Goal: Task Accomplishment & Management: Manage account settings

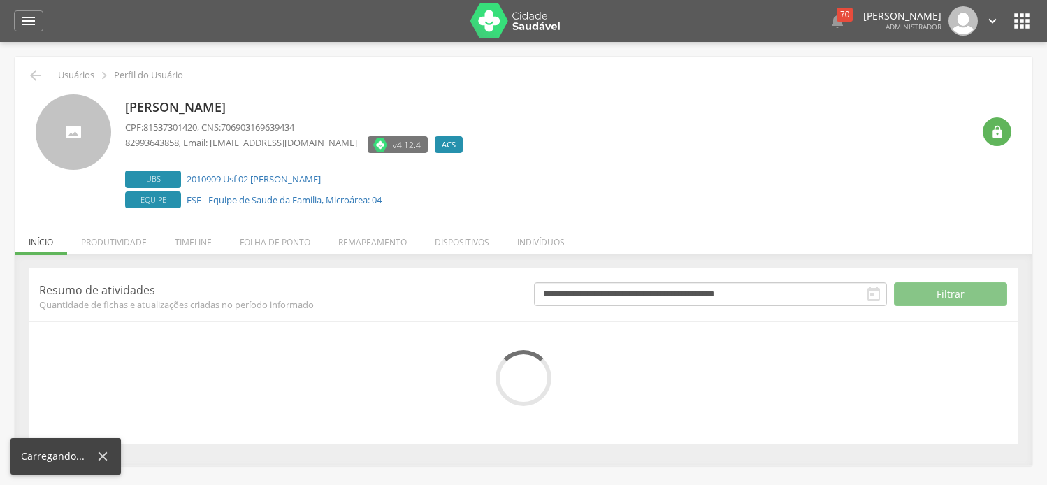
click at [268, 246] on li "Folha de ponto" at bounding box center [275, 238] width 99 height 33
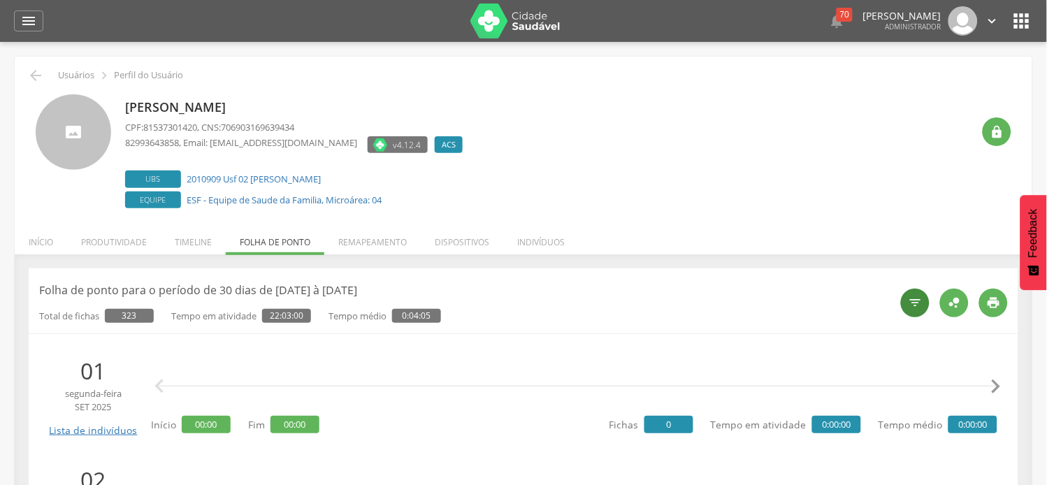
drag, startPoint x: 919, startPoint y: 280, endPoint x: 917, endPoint y: 289, distance: 8.6
click at [920, 282] on header "Folha de ponto para o período de 30 dias de [DATE] à [DATE] Total de fichas 323…" at bounding box center [523, 301] width 969 height 44
click at [916, 295] on div "" at bounding box center [915, 303] width 29 height 29
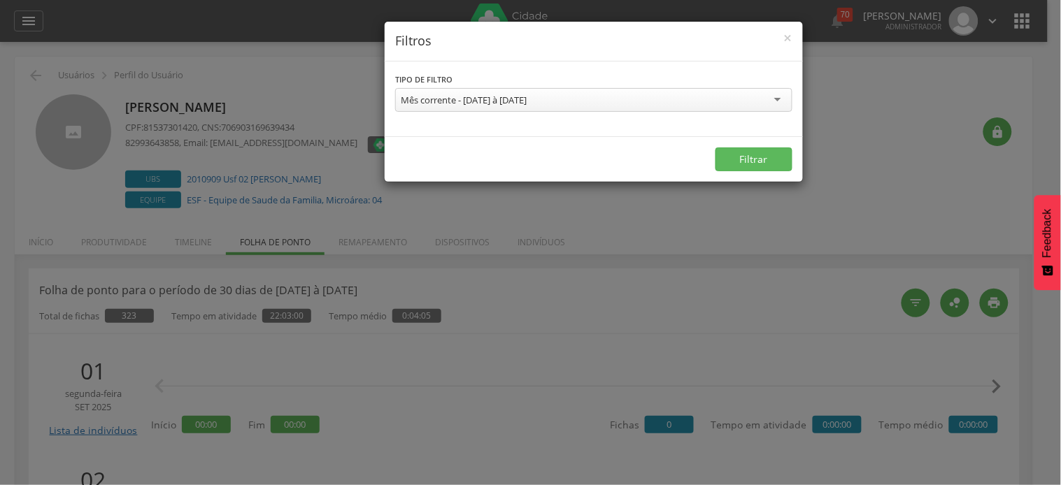
click at [473, 101] on div "Mês corrente - [DATE] à [DATE]" at bounding box center [464, 100] width 126 height 13
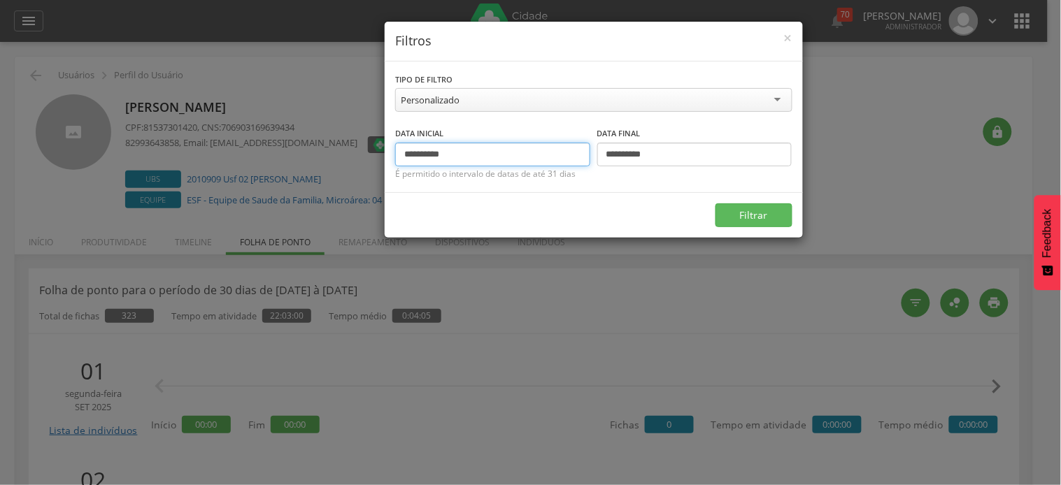
drag, startPoint x: 429, startPoint y: 154, endPoint x: 389, endPoint y: 159, distance: 39.5
click at [389, 159] on div "**********" at bounding box center [594, 127] width 418 height 131
type input "**********"
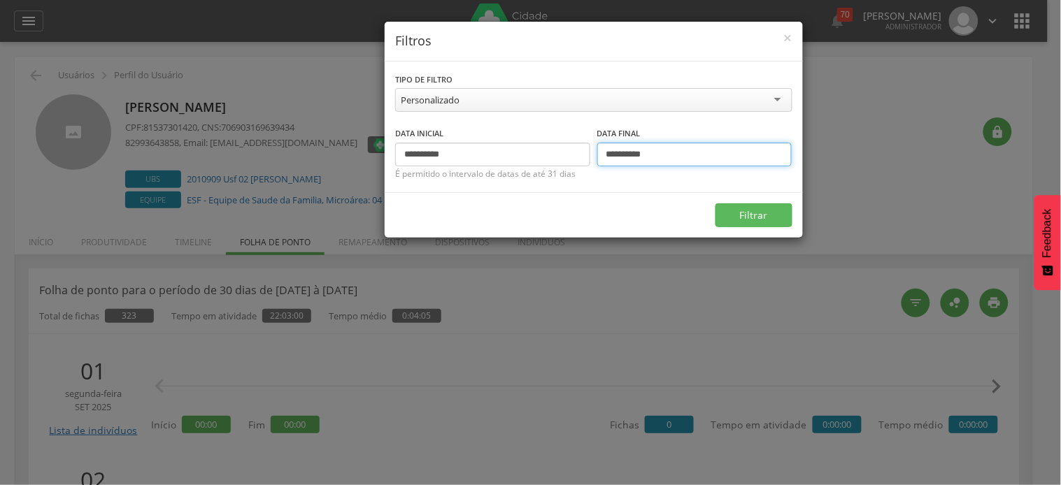
drag, startPoint x: 619, startPoint y: 149, endPoint x: 588, endPoint y: 151, distance: 30.8
click at [588, 156] on div "**********" at bounding box center [593, 146] width 397 height 41
type input "**********"
click at [715, 203] on button "Filtrar" at bounding box center [753, 215] width 77 height 24
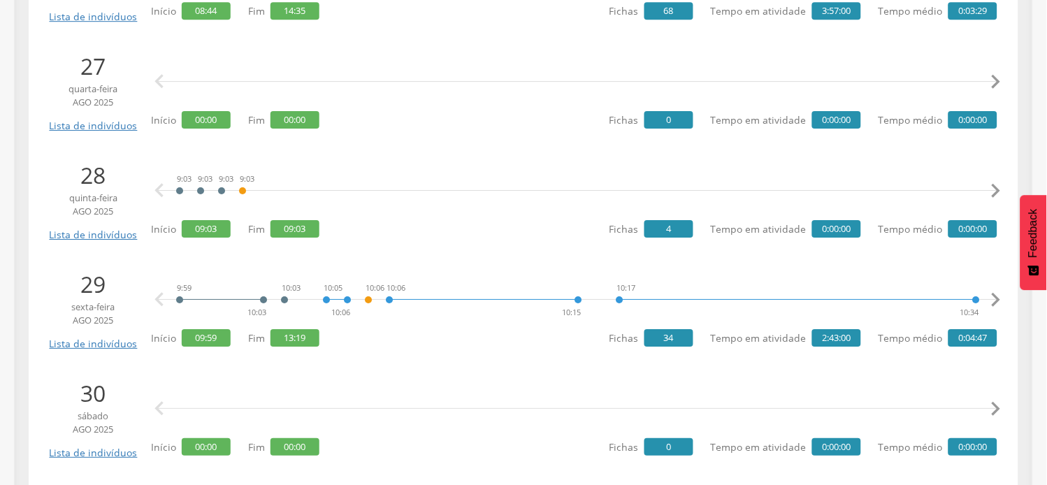
scroll to position [932, 0]
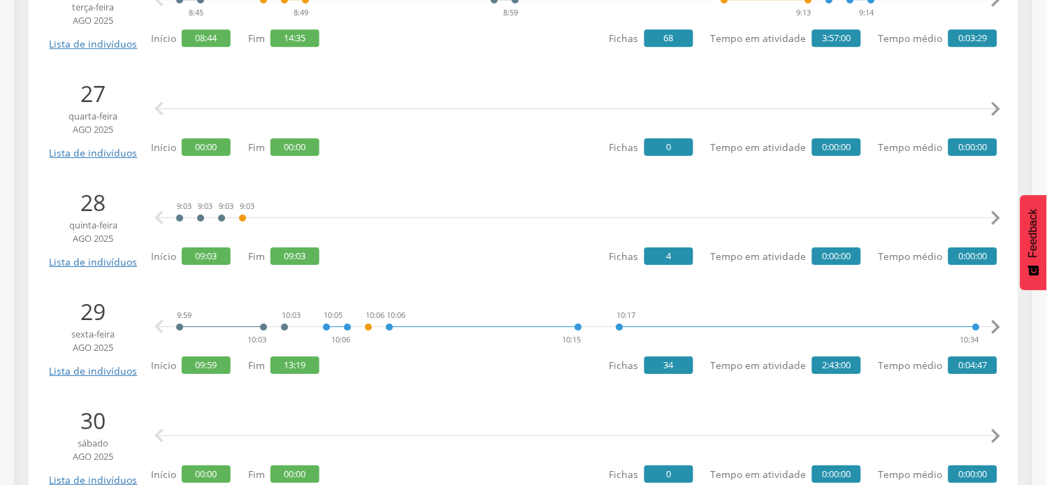
click at [348, 213] on div "9:03 9:03 9:03 9:03  " at bounding box center [578, 218] width 840 height 42
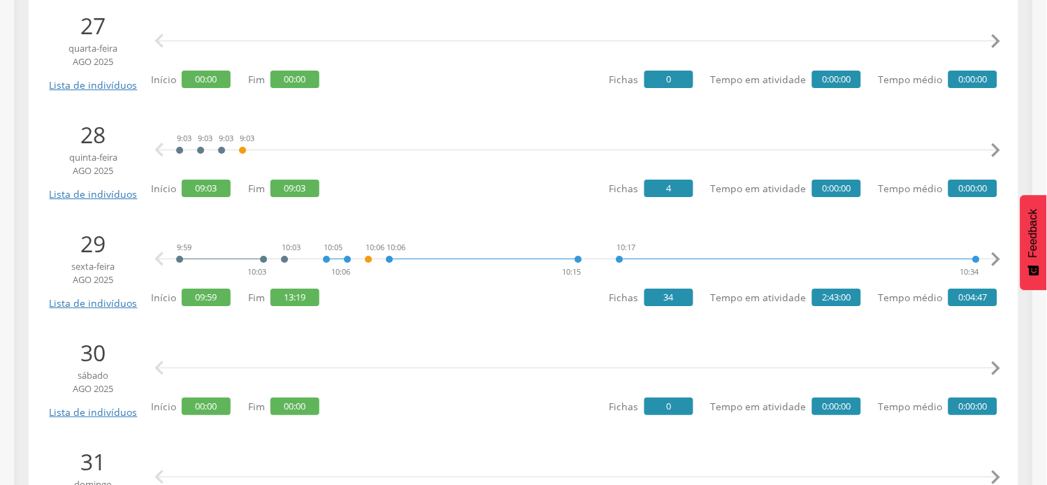
scroll to position [1087, 0]
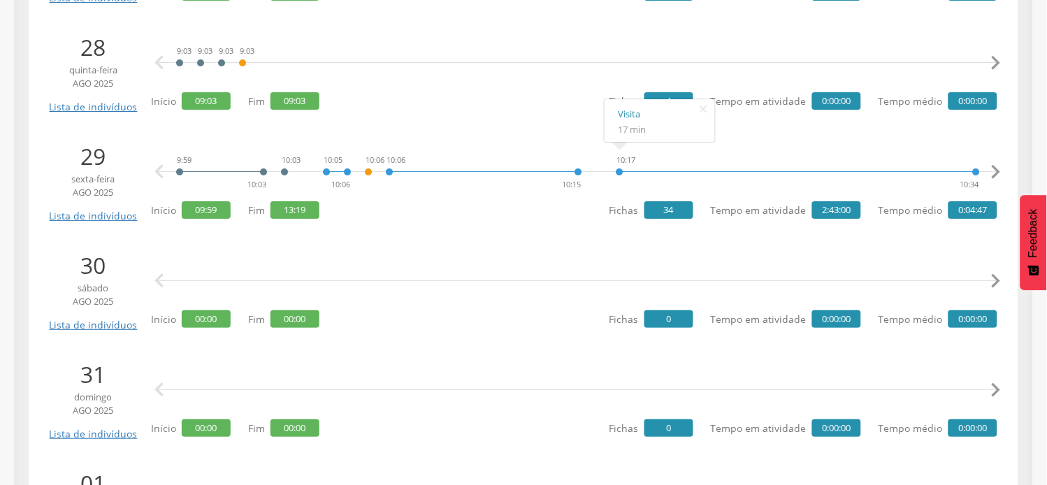
click at [996, 175] on icon "" at bounding box center [996, 172] width 28 height 28
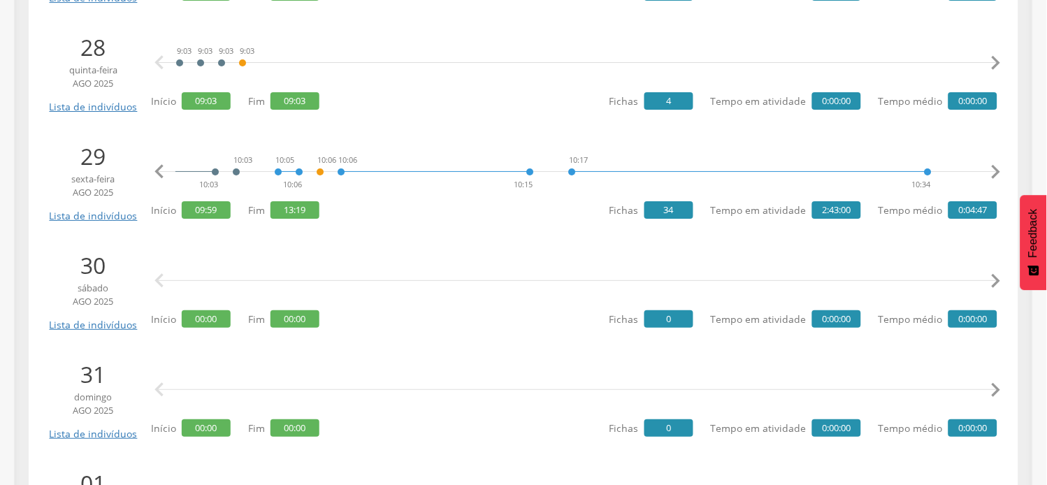
click at [996, 175] on icon "" at bounding box center [996, 172] width 28 height 28
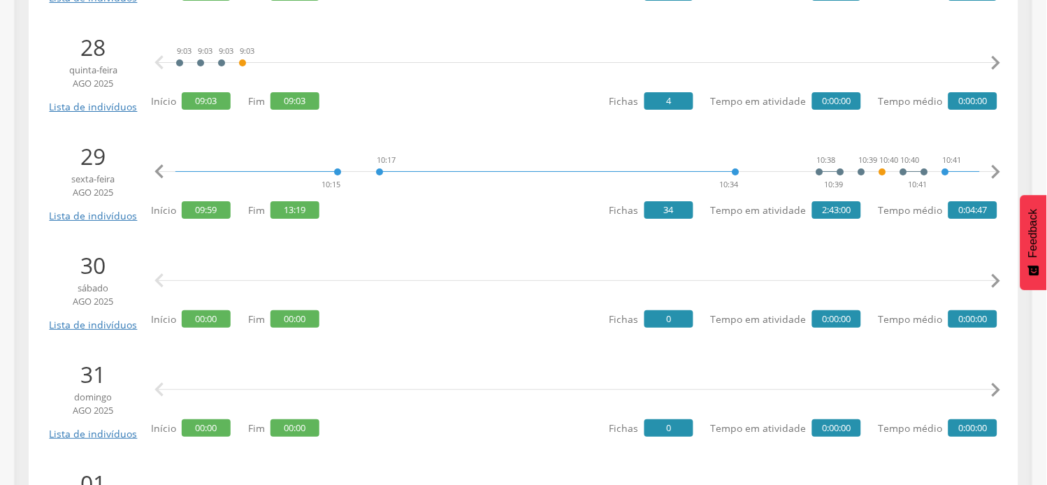
click at [996, 175] on icon "" at bounding box center [996, 172] width 28 height 28
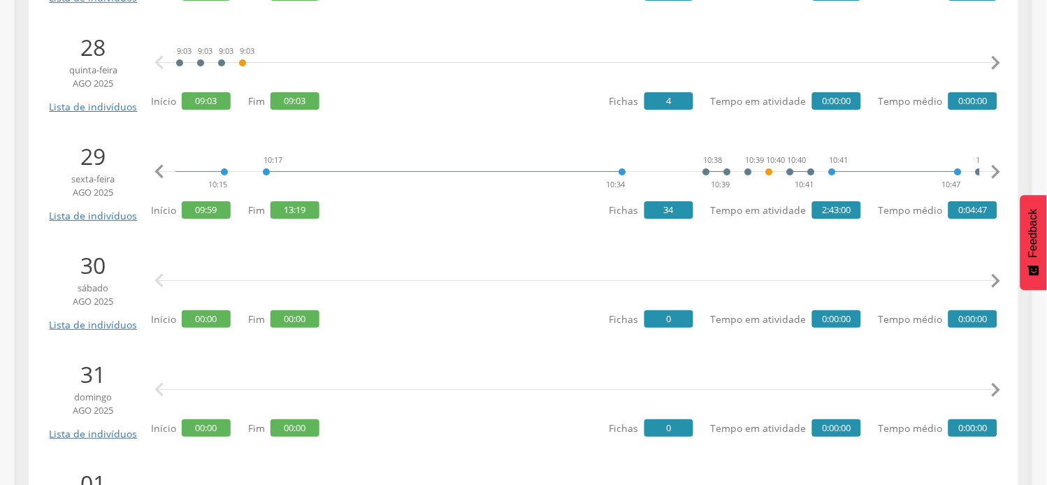
click at [996, 175] on icon "" at bounding box center [996, 172] width 28 height 28
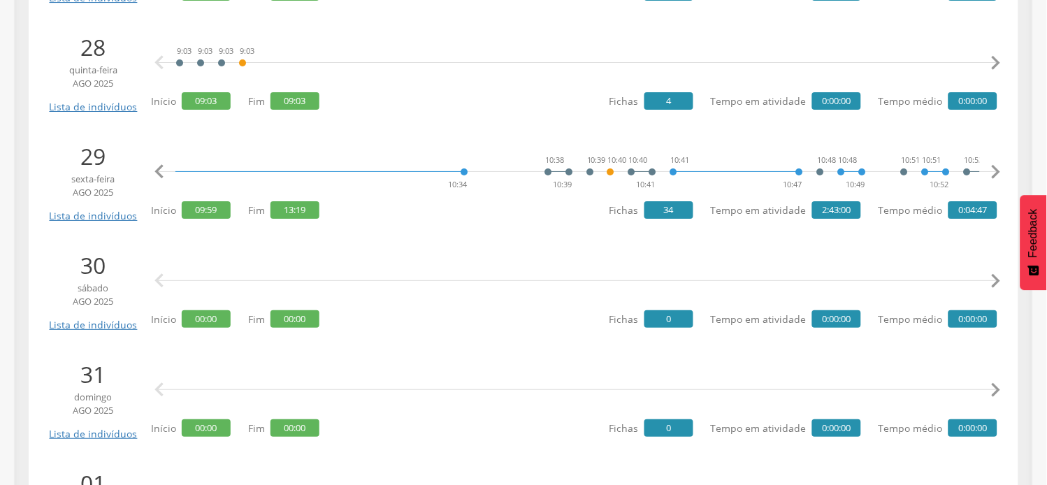
click at [996, 175] on icon "" at bounding box center [996, 172] width 28 height 28
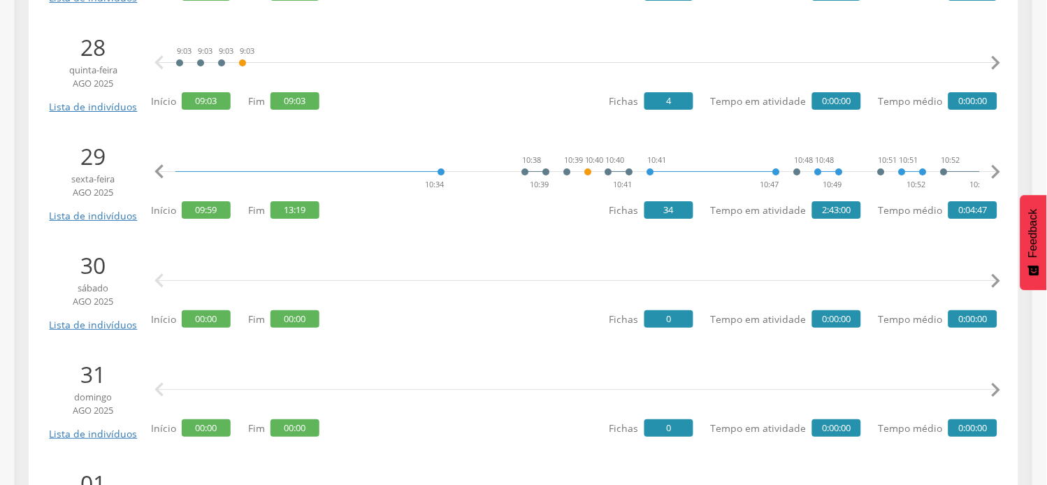
click at [996, 175] on icon "" at bounding box center [996, 172] width 28 height 28
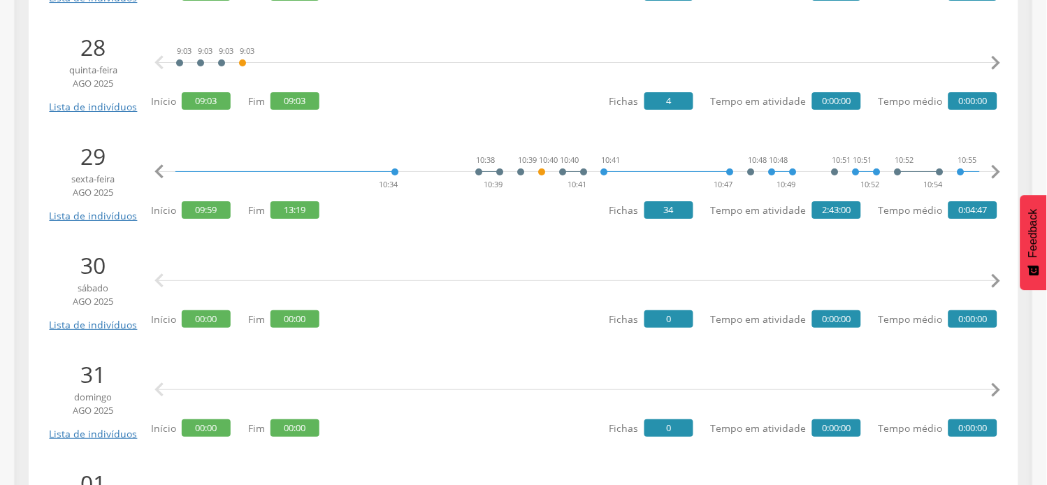
click at [997, 175] on icon "" at bounding box center [996, 172] width 28 height 28
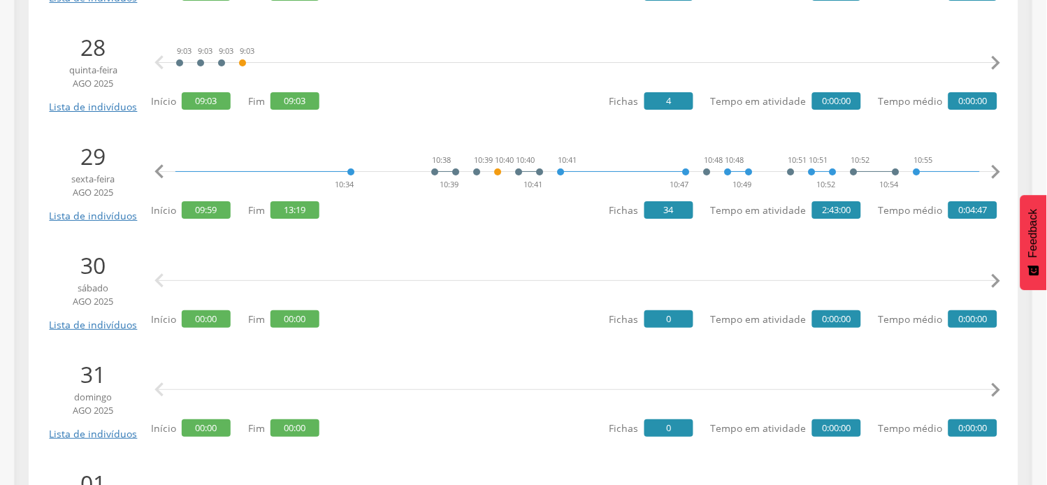
click at [997, 175] on icon "" at bounding box center [996, 172] width 28 height 28
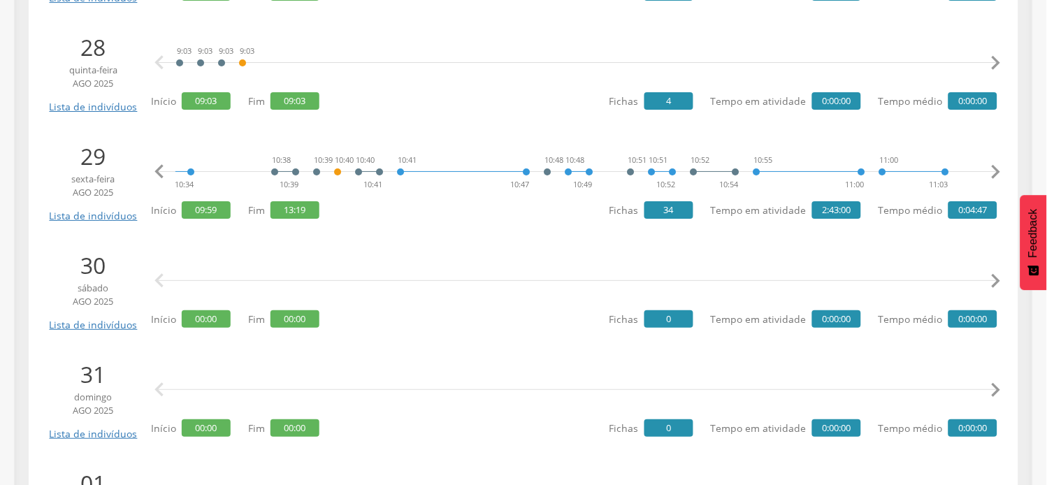
click at [997, 175] on icon "" at bounding box center [996, 172] width 28 height 28
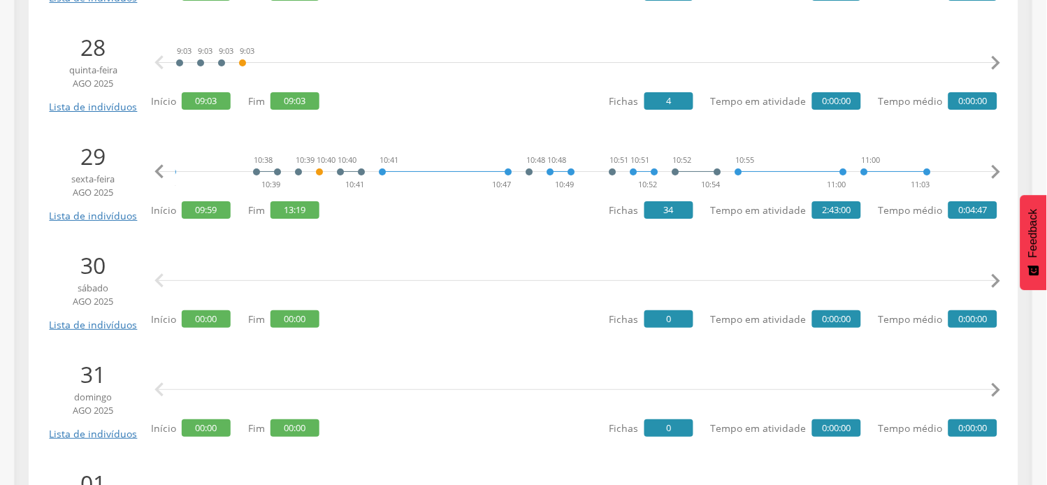
click at [997, 175] on icon "" at bounding box center [996, 172] width 28 height 28
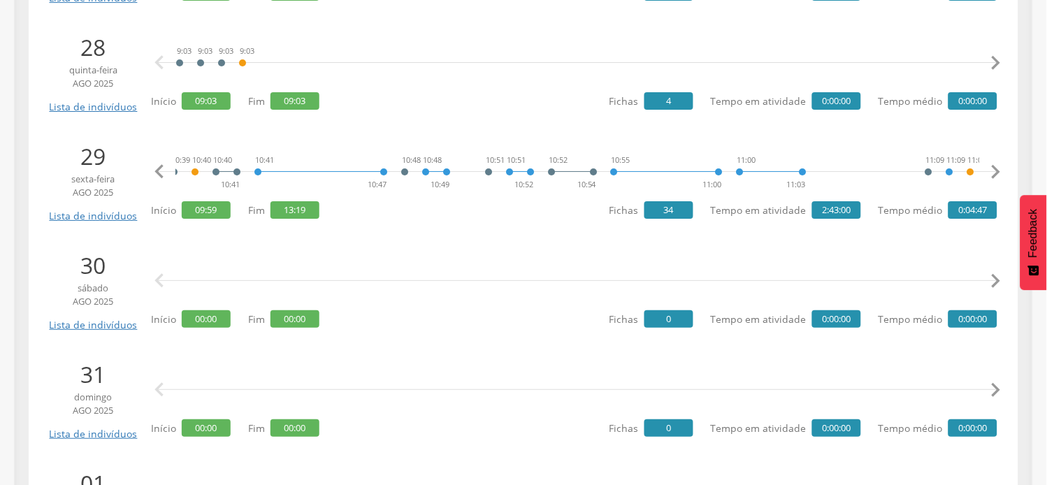
click at [997, 175] on icon "" at bounding box center [996, 172] width 28 height 28
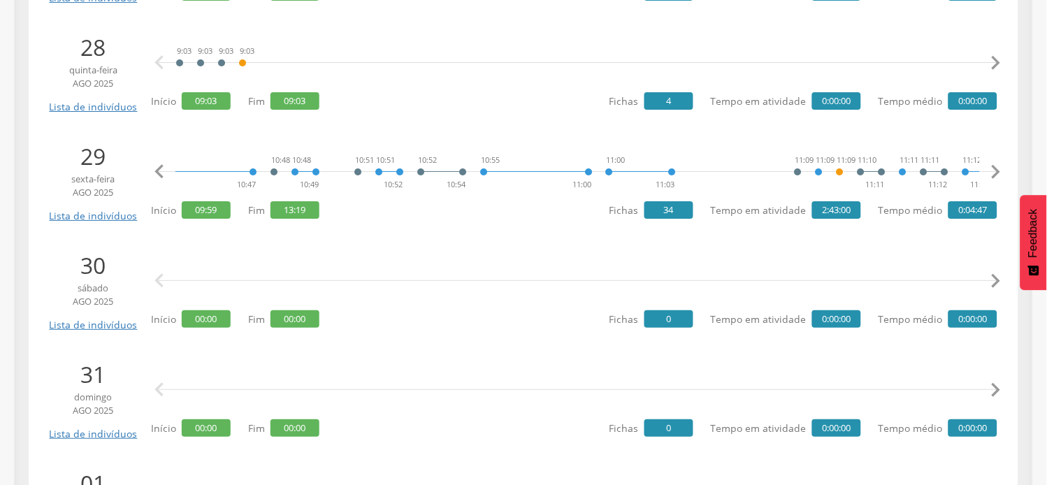
click at [997, 175] on icon "" at bounding box center [996, 172] width 28 height 28
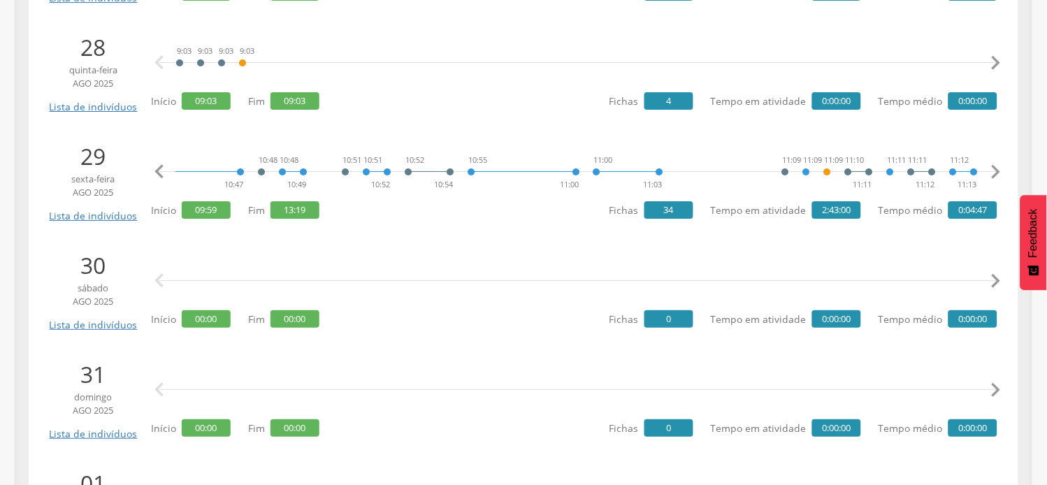
click at [997, 175] on icon "" at bounding box center [996, 172] width 28 height 28
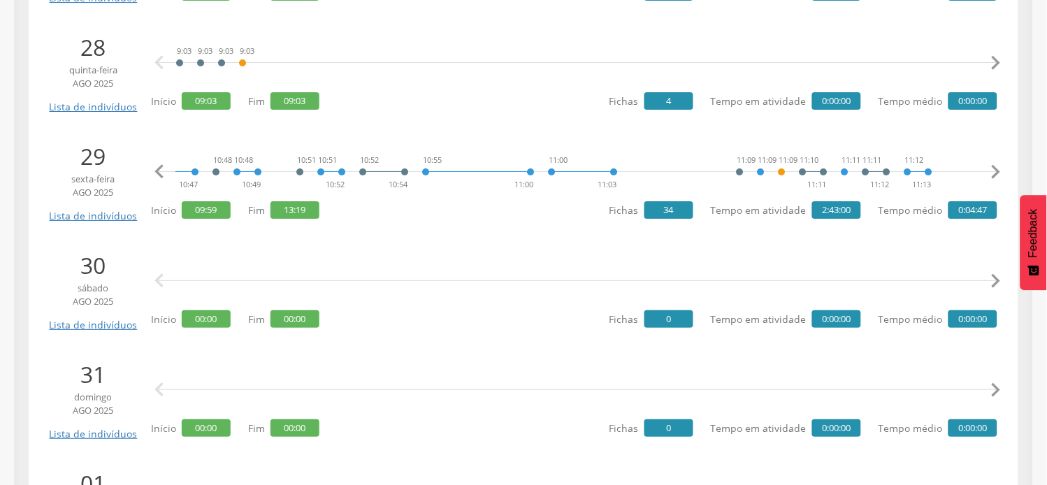
click at [997, 175] on icon "" at bounding box center [996, 172] width 28 height 28
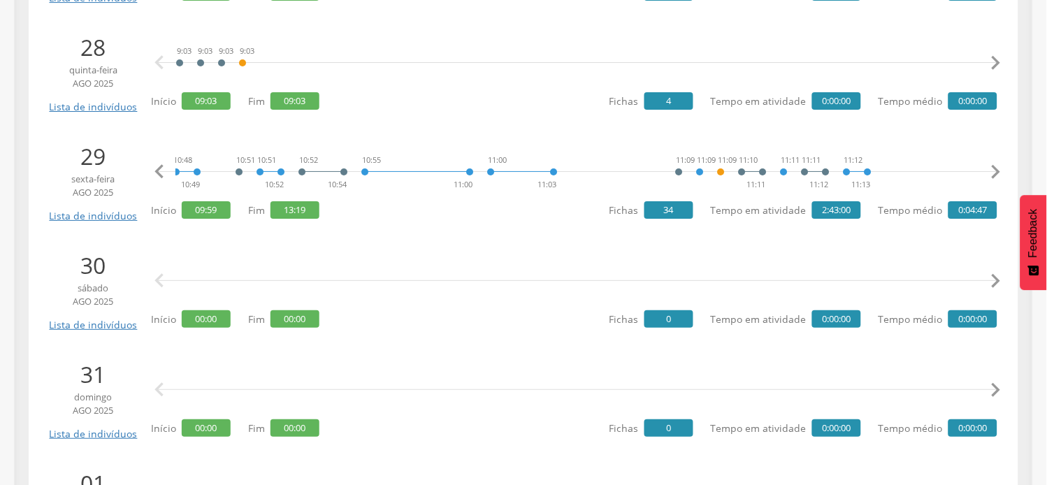
click at [998, 173] on icon "" at bounding box center [996, 172] width 28 height 28
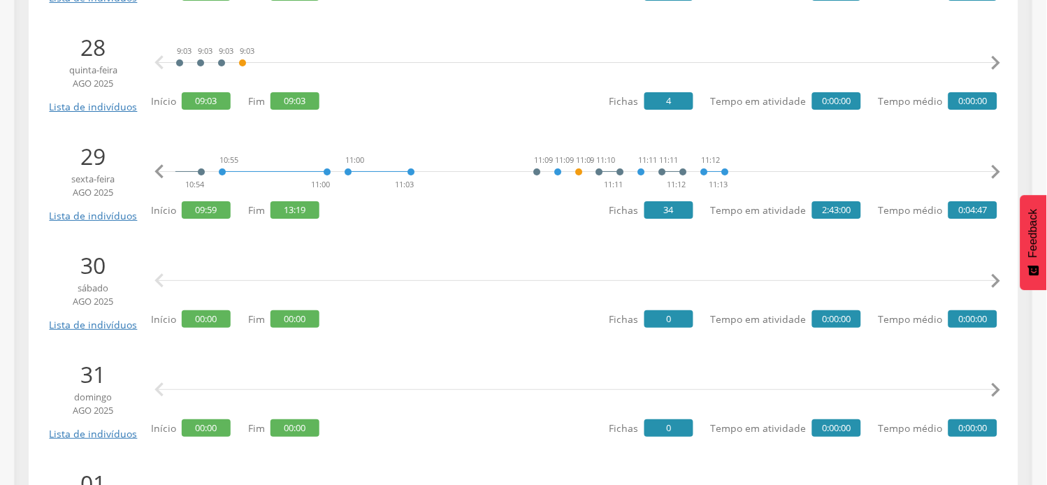
click at [998, 173] on icon "" at bounding box center [996, 172] width 28 height 28
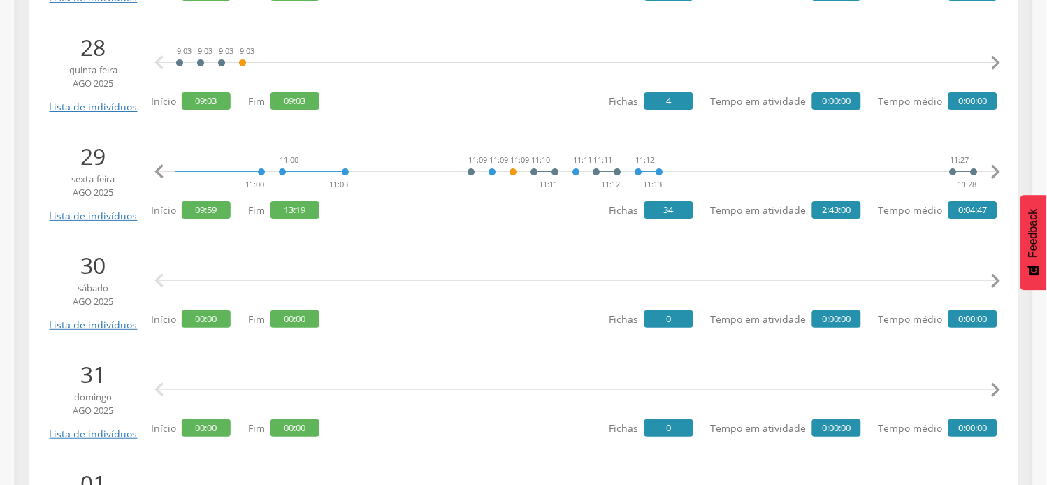
click at [998, 173] on icon "" at bounding box center [996, 172] width 28 height 28
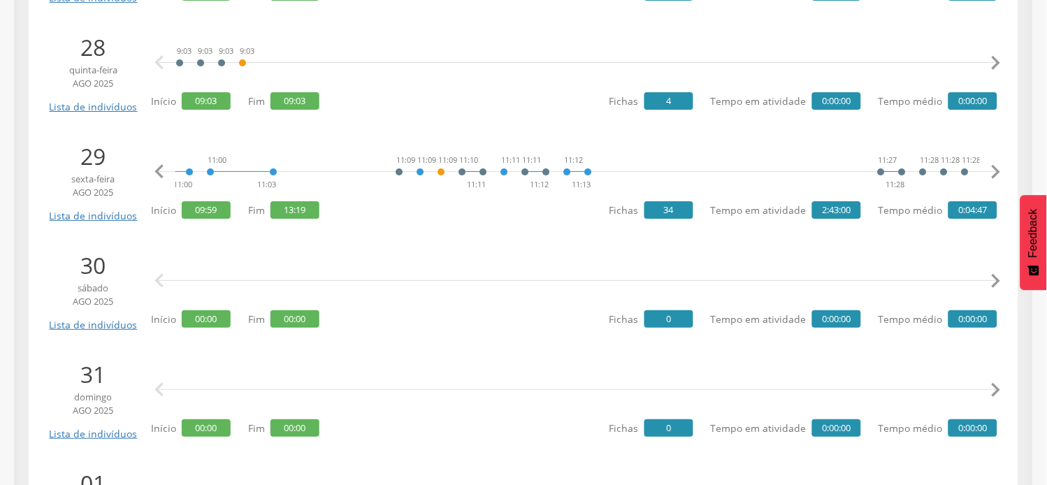
click at [998, 173] on icon "" at bounding box center [996, 172] width 28 height 28
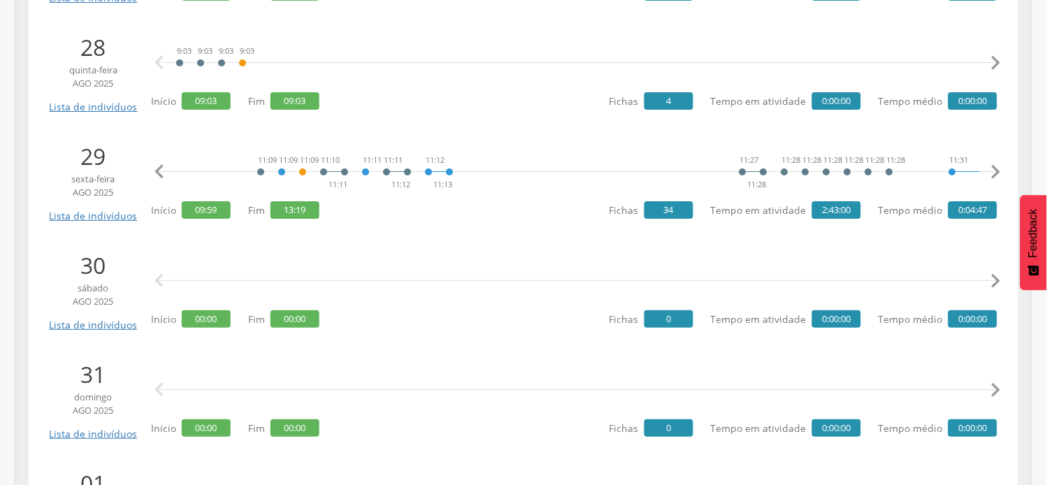
click at [998, 173] on icon "" at bounding box center [996, 172] width 28 height 28
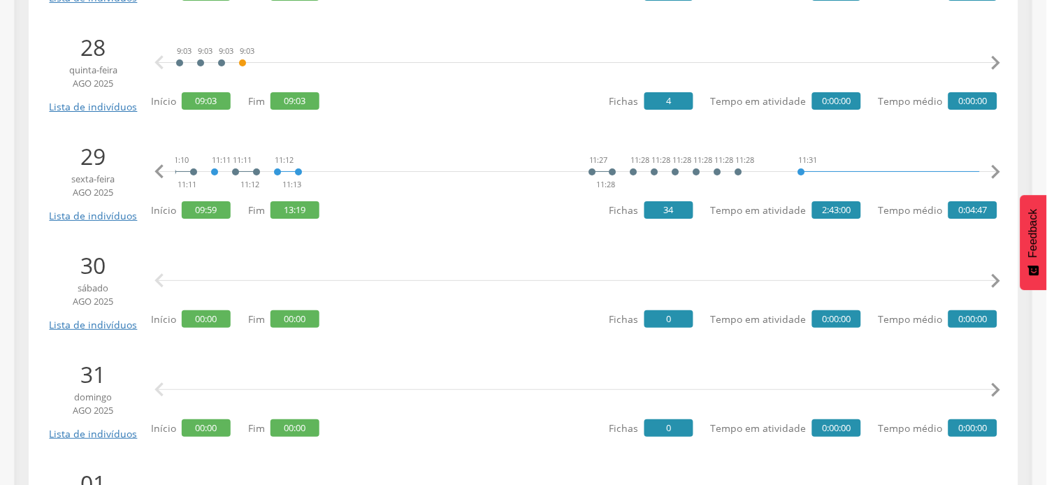
click at [998, 173] on icon "" at bounding box center [996, 172] width 28 height 28
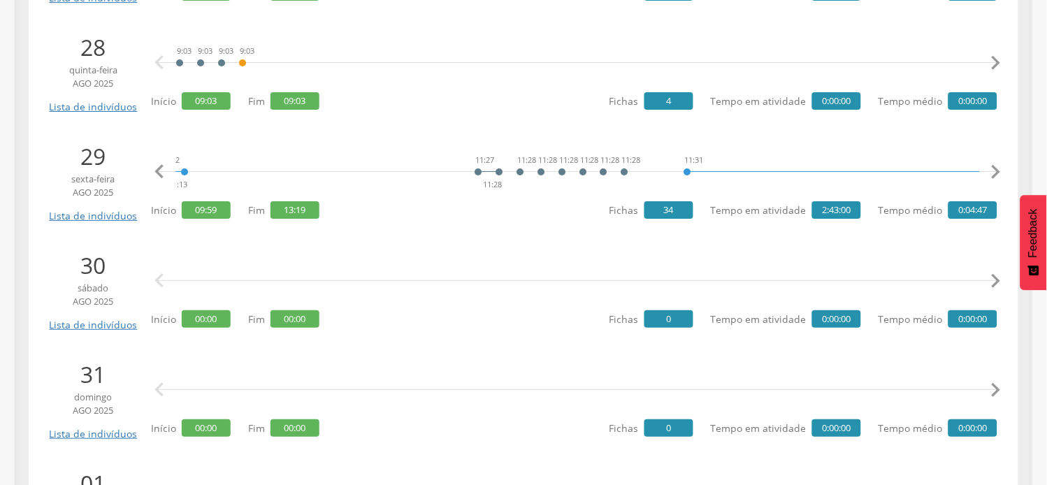
click at [998, 173] on icon "" at bounding box center [996, 172] width 28 height 28
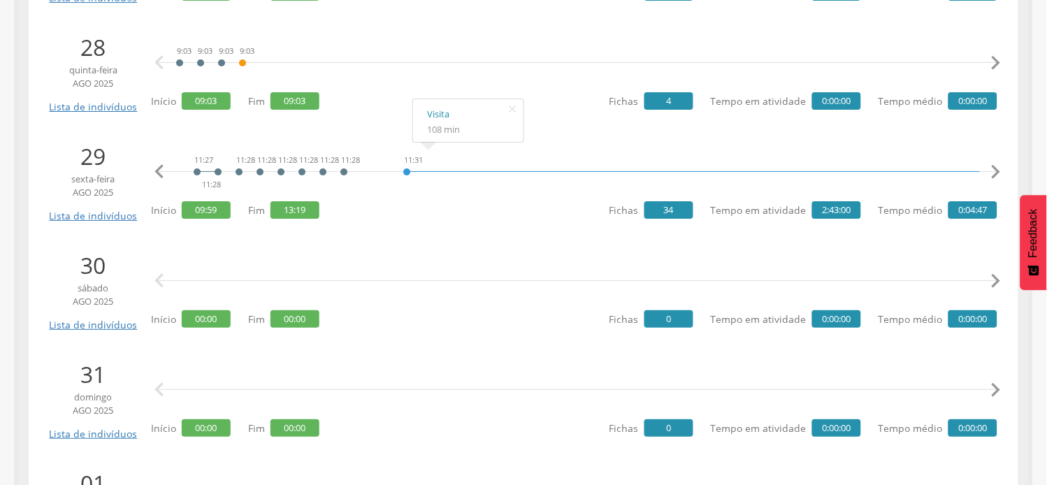
scroll to position [0, 2144]
click at [991, 171] on icon "" at bounding box center [996, 172] width 28 height 28
click at [993, 171] on icon "" at bounding box center [996, 172] width 28 height 28
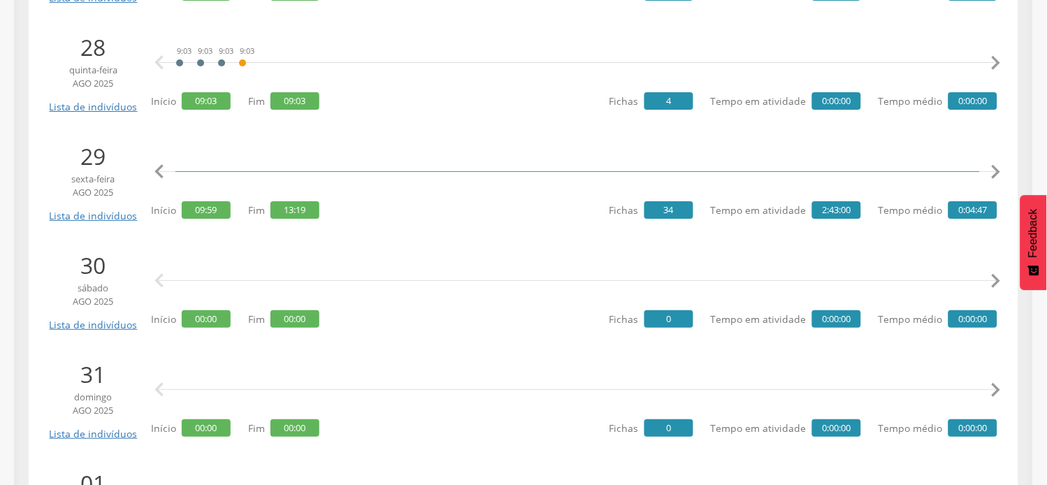
click at [993, 171] on icon "" at bounding box center [996, 172] width 28 height 28
click at [994, 170] on icon "" at bounding box center [996, 172] width 28 height 28
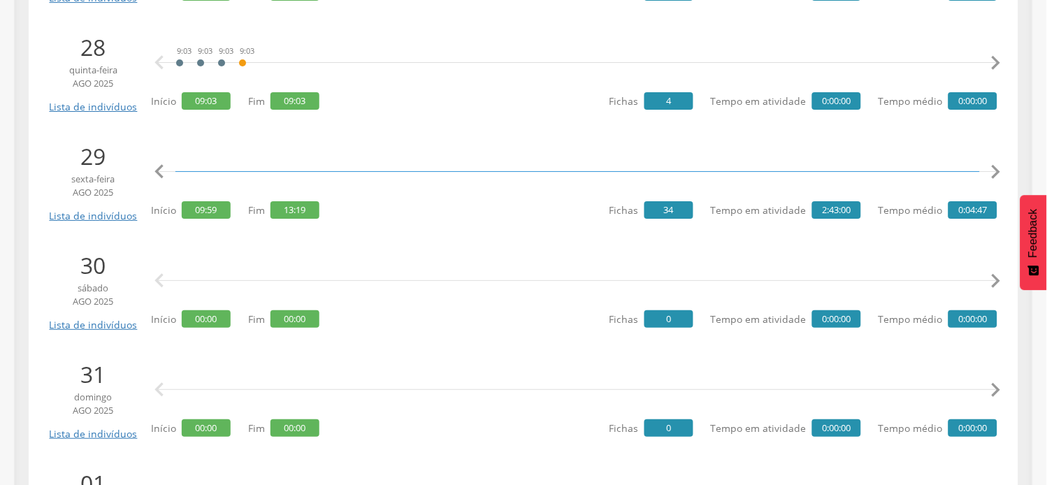
click at [994, 170] on icon "" at bounding box center [996, 172] width 28 height 28
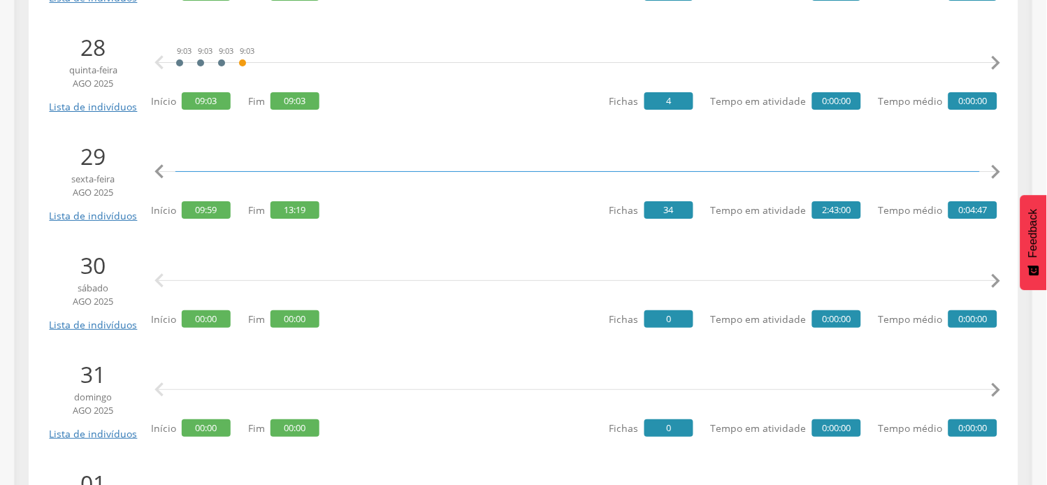
click at [994, 170] on icon "" at bounding box center [996, 172] width 28 height 28
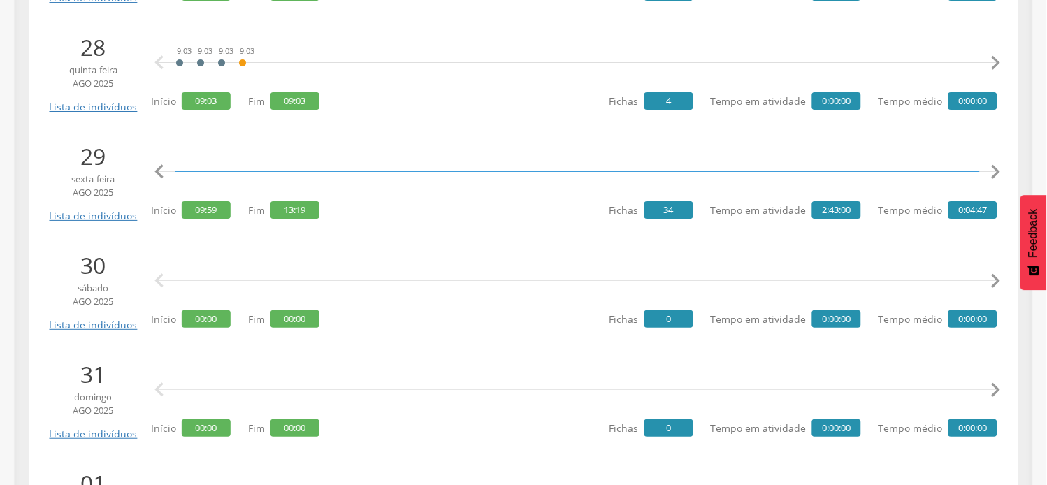
click at [994, 170] on icon "" at bounding box center [996, 172] width 28 height 28
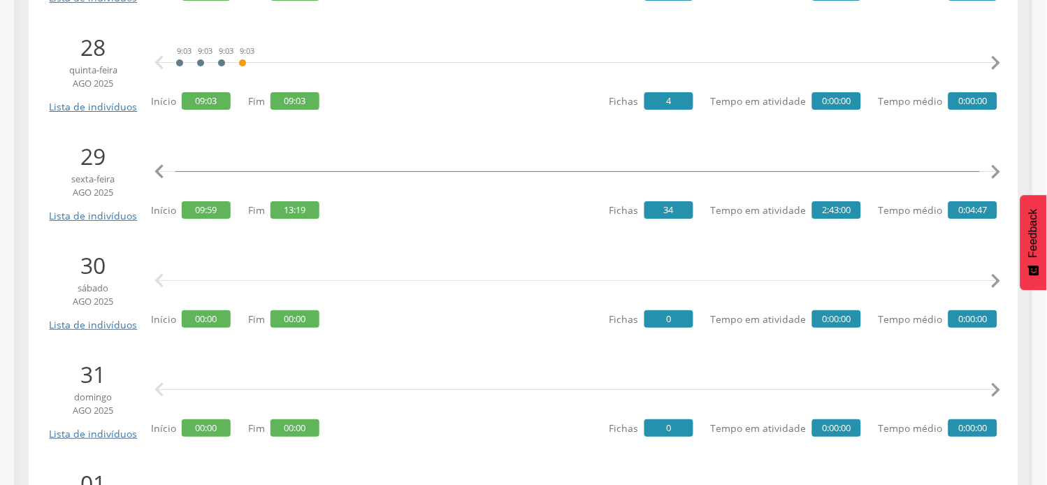
click at [994, 170] on icon "" at bounding box center [996, 172] width 28 height 28
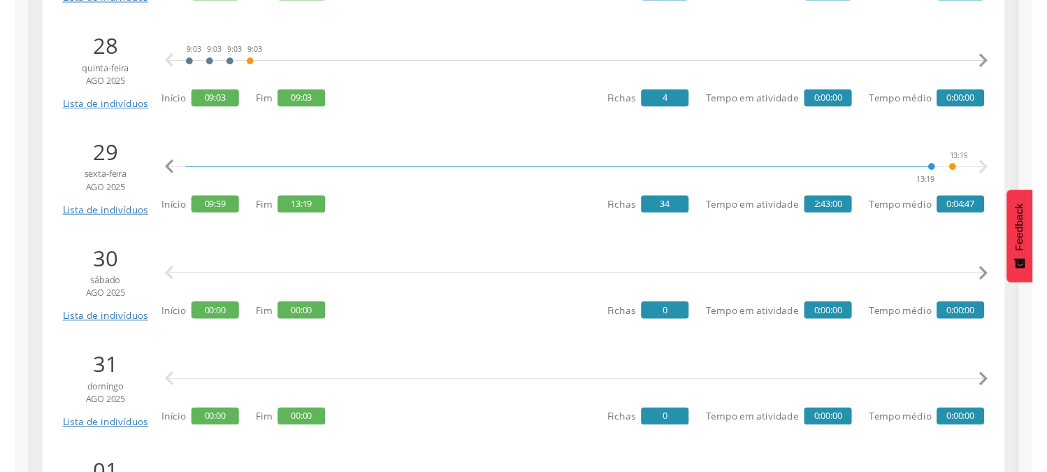
scroll to position [0, 3871]
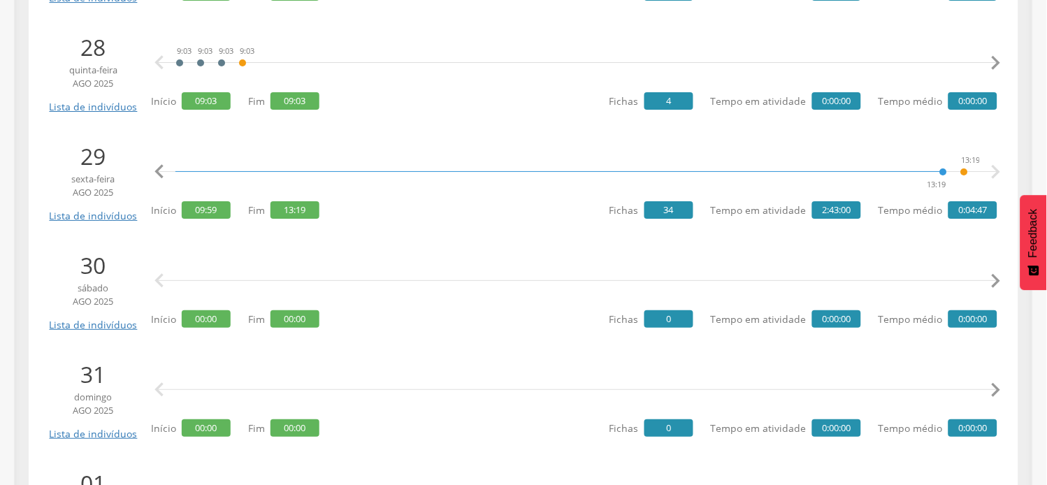
click at [994, 170] on icon "" at bounding box center [996, 172] width 28 height 28
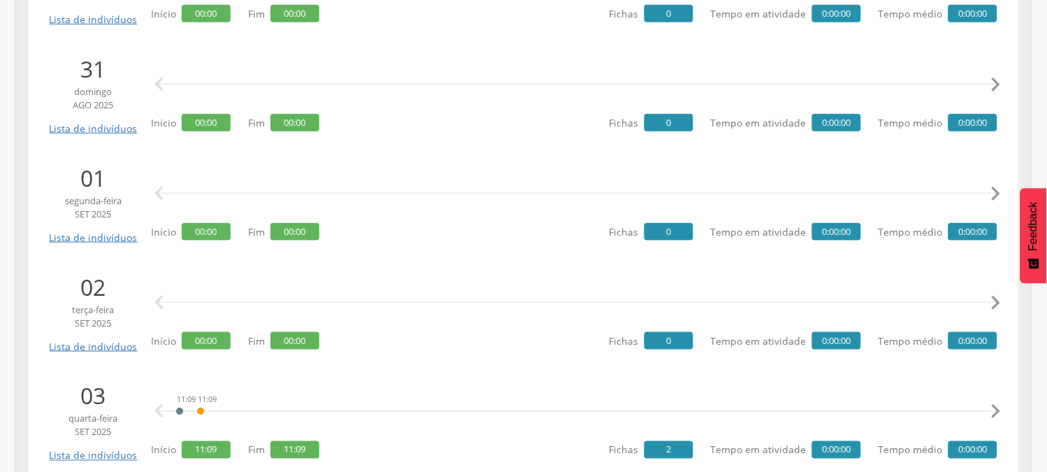
scroll to position [1398, 0]
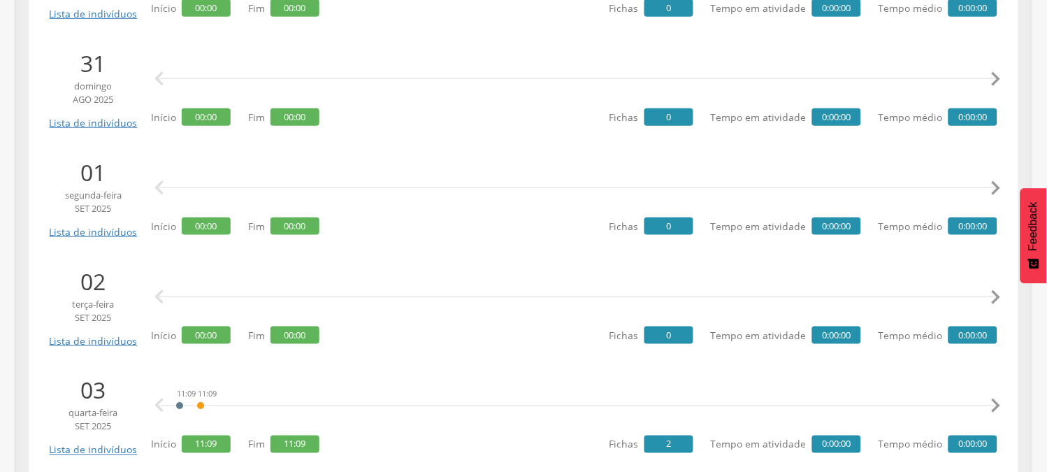
click at [186, 276] on div " " at bounding box center [578, 297] width 840 height 42
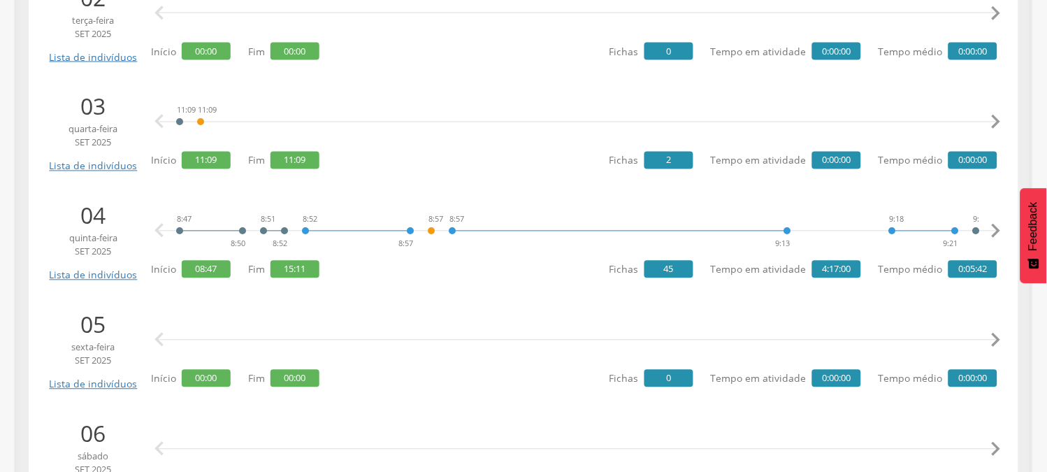
scroll to position [1709, 0]
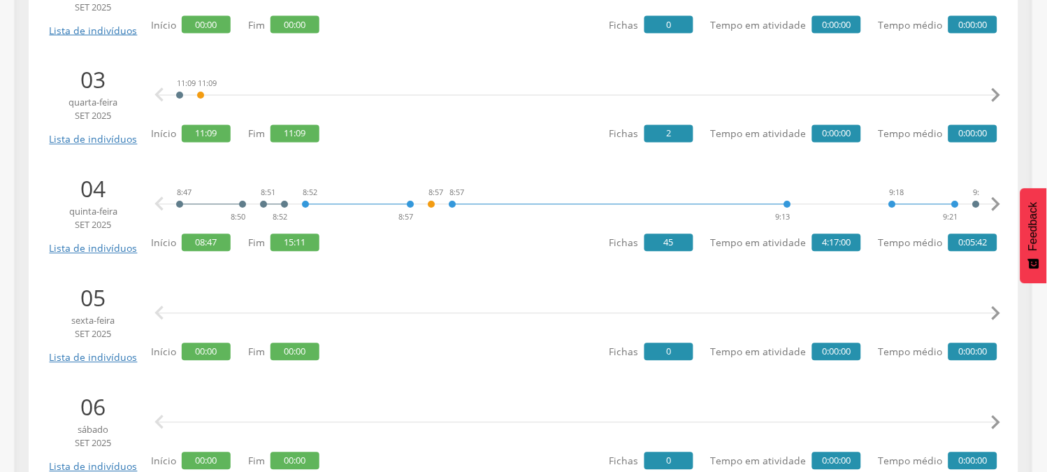
click at [1002, 206] on icon "" at bounding box center [996, 205] width 28 height 28
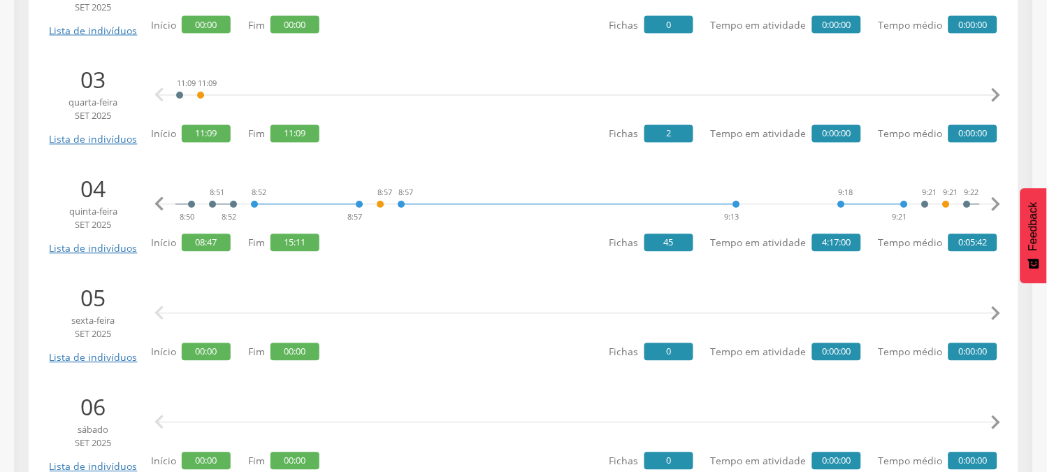
click at [1002, 206] on icon "" at bounding box center [996, 205] width 28 height 28
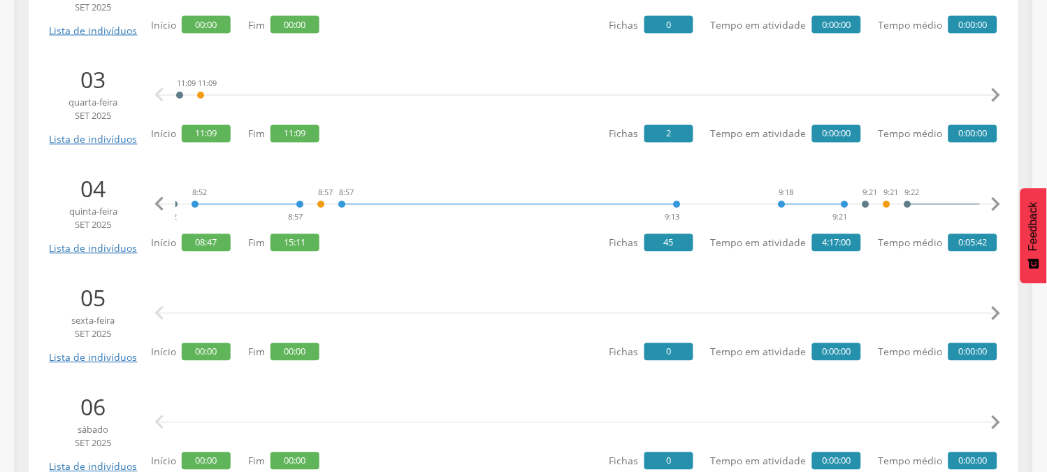
click at [1002, 206] on icon "" at bounding box center [996, 205] width 28 height 28
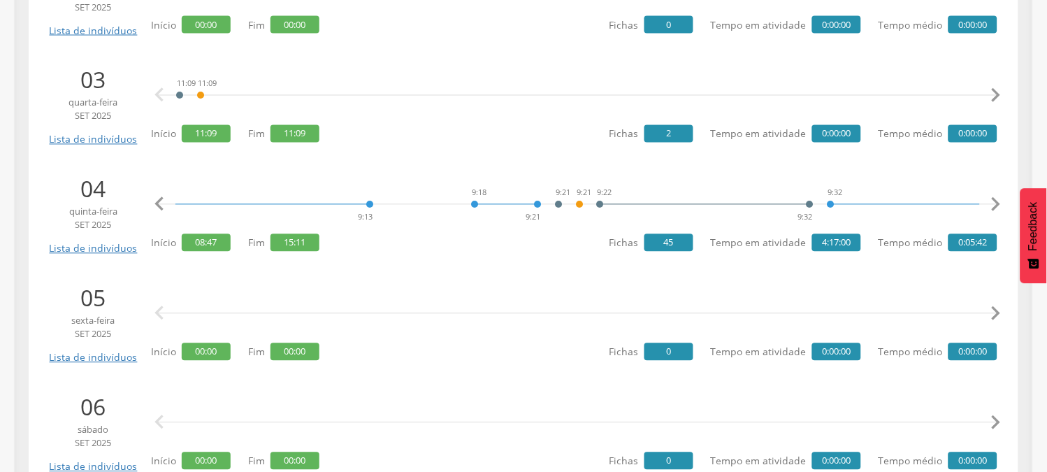
click at [1002, 206] on icon "" at bounding box center [996, 205] width 28 height 28
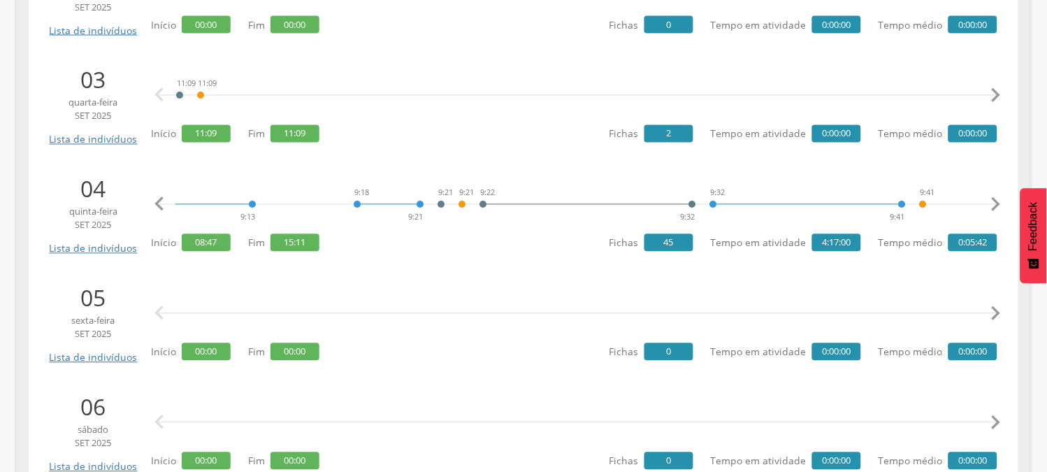
click at [1002, 206] on icon "" at bounding box center [996, 205] width 28 height 28
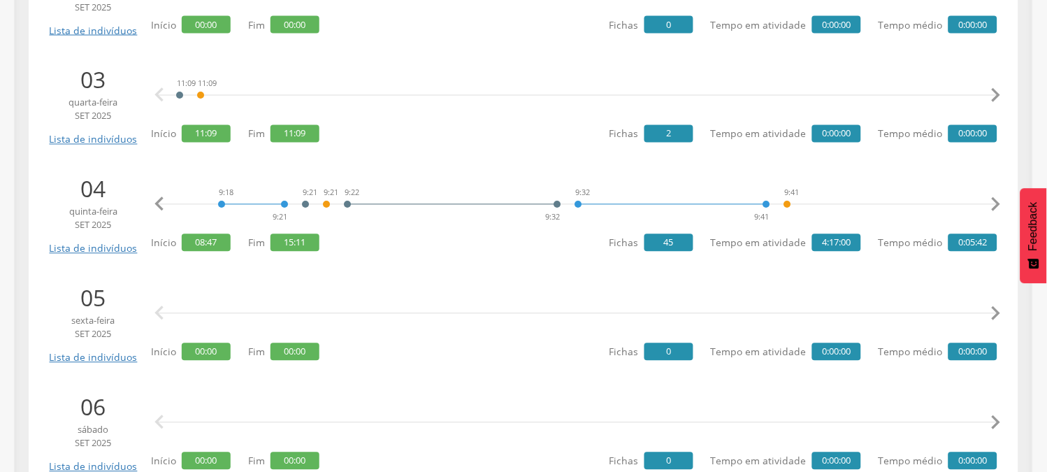
click at [1002, 206] on icon "" at bounding box center [996, 205] width 28 height 28
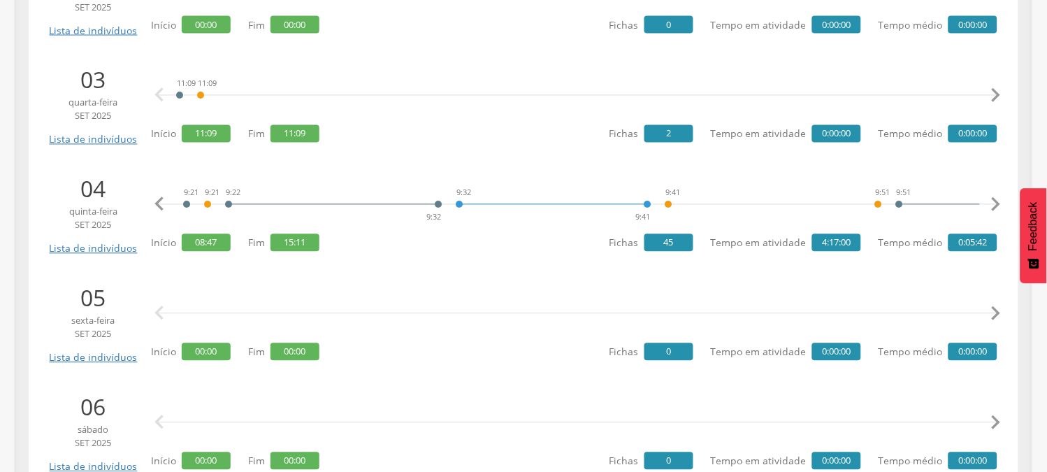
click at [1002, 206] on icon "" at bounding box center [996, 205] width 28 height 28
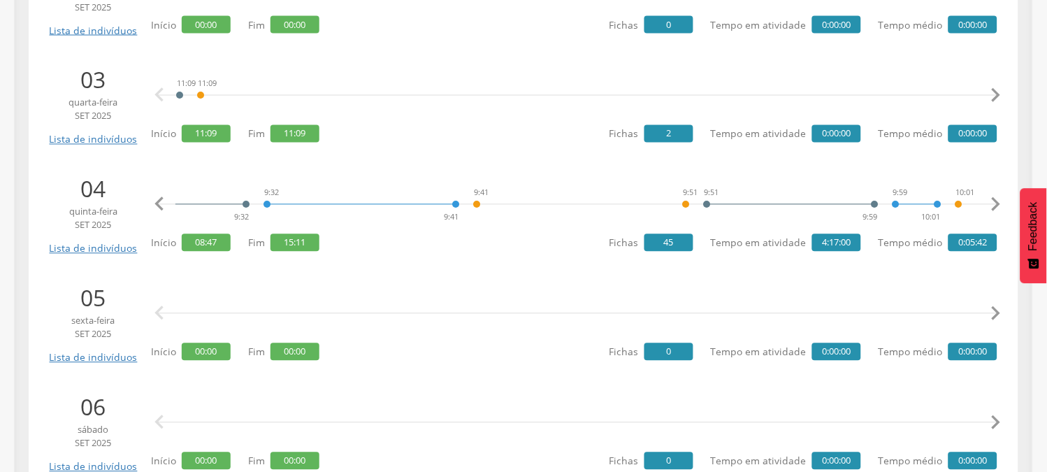
click at [1002, 206] on icon "" at bounding box center [996, 205] width 28 height 28
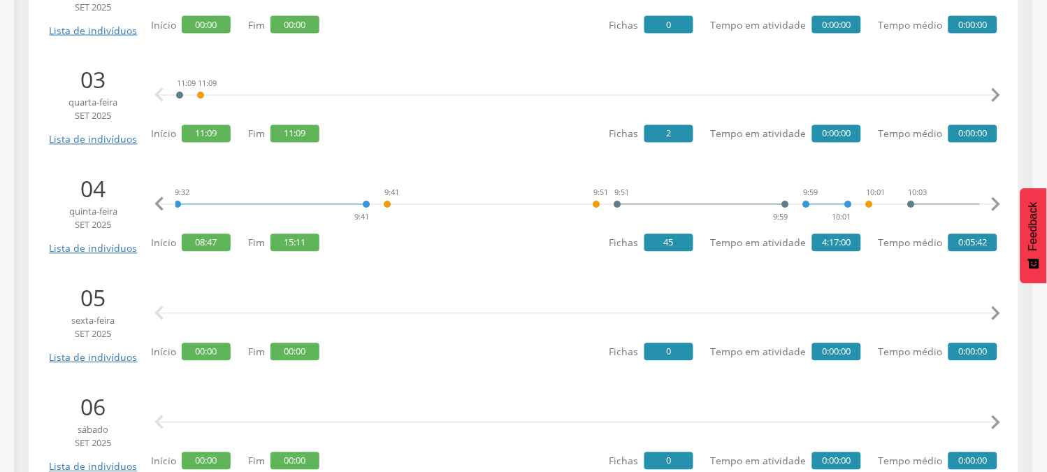
click at [1002, 206] on icon "" at bounding box center [996, 205] width 28 height 28
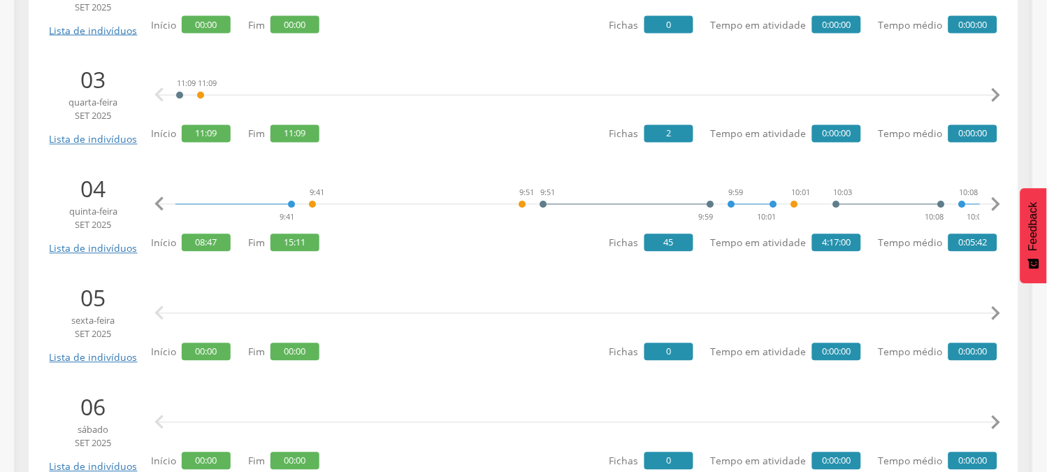
click at [1002, 206] on icon "" at bounding box center [996, 205] width 28 height 28
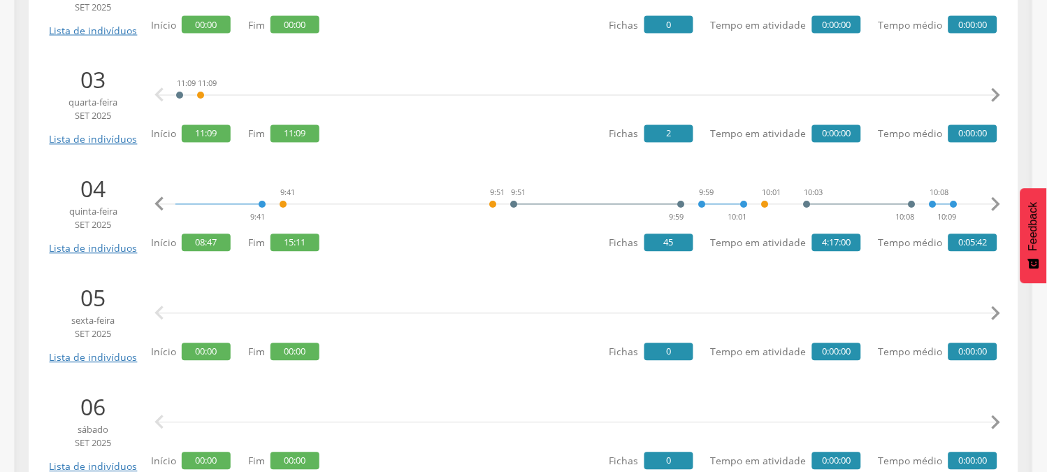
click at [1002, 206] on icon "" at bounding box center [996, 205] width 28 height 28
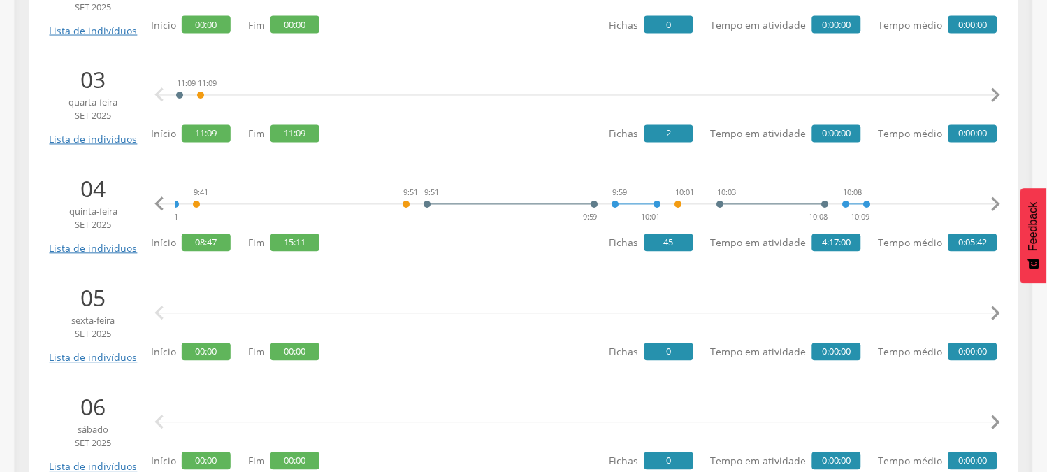
click at [1002, 206] on icon "" at bounding box center [996, 205] width 28 height 28
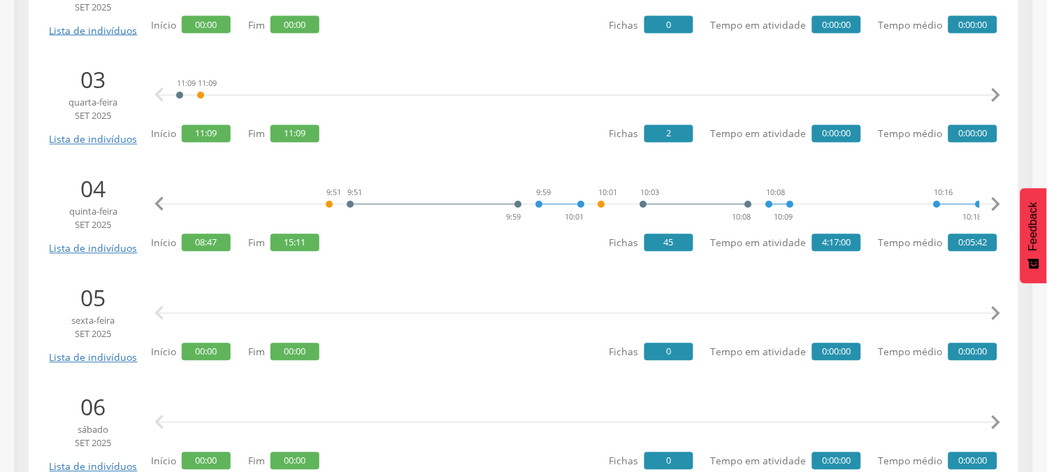
click at [1002, 206] on icon "" at bounding box center [996, 205] width 28 height 28
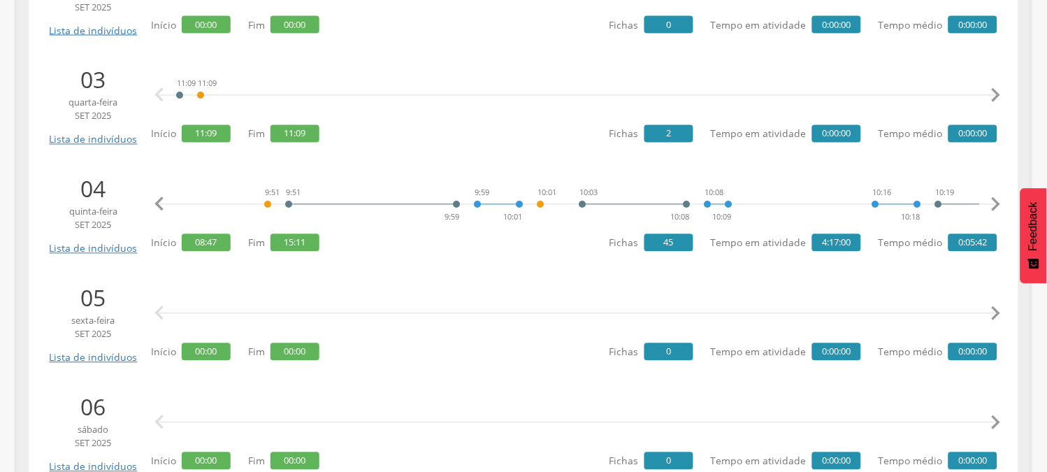
click at [1002, 206] on icon "" at bounding box center [996, 205] width 28 height 28
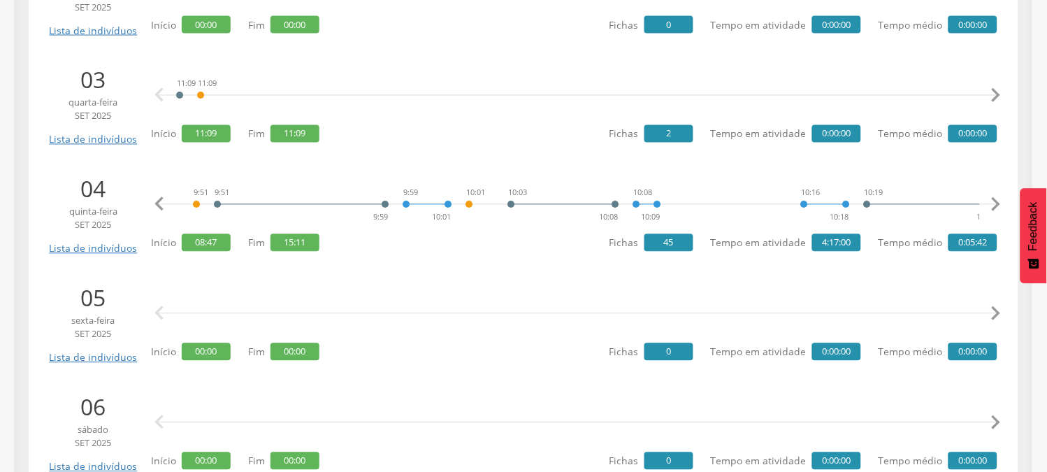
click at [1002, 206] on icon "" at bounding box center [996, 205] width 28 height 28
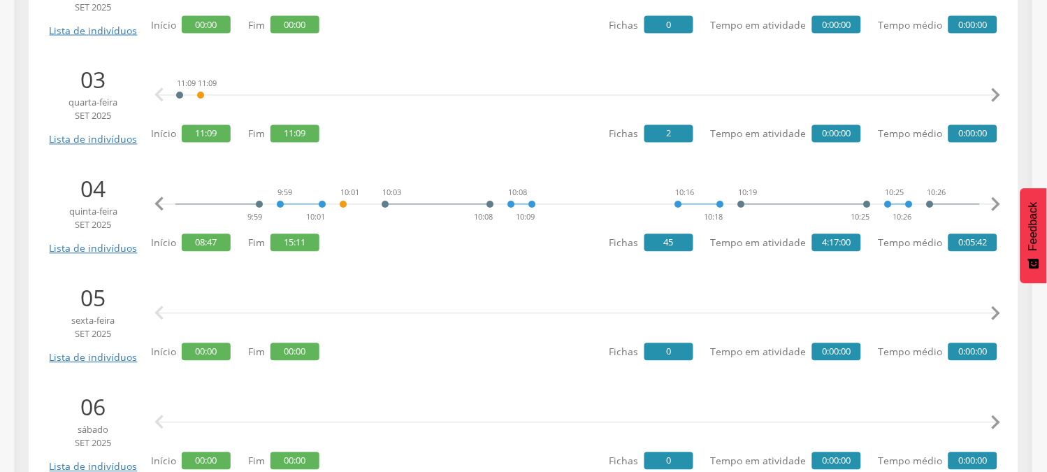
click at [1002, 206] on icon "" at bounding box center [996, 205] width 28 height 28
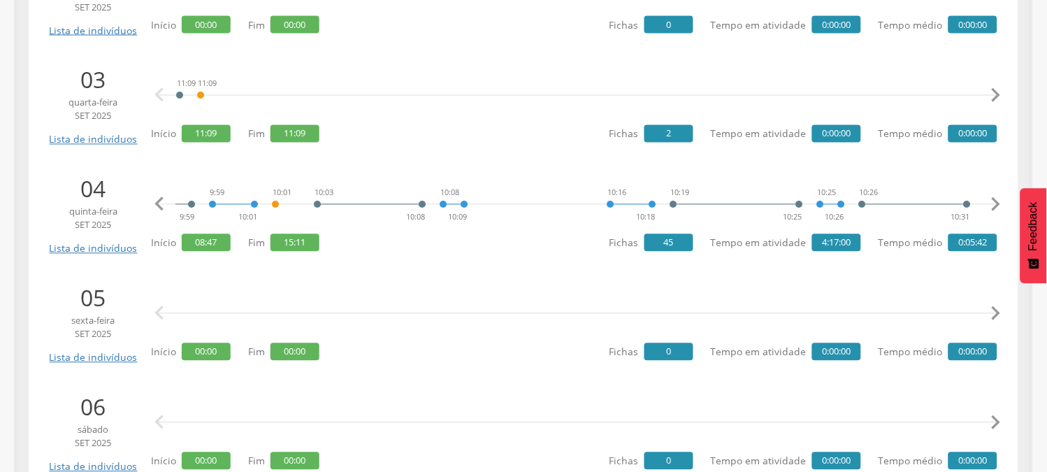
click at [1002, 206] on icon "" at bounding box center [996, 205] width 28 height 28
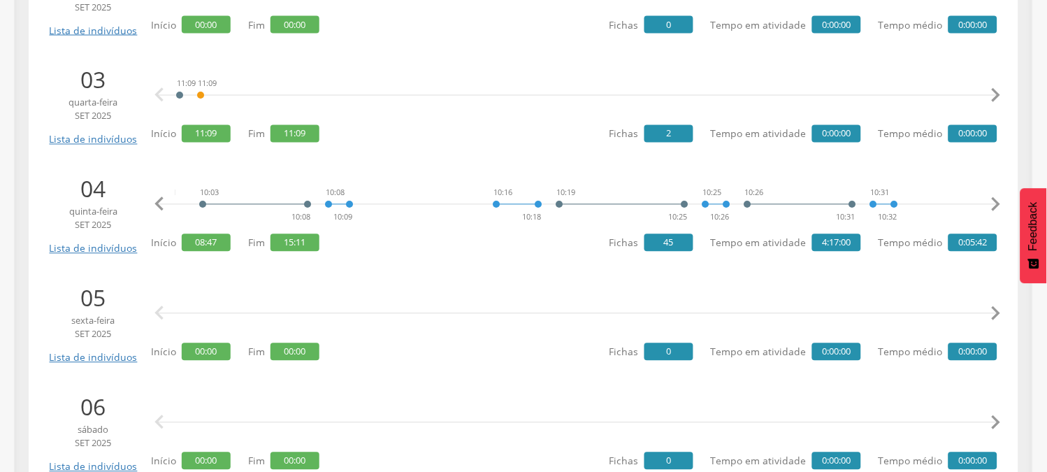
click at [1002, 206] on icon "" at bounding box center [996, 205] width 28 height 28
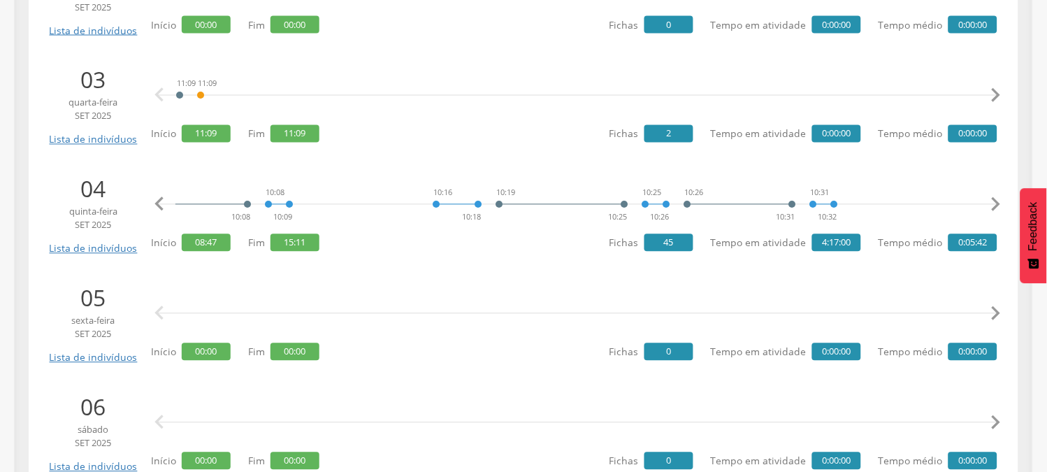
click at [1002, 206] on icon "" at bounding box center [996, 205] width 28 height 28
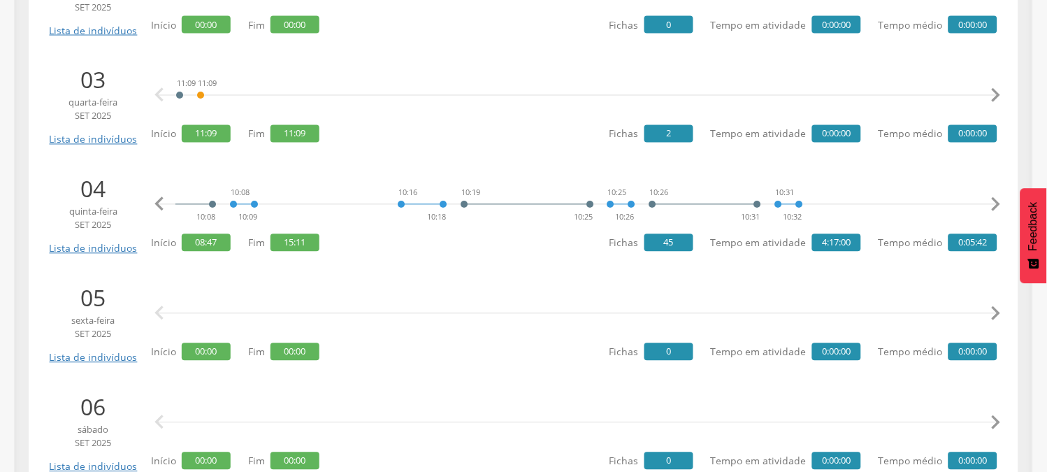
click at [1002, 206] on icon "" at bounding box center [996, 205] width 28 height 28
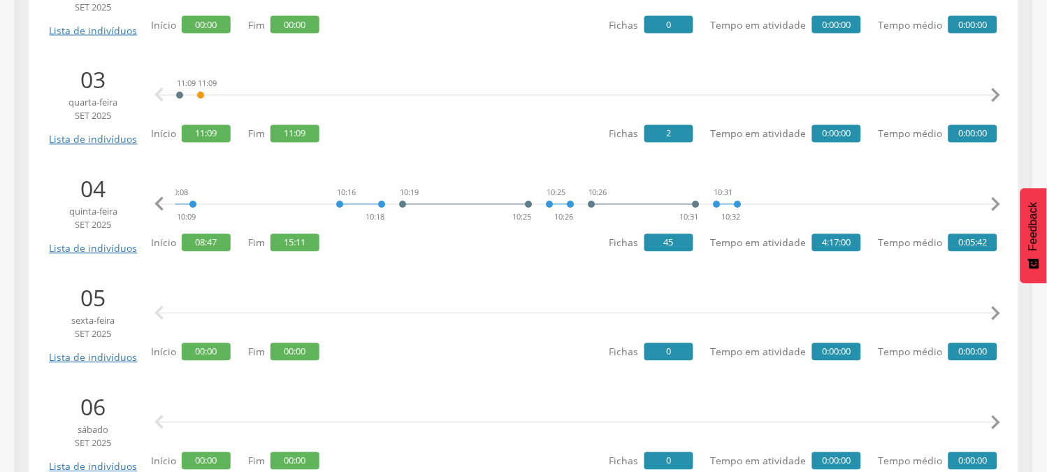
click at [1002, 206] on icon "" at bounding box center [996, 205] width 28 height 28
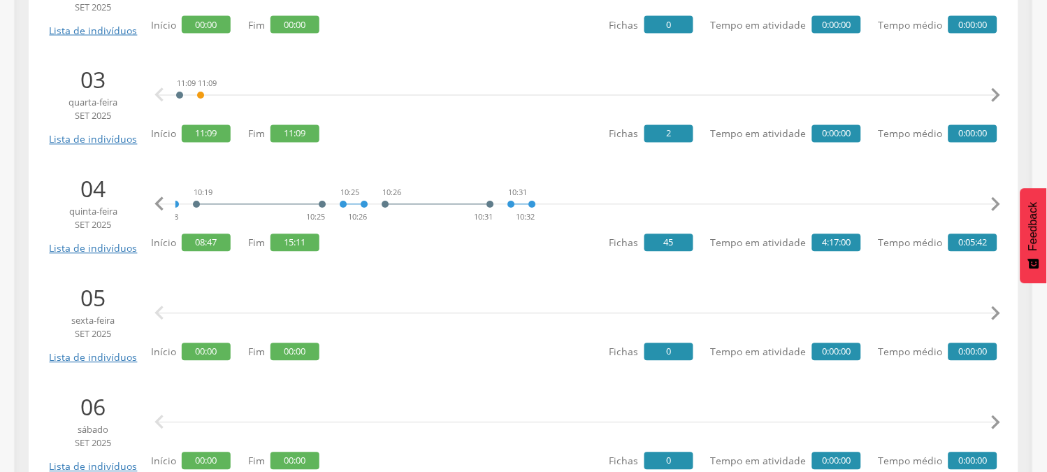
click at [1002, 206] on icon "" at bounding box center [996, 205] width 28 height 28
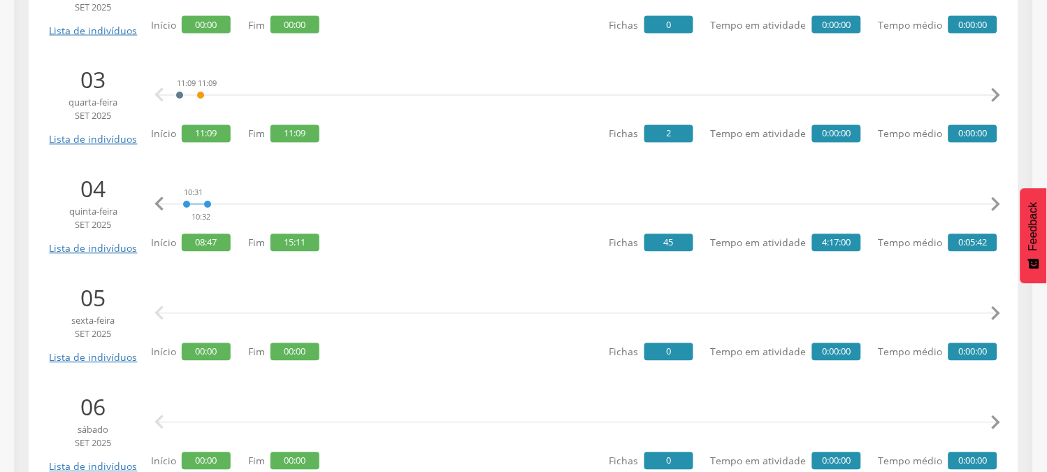
click at [1002, 206] on icon "" at bounding box center [996, 205] width 28 height 28
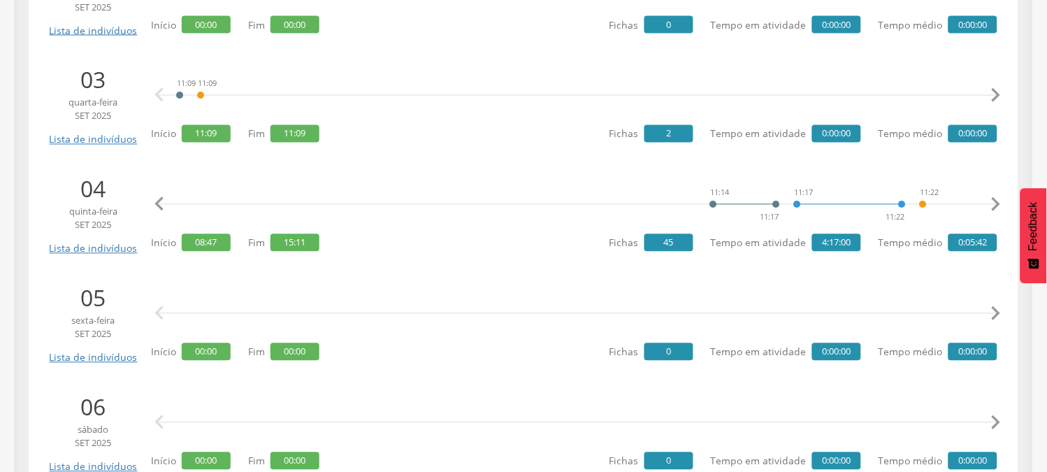
click at [1002, 206] on icon "" at bounding box center [996, 205] width 28 height 28
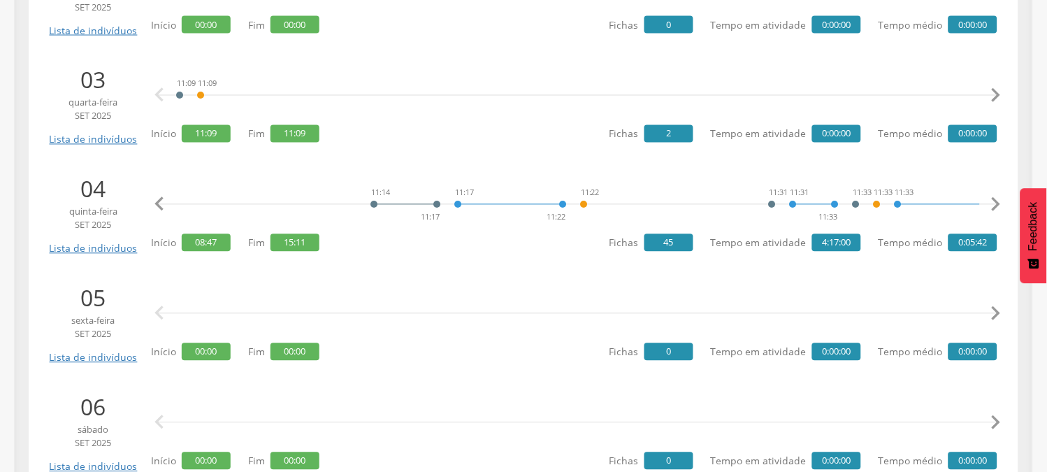
click at [1002, 206] on icon "" at bounding box center [996, 205] width 28 height 28
click at [996, 203] on icon "" at bounding box center [996, 205] width 28 height 28
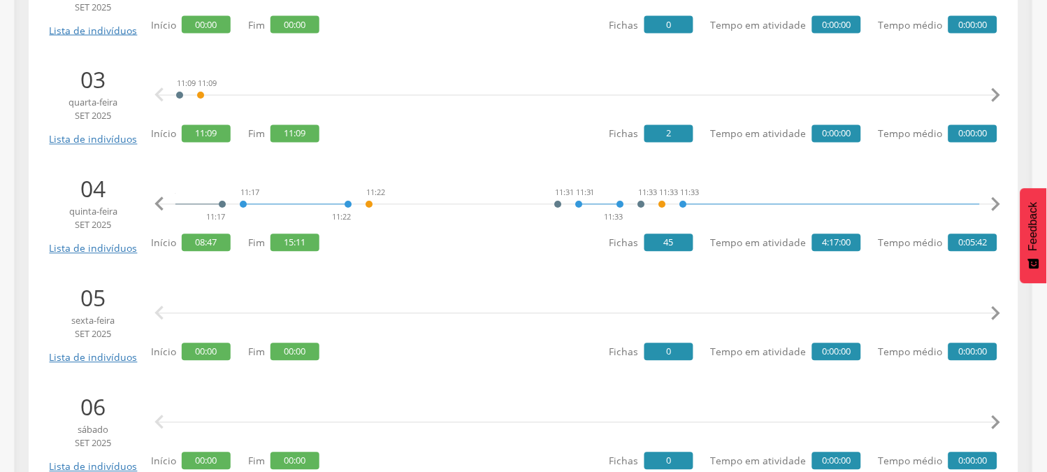
click at [996, 203] on icon "" at bounding box center [996, 205] width 28 height 28
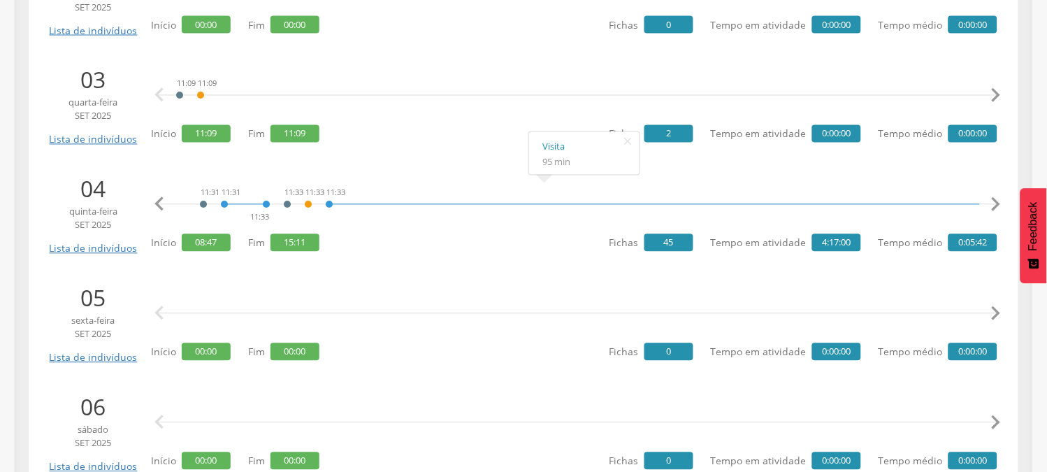
click at [997, 200] on icon "" at bounding box center [996, 205] width 28 height 28
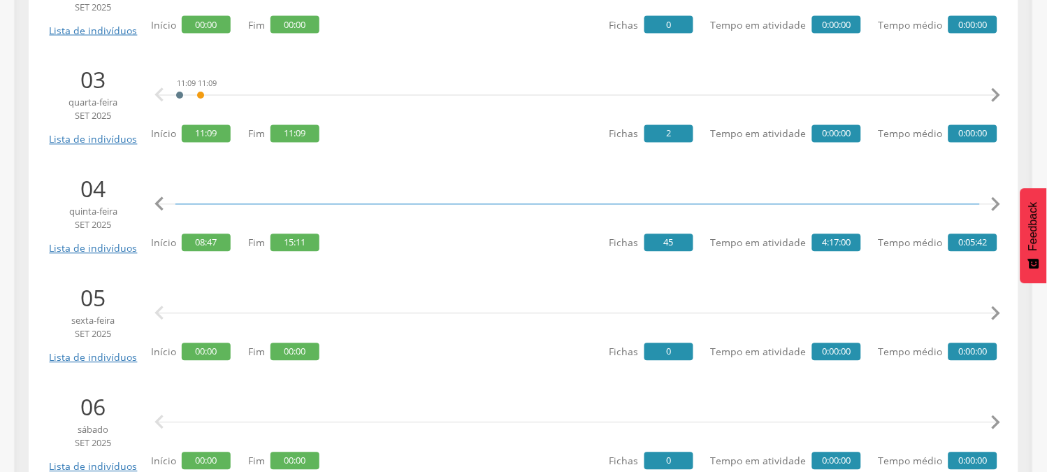
click at [997, 200] on icon "" at bounding box center [996, 205] width 28 height 28
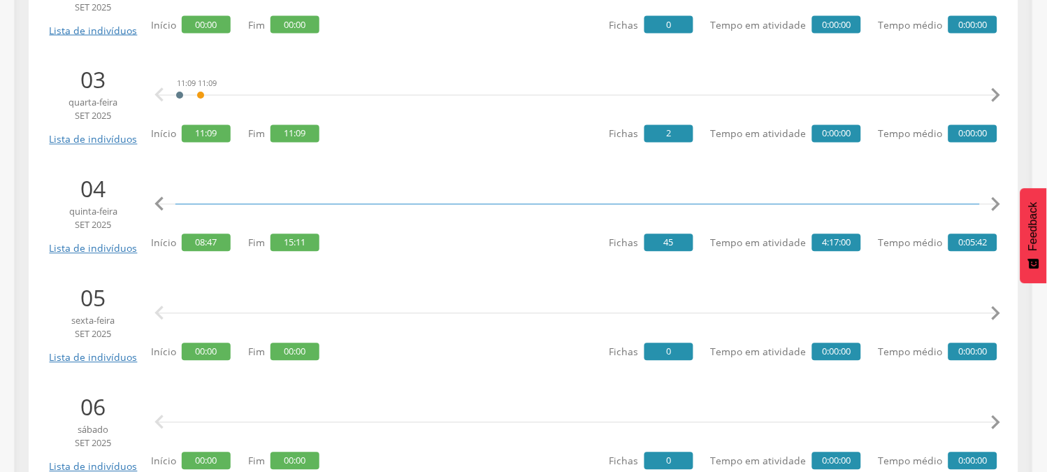
click at [997, 200] on icon "" at bounding box center [996, 205] width 28 height 28
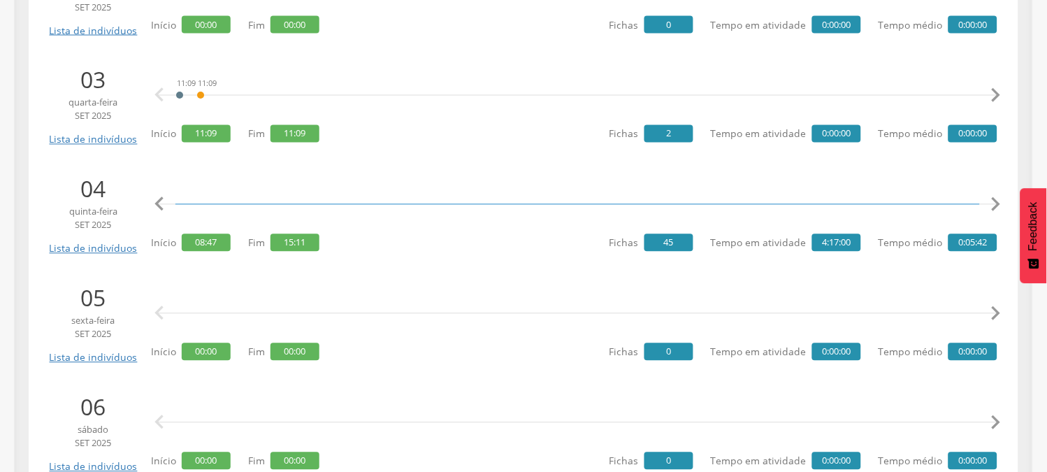
click at [997, 200] on icon "" at bounding box center [996, 205] width 28 height 28
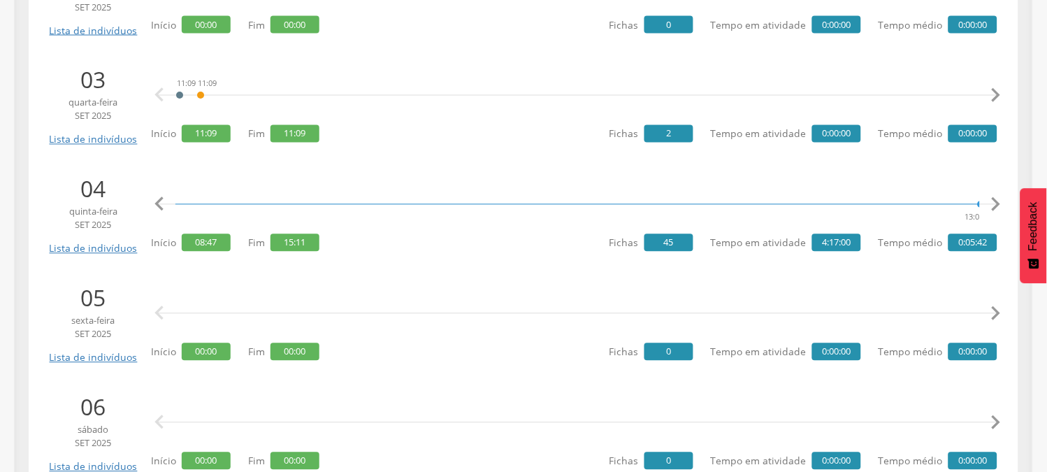
click at [997, 200] on icon "" at bounding box center [996, 205] width 28 height 28
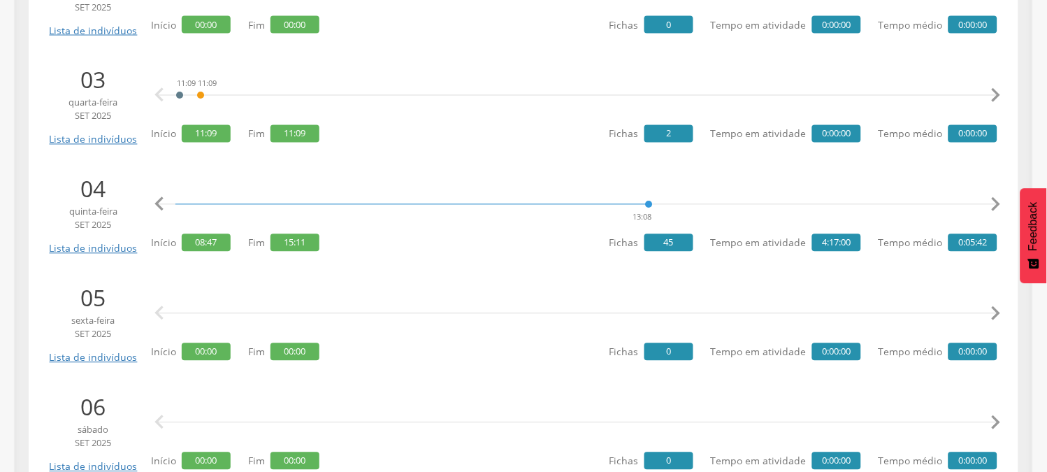
click at [997, 200] on icon "" at bounding box center [996, 205] width 28 height 28
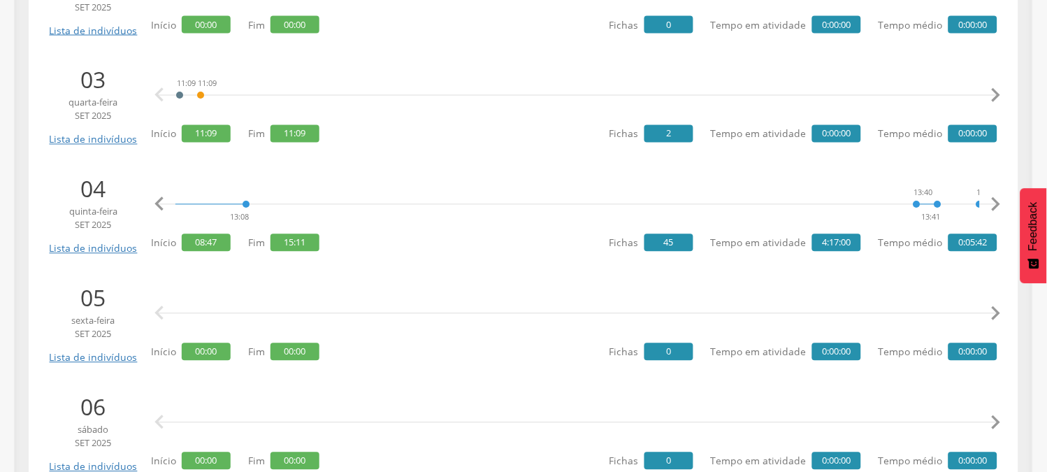
click at [997, 200] on icon "" at bounding box center [996, 205] width 28 height 28
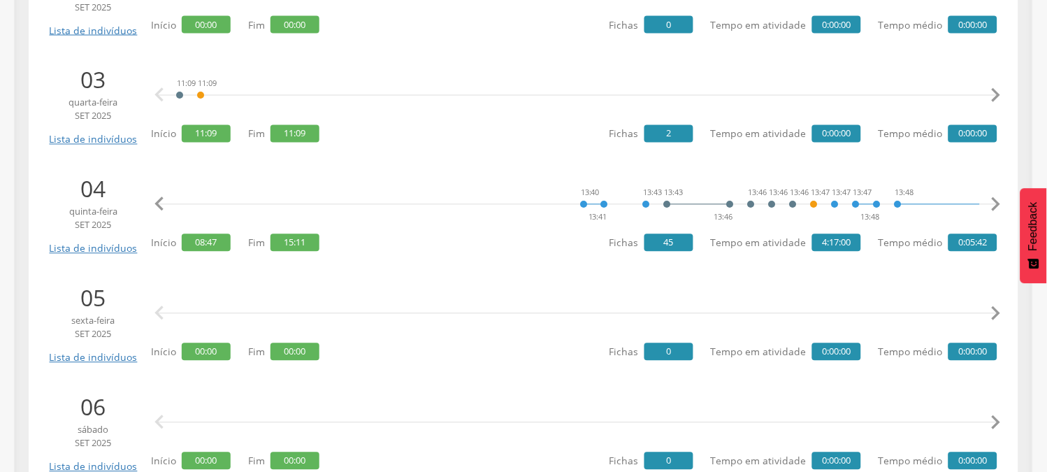
click at [997, 200] on icon "" at bounding box center [996, 205] width 28 height 28
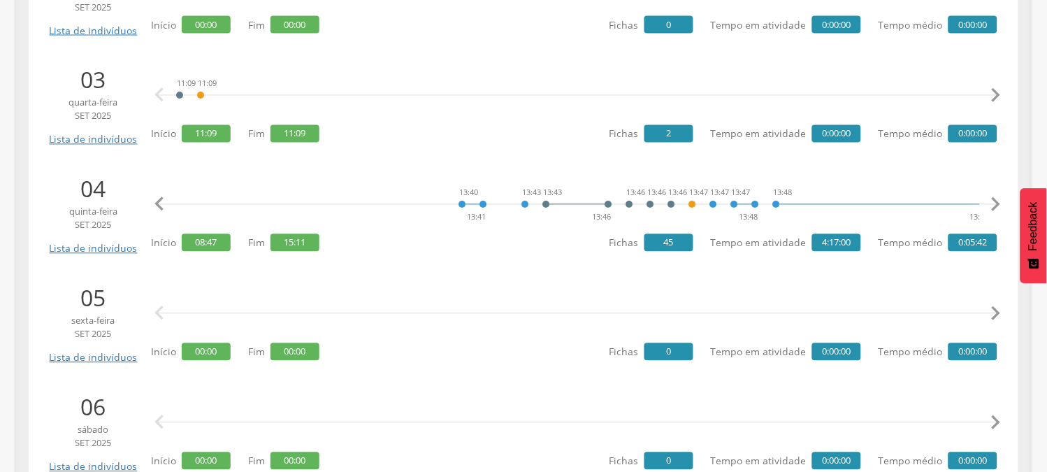
click at [997, 200] on icon "" at bounding box center [996, 205] width 28 height 28
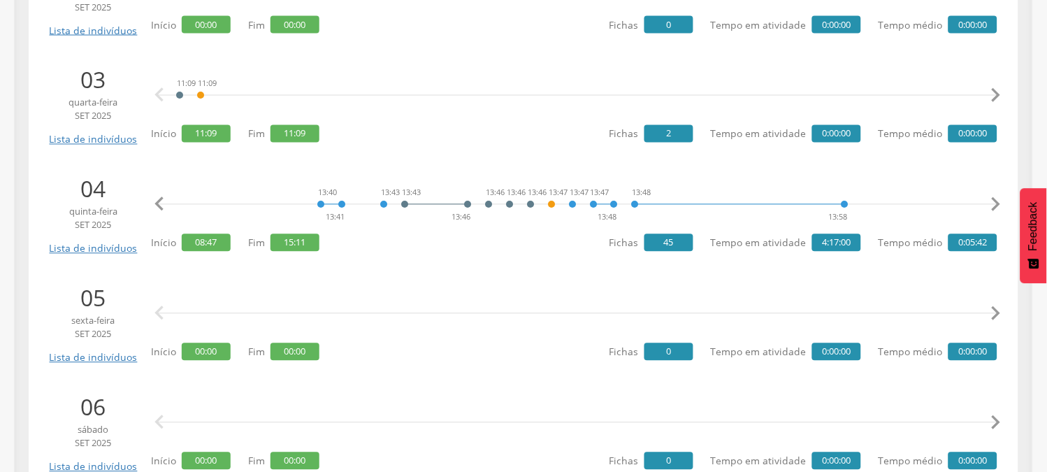
scroll to position [0, 6432]
click at [1002, 205] on icon "" at bounding box center [996, 205] width 28 height 28
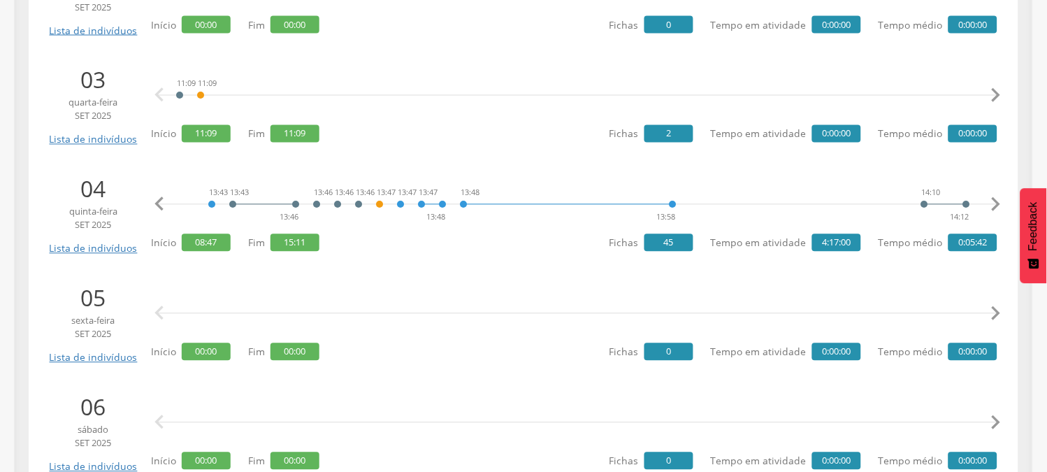
click at [1002, 205] on icon "" at bounding box center [996, 205] width 28 height 28
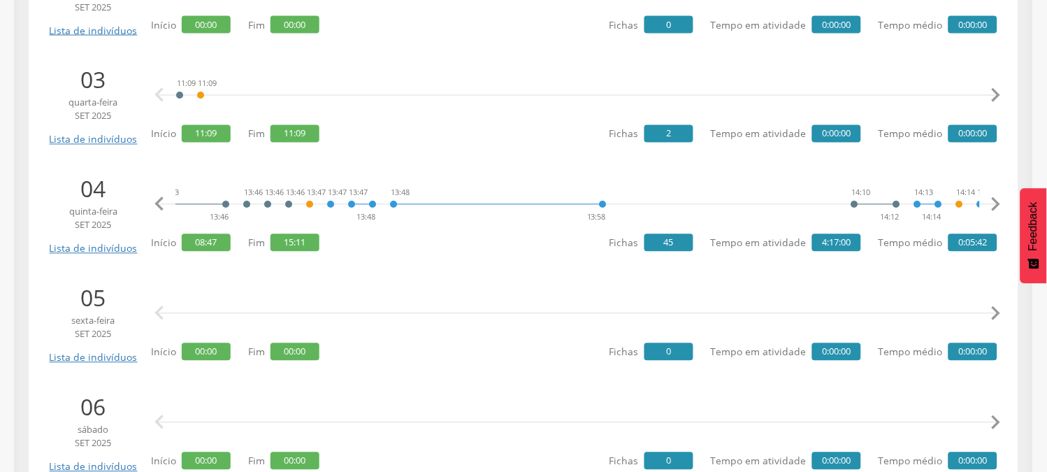
click at [1002, 205] on icon "" at bounding box center [996, 205] width 28 height 28
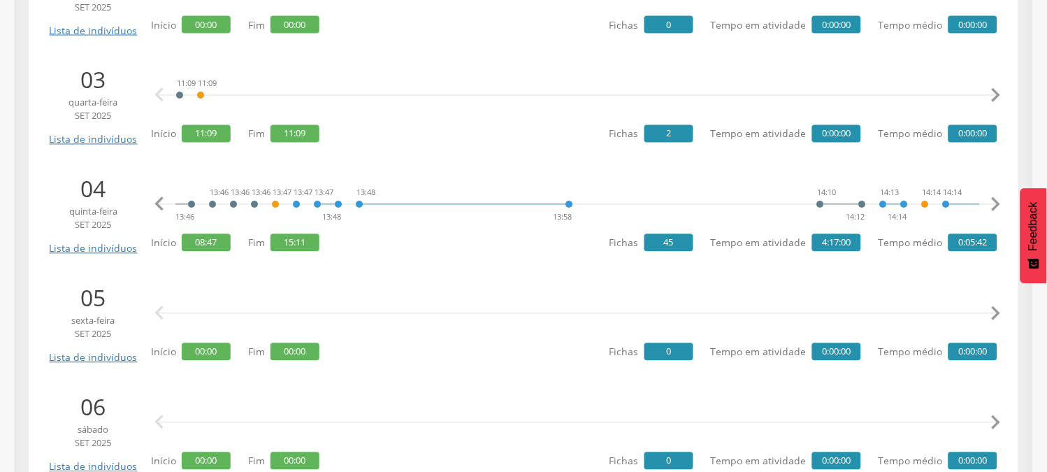
click at [1002, 205] on icon "" at bounding box center [996, 205] width 28 height 28
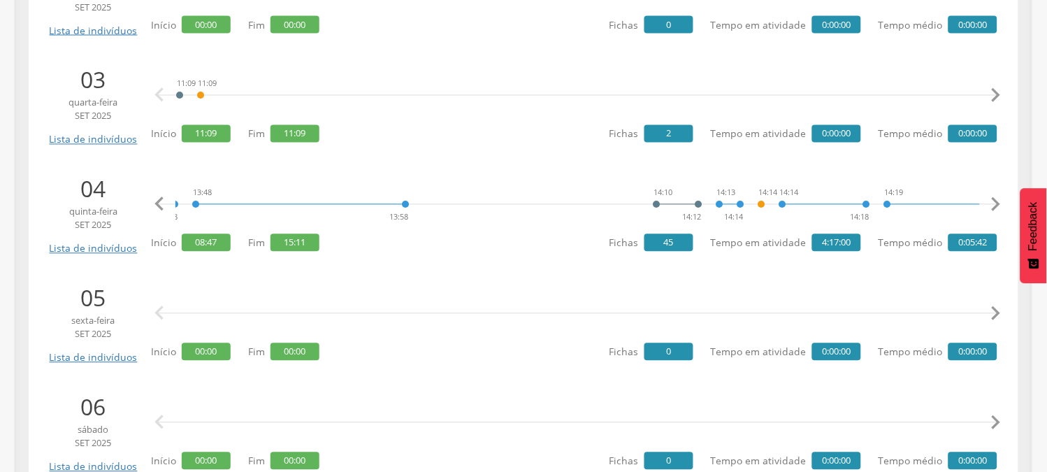
click at [1002, 205] on icon "" at bounding box center [996, 205] width 28 height 28
click at [1001, 203] on icon "" at bounding box center [996, 205] width 28 height 28
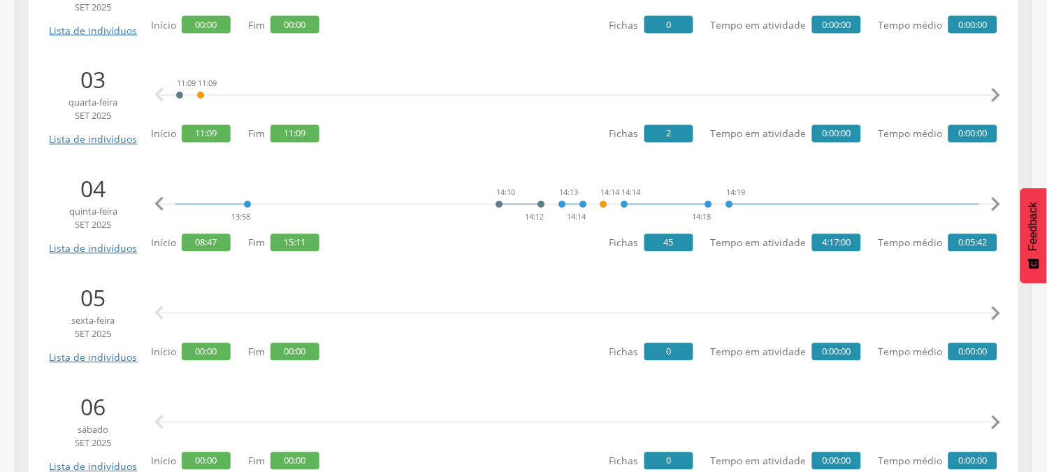
click at [1001, 203] on icon "" at bounding box center [996, 205] width 28 height 28
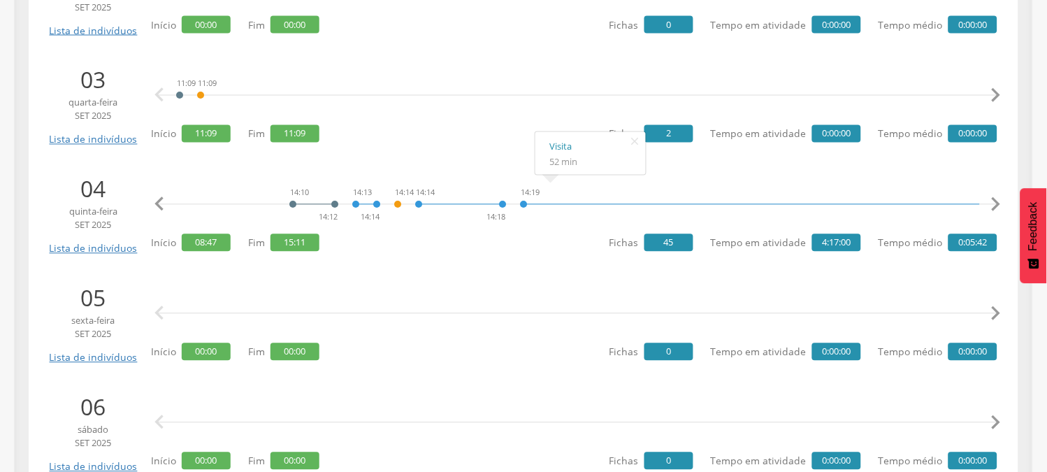
scroll to position [0, 7237]
click at [1000, 208] on icon "" at bounding box center [996, 205] width 28 height 28
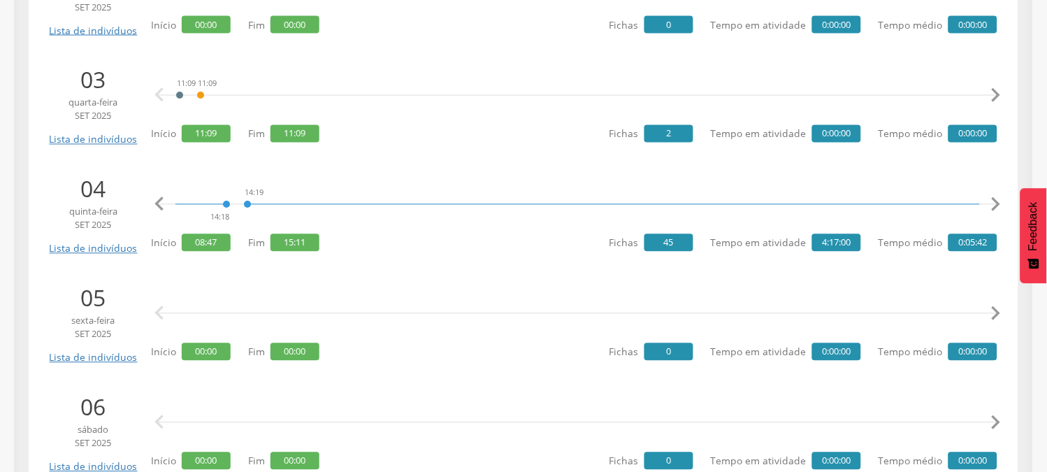
click at [1000, 208] on icon "" at bounding box center [996, 205] width 28 height 28
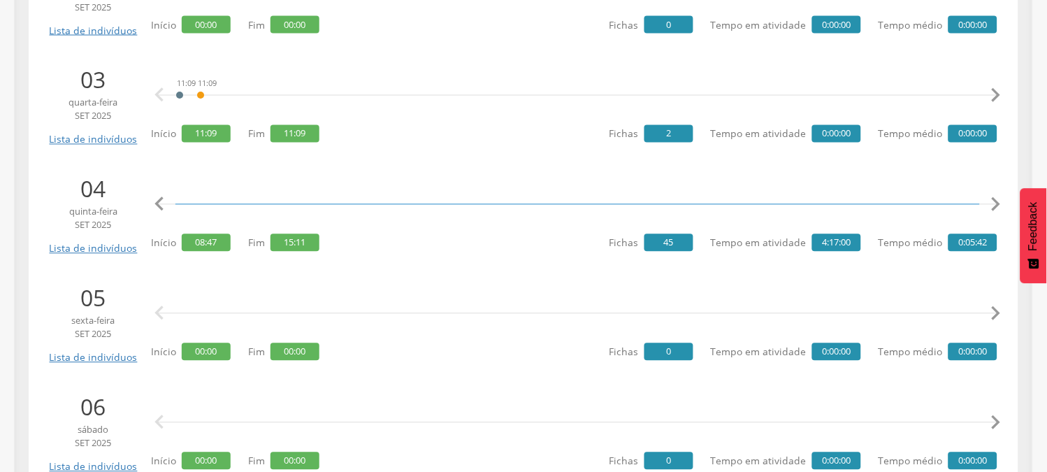
click at [1000, 208] on icon "" at bounding box center [996, 205] width 28 height 28
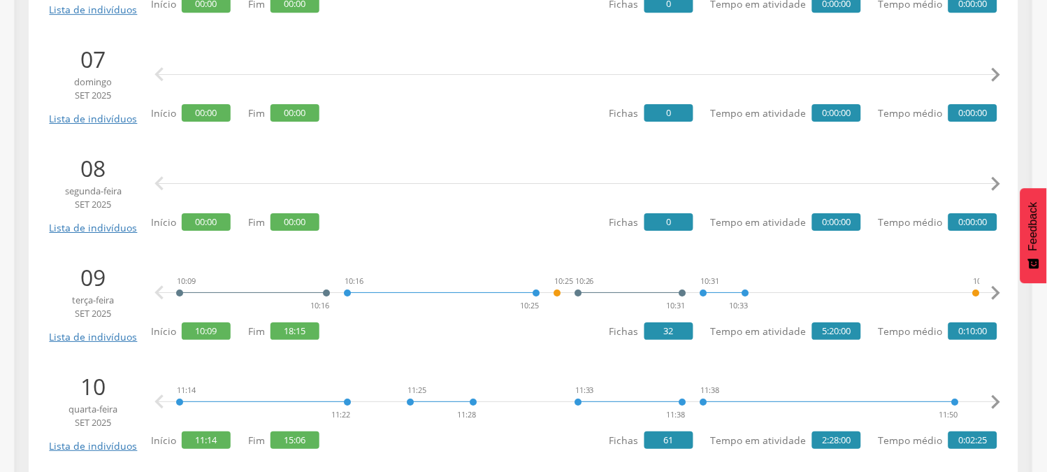
scroll to position [2175, 0]
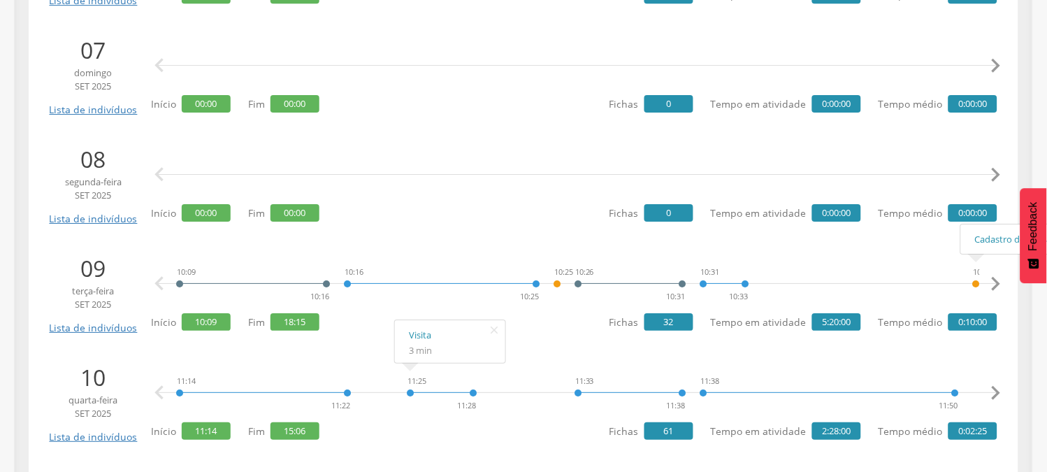
click at [1000, 283] on icon "" at bounding box center [996, 284] width 28 height 28
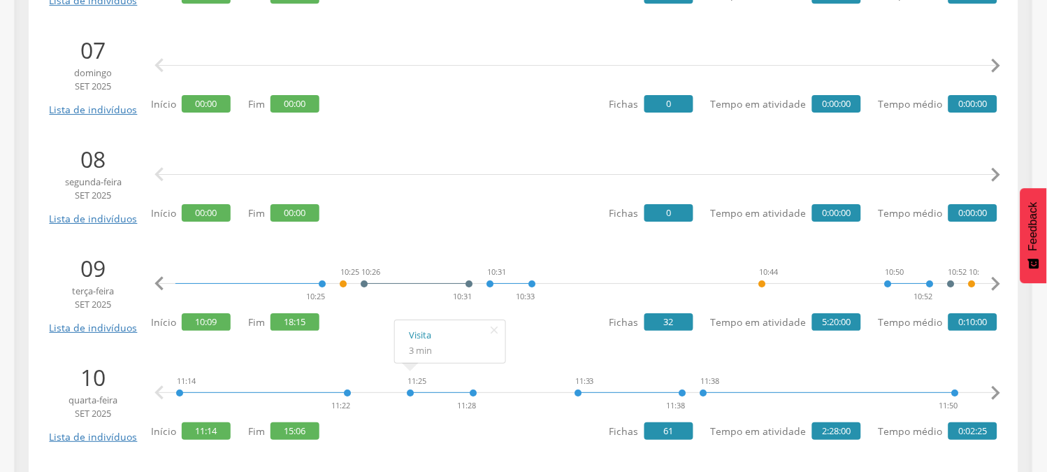
click at [1000, 283] on icon "" at bounding box center [996, 284] width 28 height 28
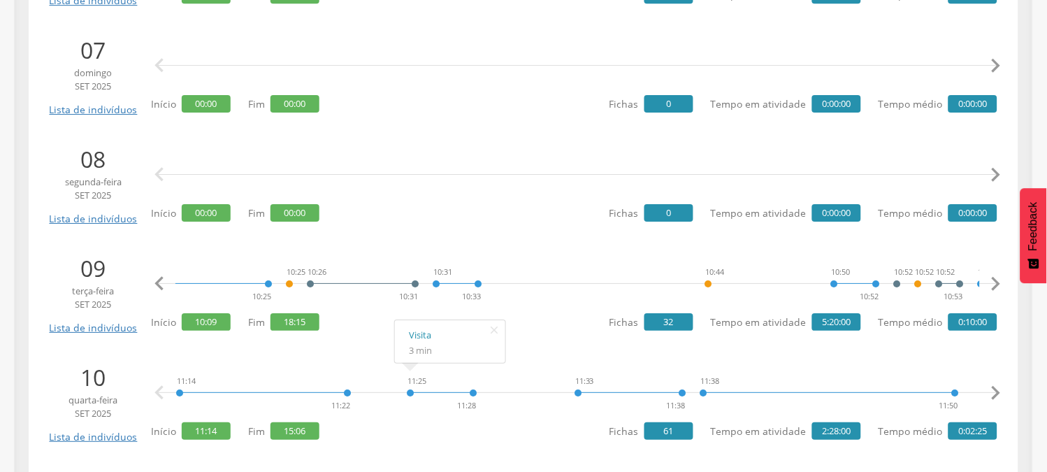
click at [1000, 283] on icon "" at bounding box center [996, 284] width 28 height 28
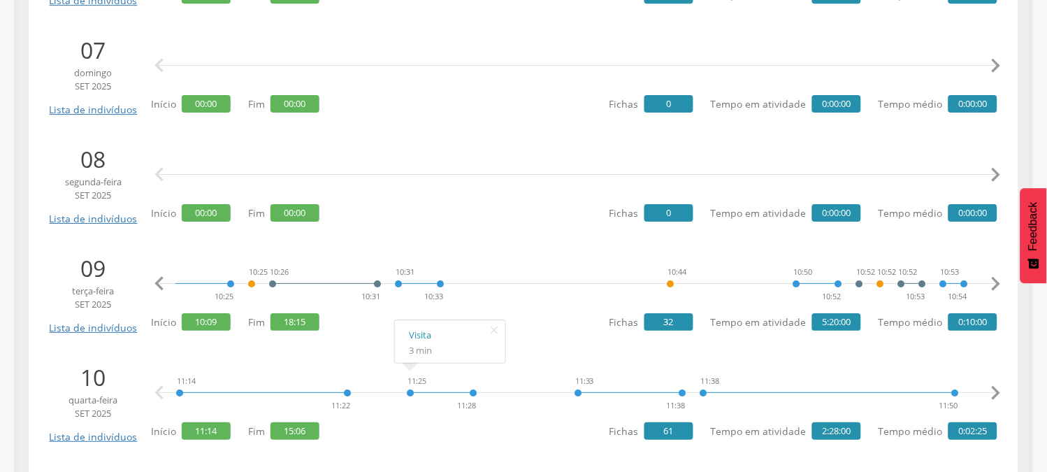
click at [1000, 283] on icon "" at bounding box center [996, 284] width 28 height 28
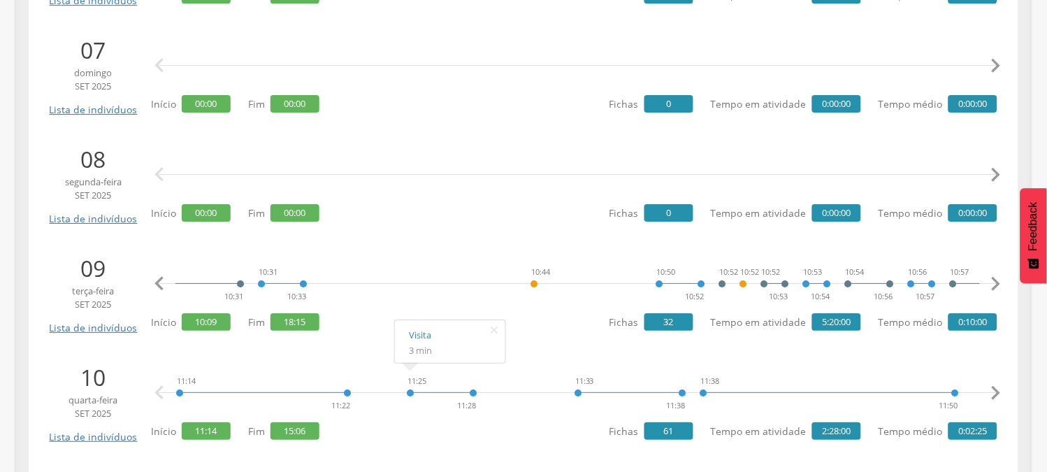
click at [1000, 283] on icon "" at bounding box center [996, 284] width 28 height 28
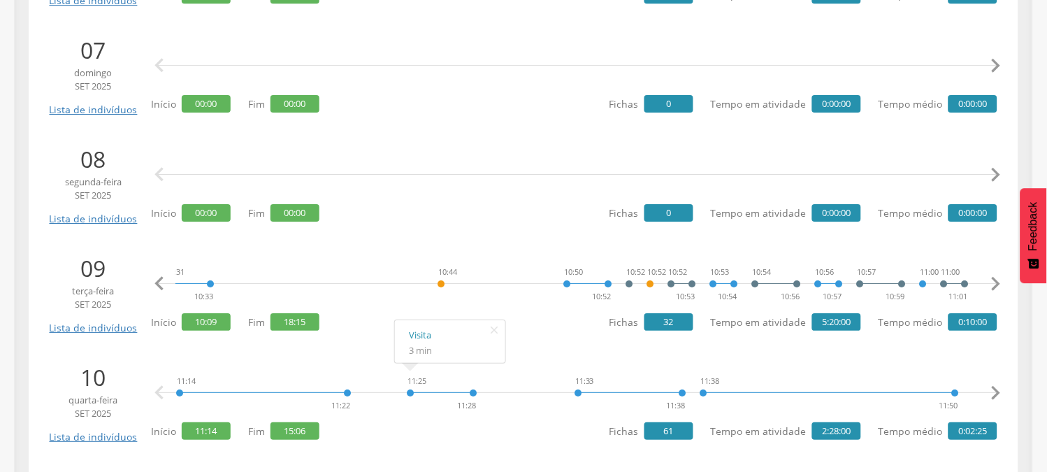
click at [1000, 283] on icon "" at bounding box center [996, 284] width 28 height 28
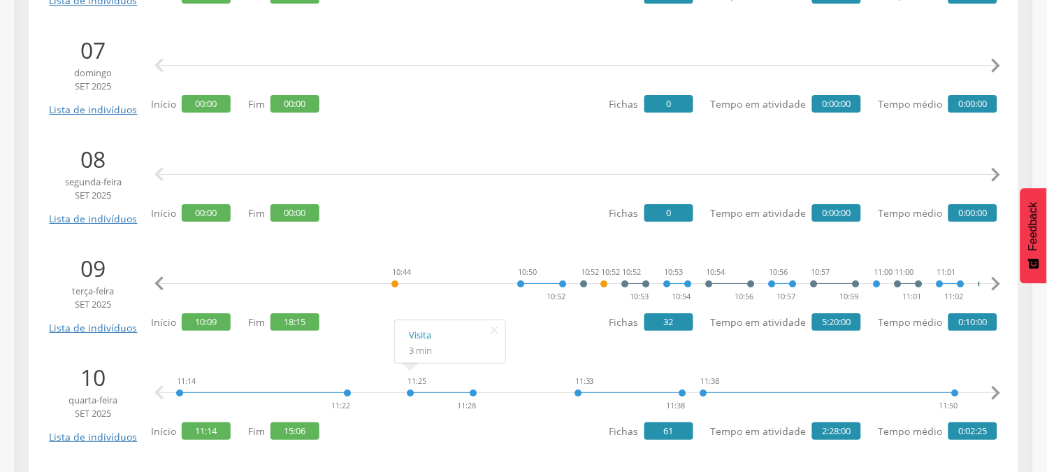
click at [1000, 283] on icon "" at bounding box center [996, 284] width 28 height 28
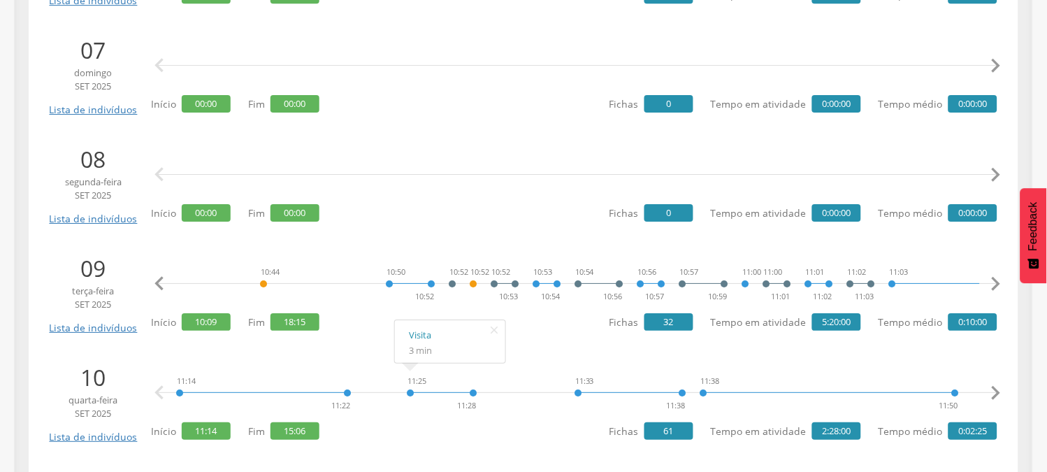
click at [1000, 283] on icon "" at bounding box center [996, 284] width 28 height 28
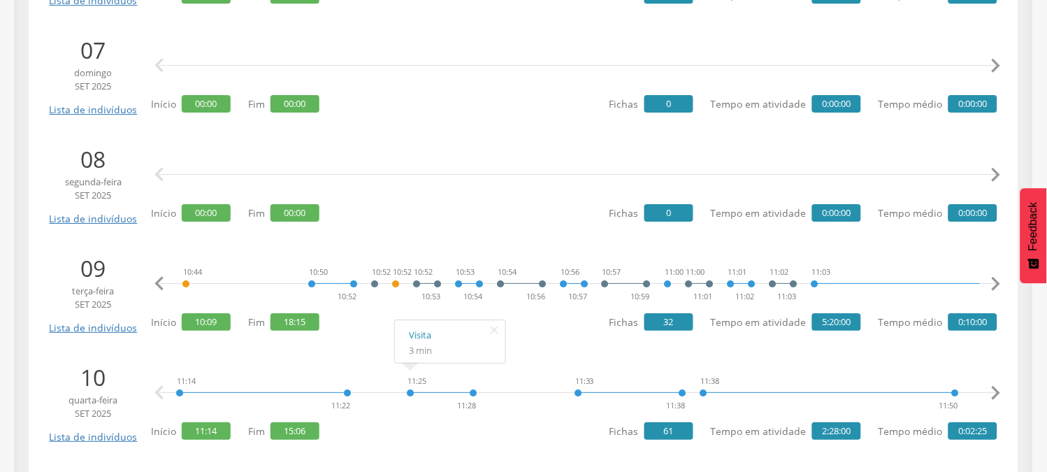
click at [1001, 283] on icon "" at bounding box center [996, 284] width 28 height 28
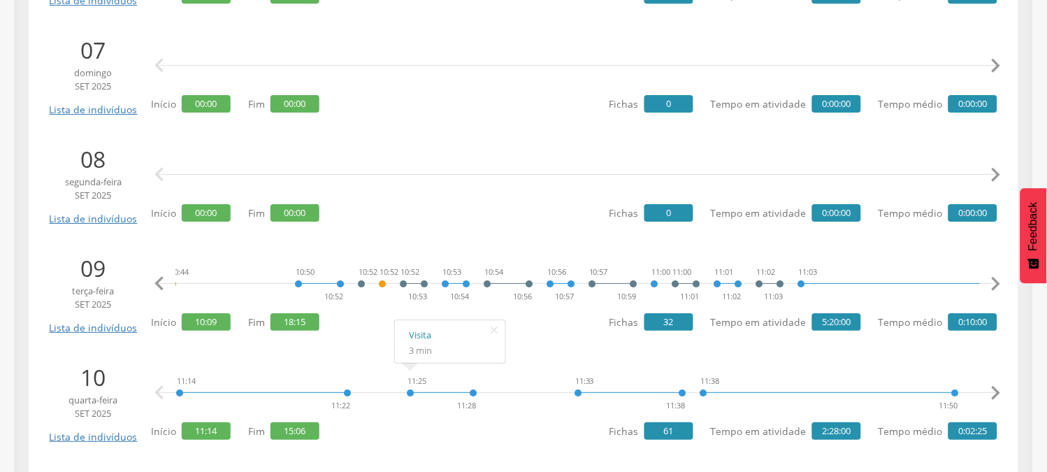
click at [1001, 283] on icon "" at bounding box center [996, 284] width 28 height 28
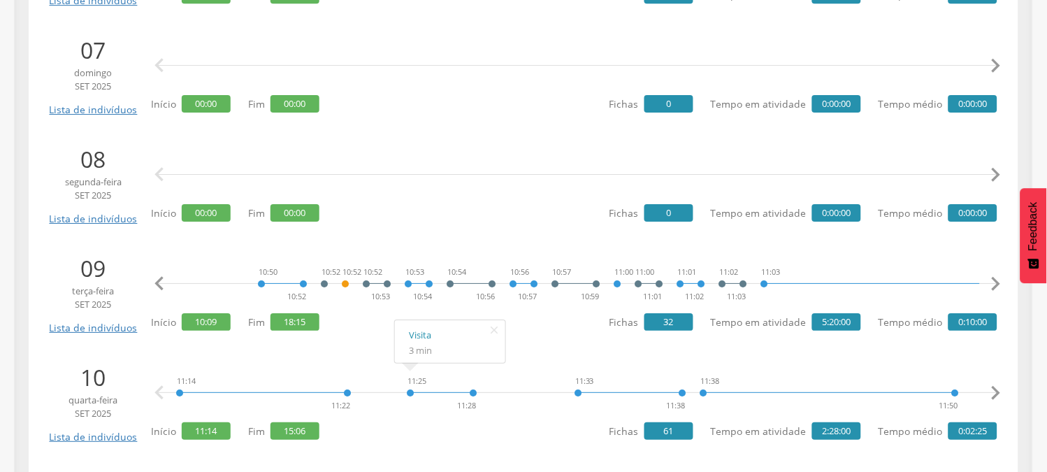
click at [1001, 283] on icon "" at bounding box center [996, 284] width 28 height 28
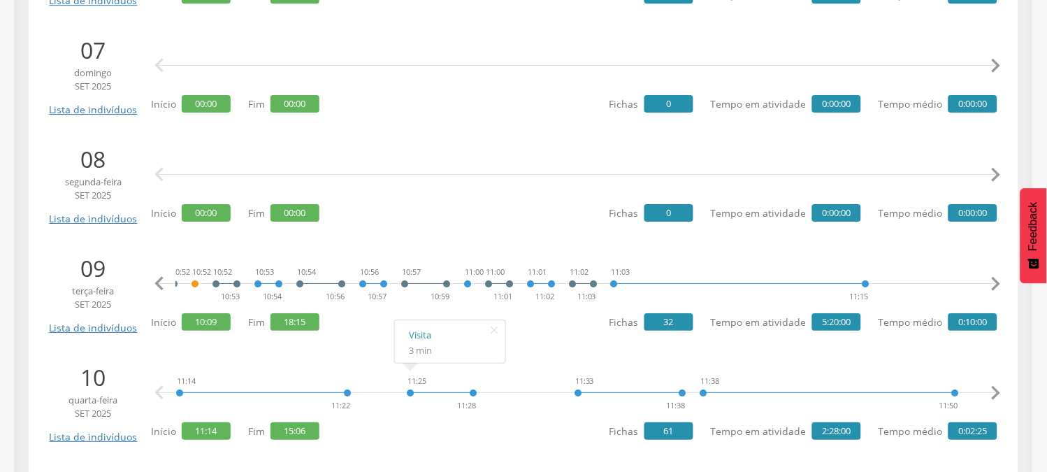
click at [1001, 283] on icon "" at bounding box center [996, 284] width 28 height 28
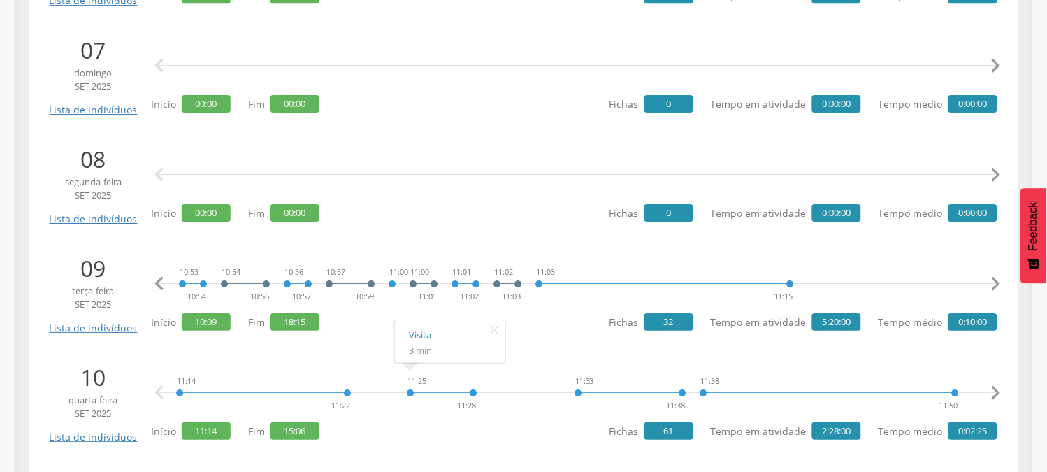
click at [1001, 283] on icon "" at bounding box center [996, 284] width 28 height 28
click at [1000, 283] on icon "" at bounding box center [996, 284] width 28 height 28
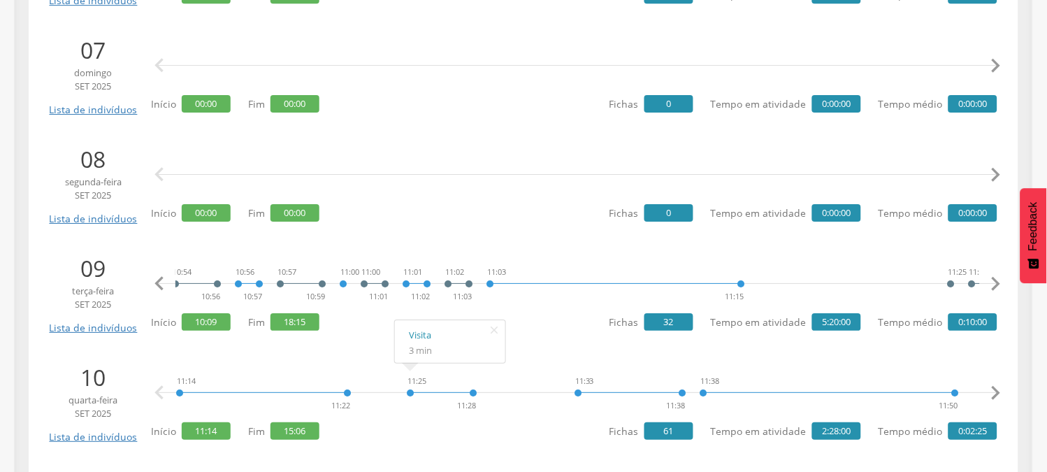
click at [998, 284] on icon "" at bounding box center [996, 284] width 28 height 28
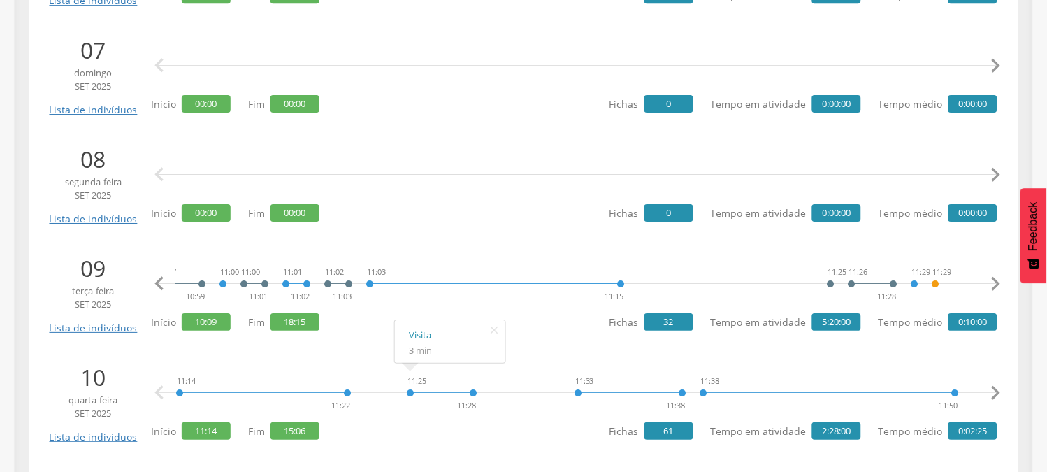
click at [998, 284] on icon "" at bounding box center [996, 284] width 28 height 28
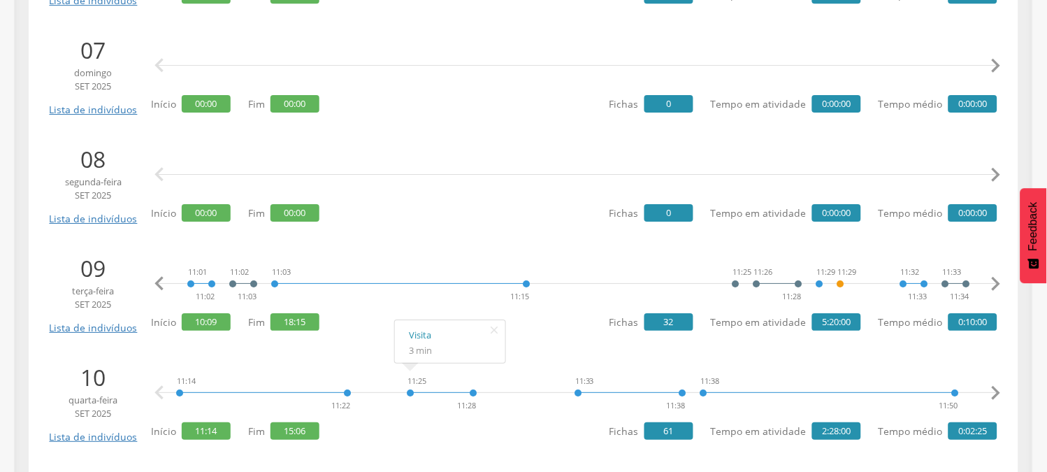
click at [998, 284] on icon "" at bounding box center [996, 284] width 28 height 28
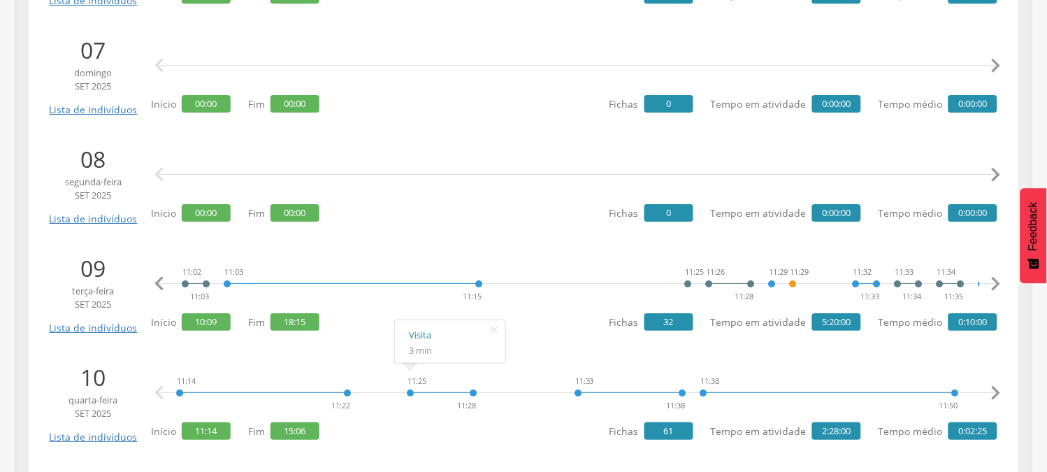
click at [998, 284] on icon "" at bounding box center [996, 284] width 28 height 28
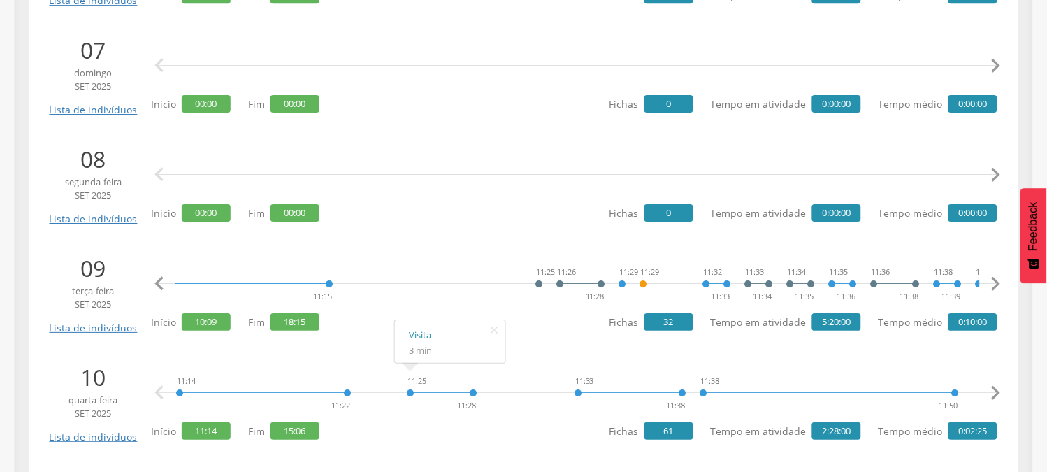
click at [998, 284] on icon "" at bounding box center [996, 284] width 28 height 28
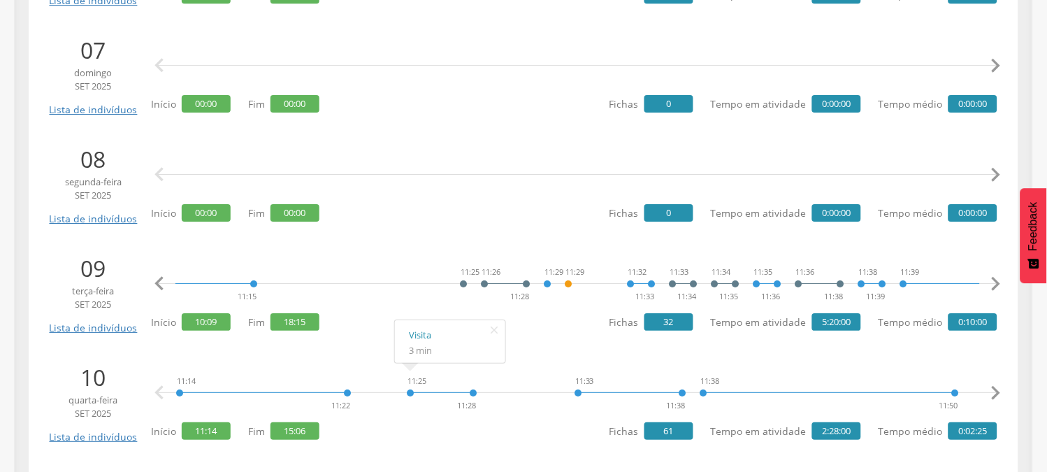
click at [998, 284] on icon "" at bounding box center [996, 284] width 28 height 28
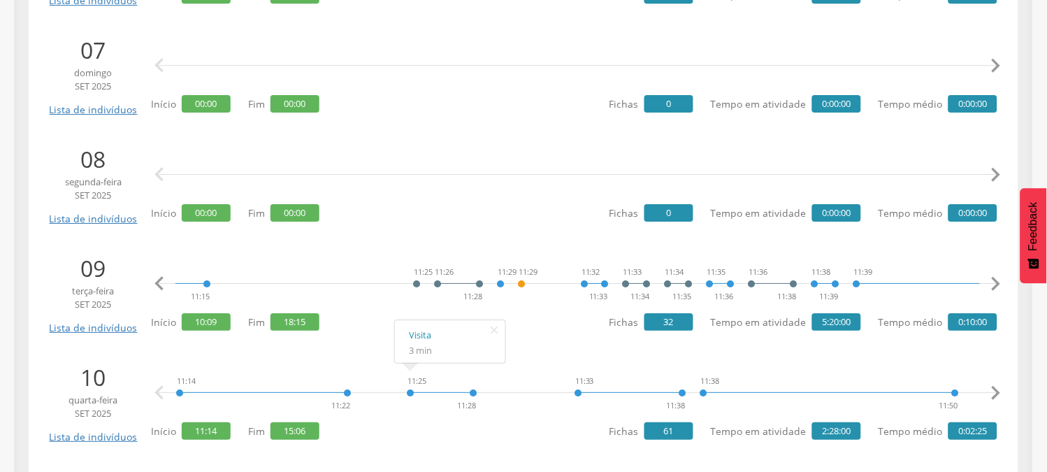
click at [998, 284] on icon "" at bounding box center [996, 284] width 28 height 28
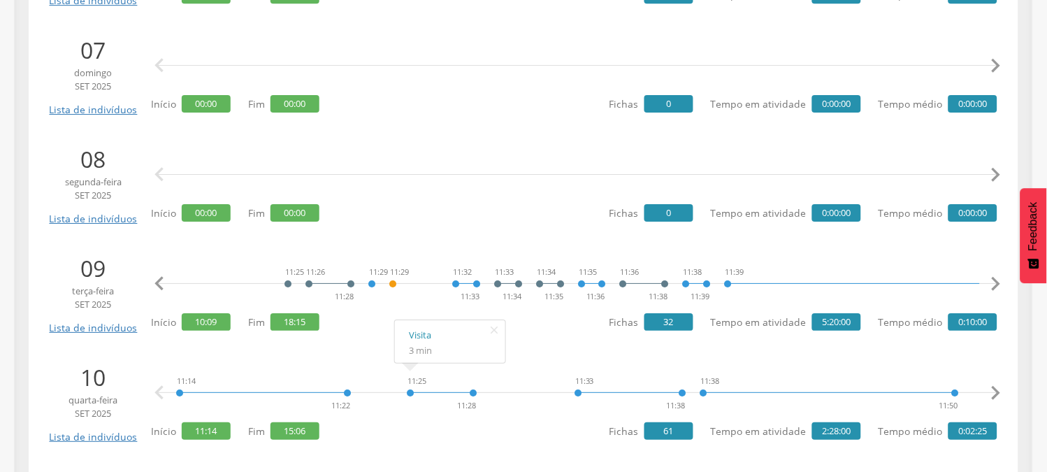
click at [998, 284] on icon "" at bounding box center [996, 284] width 28 height 28
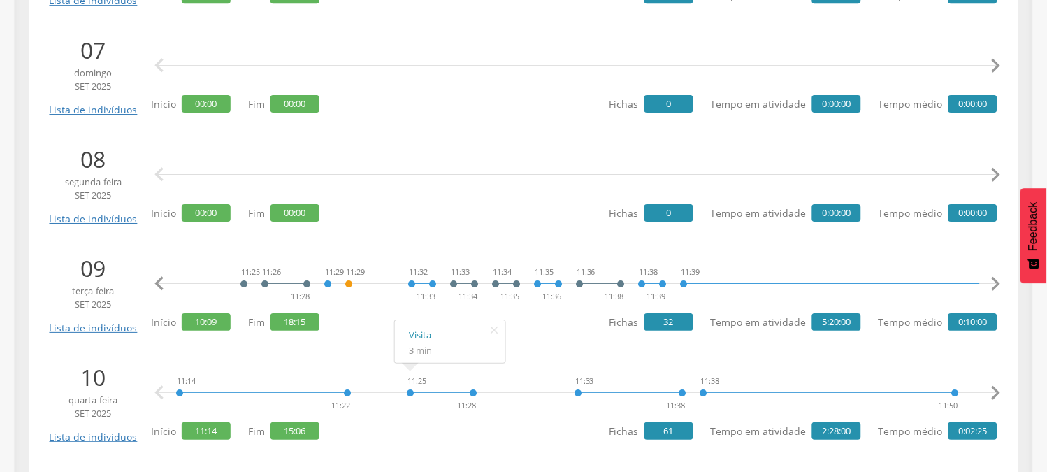
scroll to position [0, 1876]
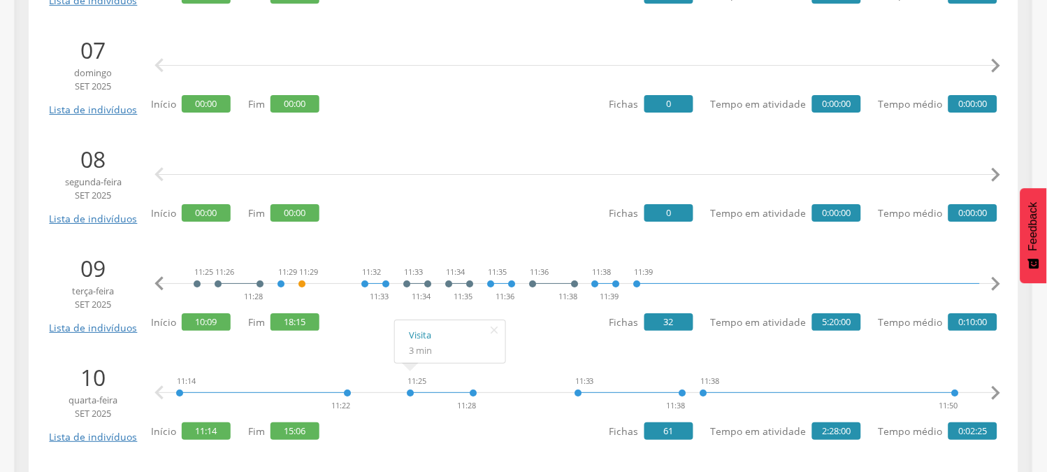
click at [997, 285] on icon "" at bounding box center [996, 284] width 28 height 28
click at [994, 282] on icon "" at bounding box center [996, 284] width 28 height 28
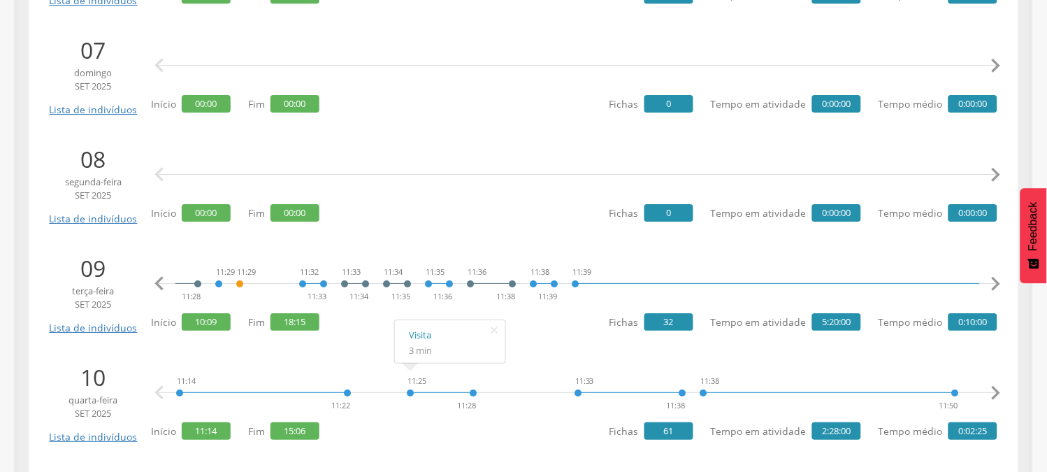
click at [994, 282] on icon "" at bounding box center [996, 284] width 28 height 28
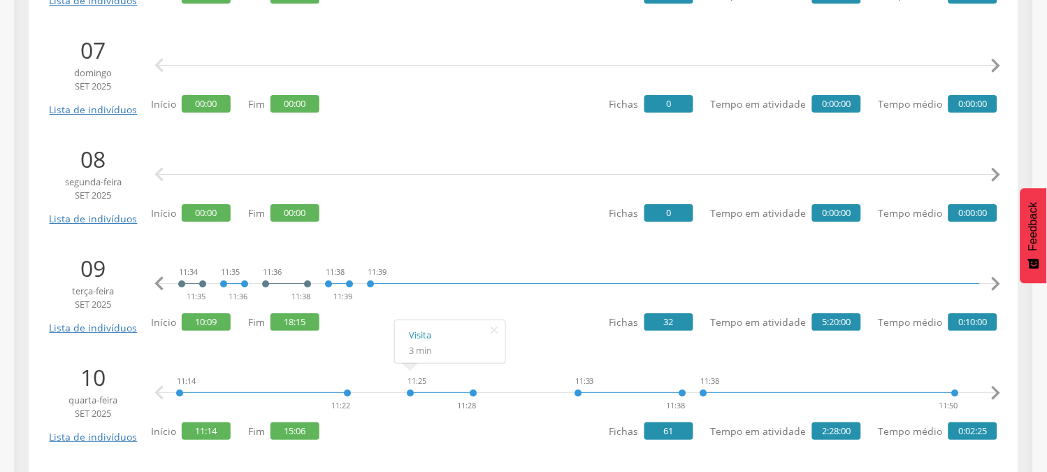
click at [994, 282] on icon "" at bounding box center [996, 284] width 28 height 28
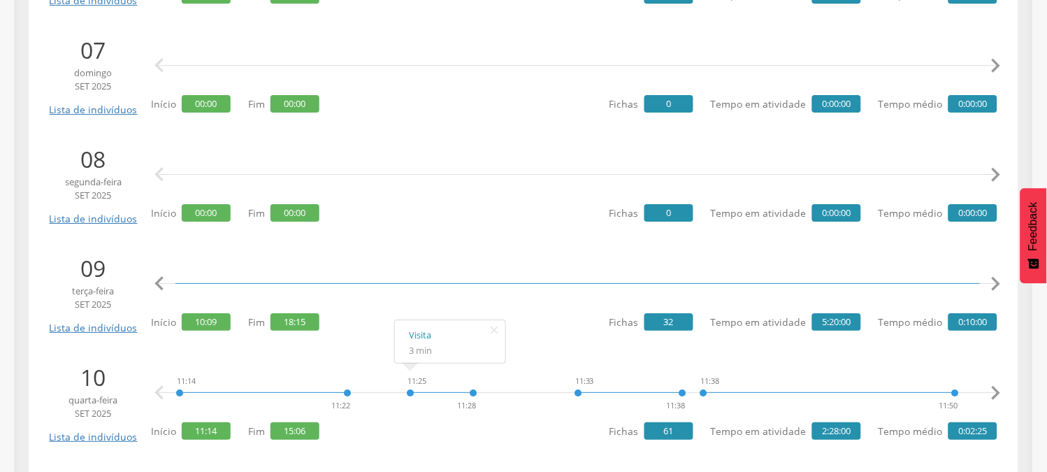
click at [994, 282] on icon "" at bounding box center [996, 284] width 28 height 28
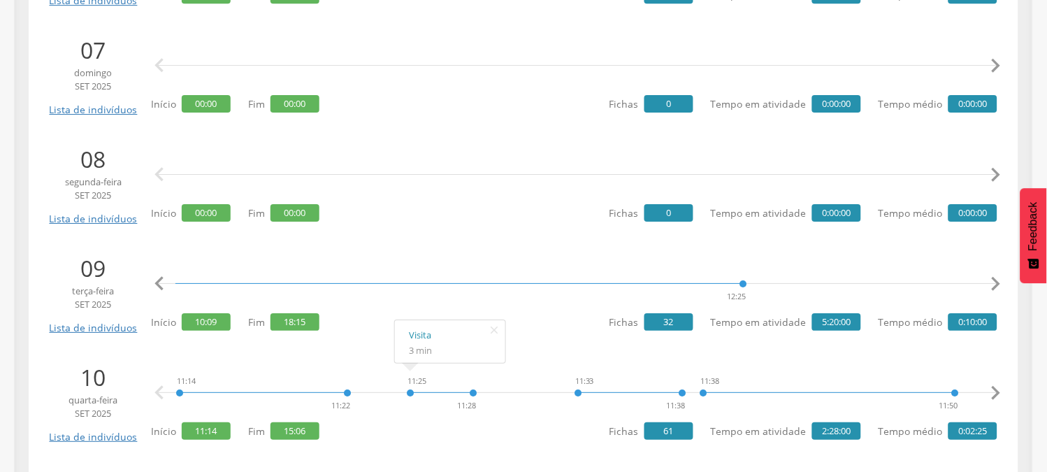
click at [994, 282] on icon "" at bounding box center [996, 284] width 28 height 28
click at [993, 283] on icon "" at bounding box center [996, 284] width 28 height 28
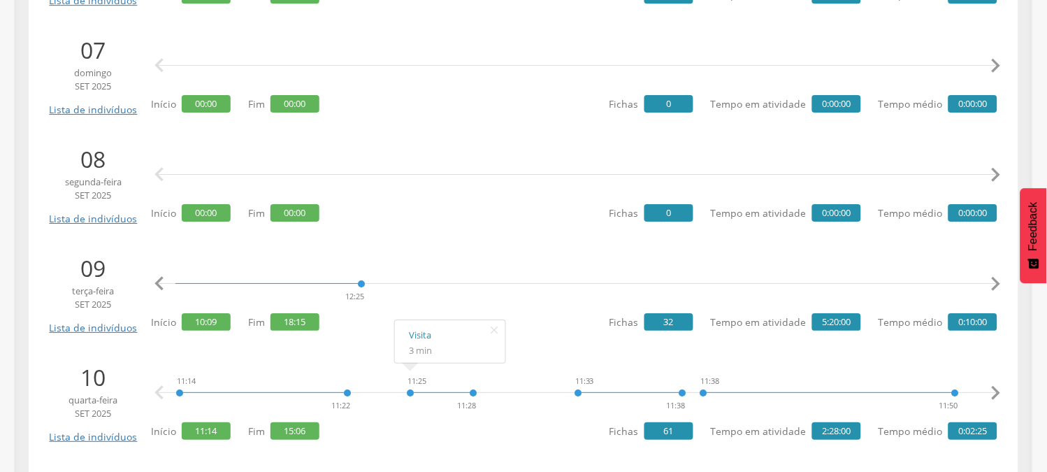
click at [993, 283] on icon "" at bounding box center [996, 284] width 28 height 28
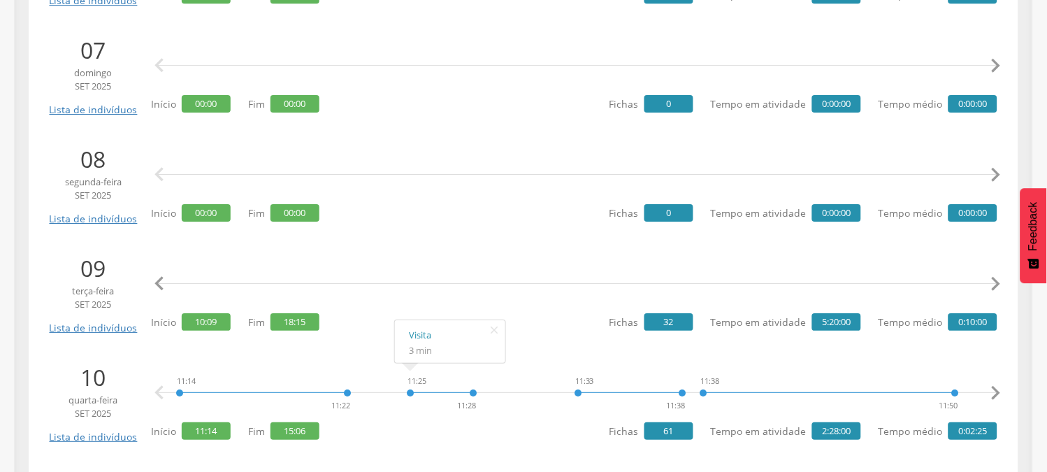
click at [993, 283] on icon "" at bounding box center [996, 284] width 28 height 28
click at [991, 283] on icon "" at bounding box center [996, 284] width 28 height 28
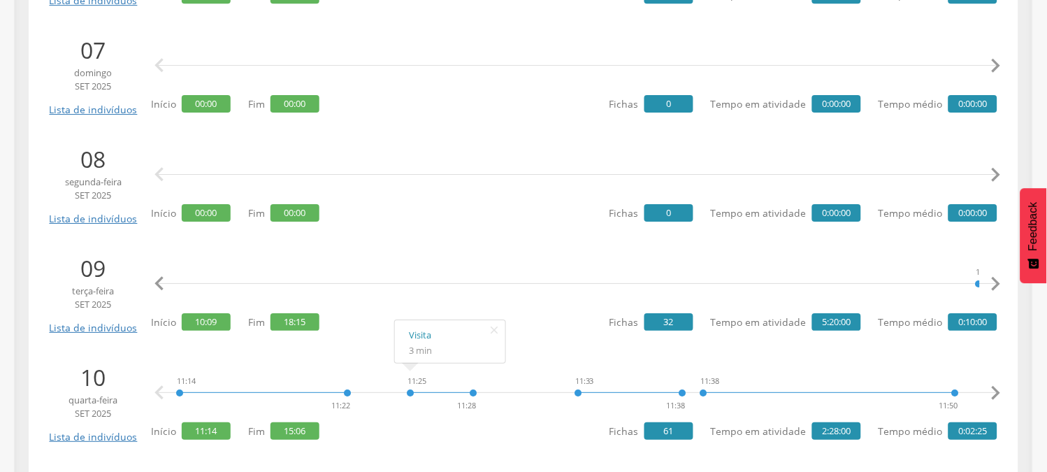
click at [991, 283] on icon "" at bounding box center [996, 284] width 28 height 28
click at [1001, 278] on icon "" at bounding box center [996, 284] width 28 height 28
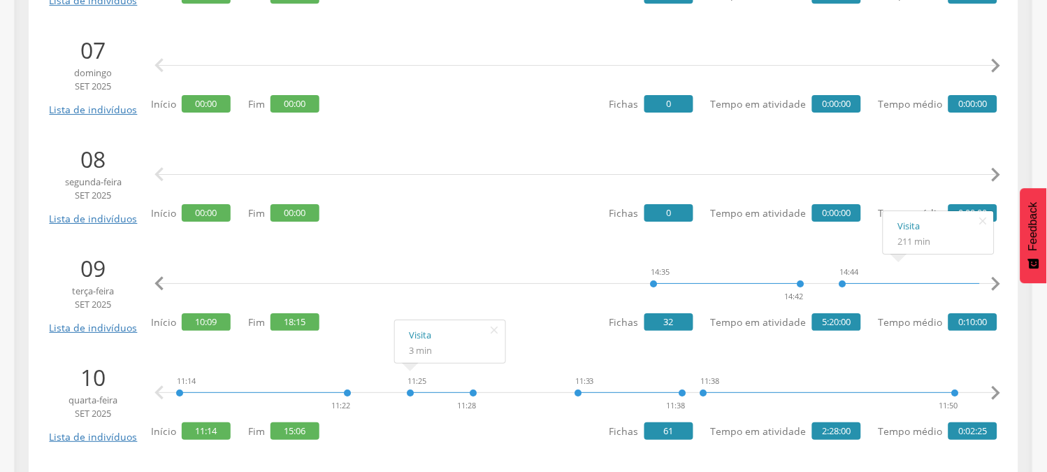
click at [1001, 278] on icon "" at bounding box center [996, 284] width 28 height 28
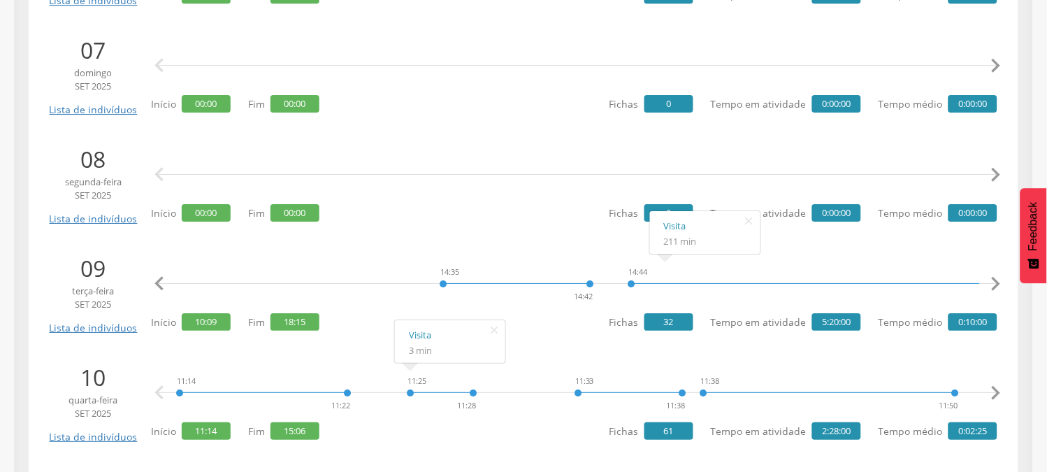
scroll to position [0, 4288]
click at [998, 287] on icon "" at bounding box center [996, 284] width 28 height 28
click at [1000, 287] on icon "" at bounding box center [996, 284] width 28 height 28
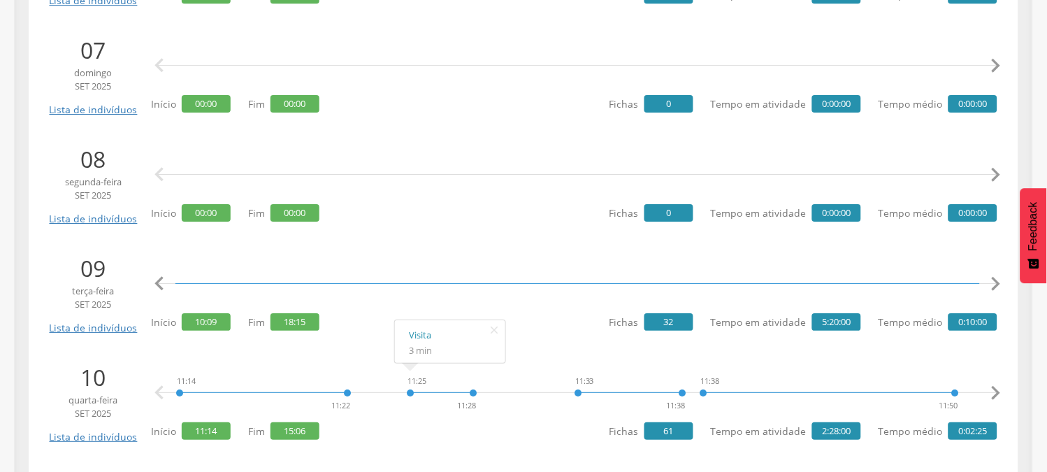
click at [1000, 287] on icon "" at bounding box center [996, 284] width 28 height 28
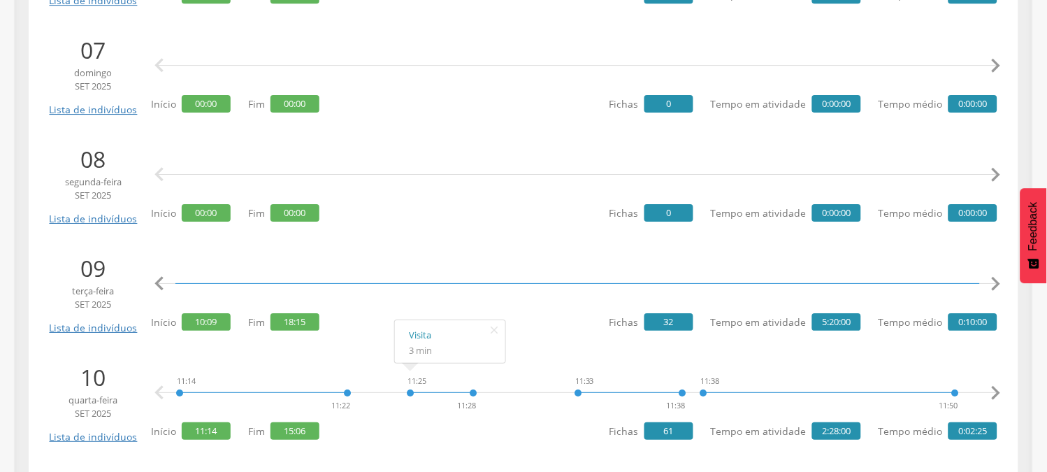
click at [1000, 287] on icon "" at bounding box center [996, 284] width 28 height 28
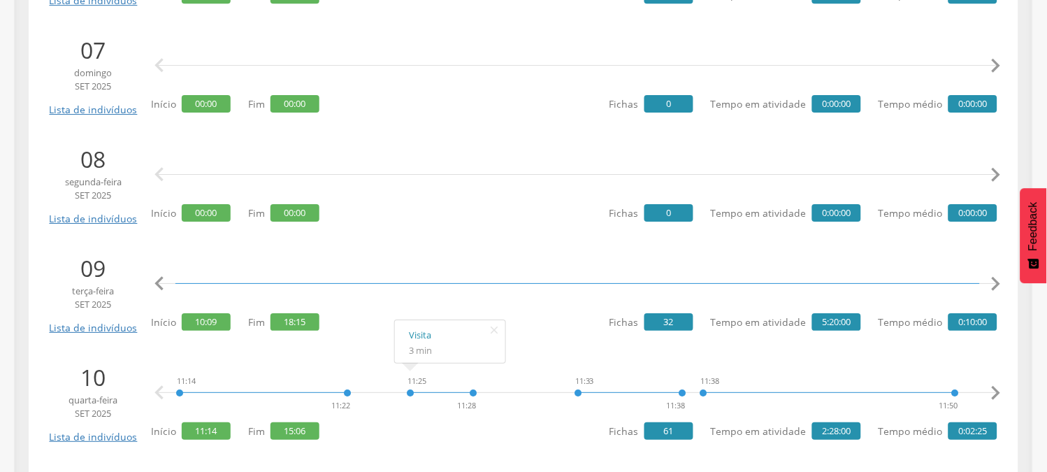
click at [1000, 287] on icon "" at bounding box center [996, 284] width 28 height 28
click at [998, 287] on icon "" at bounding box center [996, 284] width 28 height 28
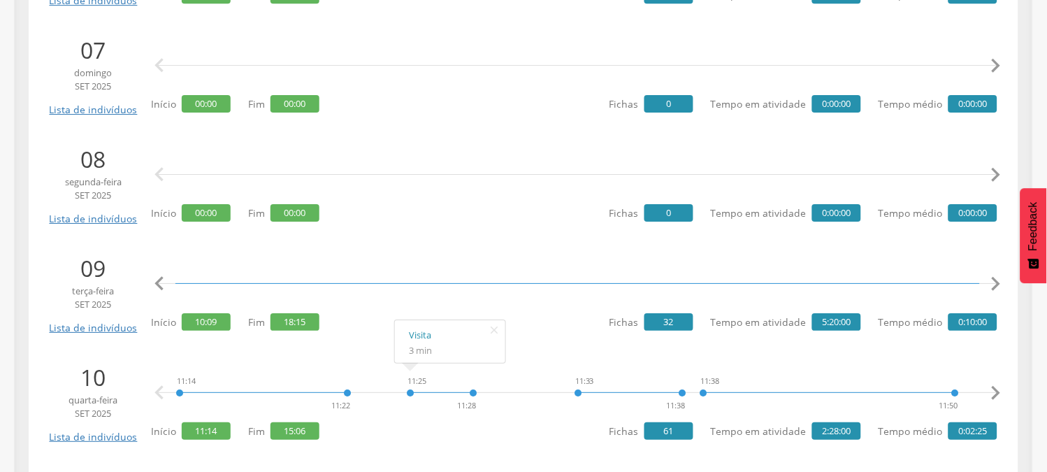
click at [998, 287] on icon "" at bounding box center [996, 284] width 28 height 28
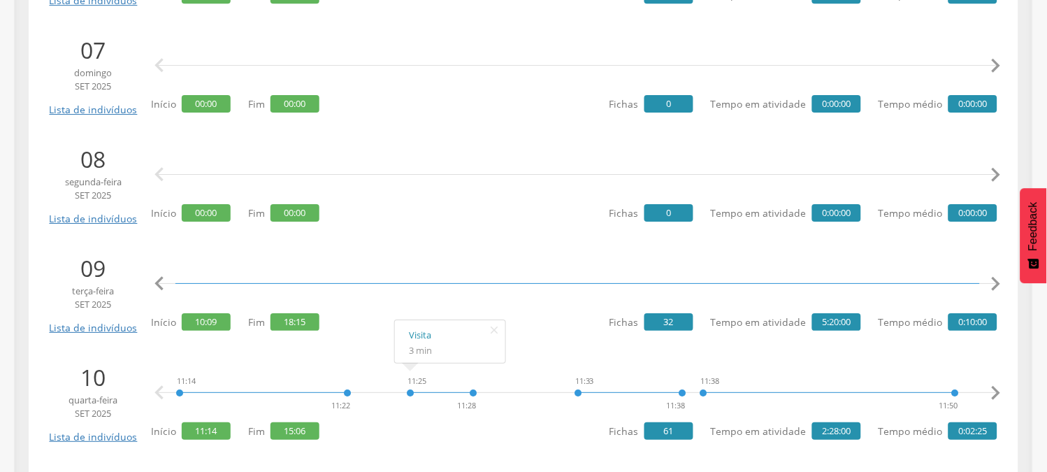
click at [998, 287] on icon "" at bounding box center [996, 284] width 28 height 28
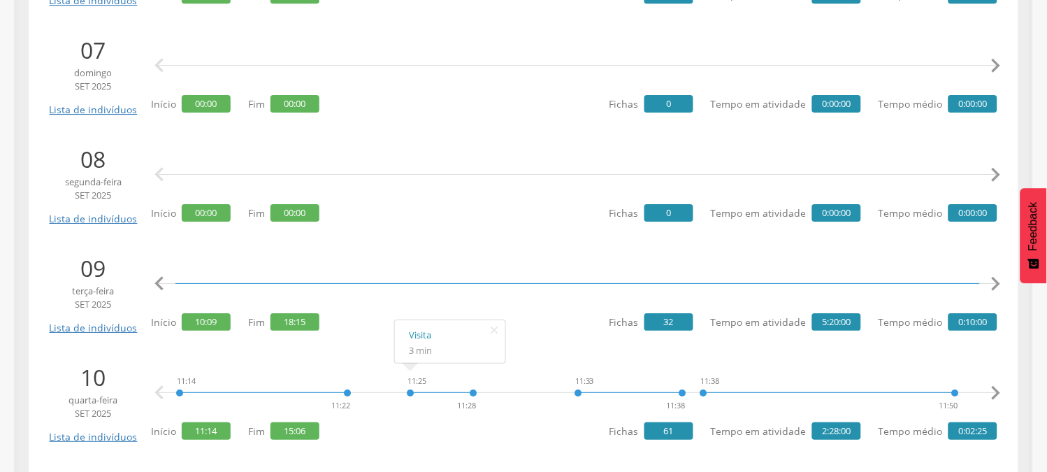
click at [998, 287] on icon "" at bounding box center [996, 284] width 28 height 28
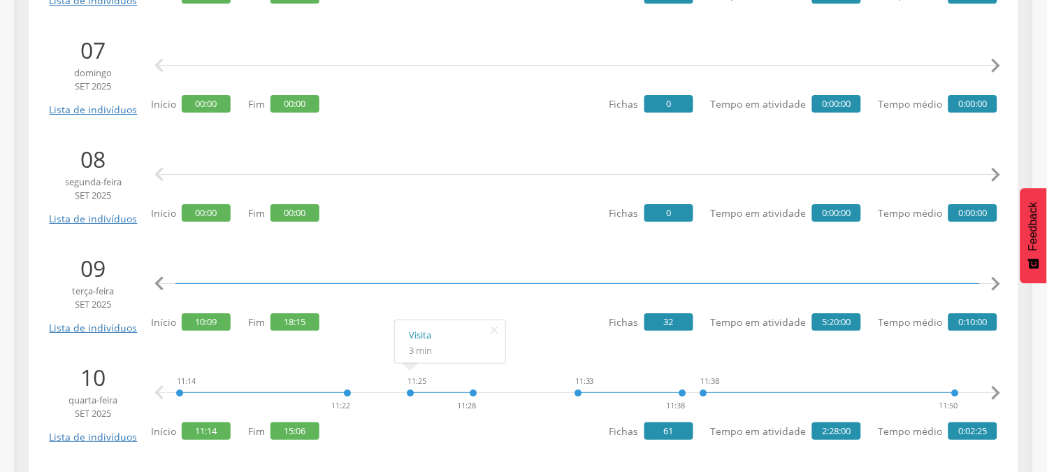
click at [997, 287] on icon "" at bounding box center [996, 284] width 28 height 28
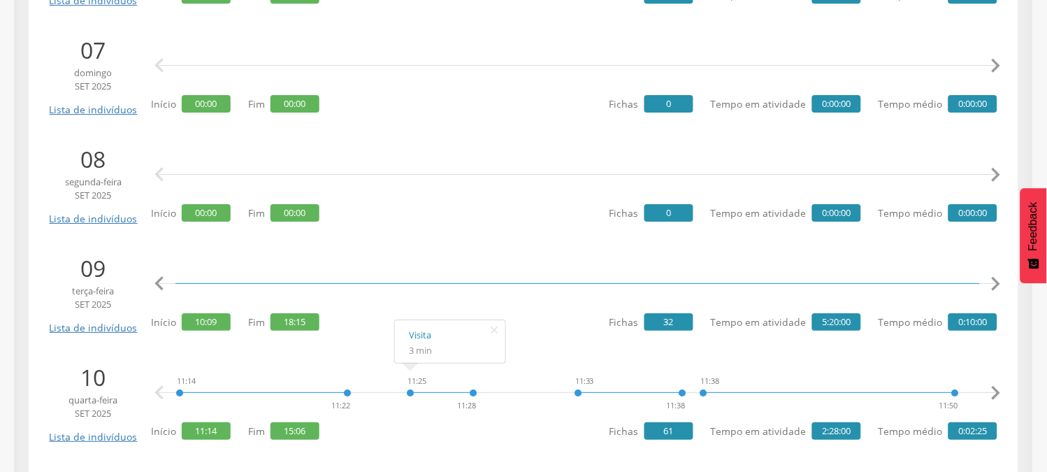
click at [997, 287] on icon "" at bounding box center [996, 284] width 28 height 28
click at [996, 287] on icon "" at bounding box center [996, 284] width 28 height 28
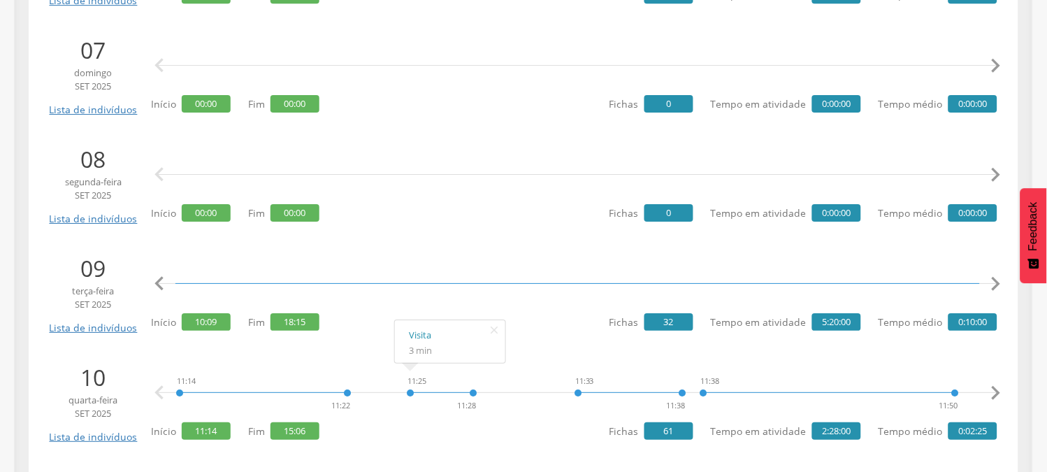
click at [996, 287] on icon "" at bounding box center [996, 284] width 28 height 28
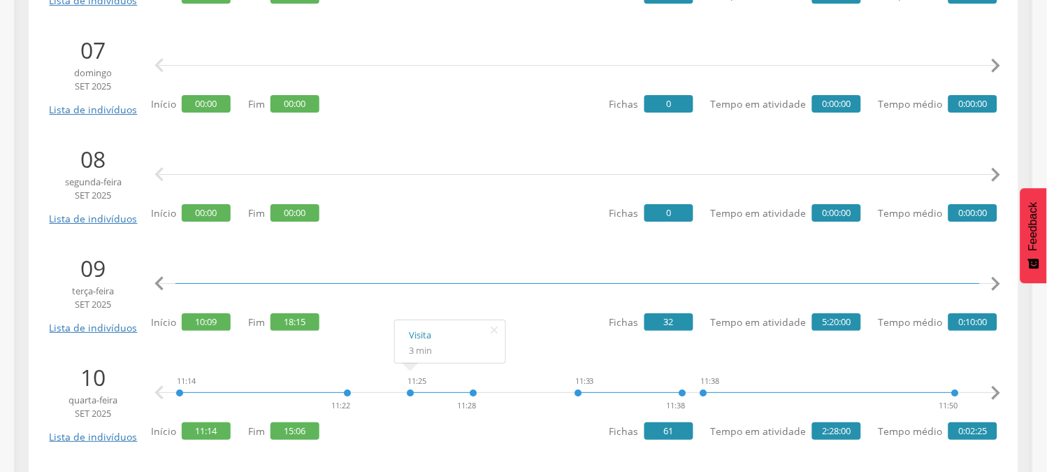
click at [996, 287] on icon "" at bounding box center [996, 284] width 28 height 28
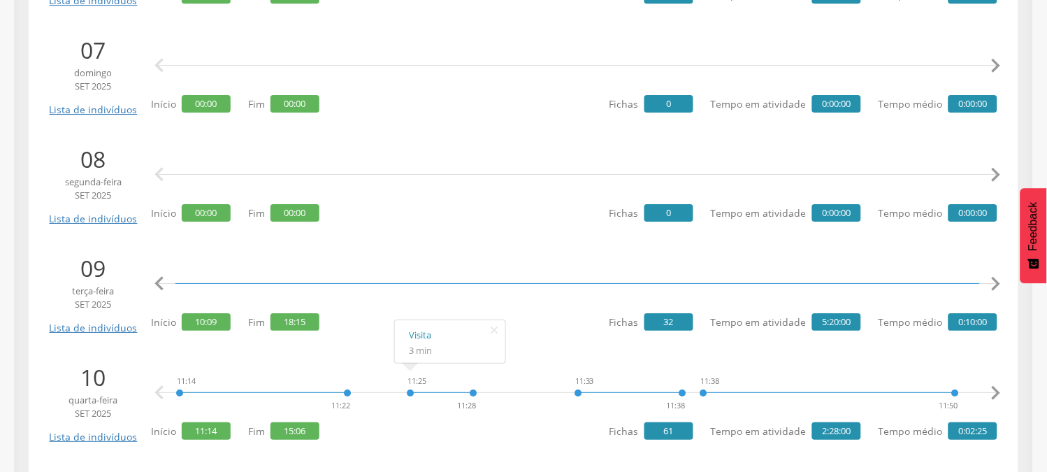
click at [996, 287] on icon "" at bounding box center [996, 284] width 28 height 28
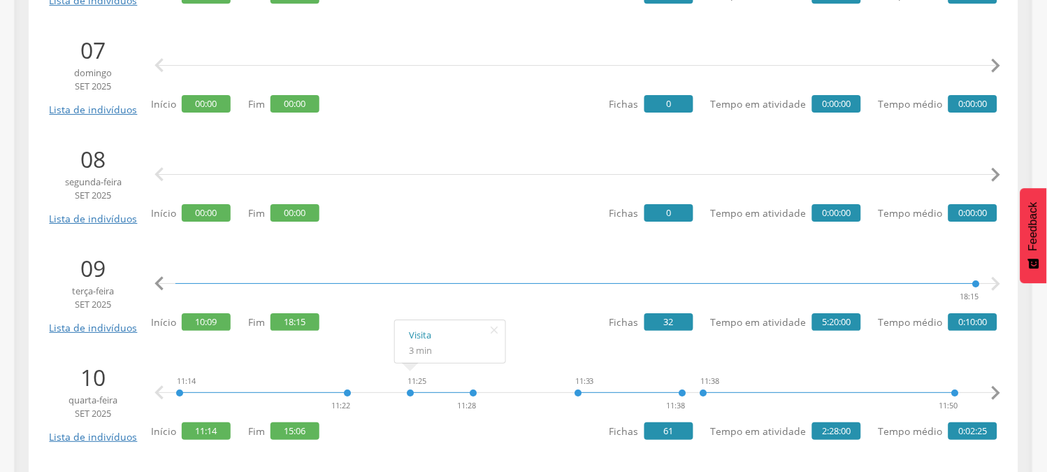
click at [996, 287] on icon "" at bounding box center [996, 284] width 28 height 28
click at [162, 285] on icon "" at bounding box center [159, 284] width 28 height 28
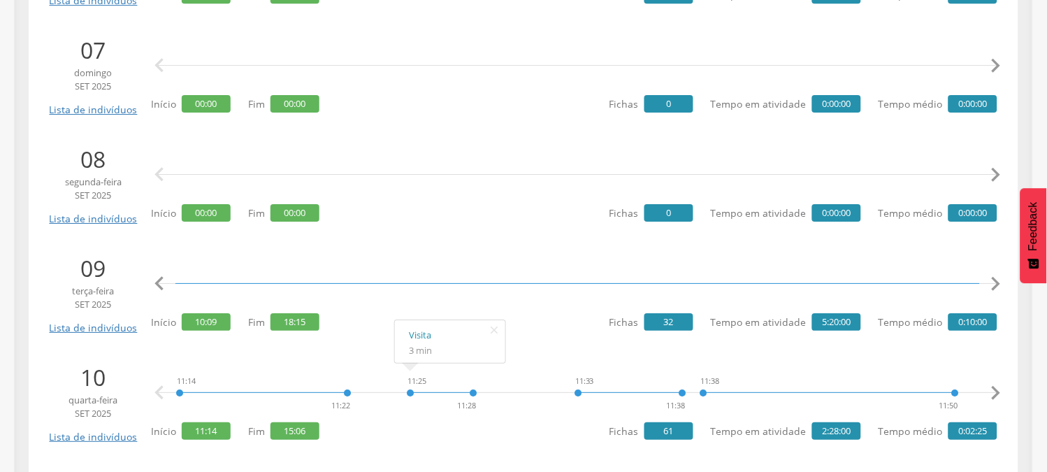
click at [162, 285] on icon "" at bounding box center [159, 284] width 28 height 28
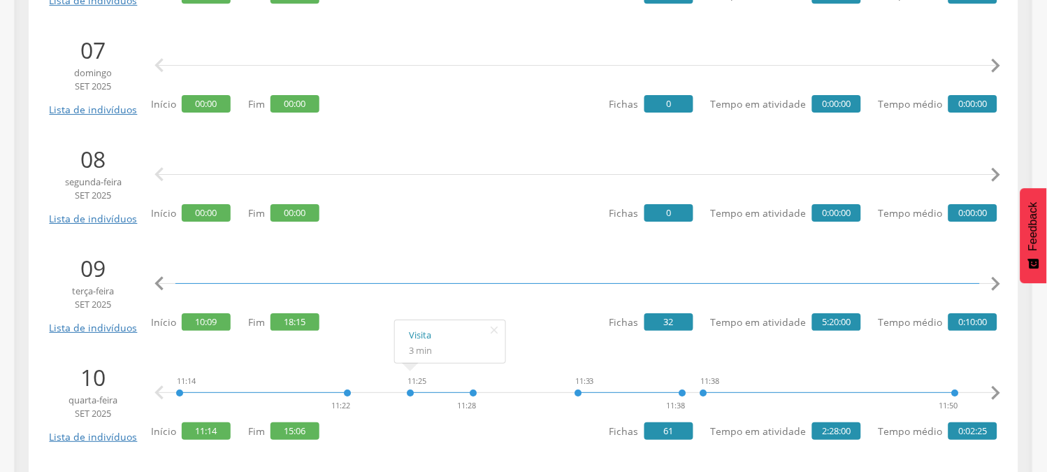
click at [162, 285] on icon "" at bounding box center [159, 284] width 28 height 28
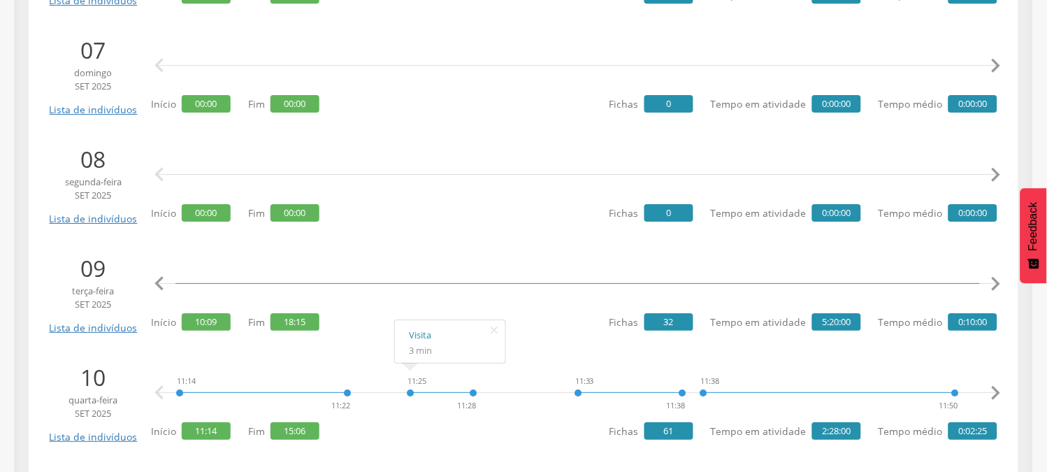
click at [162, 285] on icon "" at bounding box center [159, 284] width 28 height 28
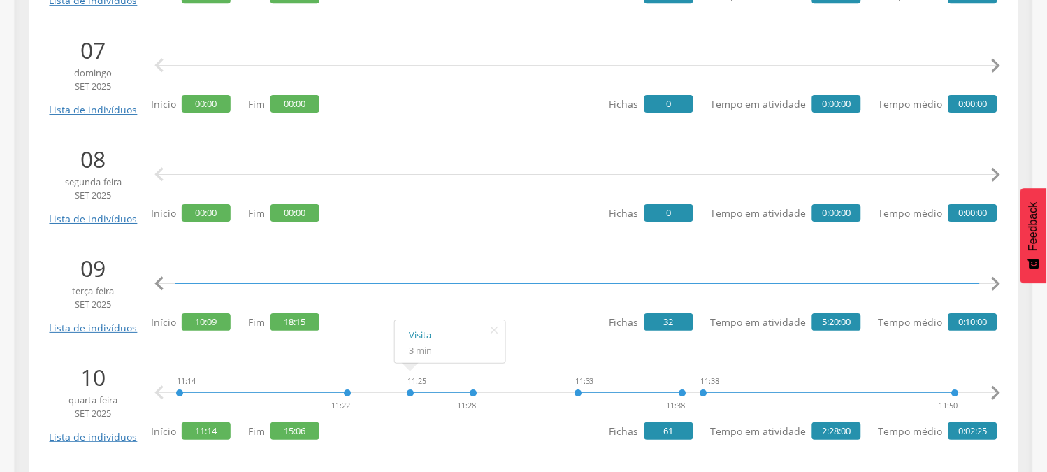
click at [162, 285] on icon "" at bounding box center [159, 284] width 28 height 28
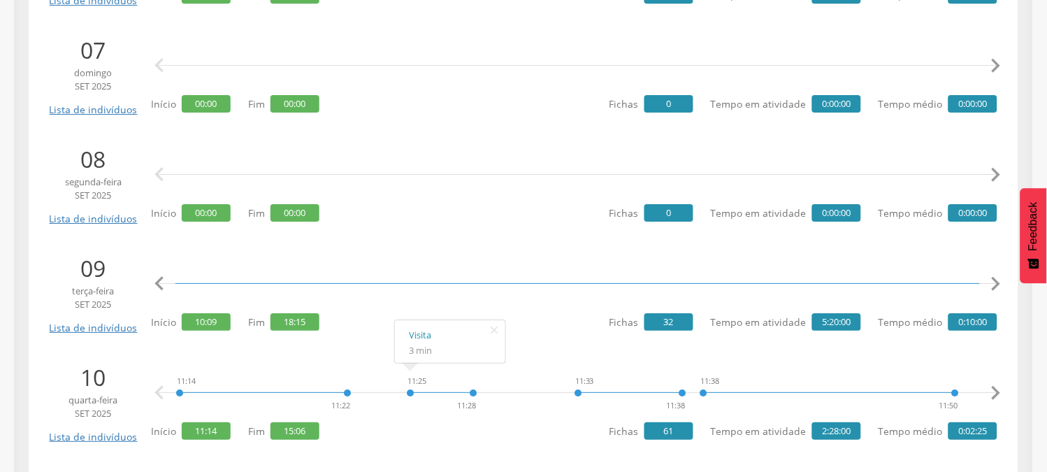
click at [162, 285] on icon "" at bounding box center [159, 284] width 28 height 28
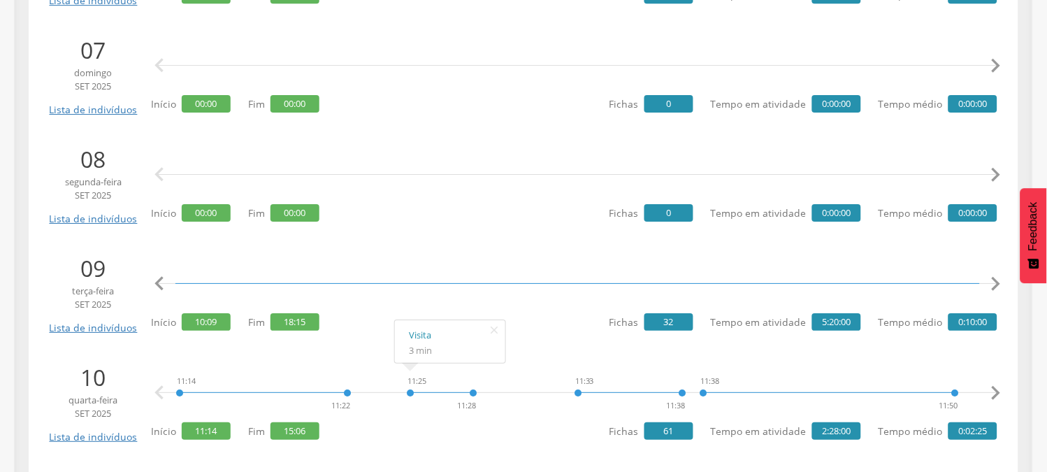
click at [162, 285] on icon "" at bounding box center [159, 284] width 28 height 28
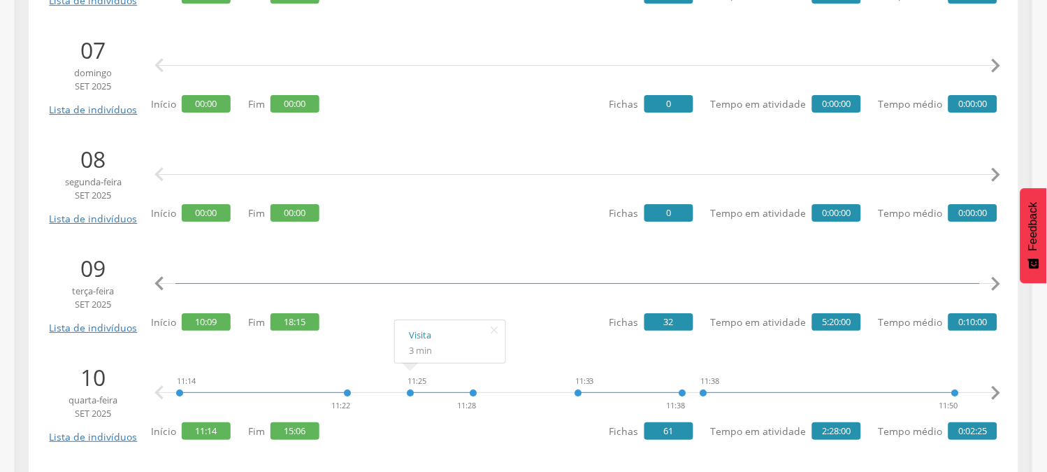
click at [162, 285] on icon "" at bounding box center [159, 284] width 28 height 28
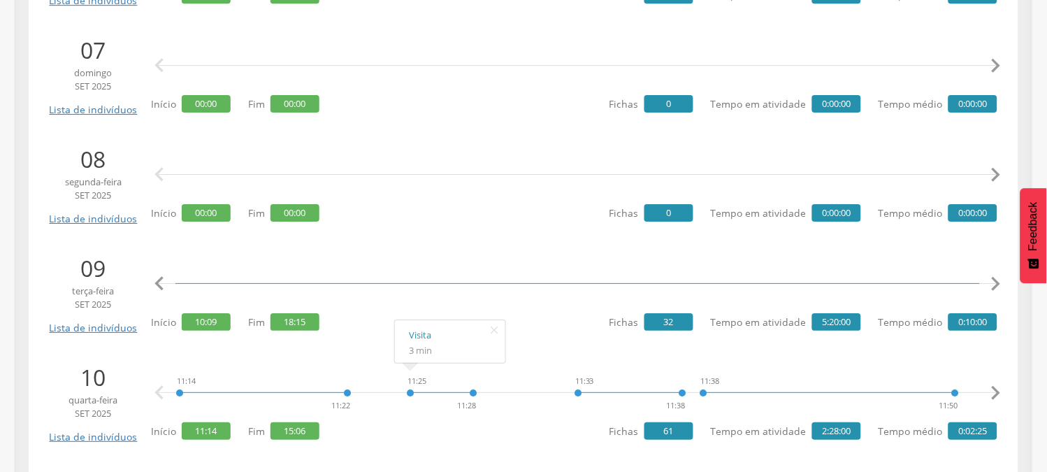
click at [162, 285] on icon "" at bounding box center [159, 284] width 28 height 28
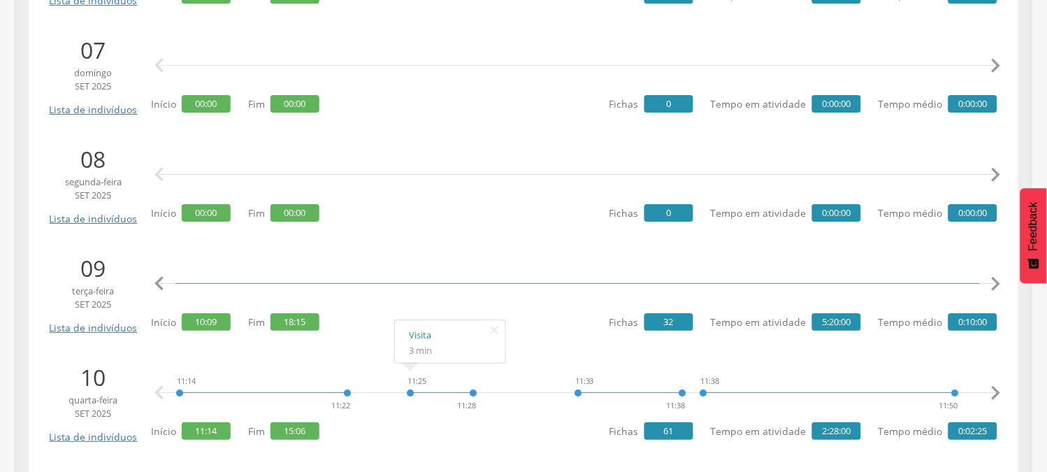
click at [162, 285] on icon "" at bounding box center [159, 284] width 28 height 28
click at [161, 285] on icon "" at bounding box center [159, 284] width 28 height 28
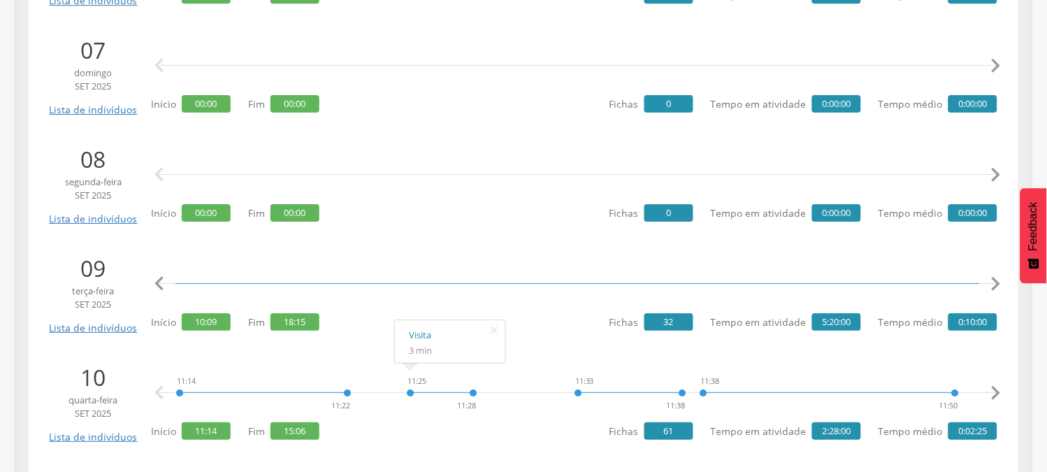
click at [161, 285] on icon "" at bounding box center [159, 284] width 28 height 28
click at [159, 285] on icon "" at bounding box center [159, 284] width 28 height 28
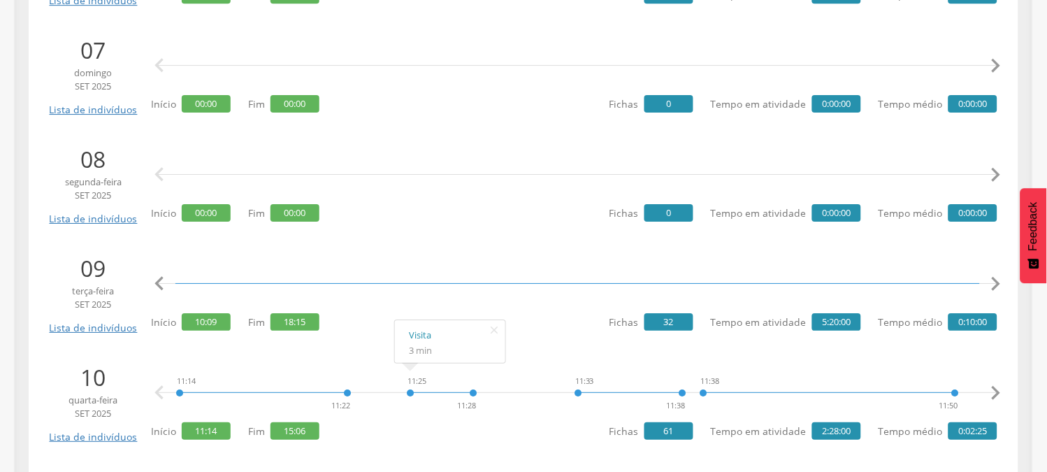
click at [159, 285] on icon "" at bounding box center [159, 284] width 28 height 28
click at [1005, 287] on icon "" at bounding box center [996, 284] width 28 height 28
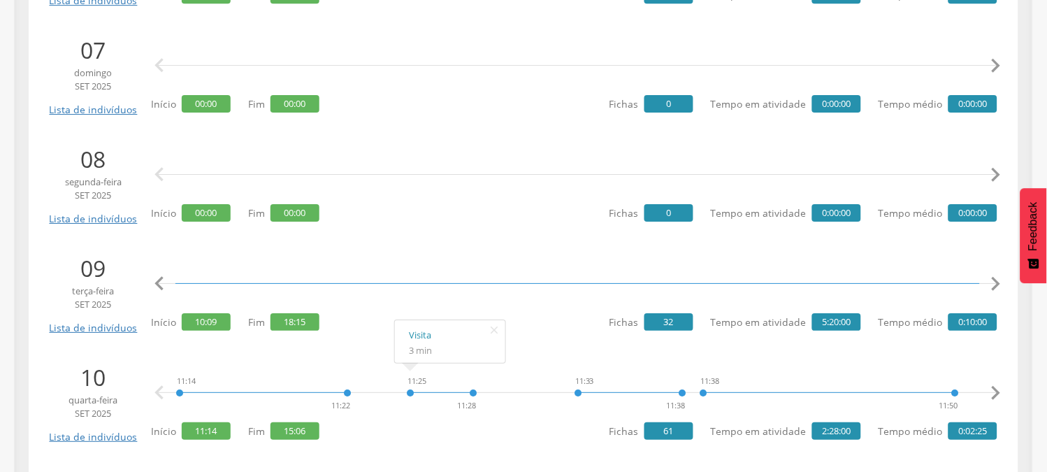
click at [1002, 287] on icon "" at bounding box center [996, 284] width 28 height 28
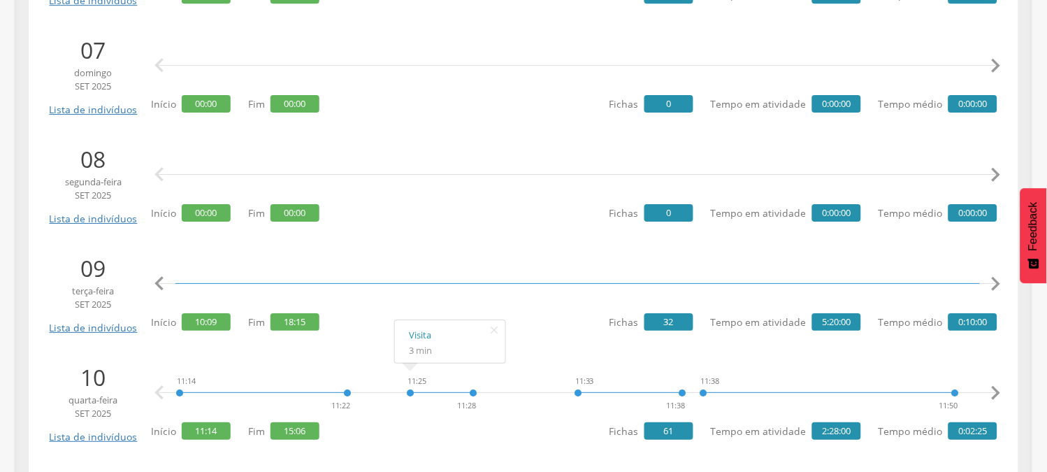
click at [1002, 287] on icon "" at bounding box center [996, 284] width 28 height 28
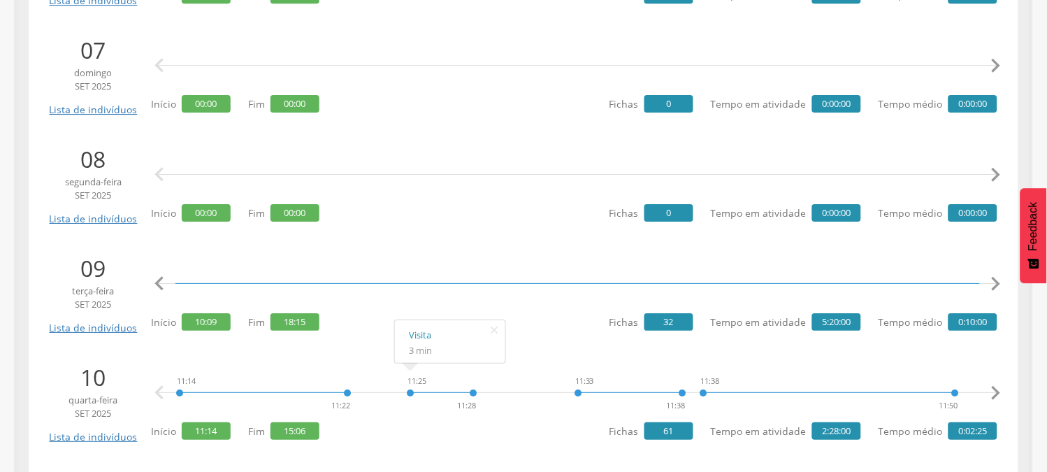
click at [1002, 287] on icon "" at bounding box center [996, 284] width 28 height 28
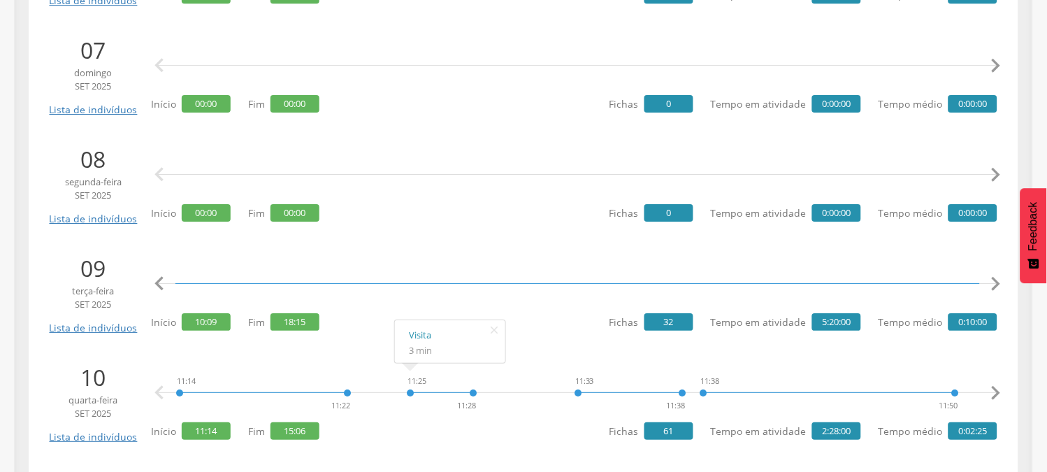
click at [1002, 287] on icon "" at bounding box center [996, 284] width 28 height 28
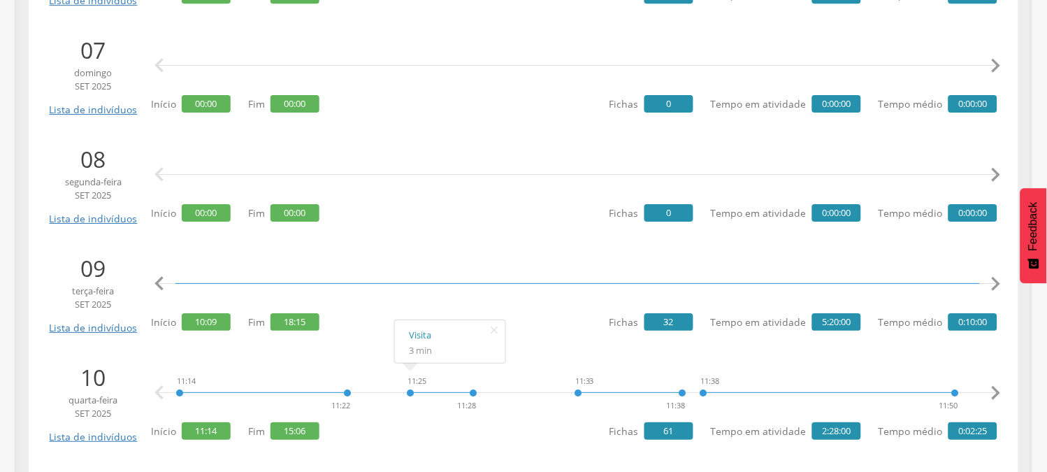
click at [1002, 287] on icon "" at bounding box center [996, 284] width 28 height 28
click at [995, 285] on icon "" at bounding box center [996, 284] width 28 height 28
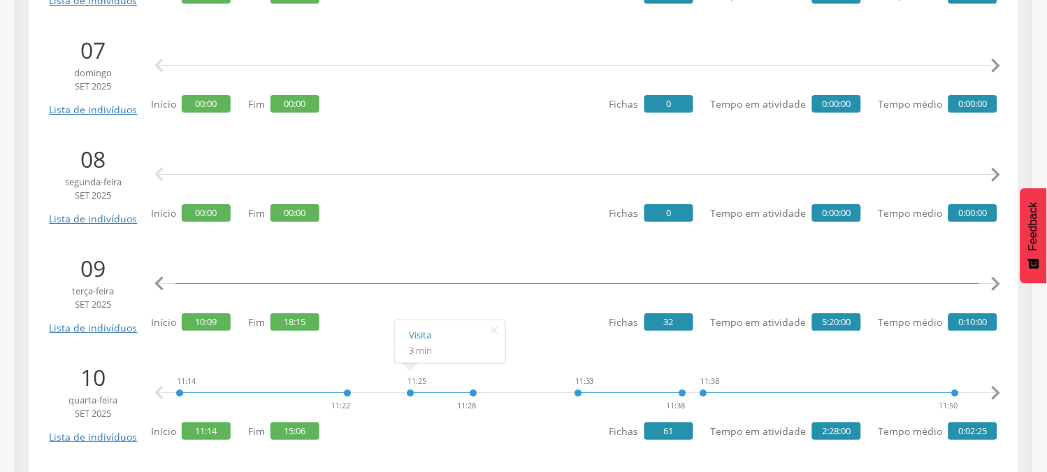
click at [995, 285] on icon "" at bounding box center [996, 284] width 28 height 28
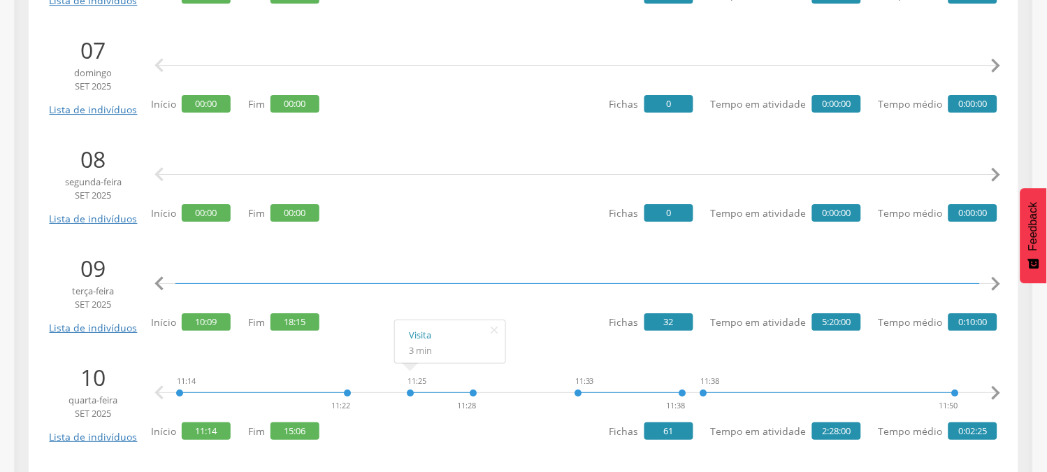
click at [994, 285] on icon "" at bounding box center [996, 284] width 28 height 28
click at [991, 285] on icon "" at bounding box center [996, 284] width 28 height 28
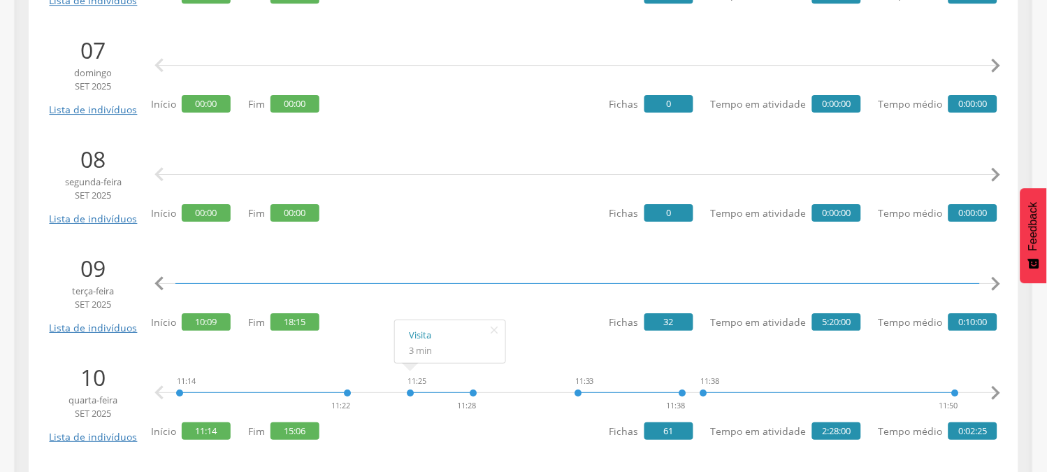
click at [991, 285] on icon "" at bounding box center [996, 284] width 28 height 28
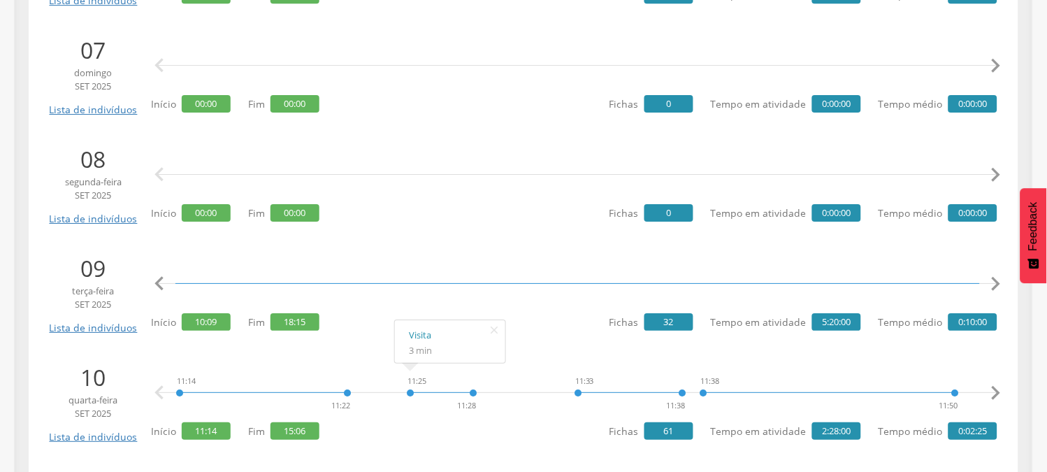
click at [991, 285] on icon "" at bounding box center [996, 284] width 28 height 28
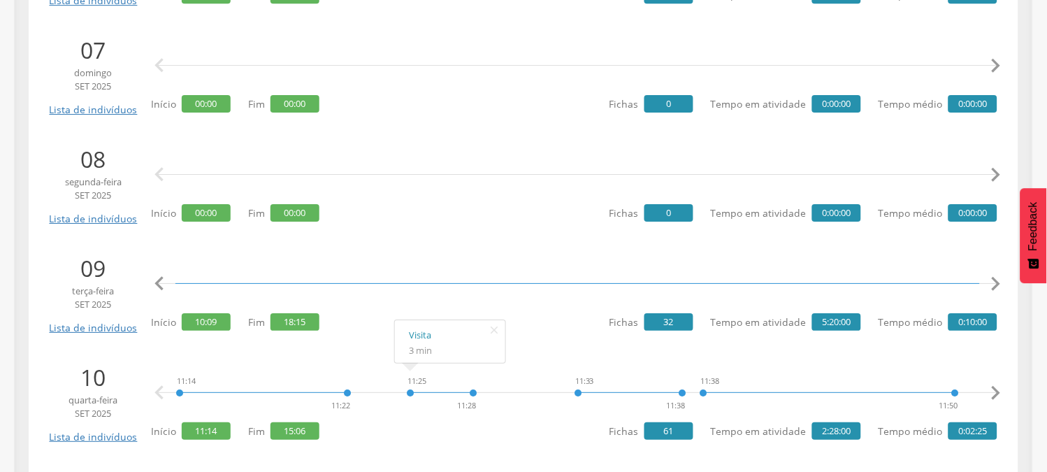
click at [991, 285] on icon "" at bounding box center [996, 284] width 28 height 28
click at [996, 287] on icon "" at bounding box center [996, 284] width 28 height 28
click at [997, 287] on icon "" at bounding box center [996, 284] width 28 height 28
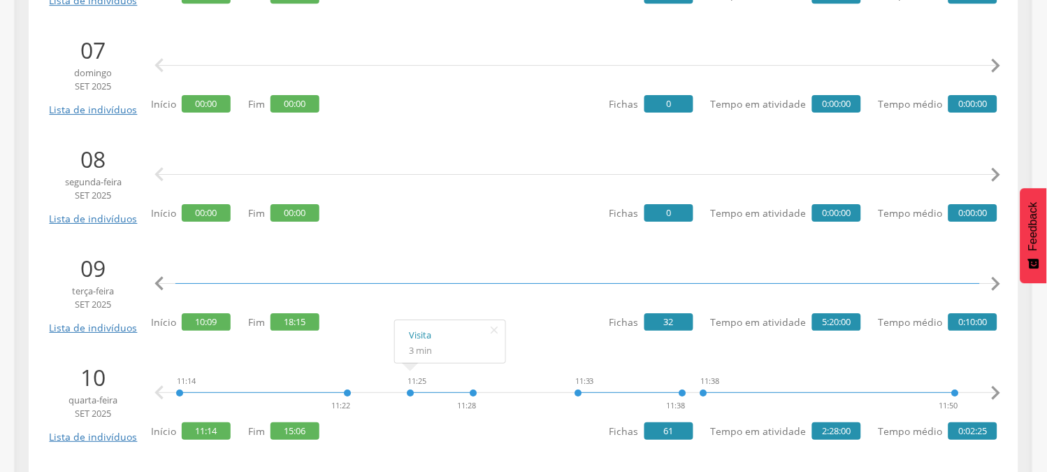
click at [997, 287] on icon "" at bounding box center [996, 284] width 28 height 28
click at [996, 285] on icon "" at bounding box center [996, 284] width 28 height 28
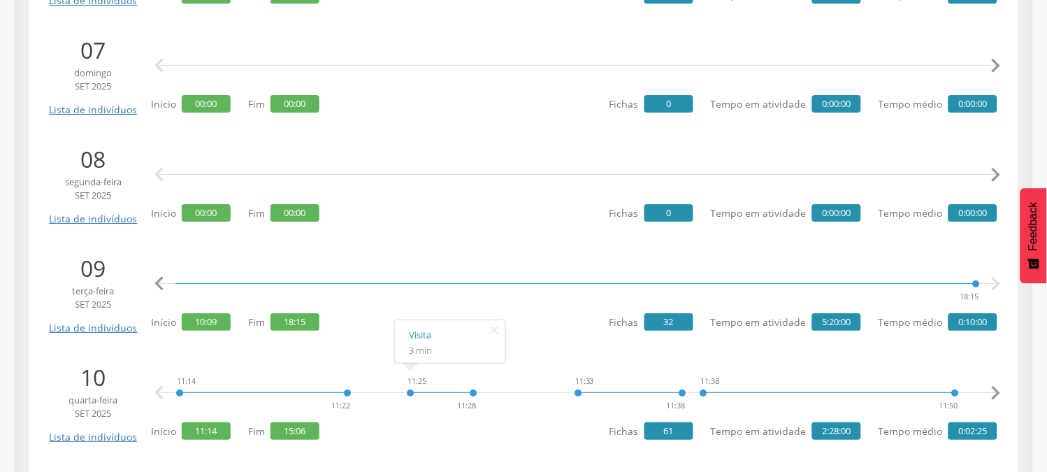
click at [996, 285] on icon "" at bounding box center [996, 284] width 28 height 28
click at [991, 388] on icon "" at bounding box center [996, 393] width 28 height 28
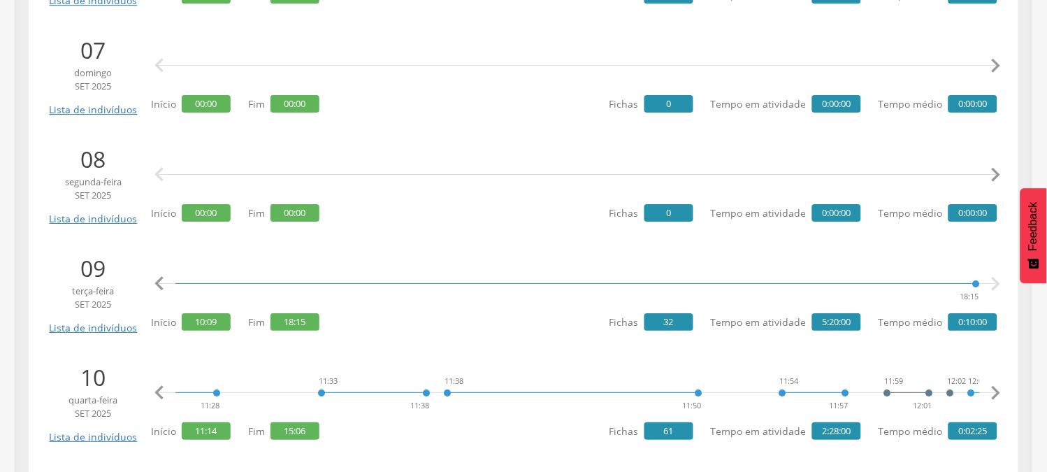
click at [991, 388] on icon "" at bounding box center [996, 393] width 28 height 28
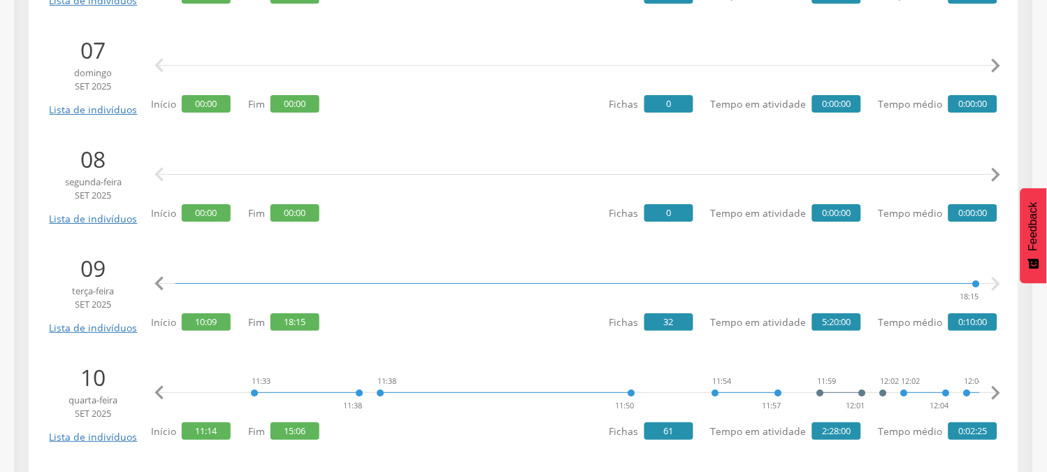
click at [991, 388] on icon "" at bounding box center [996, 393] width 28 height 28
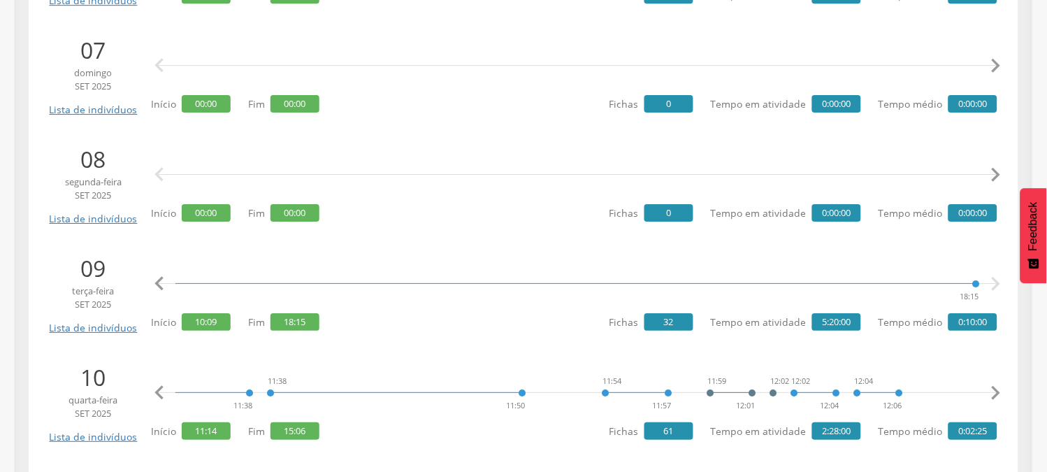
click at [991, 388] on icon "" at bounding box center [996, 393] width 28 height 28
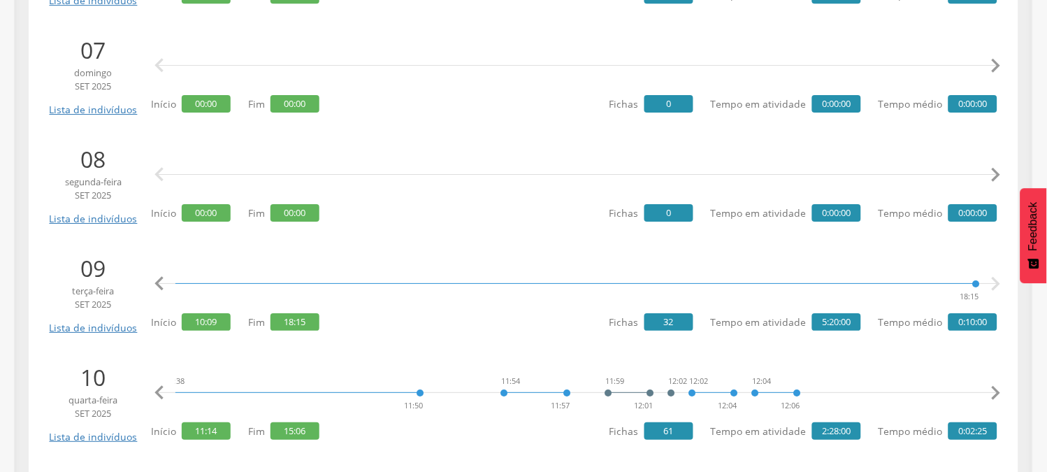
click at [991, 388] on icon "" at bounding box center [996, 393] width 28 height 28
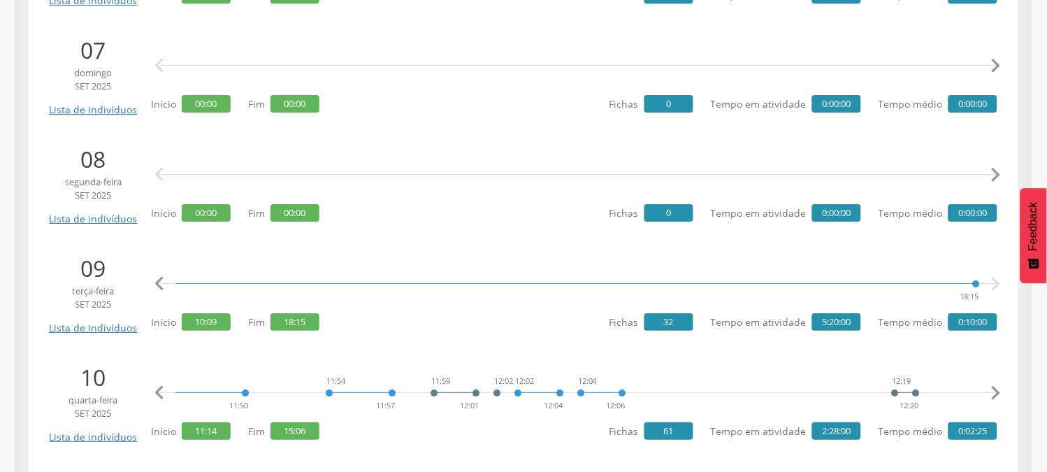
click at [991, 388] on icon "" at bounding box center [996, 393] width 28 height 28
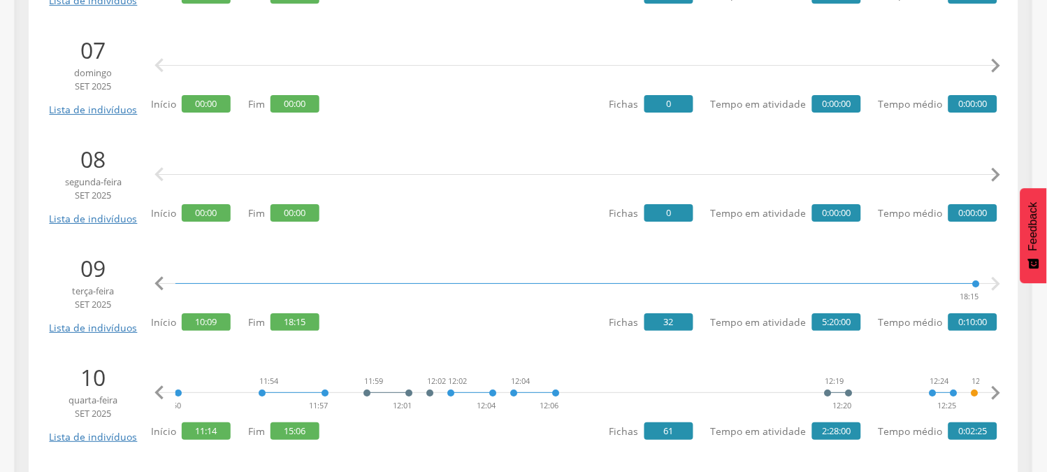
click at [991, 388] on icon "" at bounding box center [996, 393] width 28 height 28
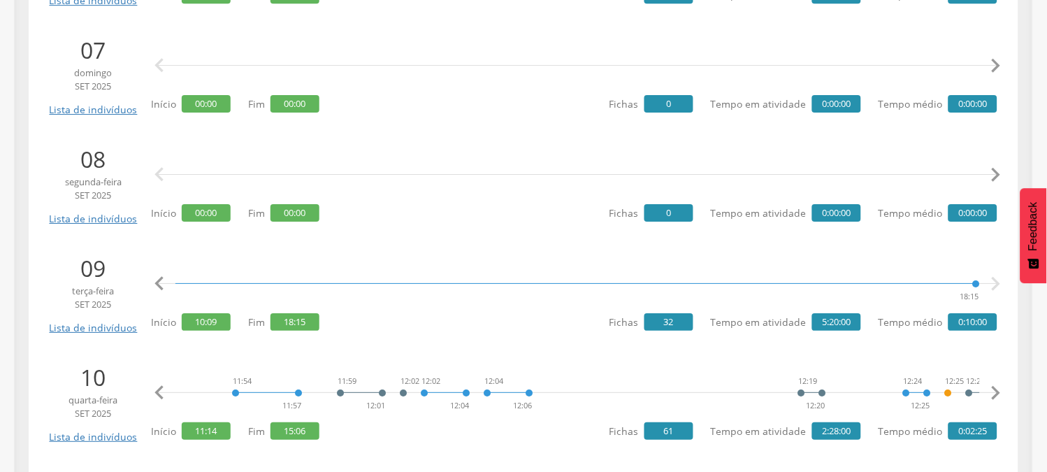
click at [991, 388] on icon "" at bounding box center [996, 393] width 28 height 28
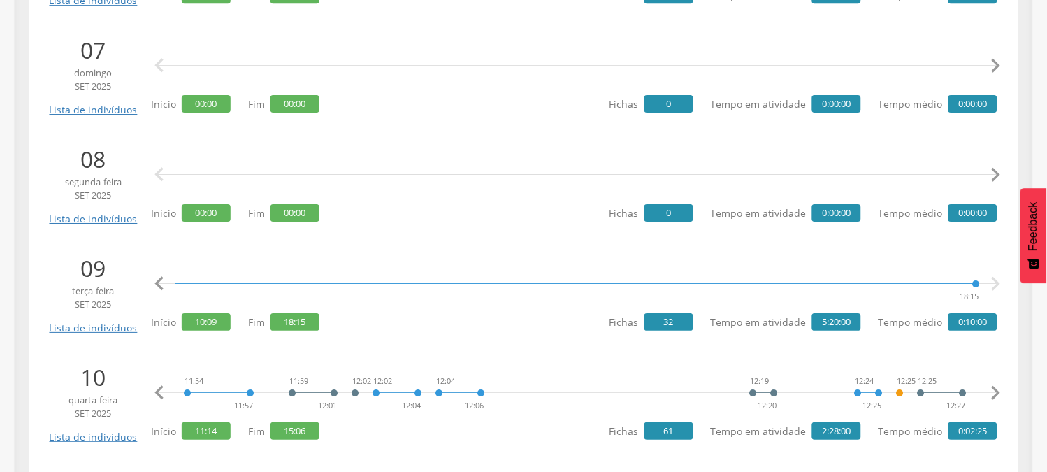
click at [991, 388] on icon "" at bounding box center [996, 393] width 28 height 28
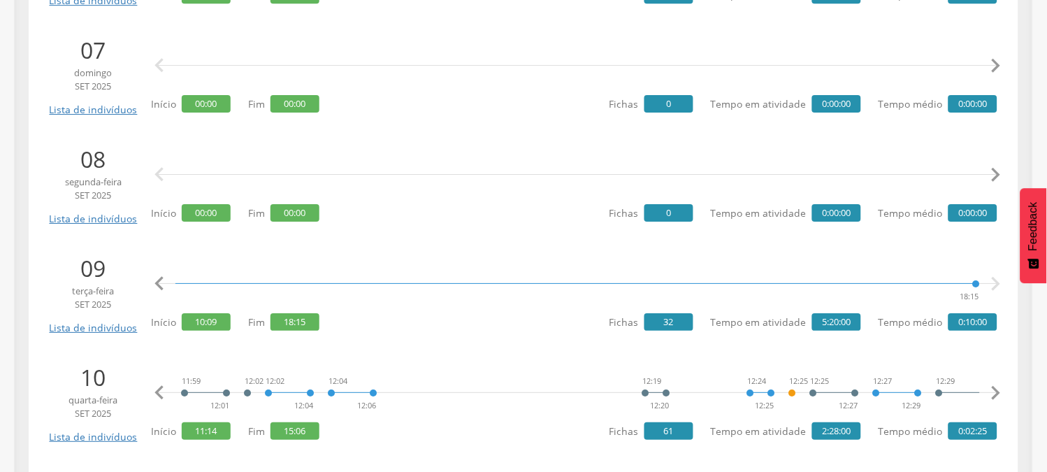
click at [991, 388] on icon "" at bounding box center [996, 393] width 28 height 28
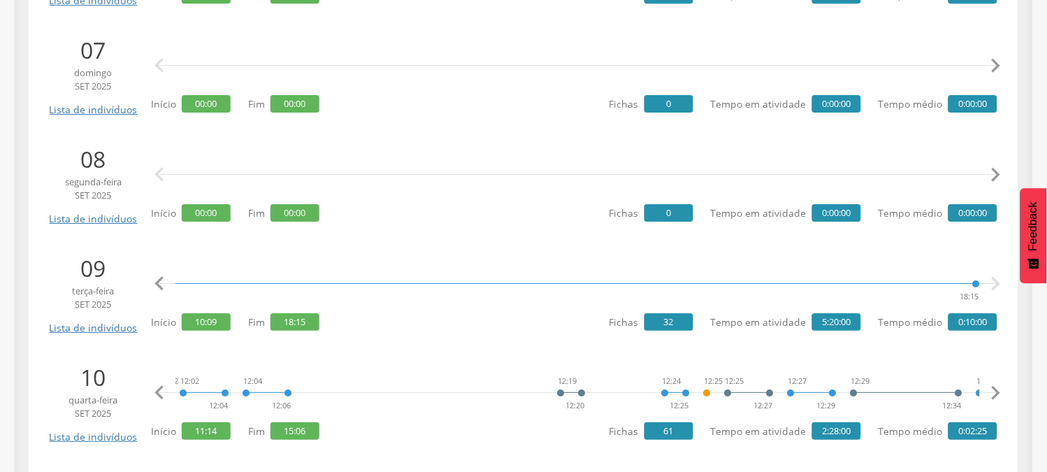
click at [991, 388] on icon "" at bounding box center [996, 393] width 28 height 28
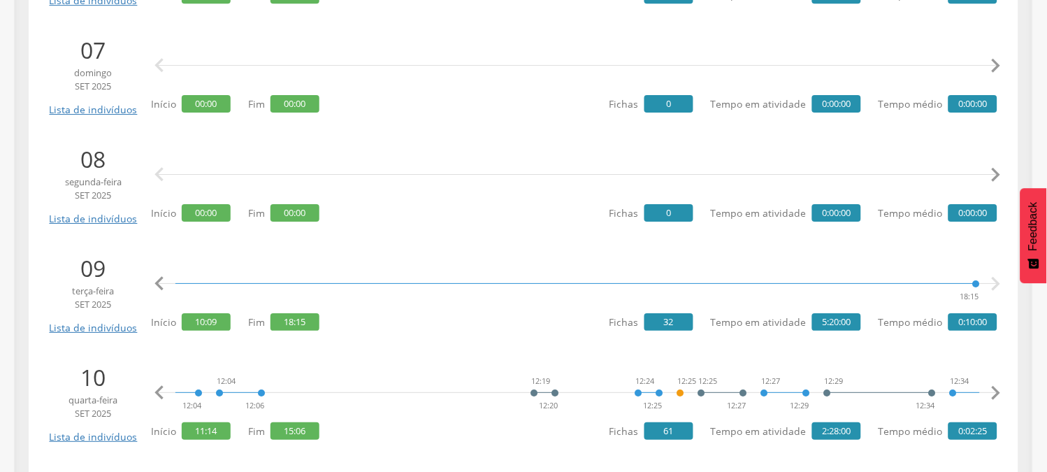
click at [991, 388] on icon "" at bounding box center [996, 393] width 28 height 28
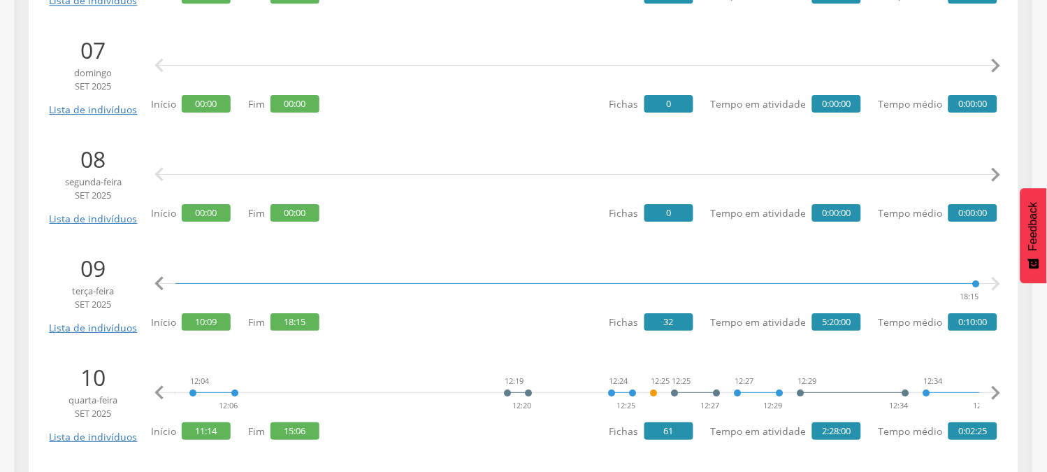
click at [991, 388] on icon "" at bounding box center [996, 393] width 28 height 28
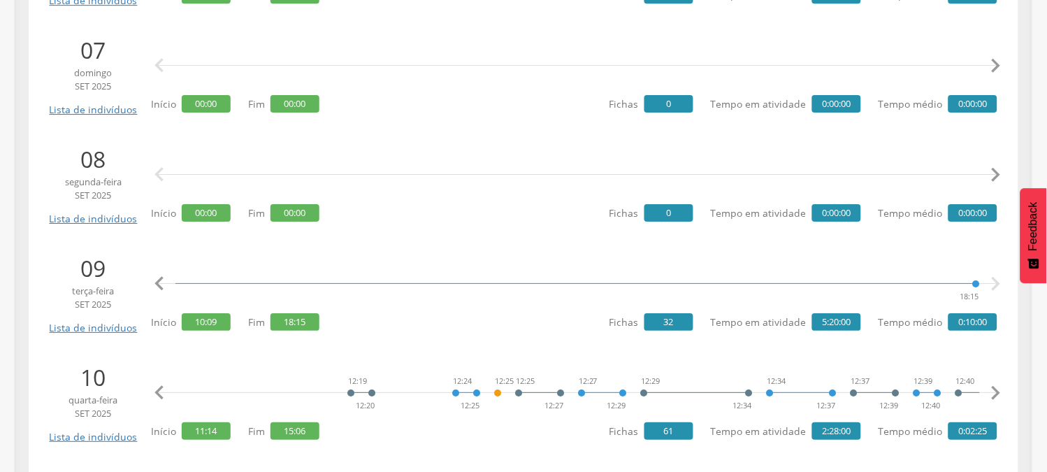
click at [991, 388] on icon "" at bounding box center [996, 393] width 28 height 28
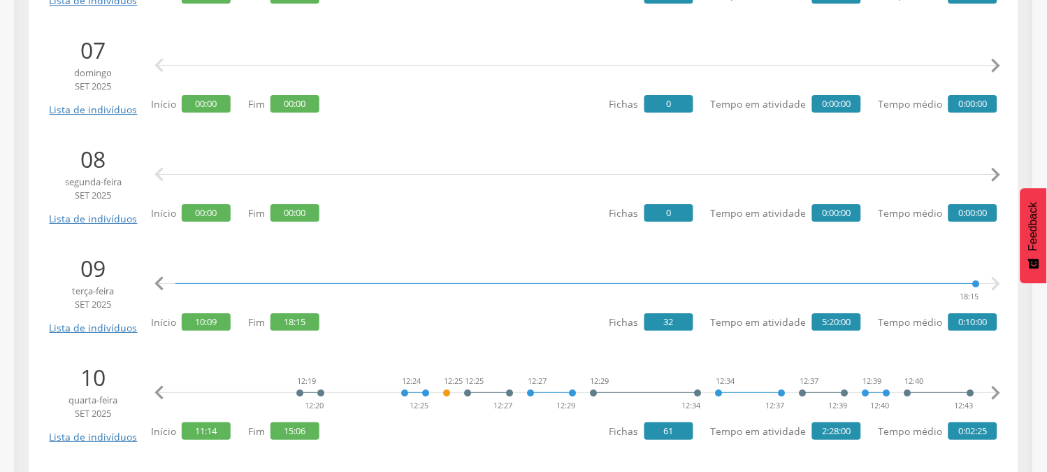
click at [991, 388] on icon "" at bounding box center [996, 393] width 28 height 28
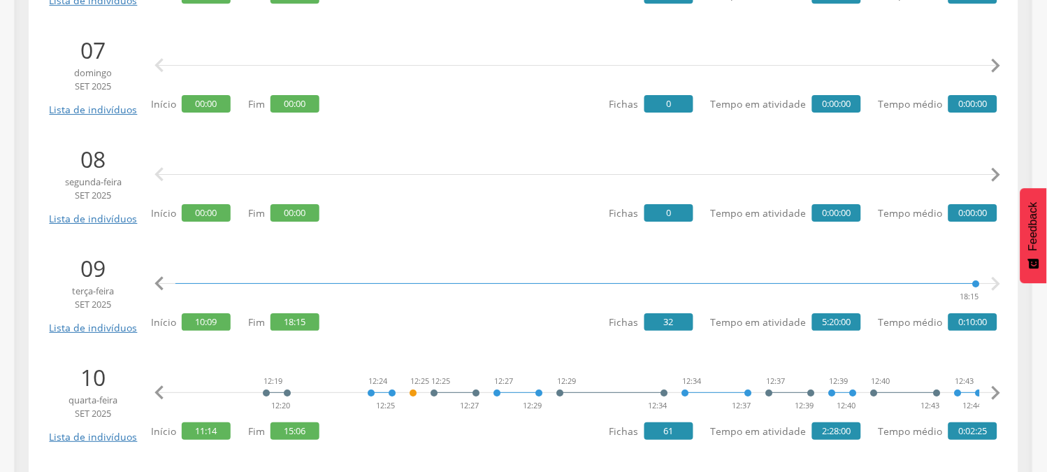
click at [991, 388] on icon "" at bounding box center [996, 393] width 28 height 28
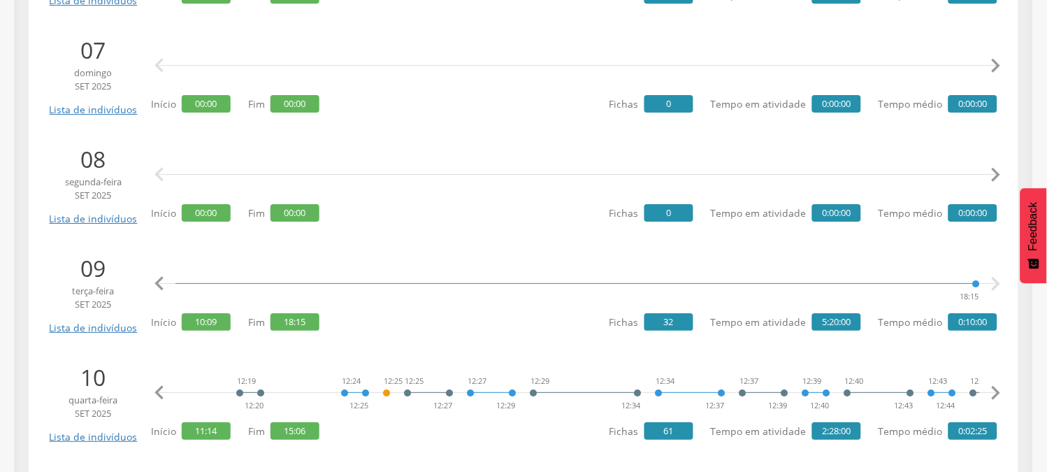
click at [991, 388] on icon "" at bounding box center [996, 393] width 28 height 28
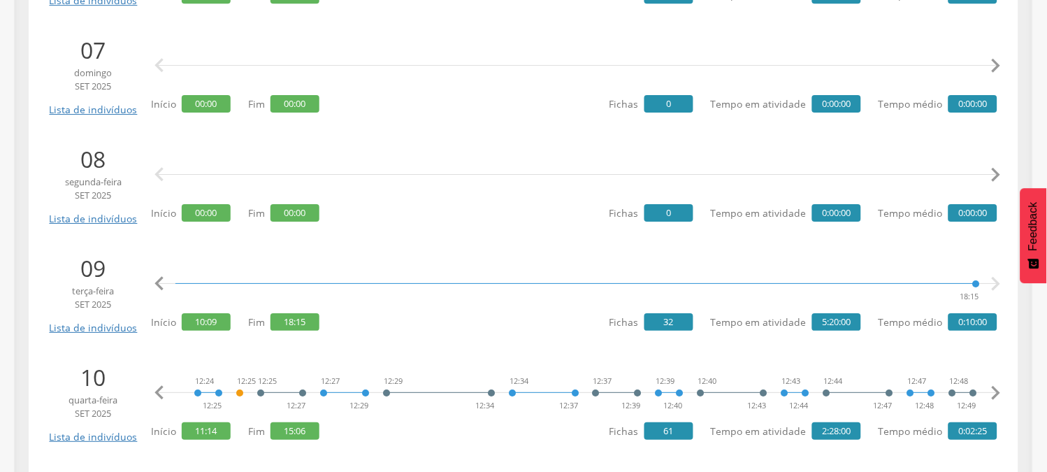
click at [991, 388] on icon "" at bounding box center [996, 393] width 28 height 28
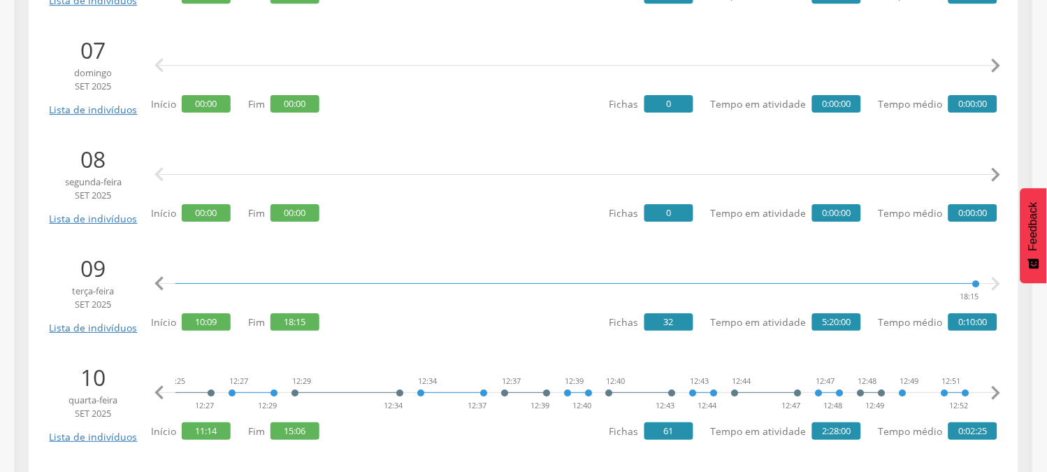
click at [991, 388] on icon "" at bounding box center [996, 393] width 28 height 28
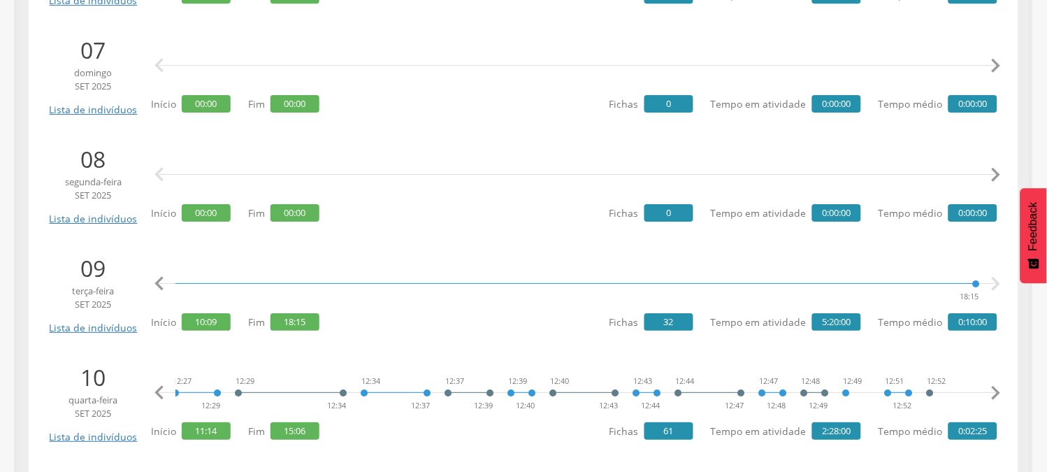
click at [991, 388] on icon "" at bounding box center [996, 393] width 28 height 28
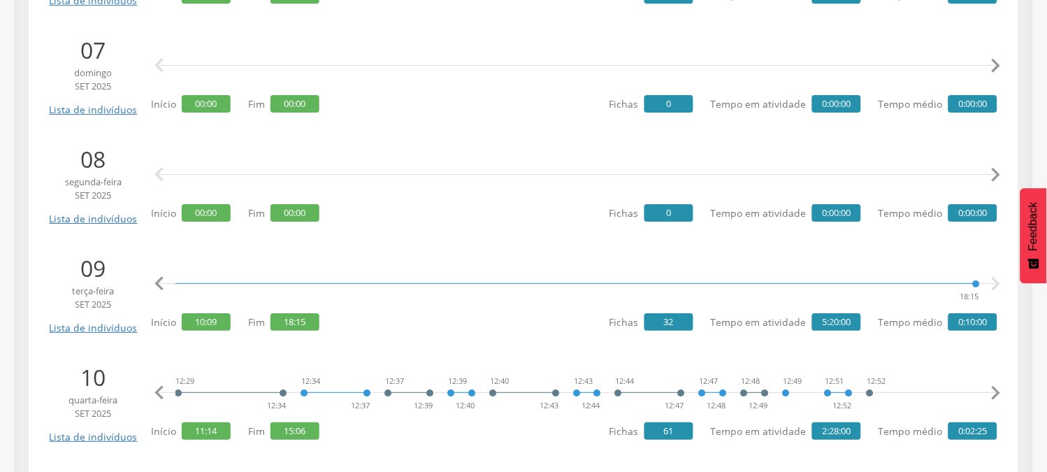
click at [991, 388] on icon "" at bounding box center [996, 393] width 28 height 28
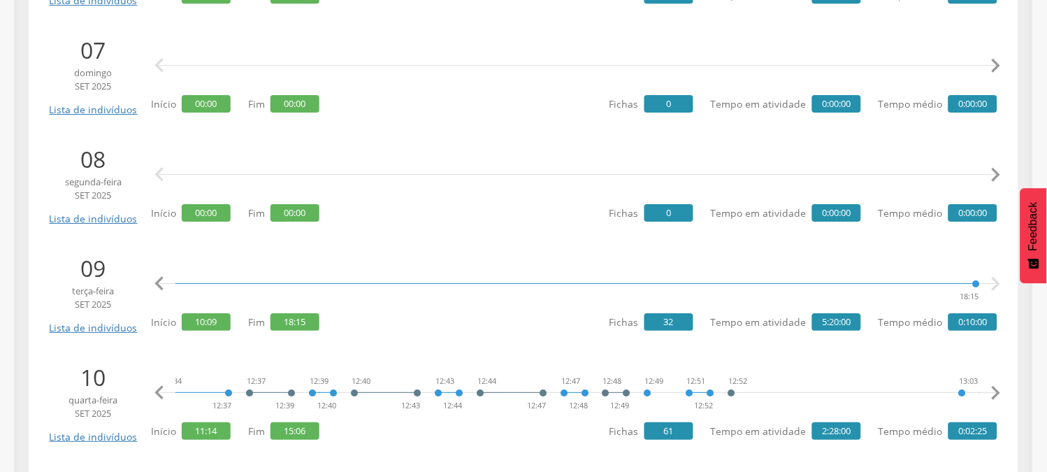
click at [991, 388] on icon "" at bounding box center [996, 393] width 28 height 28
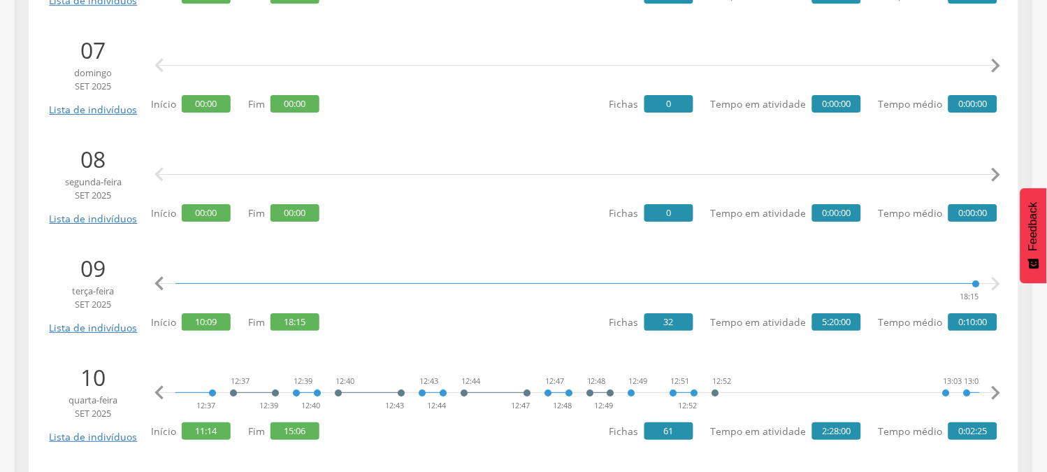
click at [991, 388] on icon "" at bounding box center [996, 393] width 28 height 28
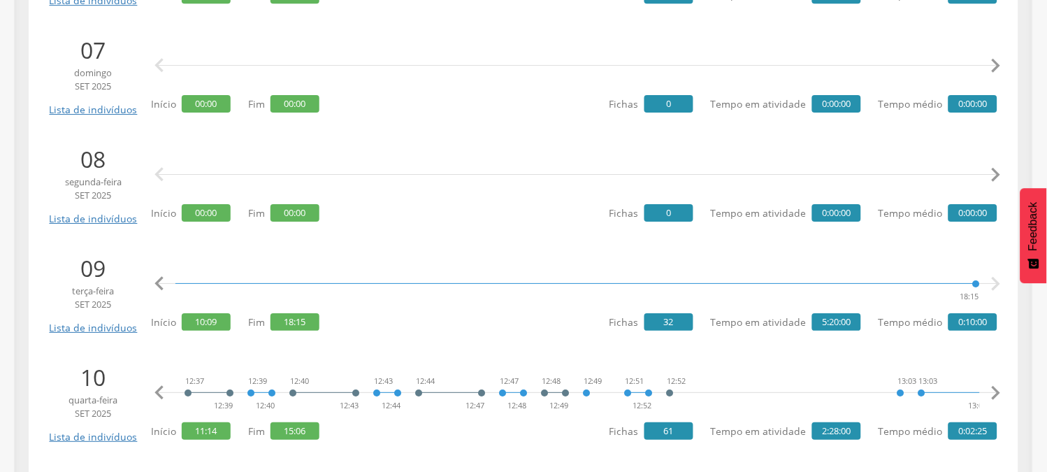
click at [991, 388] on icon "" at bounding box center [996, 393] width 28 height 28
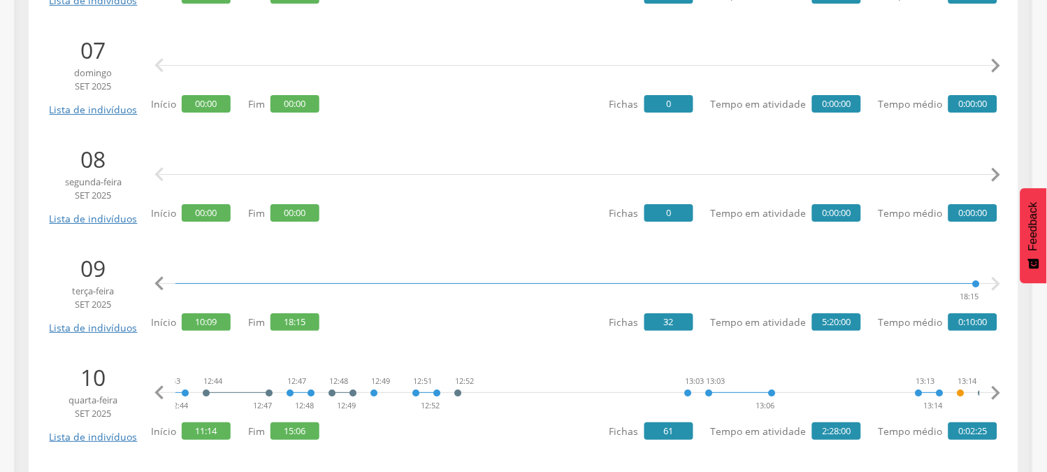
click at [991, 388] on icon "" at bounding box center [996, 393] width 28 height 28
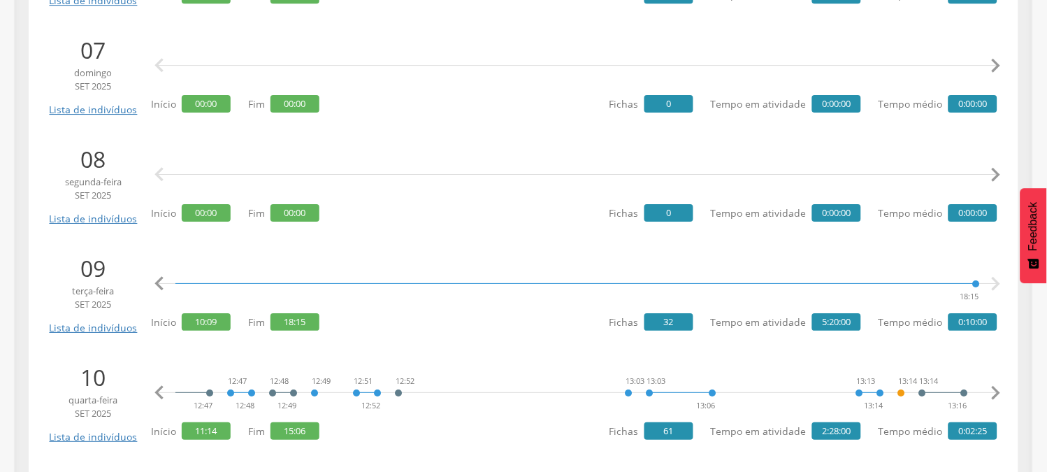
click at [993, 387] on icon "" at bounding box center [996, 393] width 28 height 28
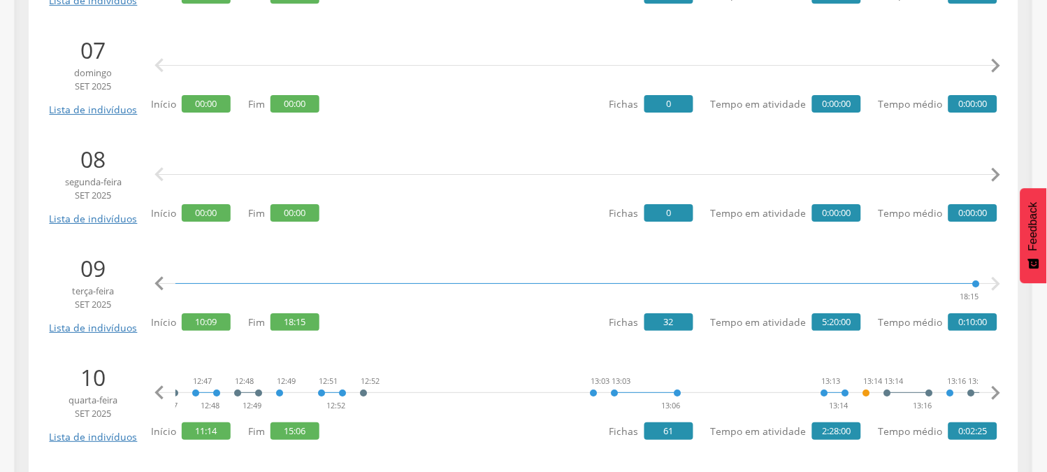
click at [993, 387] on icon "" at bounding box center [996, 393] width 28 height 28
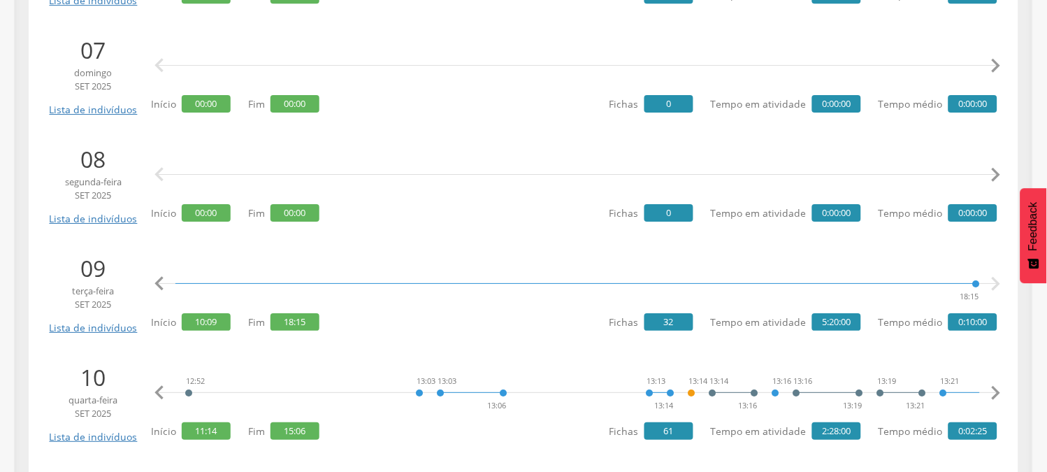
click at [993, 387] on icon "" at bounding box center [996, 393] width 28 height 28
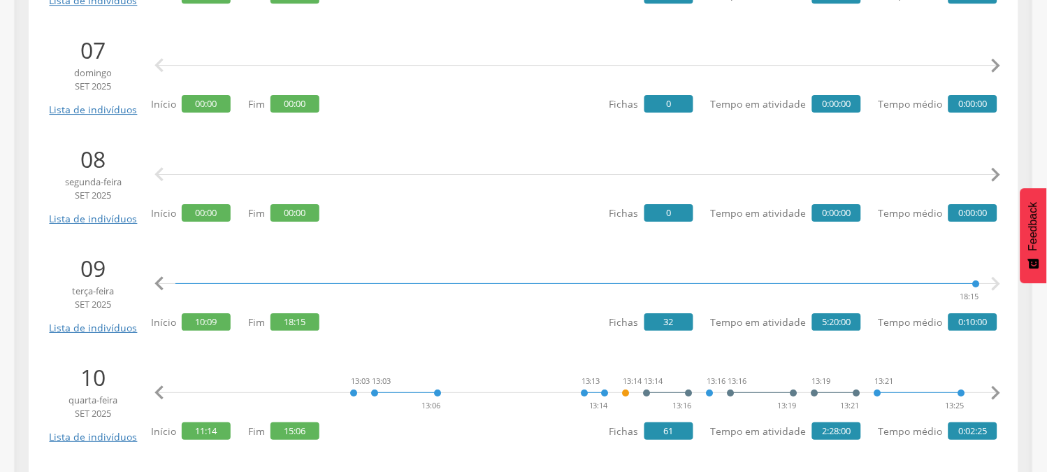
click at [993, 387] on icon "" at bounding box center [996, 393] width 28 height 28
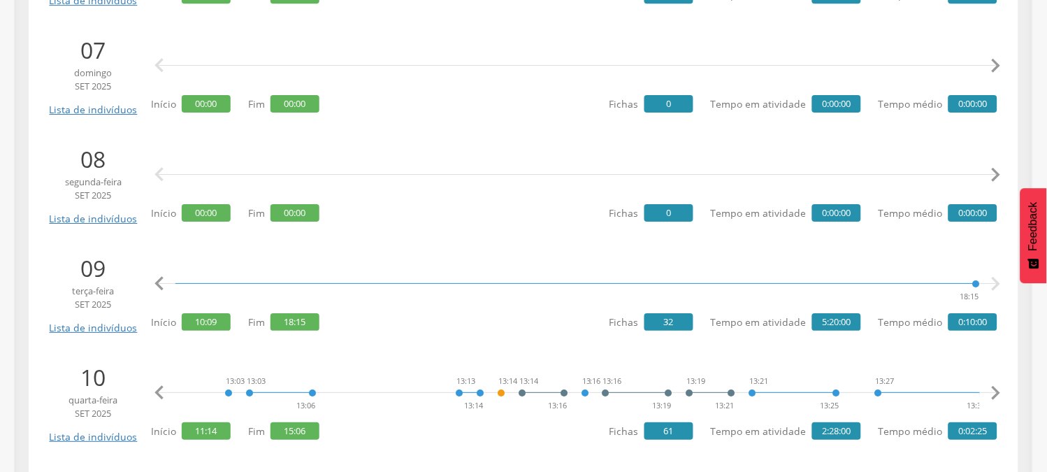
click at [993, 387] on icon "" at bounding box center [996, 393] width 28 height 28
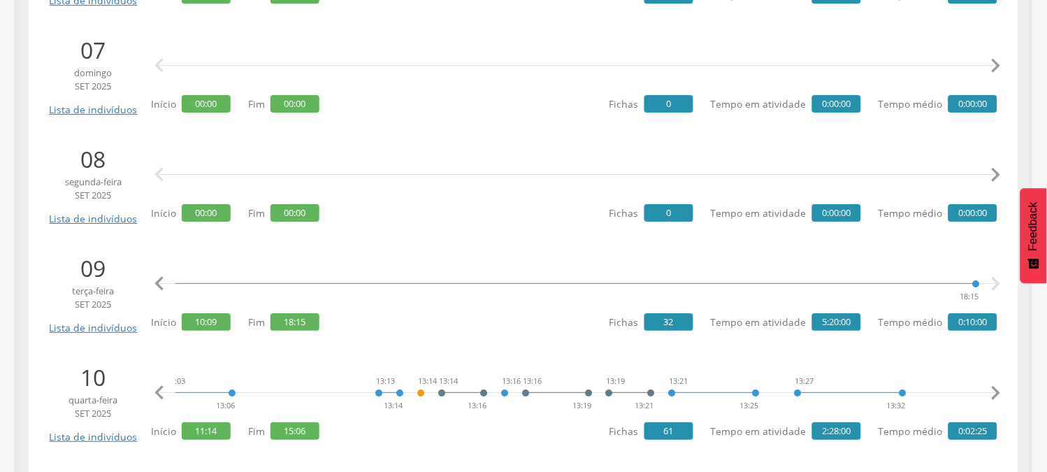
click at [993, 387] on icon "" at bounding box center [996, 393] width 28 height 28
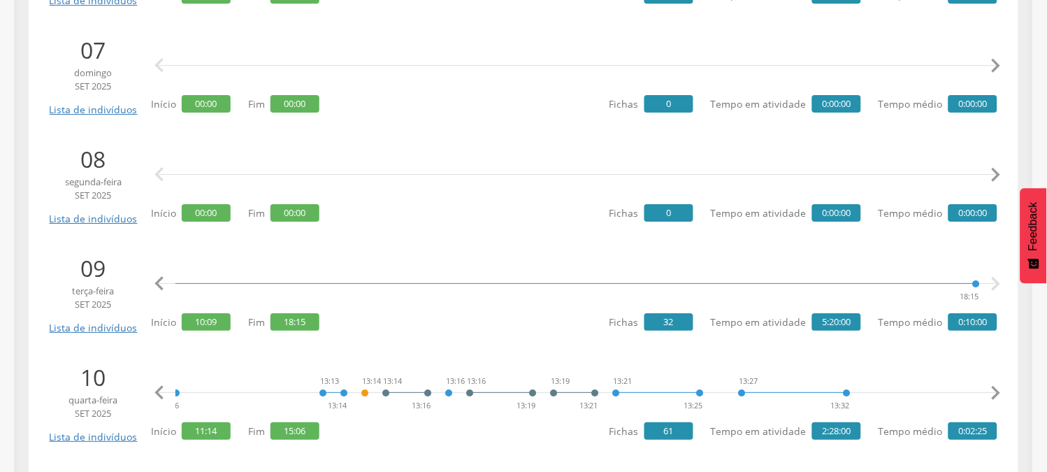
click at [993, 387] on icon "" at bounding box center [996, 393] width 28 height 28
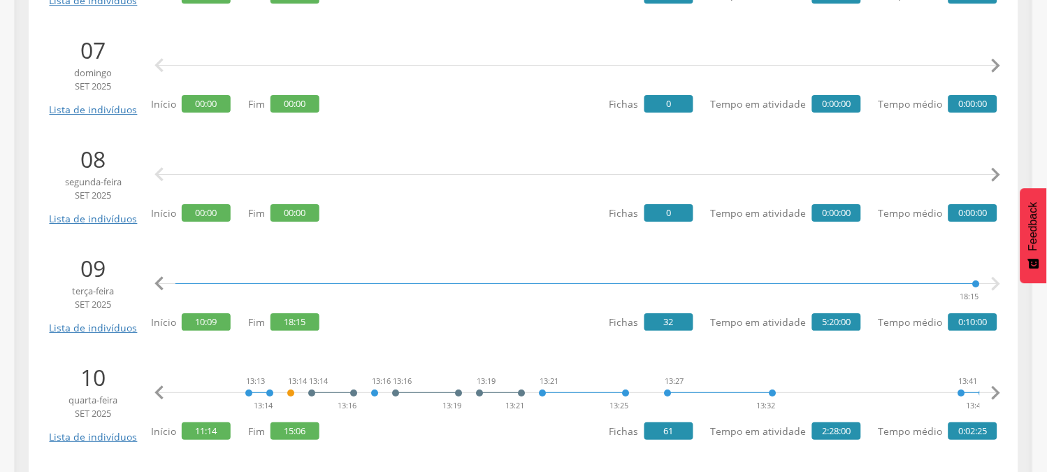
click at [993, 387] on icon "" at bounding box center [996, 393] width 28 height 28
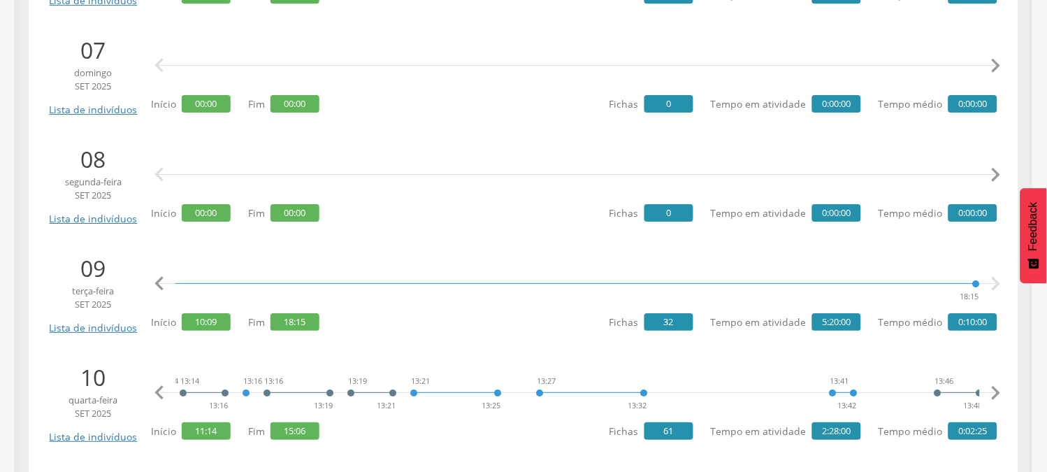
click at [993, 387] on icon "" at bounding box center [996, 393] width 28 height 28
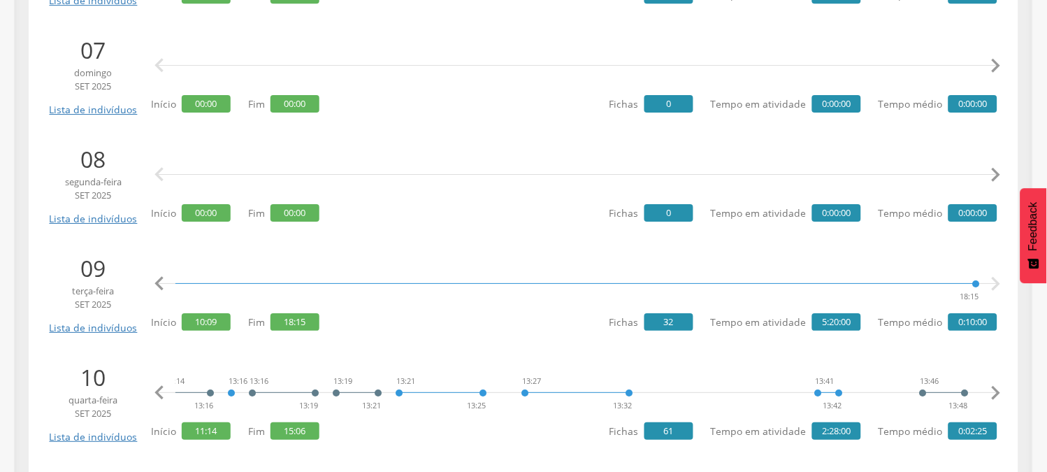
click at [993, 387] on icon "" at bounding box center [996, 393] width 28 height 28
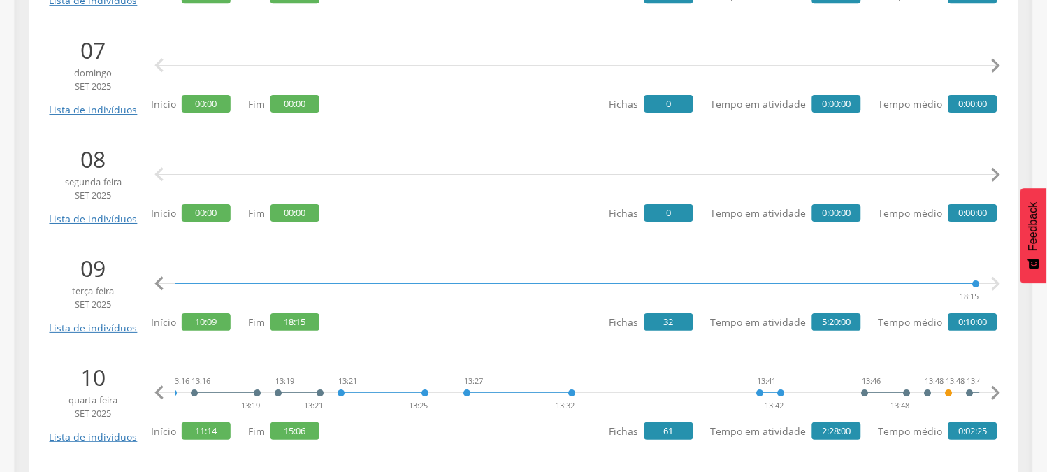
click at [993, 387] on icon "" at bounding box center [996, 393] width 28 height 28
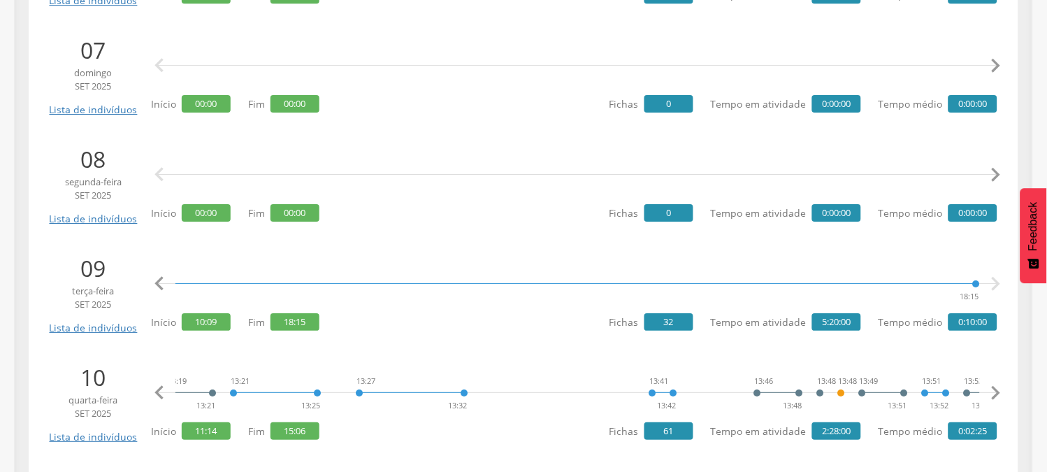
click at [993, 387] on icon "" at bounding box center [996, 393] width 28 height 28
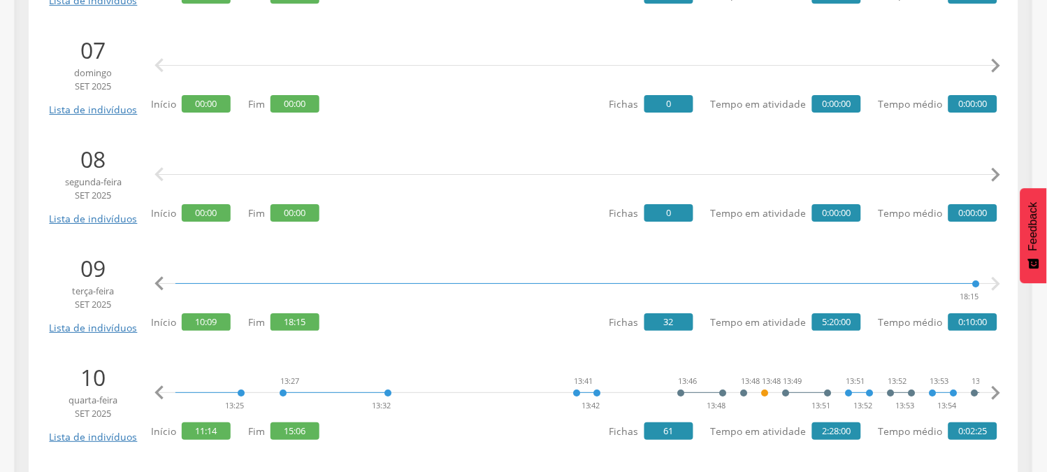
click at [993, 387] on icon "" at bounding box center [996, 393] width 28 height 28
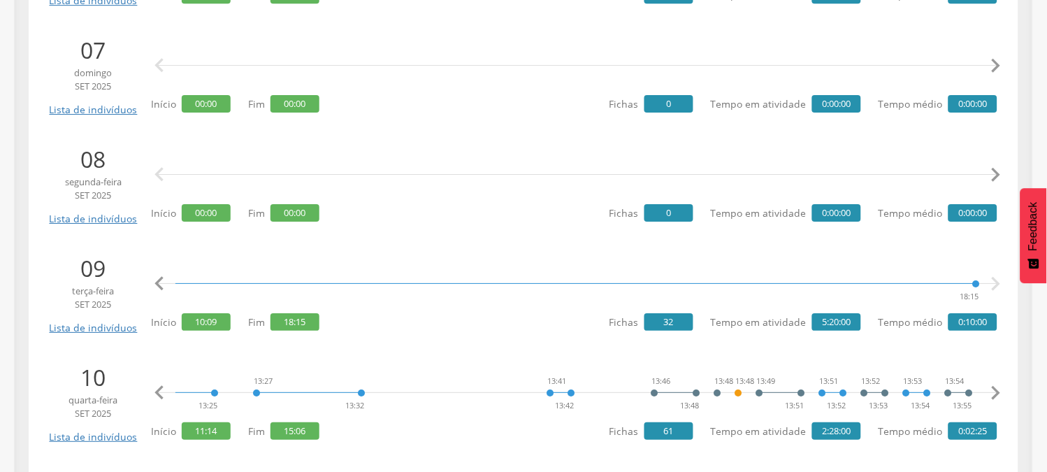
click at [993, 387] on icon "" at bounding box center [996, 393] width 28 height 28
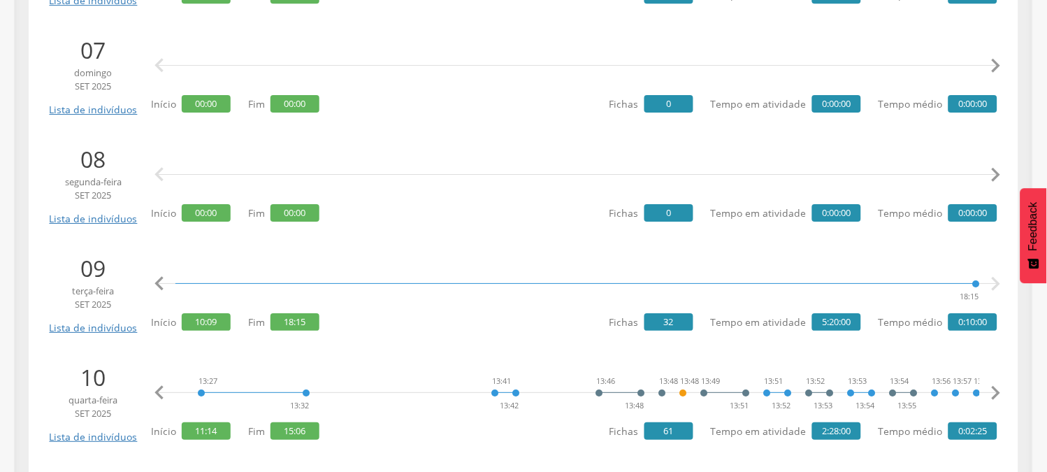
click at [993, 387] on icon "" at bounding box center [996, 393] width 28 height 28
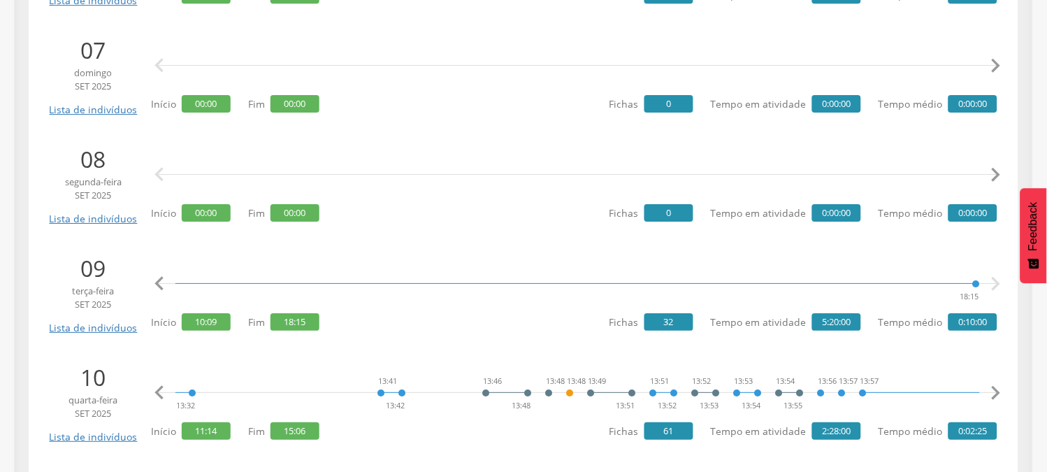
click at [993, 387] on icon "" at bounding box center [996, 393] width 28 height 28
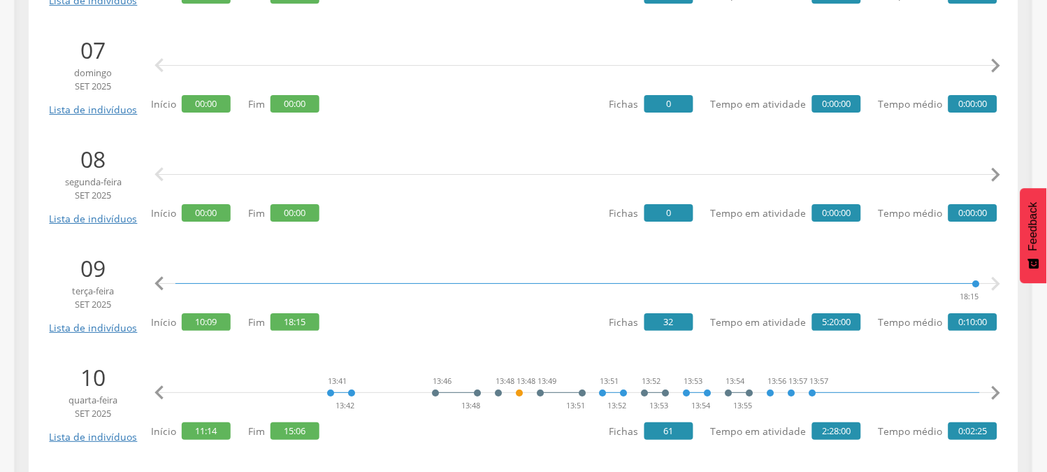
click at [993, 387] on icon "" at bounding box center [996, 393] width 28 height 28
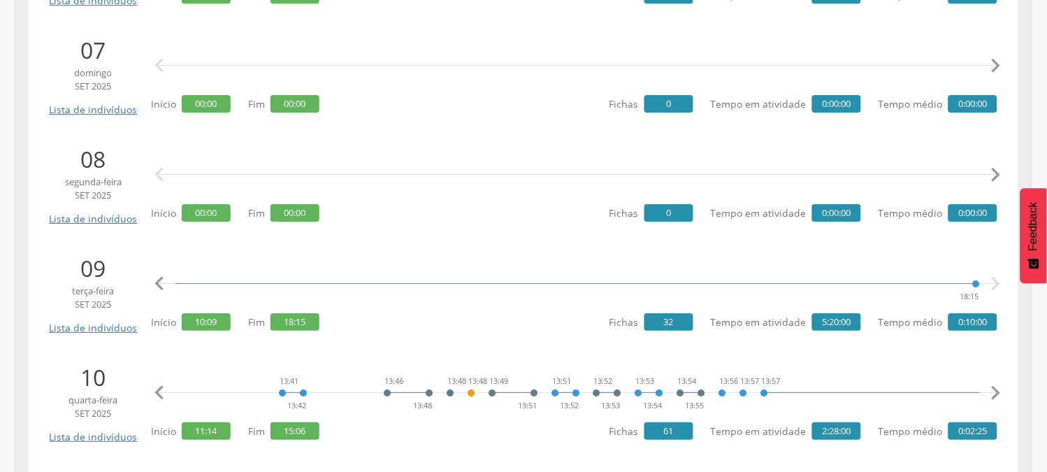
click at [993, 387] on icon "" at bounding box center [996, 393] width 28 height 28
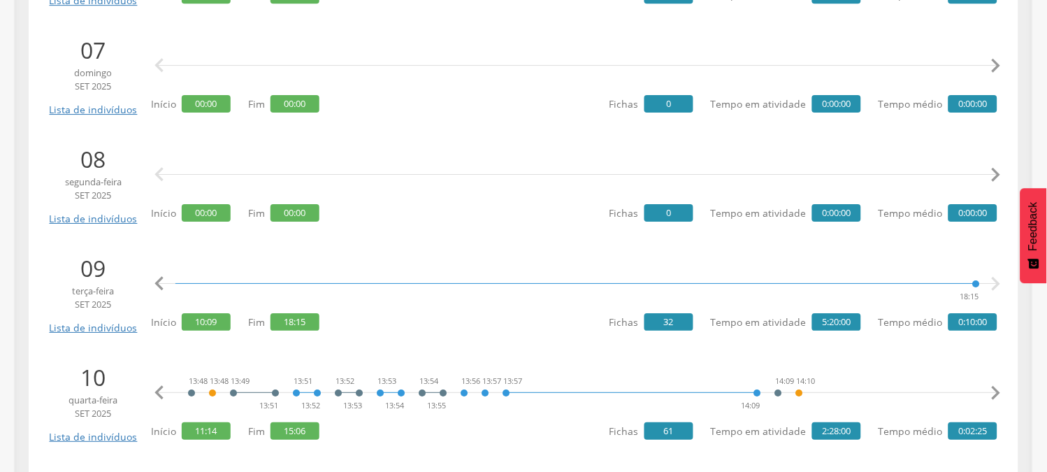
scroll to position [0, 3752]
click at [998, 387] on icon "" at bounding box center [996, 393] width 28 height 28
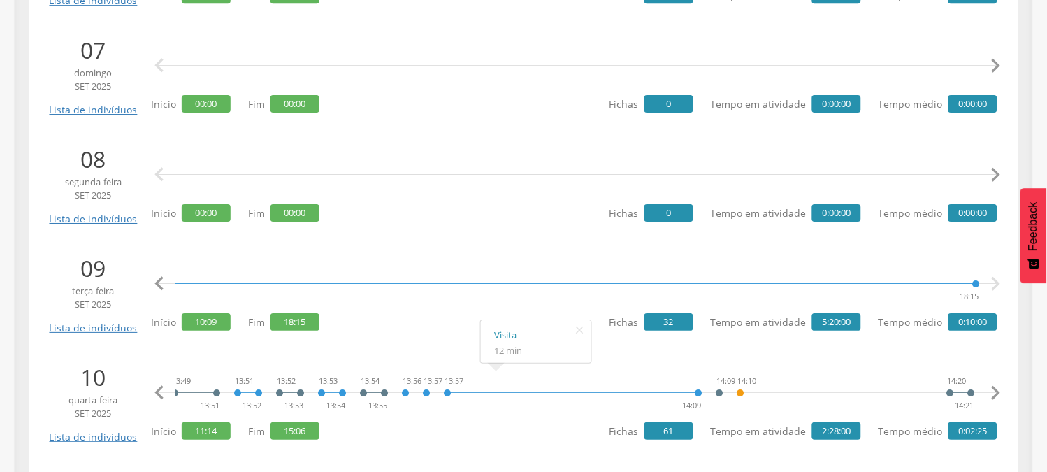
click at [998, 387] on icon "" at bounding box center [996, 393] width 28 height 28
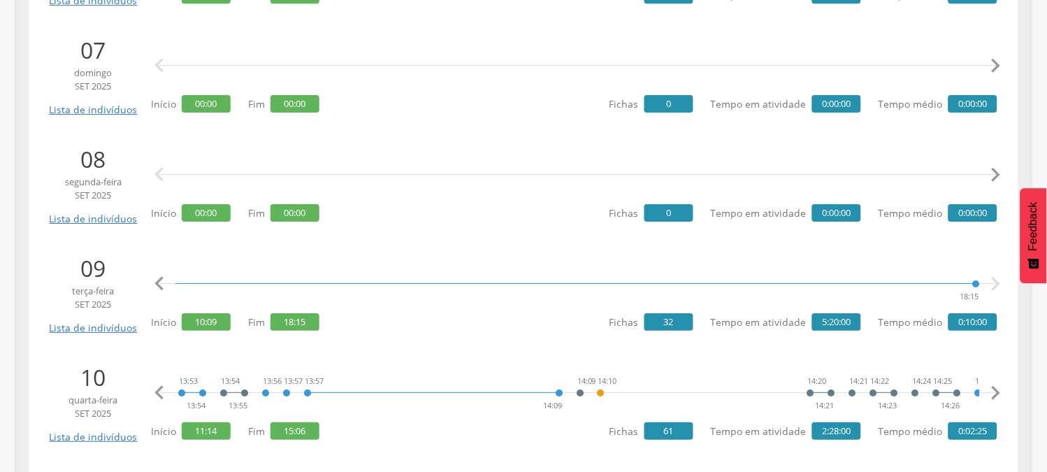
click at [998, 387] on icon "" at bounding box center [996, 393] width 28 height 28
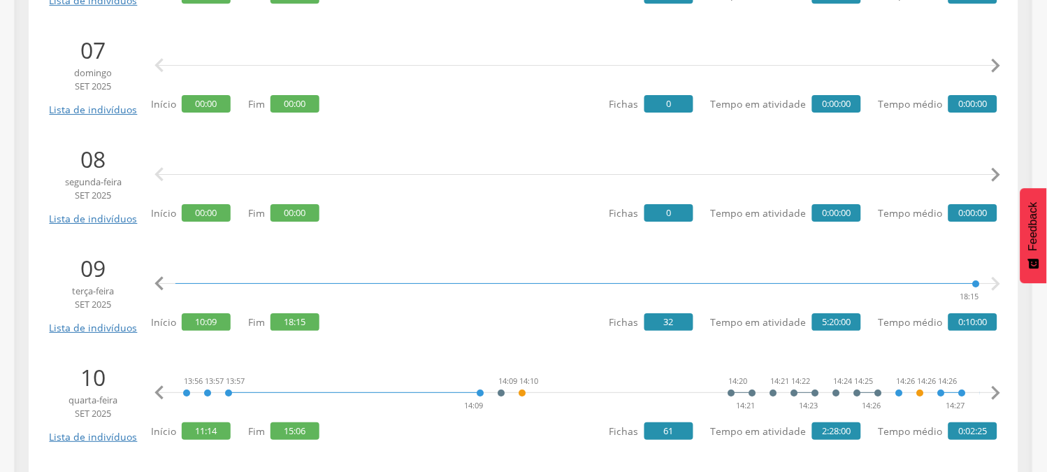
click at [989, 387] on icon "" at bounding box center [996, 393] width 28 height 28
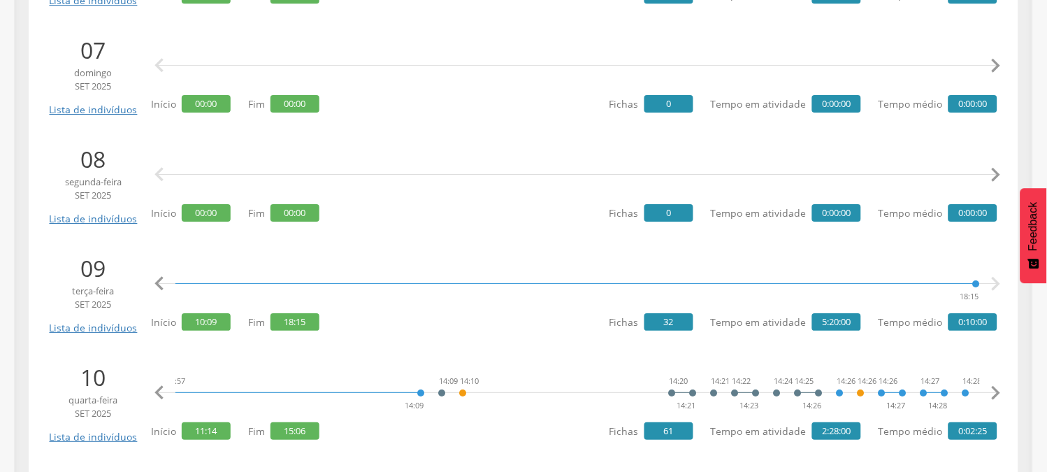
click at [989, 387] on icon "" at bounding box center [996, 393] width 28 height 28
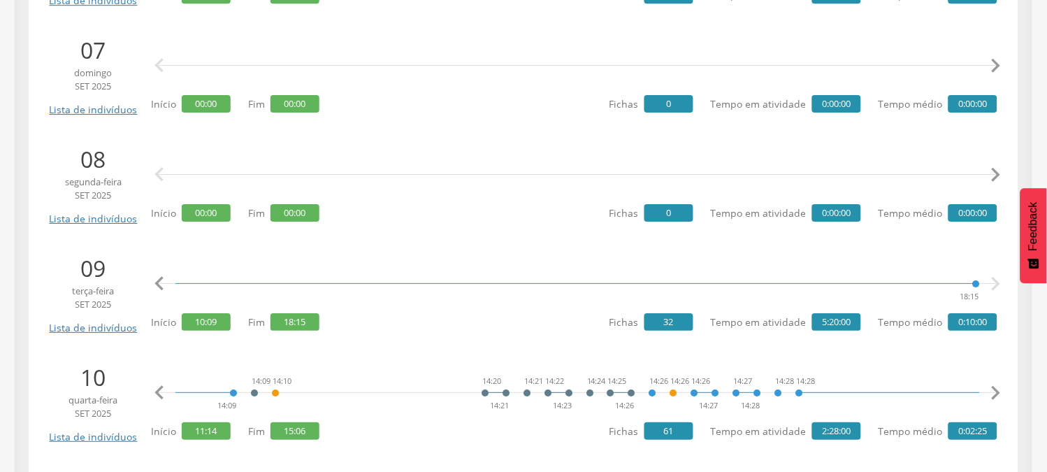
click at [989, 387] on icon "" at bounding box center [996, 393] width 28 height 28
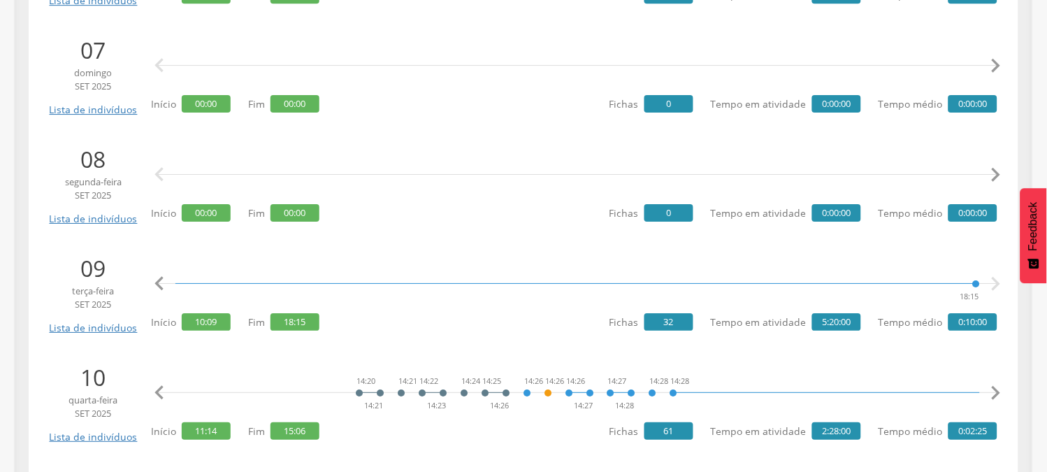
click at [989, 387] on icon "" at bounding box center [996, 393] width 28 height 28
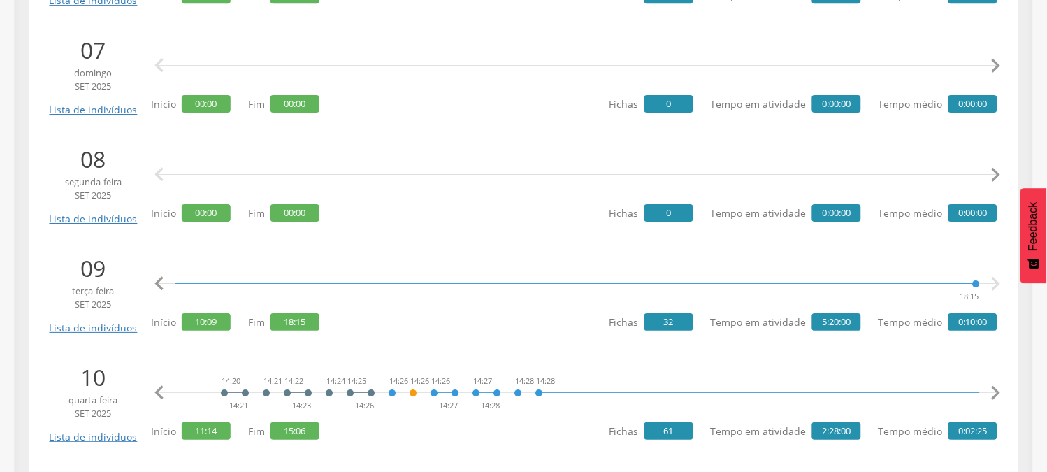
click at [989, 387] on icon "" at bounding box center [996, 393] width 28 height 28
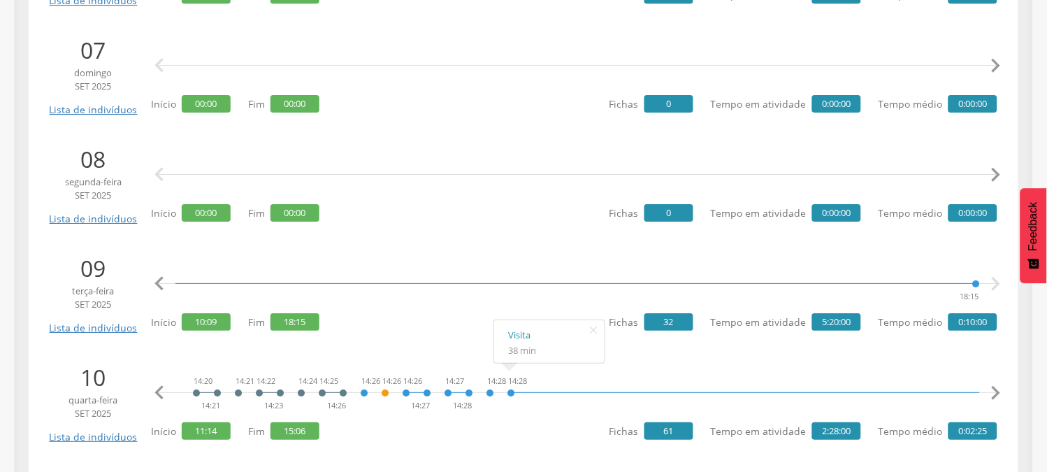
click at [991, 388] on icon "" at bounding box center [996, 393] width 28 height 28
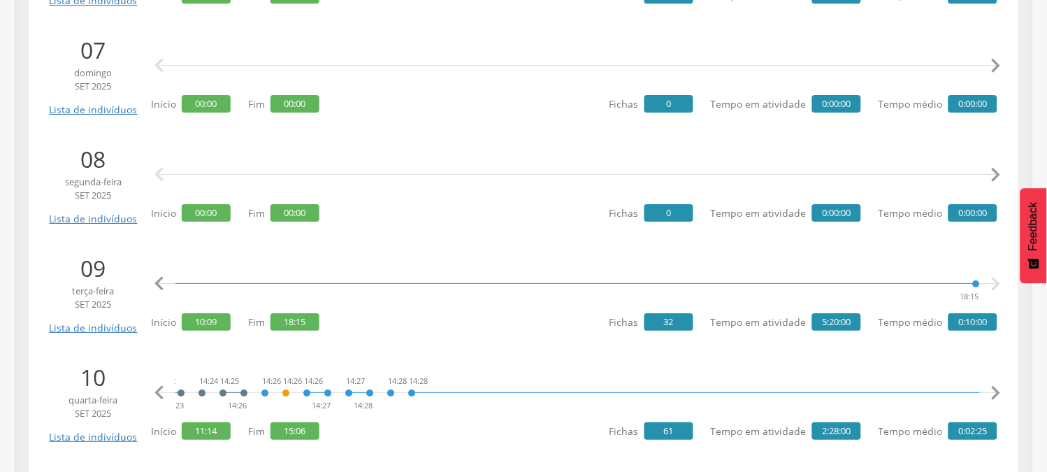
click at [991, 388] on icon "" at bounding box center [996, 393] width 28 height 28
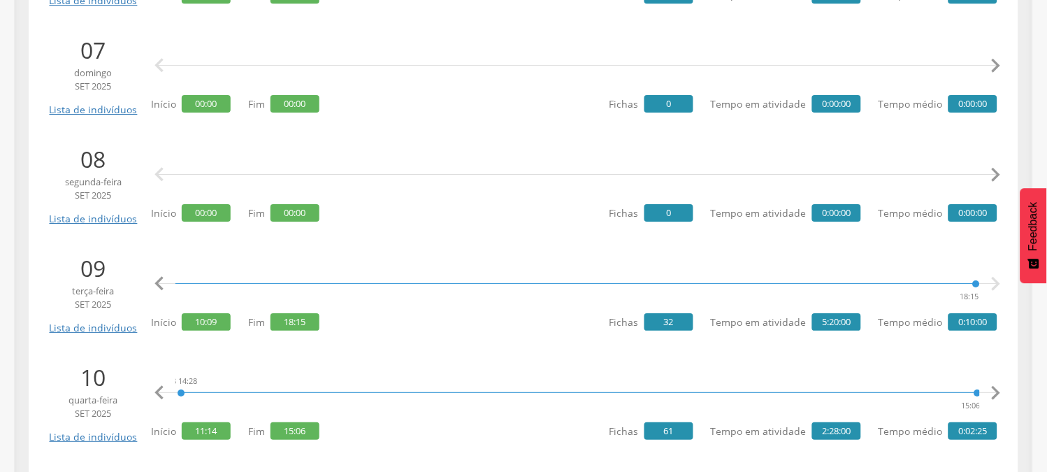
click at [991, 389] on icon "" at bounding box center [996, 393] width 28 height 28
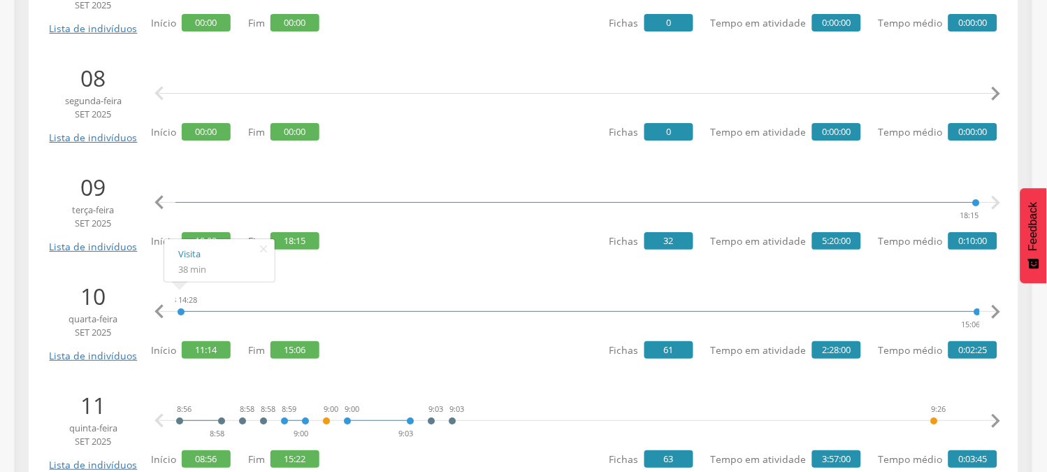
scroll to position [2330, 0]
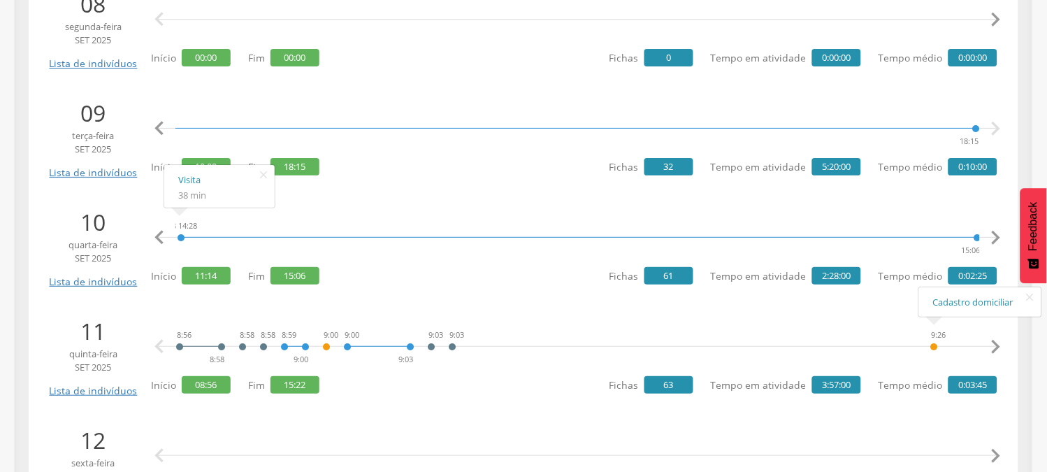
click at [994, 348] on icon "" at bounding box center [996, 347] width 28 height 28
click at [994, 347] on icon "" at bounding box center [996, 347] width 28 height 28
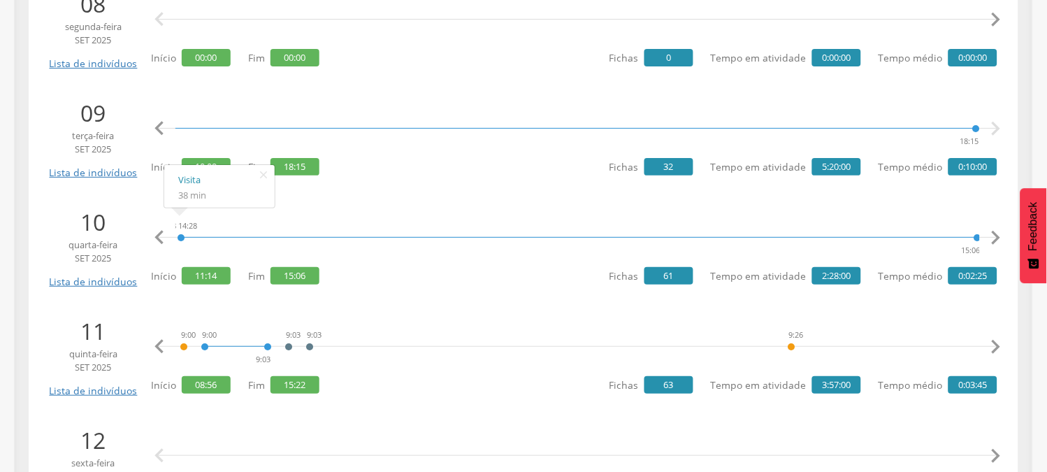
click at [994, 347] on icon "" at bounding box center [996, 347] width 28 height 28
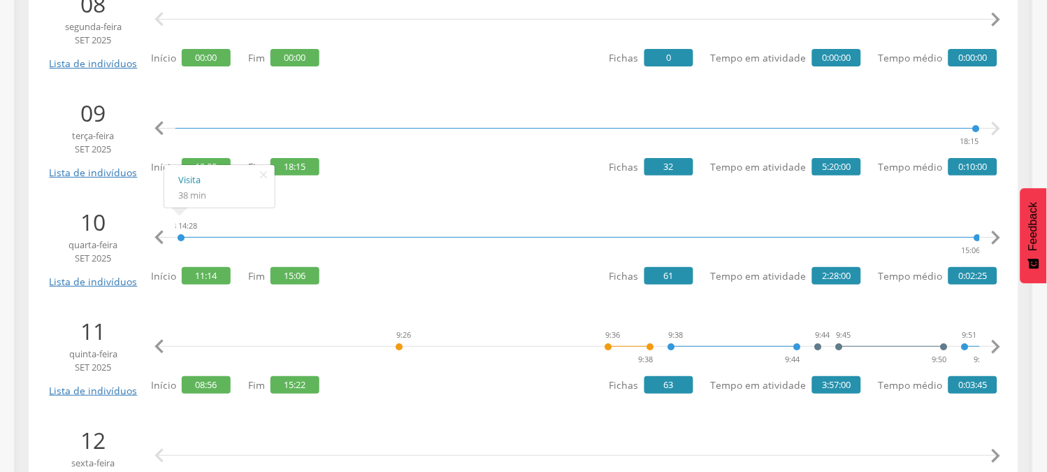
click at [994, 347] on icon "" at bounding box center [996, 347] width 28 height 28
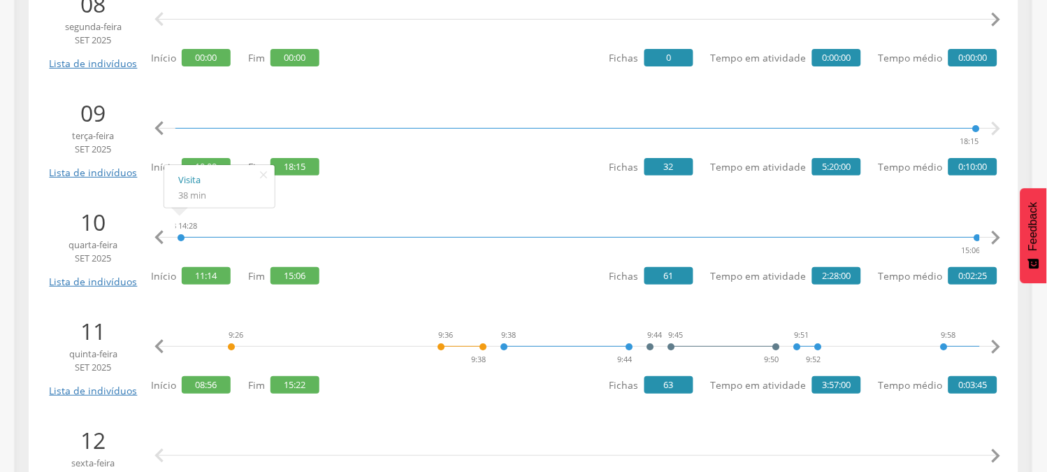
click at [994, 347] on icon "" at bounding box center [996, 347] width 28 height 28
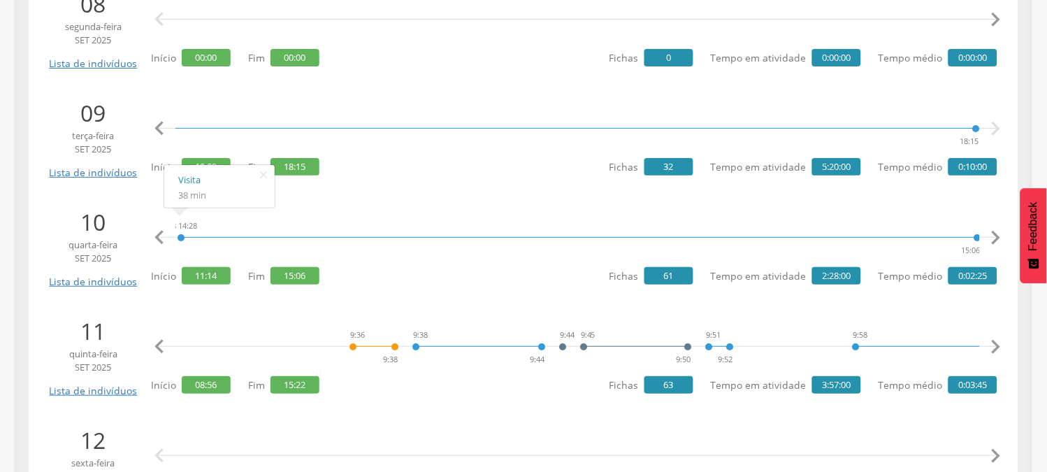
click at [994, 347] on icon "" at bounding box center [996, 347] width 28 height 28
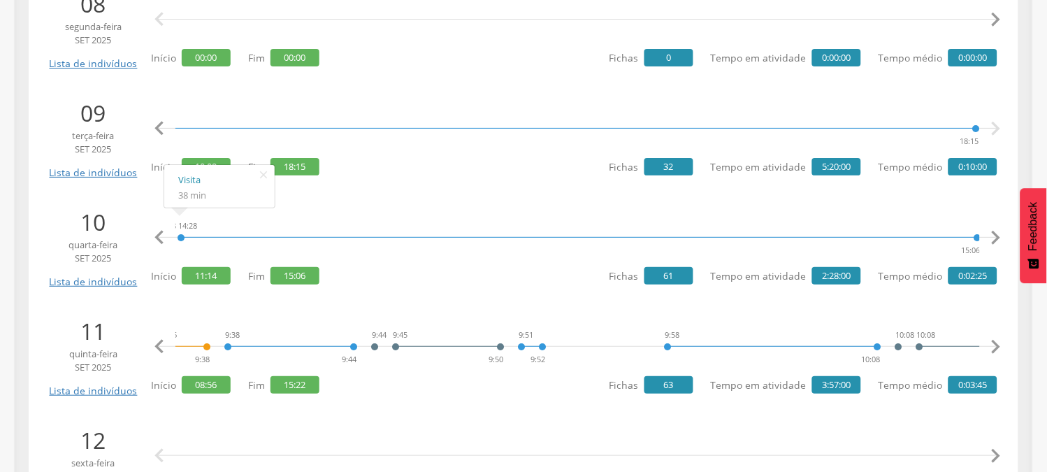
click at [994, 347] on icon "" at bounding box center [996, 347] width 28 height 28
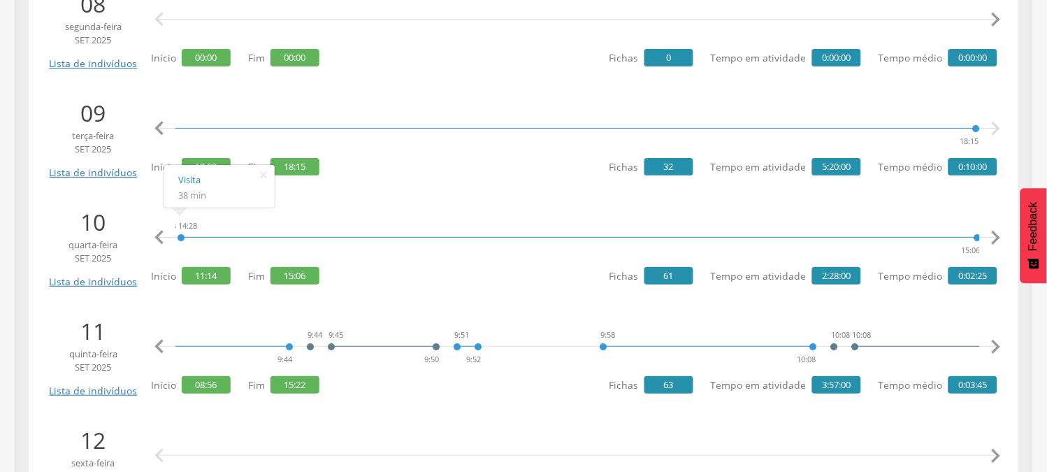
click at [994, 347] on icon "" at bounding box center [996, 347] width 28 height 28
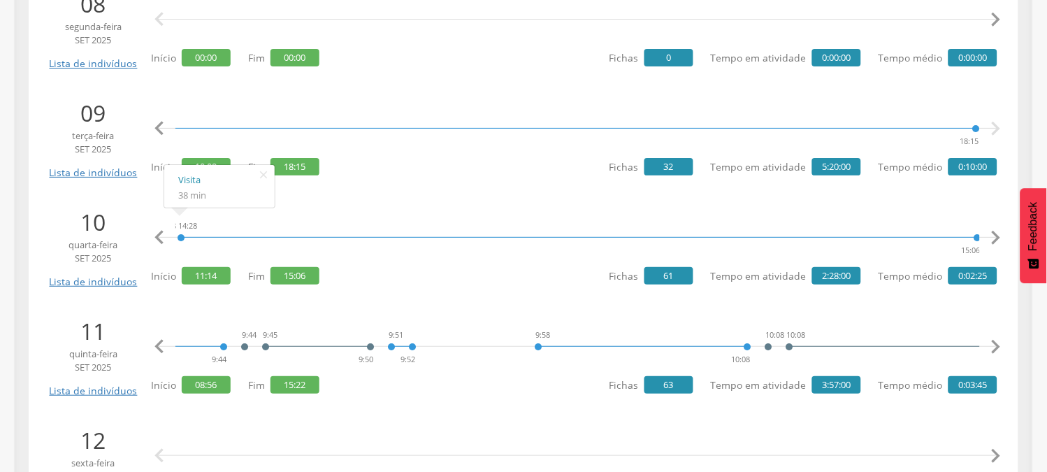
click at [994, 347] on icon "" at bounding box center [996, 347] width 28 height 28
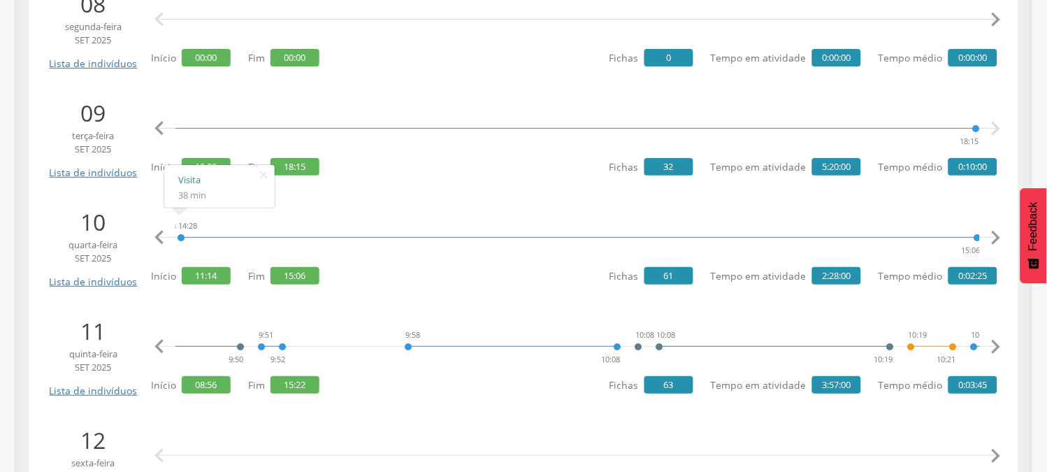
click at [994, 347] on icon "" at bounding box center [996, 347] width 28 height 28
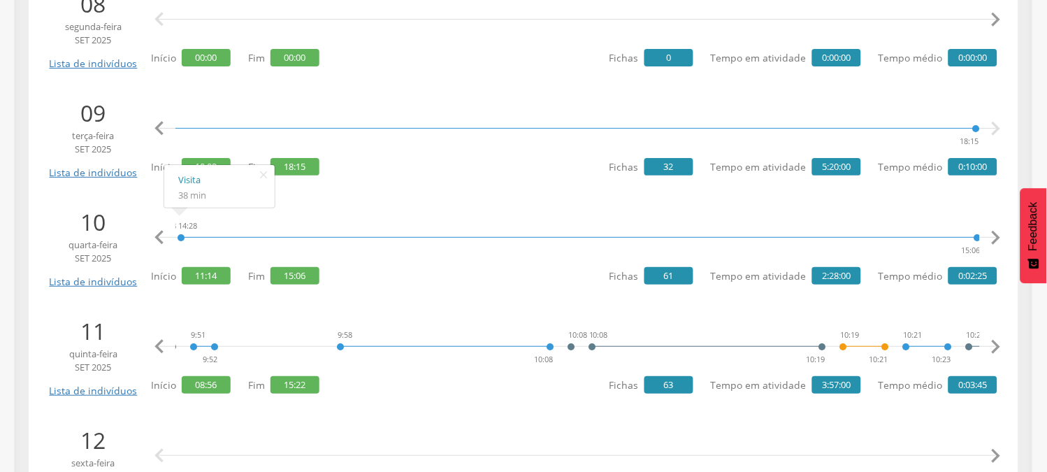
click at [994, 347] on icon "" at bounding box center [996, 347] width 28 height 28
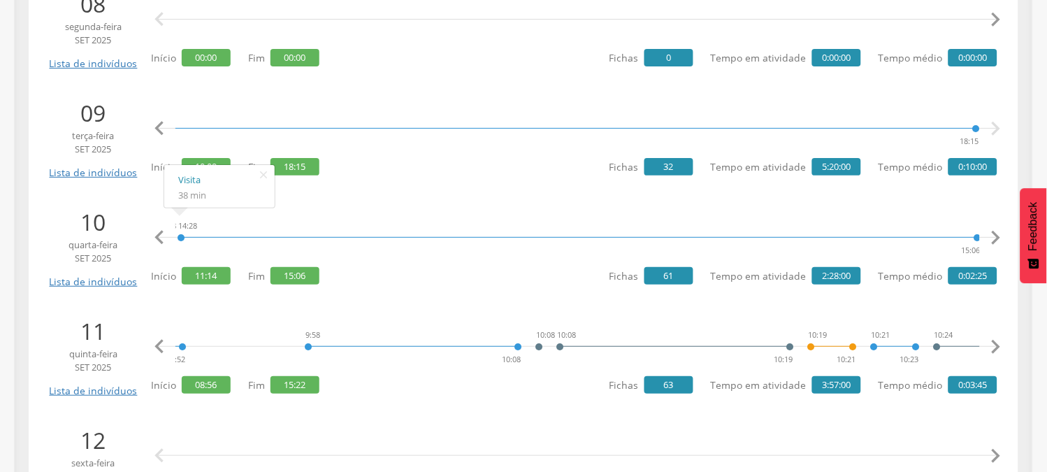
click at [994, 347] on icon "" at bounding box center [996, 347] width 28 height 28
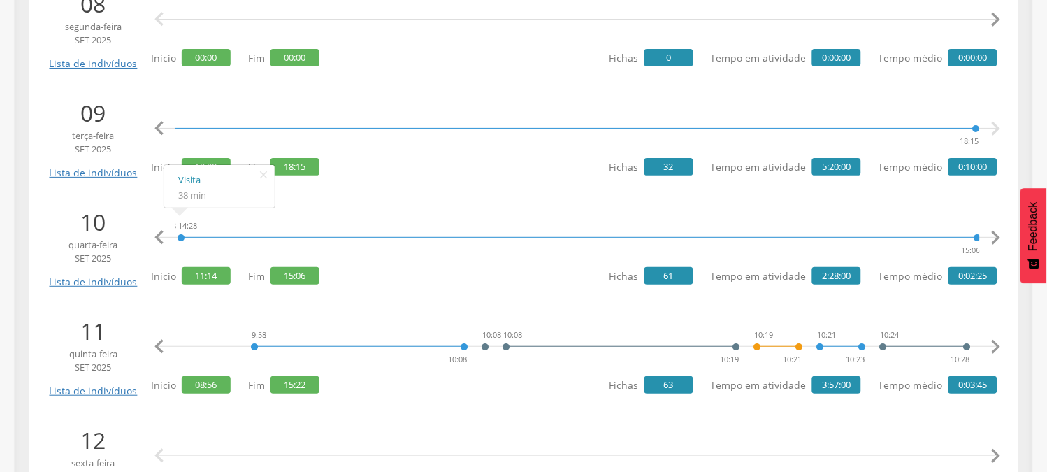
click at [994, 347] on icon "" at bounding box center [996, 347] width 28 height 28
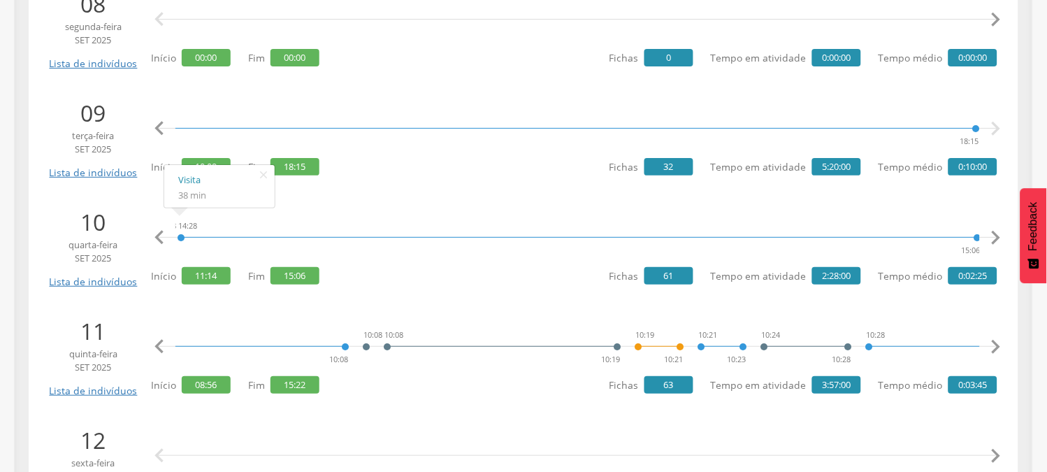
click at [994, 347] on icon "" at bounding box center [996, 347] width 28 height 28
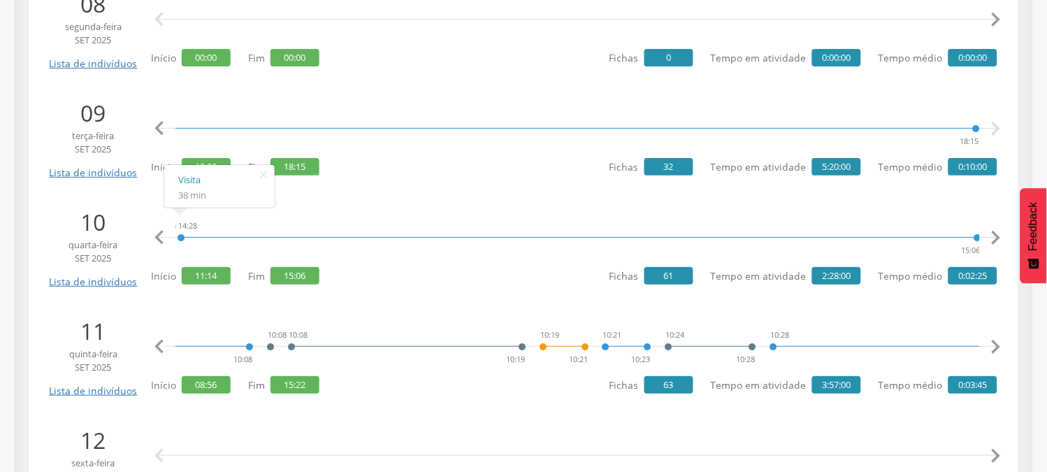
click at [994, 347] on icon "" at bounding box center [996, 347] width 28 height 28
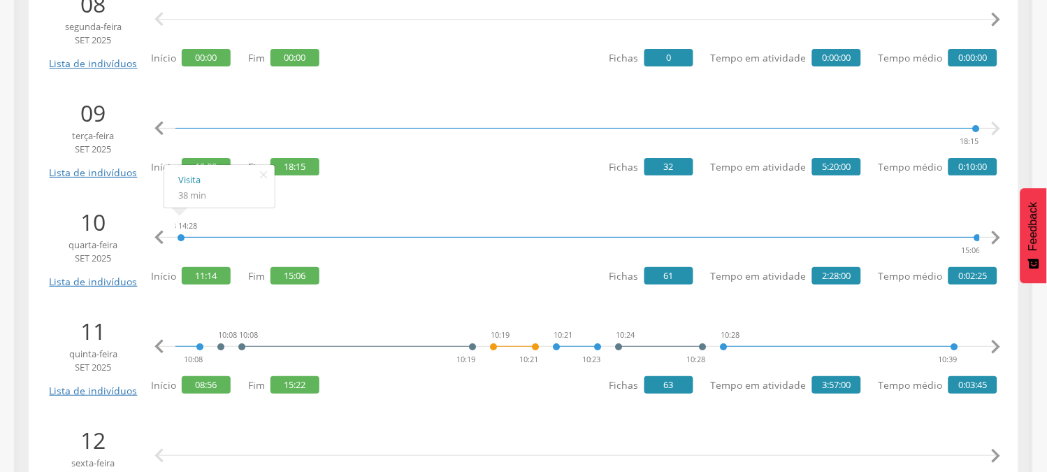
click at [994, 347] on icon "" at bounding box center [996, 347] width 28 height 28
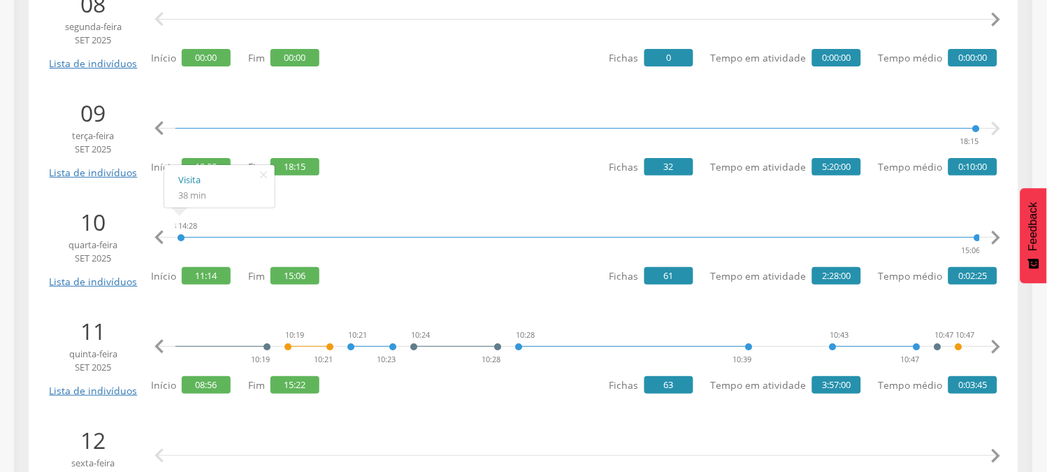
click at [994, 347] on icon "" at bounding box center [996, 347] width 28 height 28
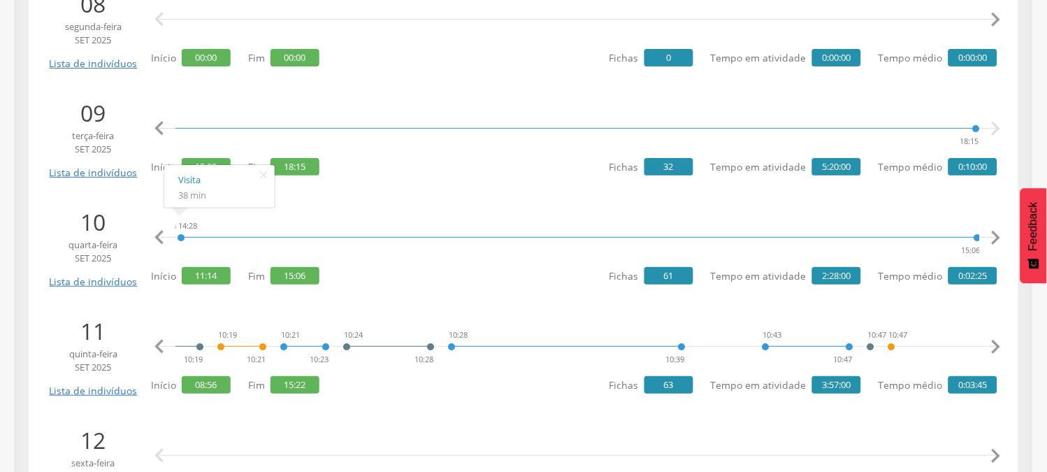
click at [994, 347] on icon "" at bounding box center [996, 347] width 28 height 28
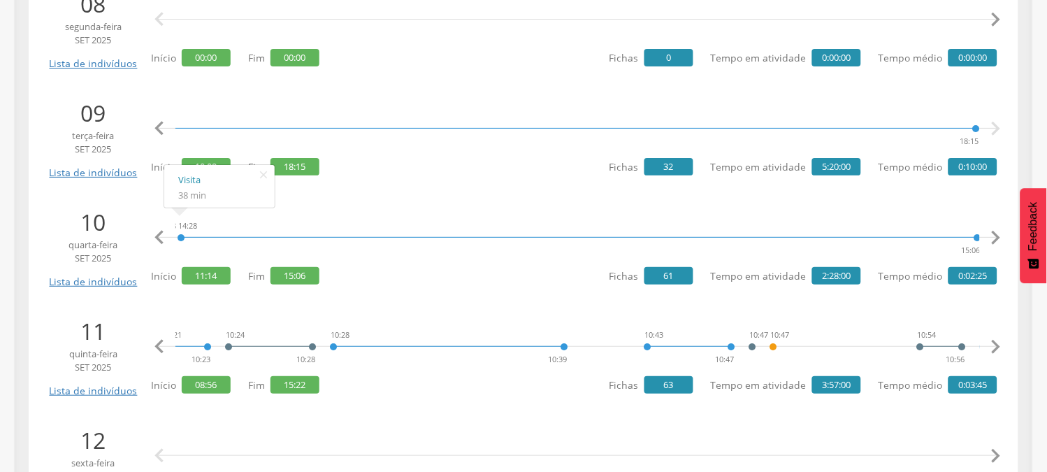
click at [995, 348] on icon "" at bounding box center [996, 347] width 28 height 28
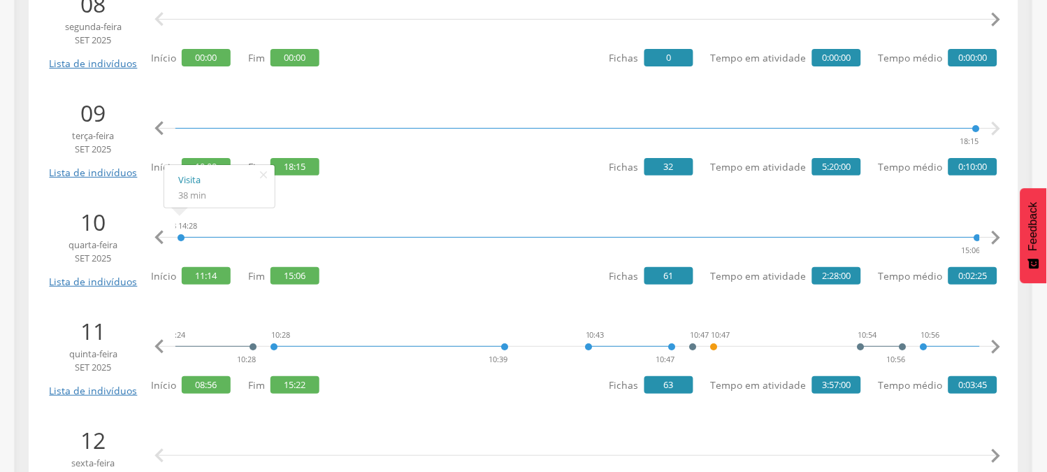
click at [995, 348] on icon "" at bounding box center [996, 347] width 28 height 28
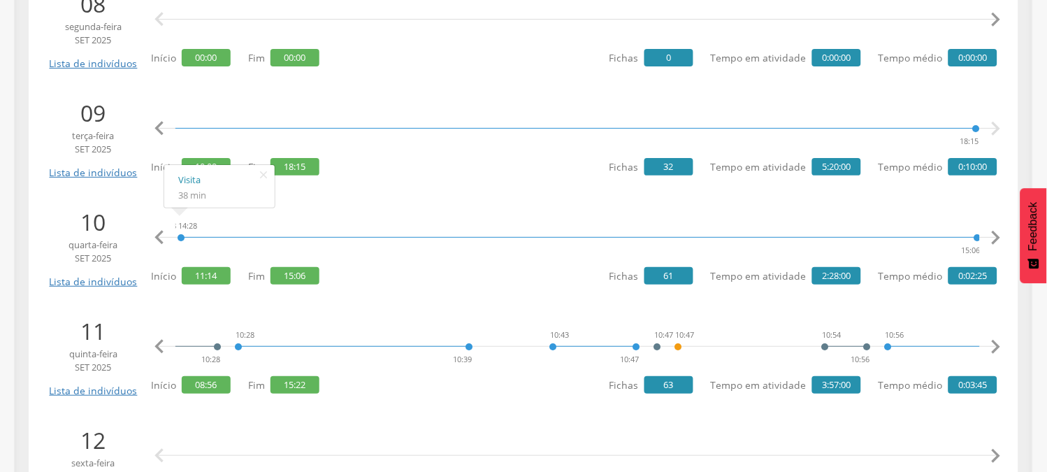
click at [995, 348] on icon "" at bounding box center [996, 347] width 28 height 28
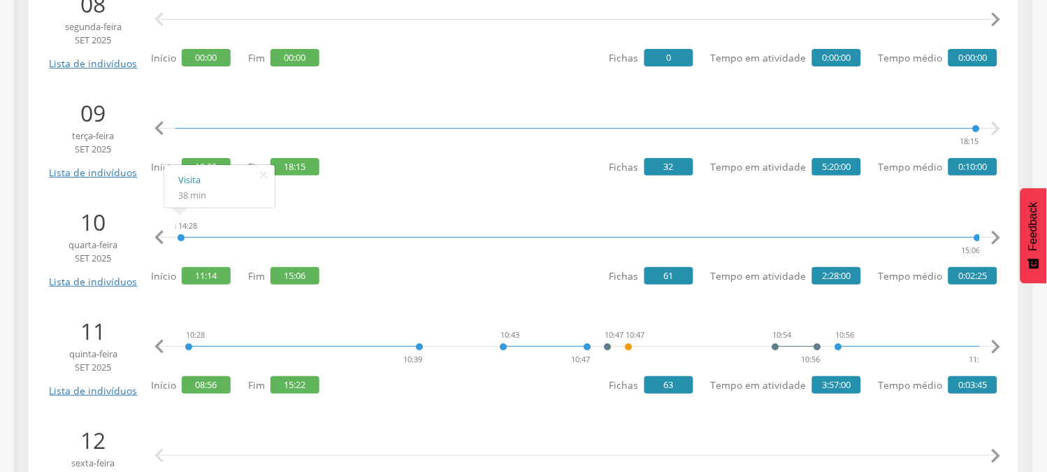
click at [995, 348] on icon "" at bounding box center [996, 347] width 28 height 28
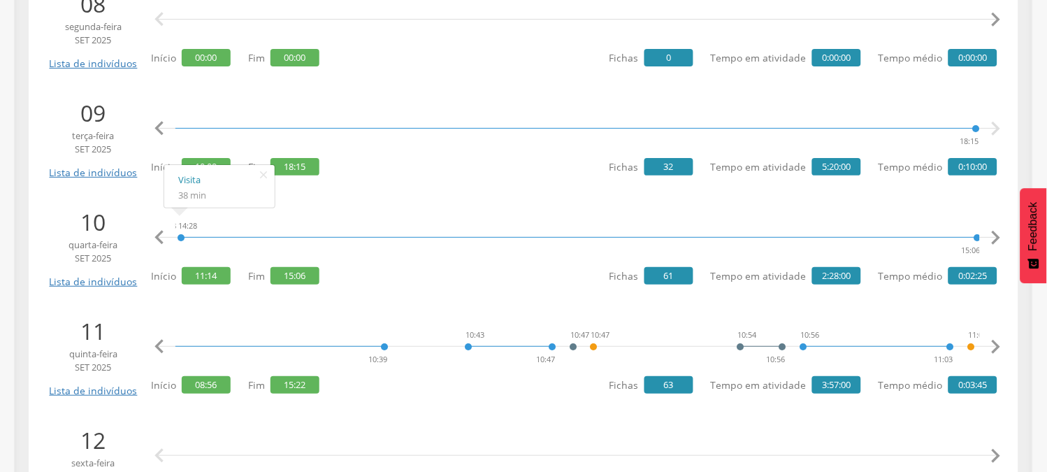
click at [995, 348] on icon "" at bounding box center [996, 347] width 28 height 28
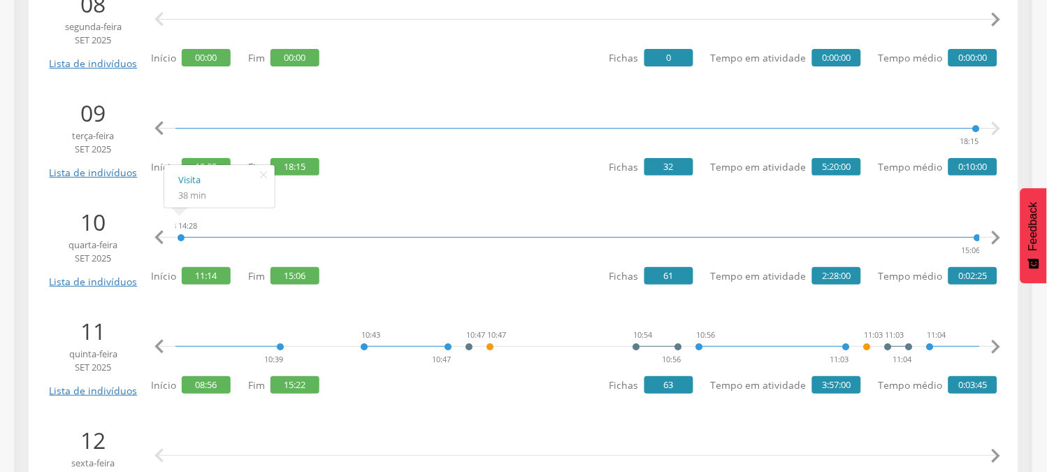
click at [995, 348] on icon "" at bounding box center [996, 347] width 28 height 28
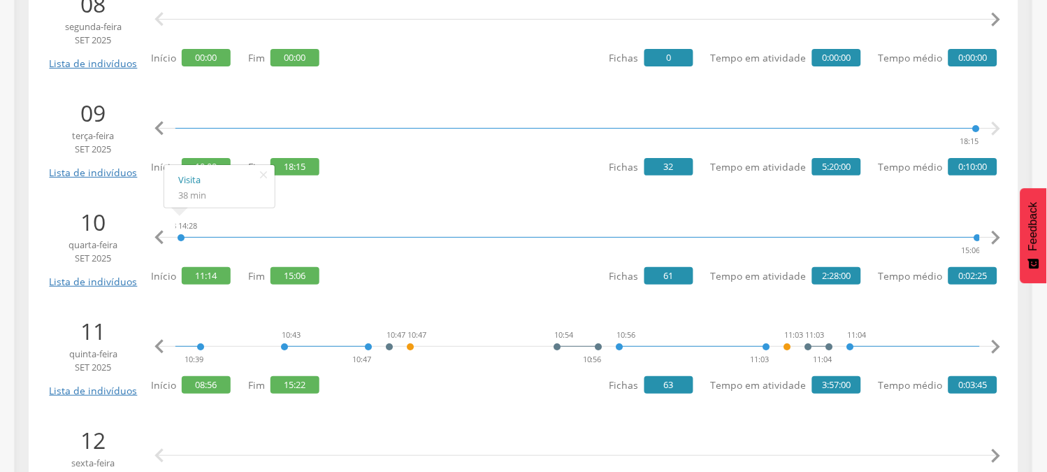
click at [995, 348] on icon "" at bounding box center [996, 347] width 28 height 28
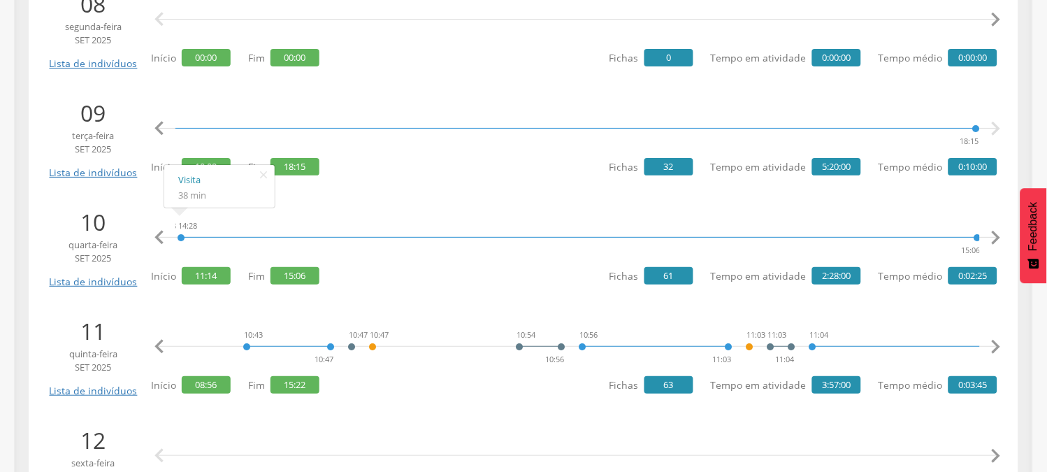
click at [995, 348] on icon "" at bounding box center [996, 347] width 28 height 28
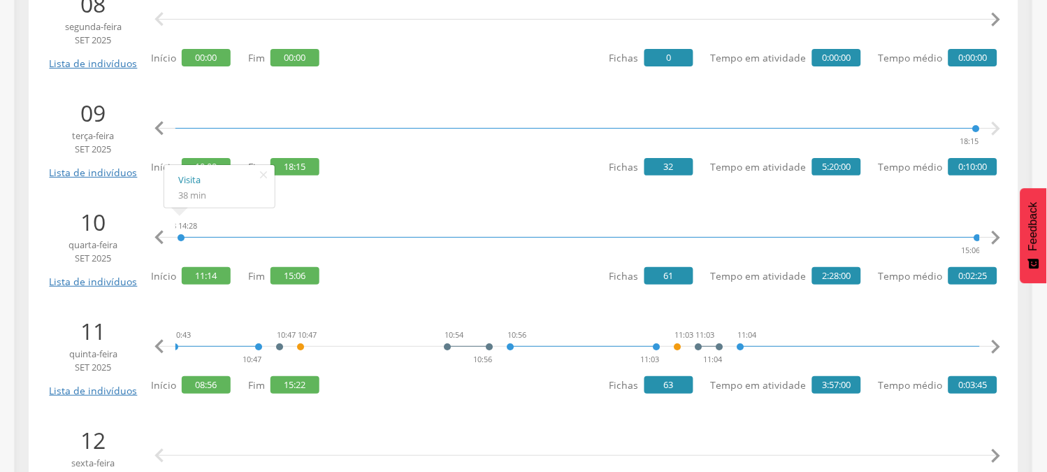
click at [995, 348] on icon "" at bounding box center [996, 347] width 28 height 28
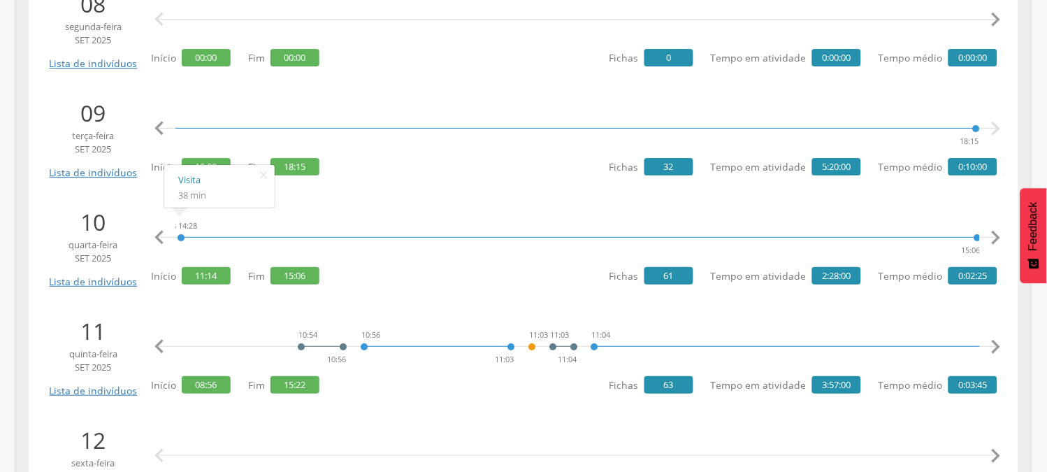
click at [995, 348] on icon "" at bounding box center [996, 347] width 28 height 28
click at [989, 347] on icon "" at bounding box center [996, 347] width 28 height 28
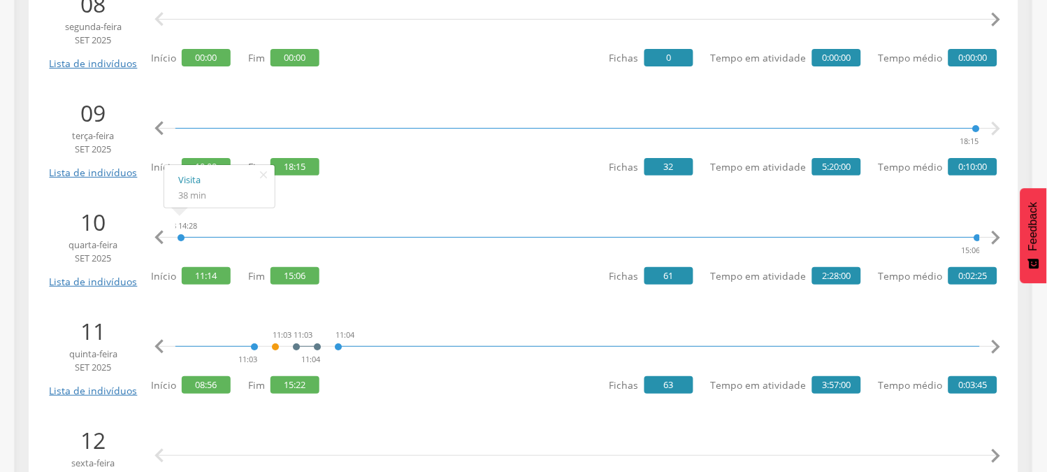
click at [989, 347] on icon "" at bounding box center [996, 347] width 28 height 28
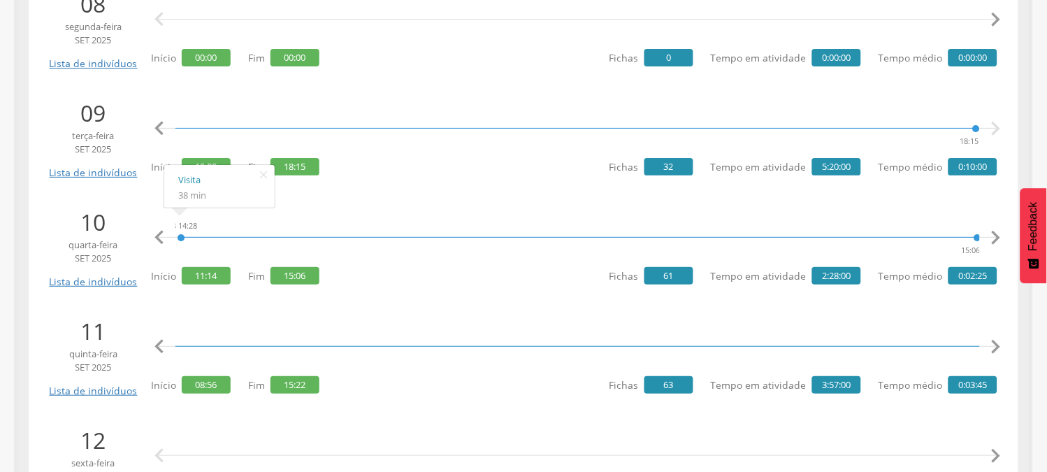
click at [990, 347] on icon "" at bounding box center [996, 347] width 28 height 28
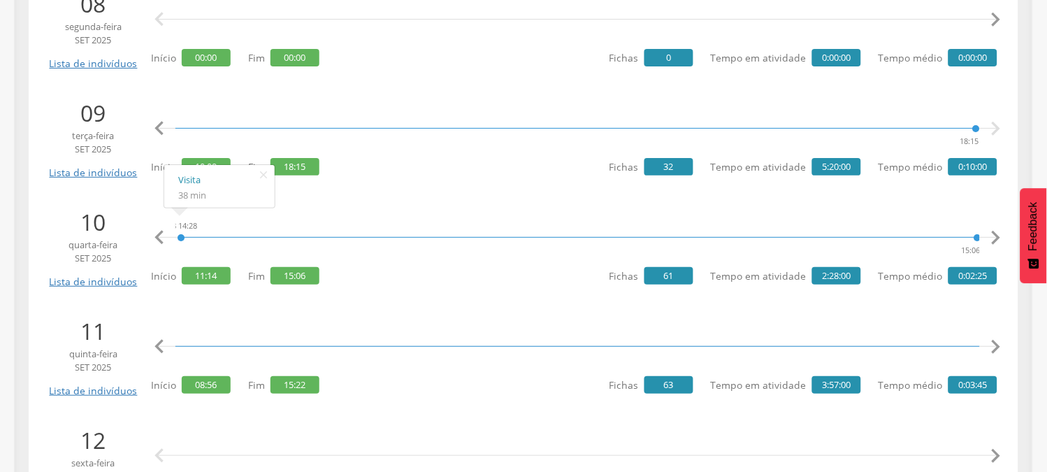
click at [990, 347] on icon "" at bounding box center [996, 347] width 28 height 28
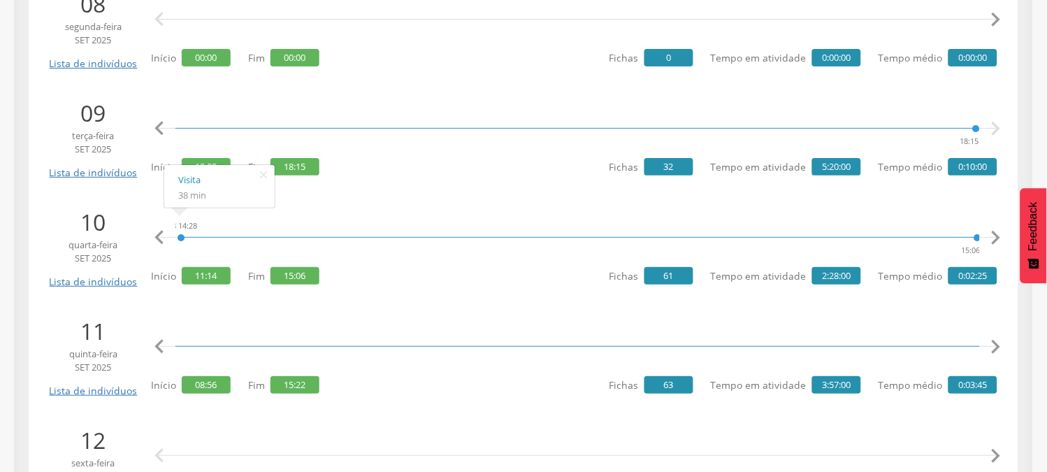
click at [990, 347] on icon "" at bounding box center [996, 347] width 28 height 28
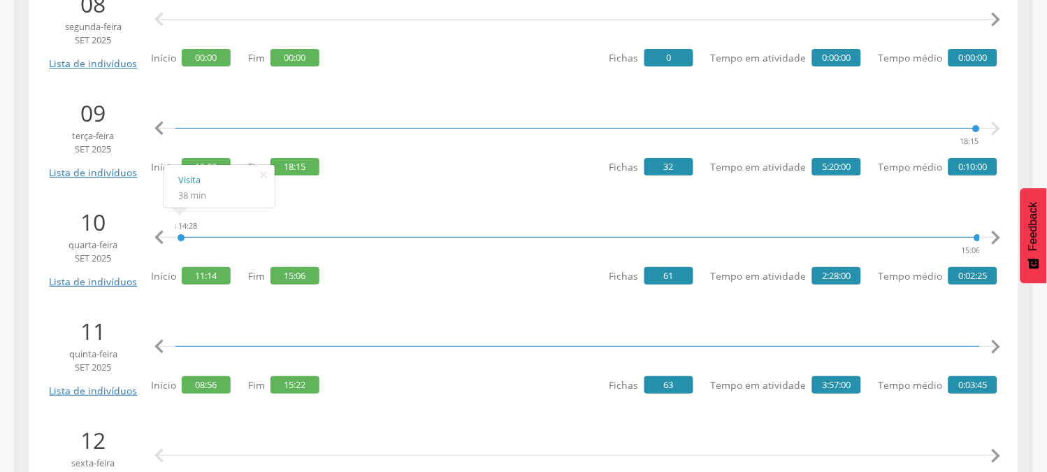
click at [990, 347] on icon "" at bounding box center [996, 347] width 28 height 28
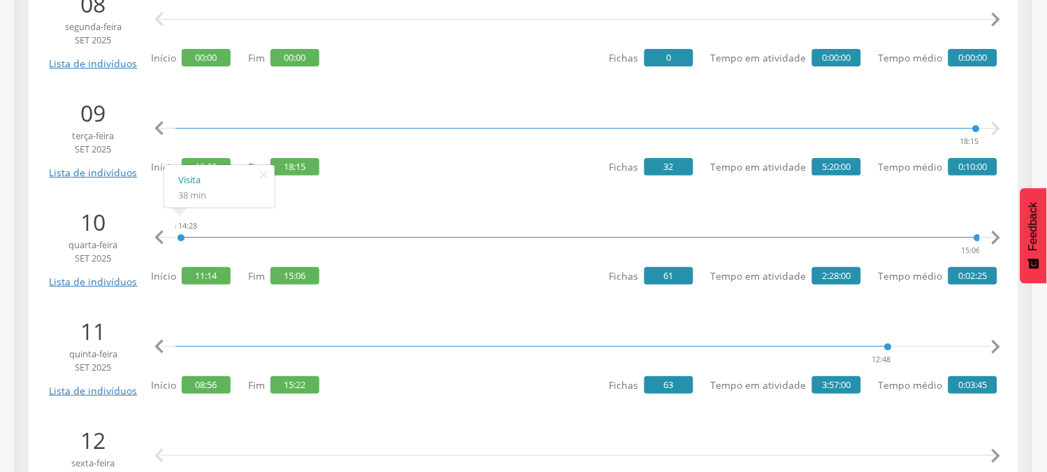
click at [990, 347] on icon "" at bounding box center [996, 347] width 28 height 28
click at [989, 344] on icon "" at bounding box center [996, 347] width 28 height 28
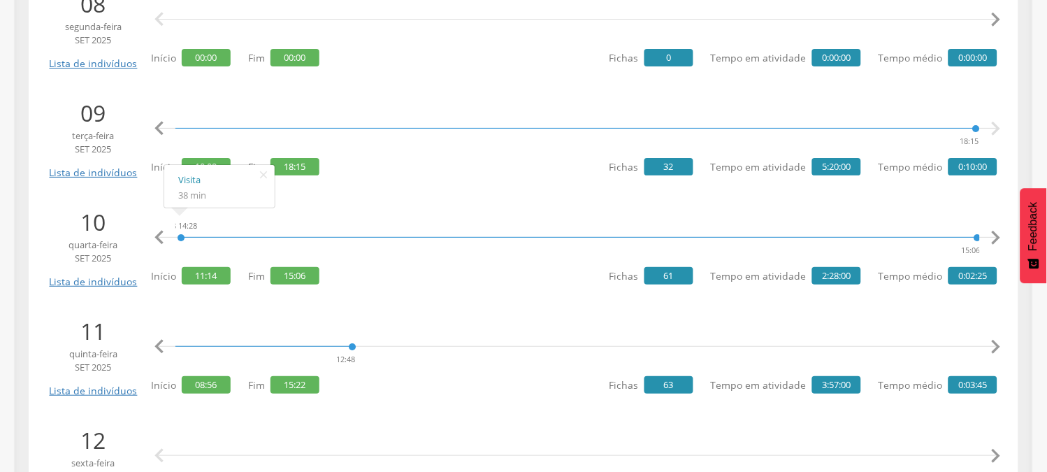
click at [995, 345] on icon "" at bounding box center [996, 347] width 28 height 28
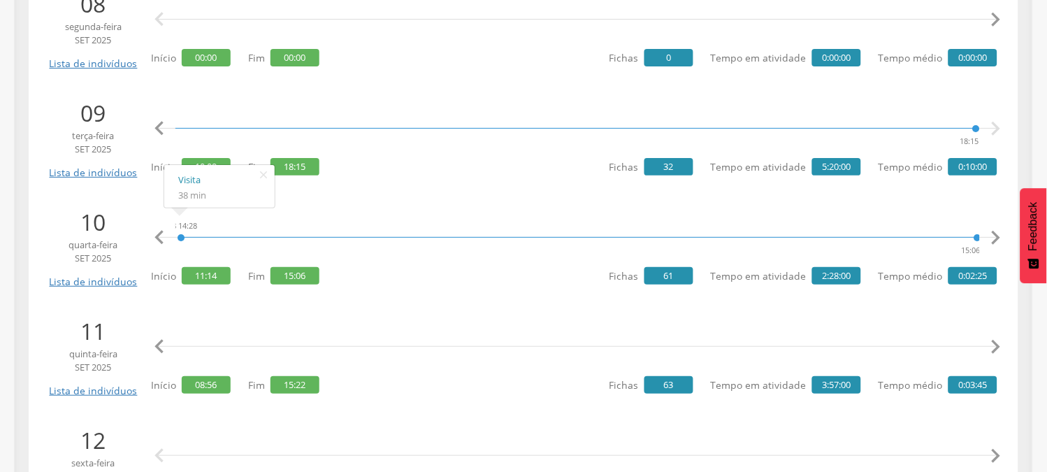
click at [995, 345] on icon "" at bounding box center [996, 347] width 28 height 28
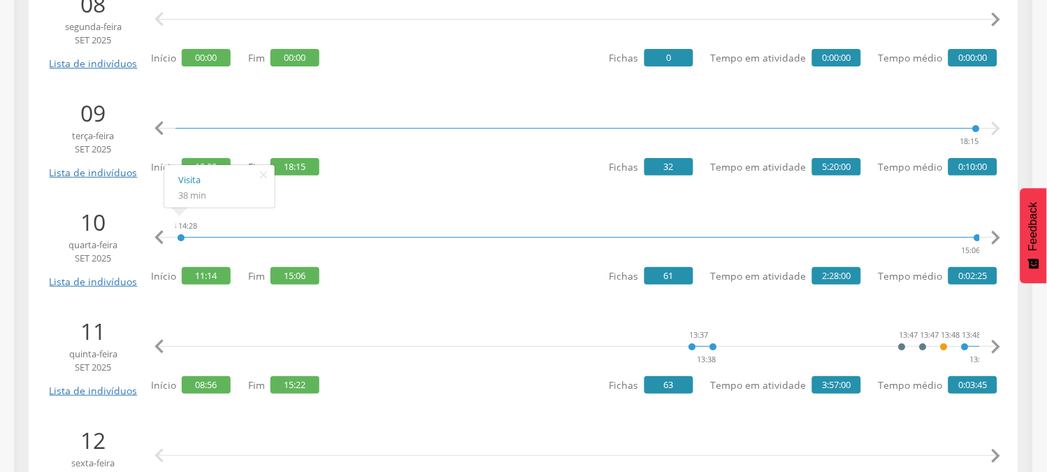
click at [995, 345] on icon "" at bounding box center [996, 347] width 28 height 28
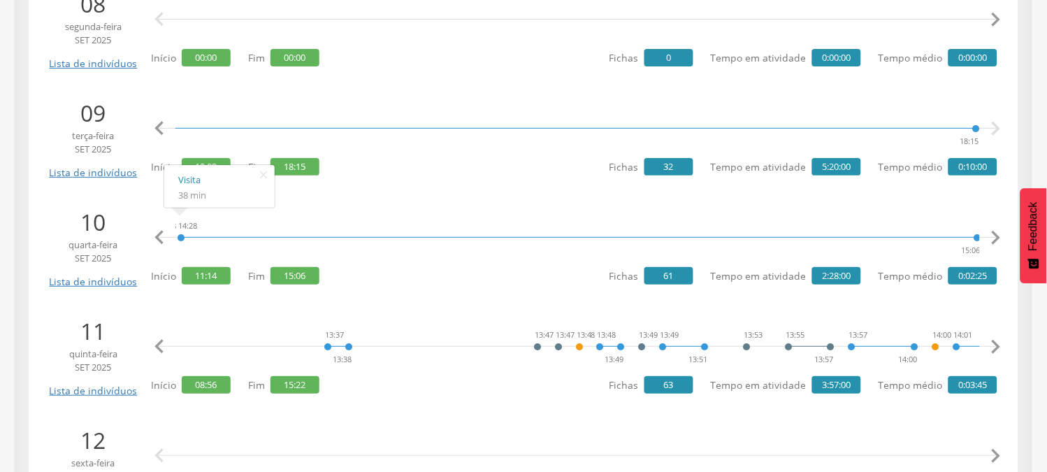
click at [995, 345] on icon "" at bounding box center [996, 347] width 28 height 28
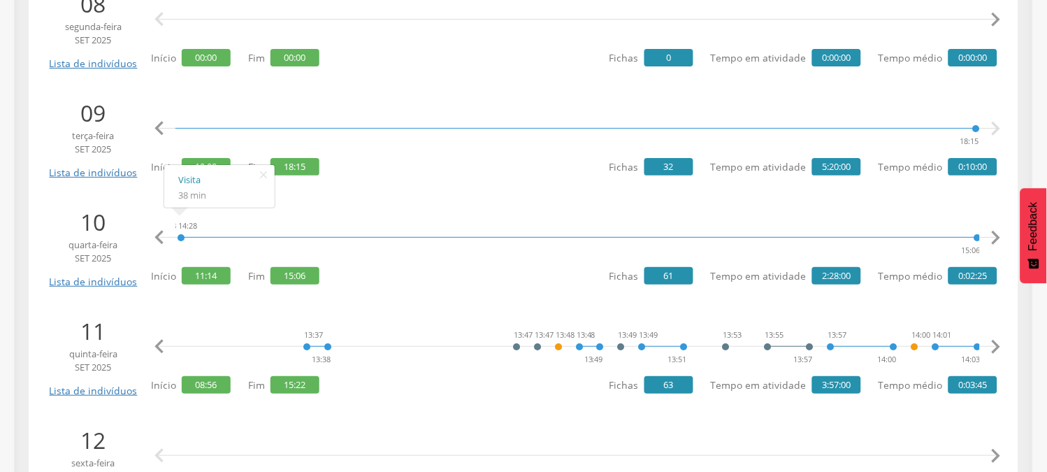
click at [995, 345] on icon "" at bounding box center [996, 347] width 28 height 28
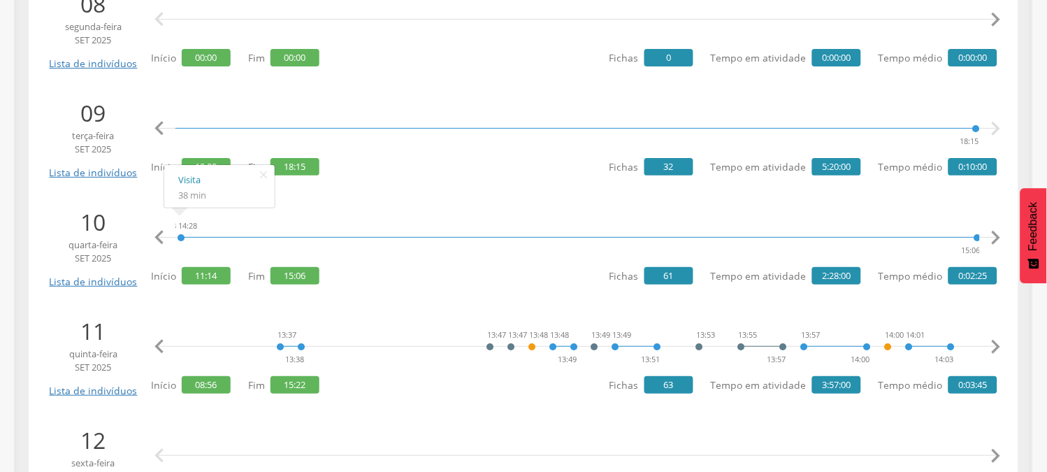
click at [995, 345] on icon "" at bounding box center [996, 347] width 28 height 28
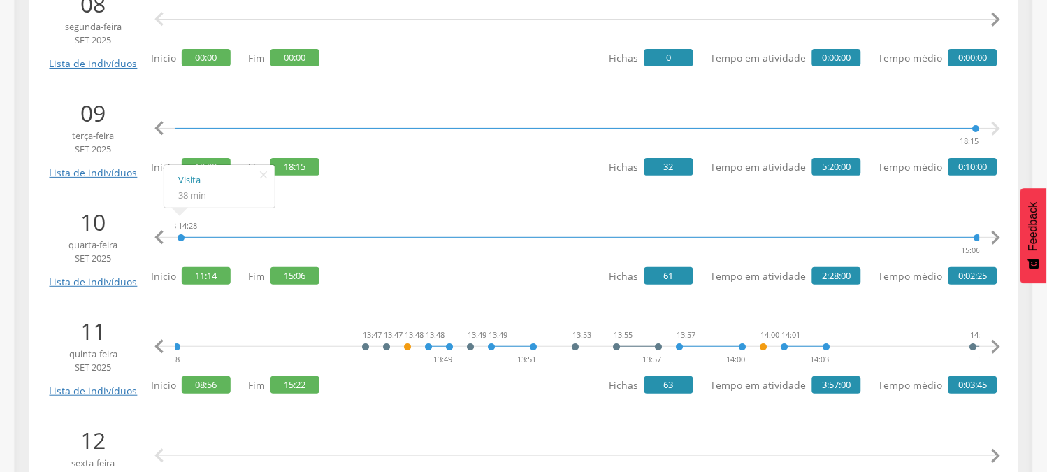
click at [995, 345] on icon "" at bounding box center [996, 347] width 28 height 28
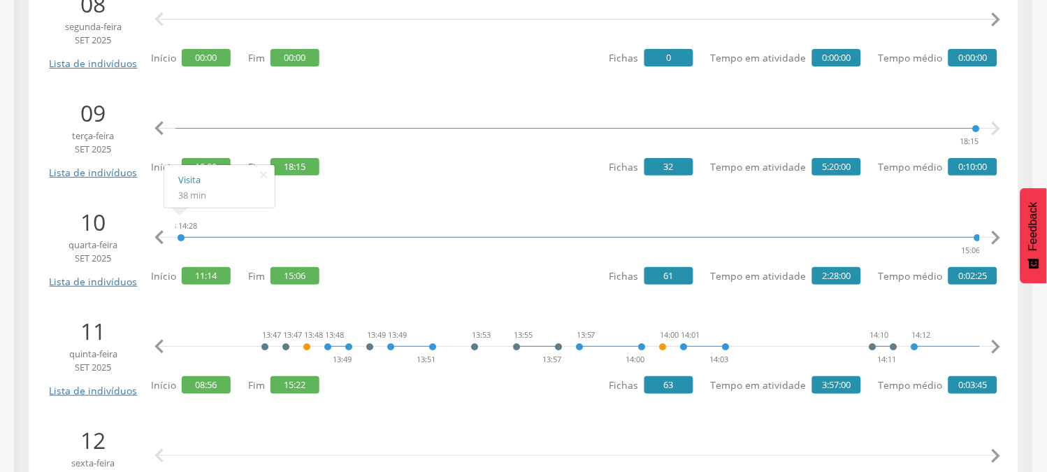
click at [995, 345] on icon "" at bounding box center [996, 347] width 28 height 28
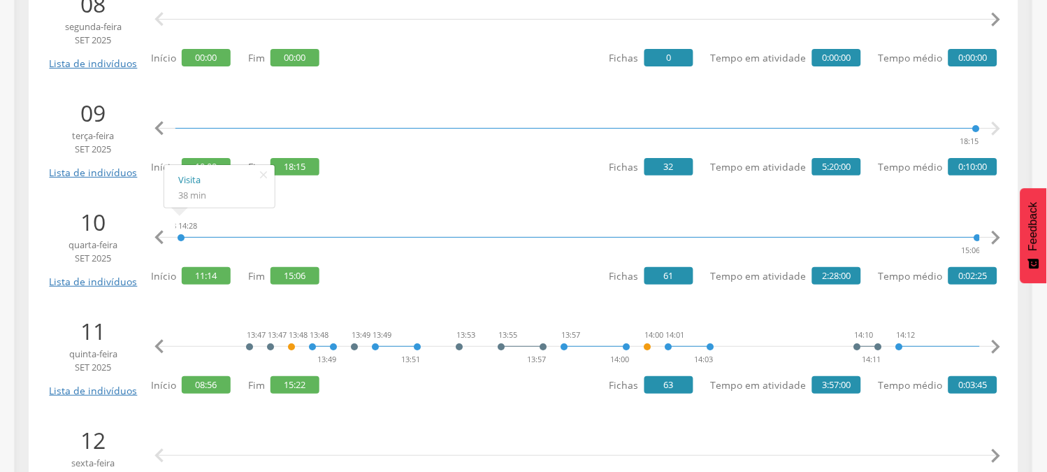
click at [995, 345] on icon "" at bounding box center [996, 347] width 28 height 28
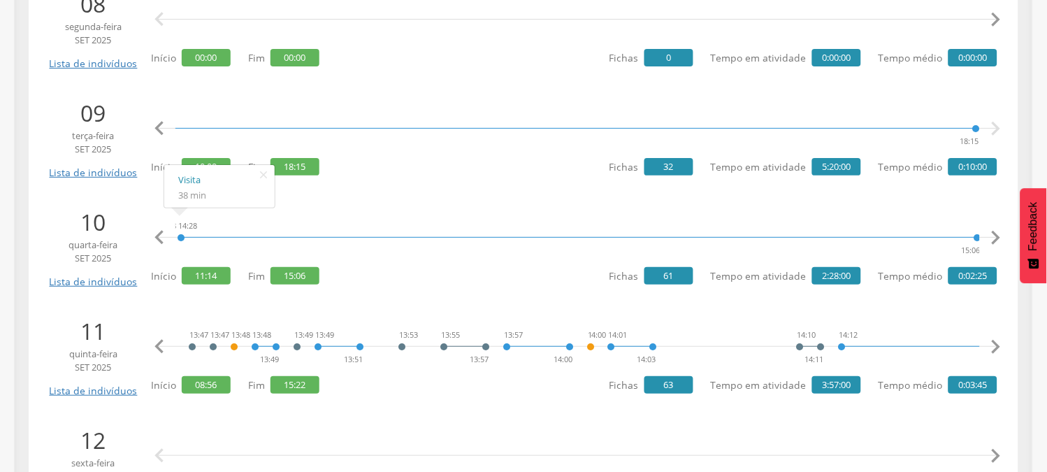
click at [995, 344] on icon "" at bounding box center [996, 347] width 28 height 28
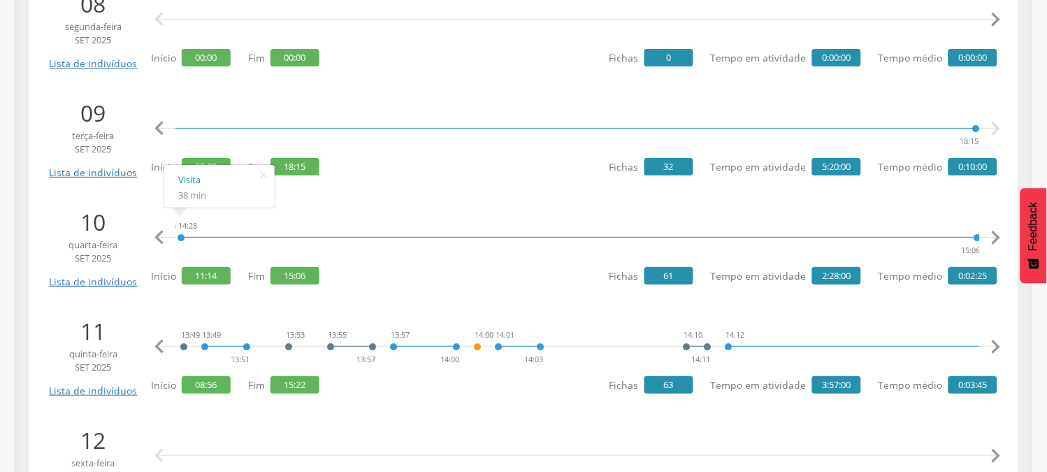
click at [995, 344] on icon "" at bounding box center [996, 347] width 28 height 28
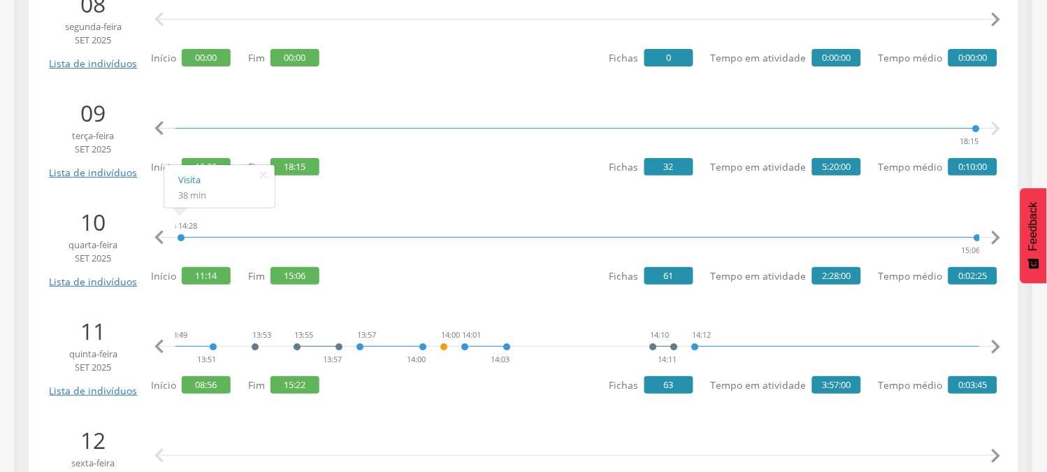
click at [995, 344] on icon "" at bounding box center [996, 347] width 28 height 28
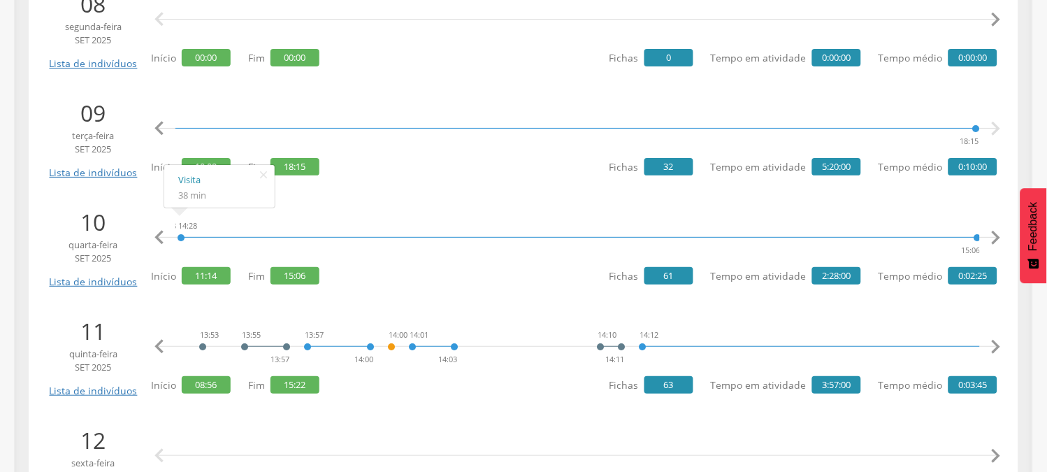
scroll to position [0, 6700]
click at [991, 341] on icon "" at bounding box center [996, 347] width 28 height 28
click at [993, 341] on icon "" at bounding box center [996, 347] width 28 height 28
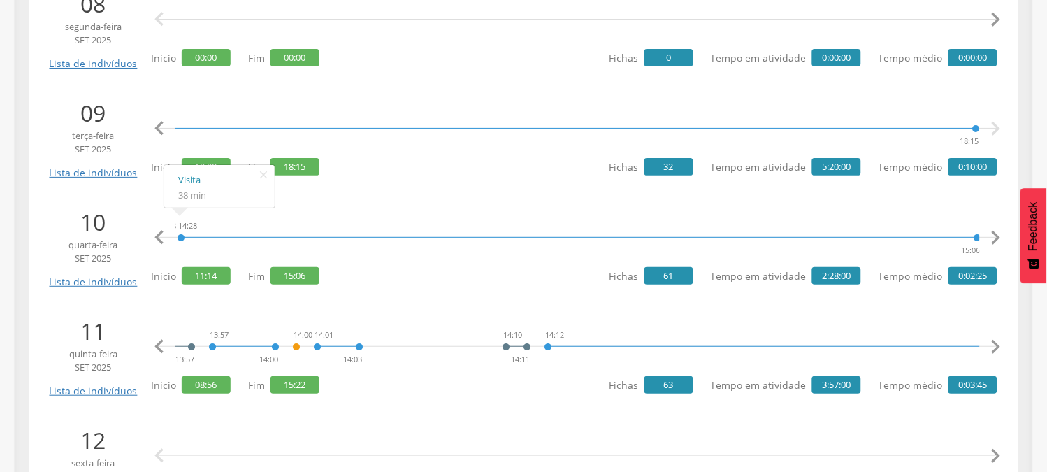
click at [993, 341] on icon "" at bounding box center [996, 347] width 28 height 28
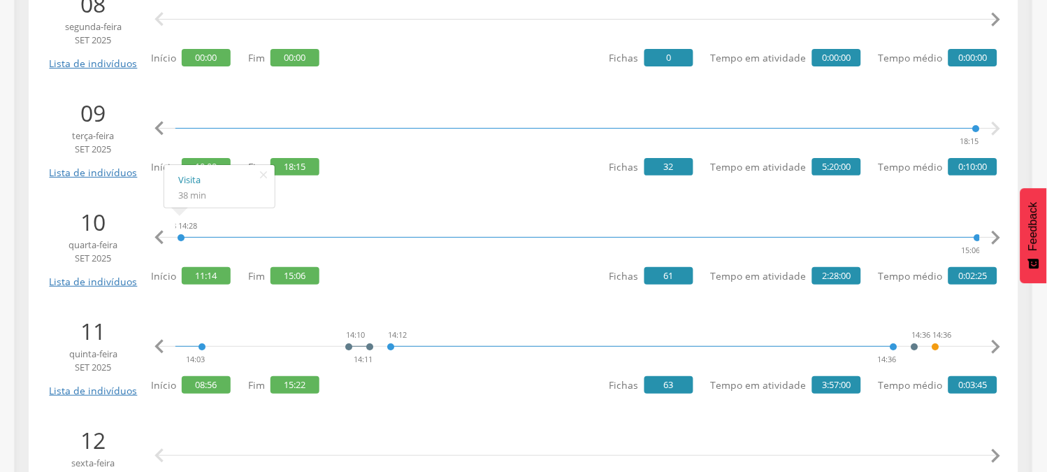
click at [993, 341] on icon "" at bounding box center [996, 347] width 28 height 28
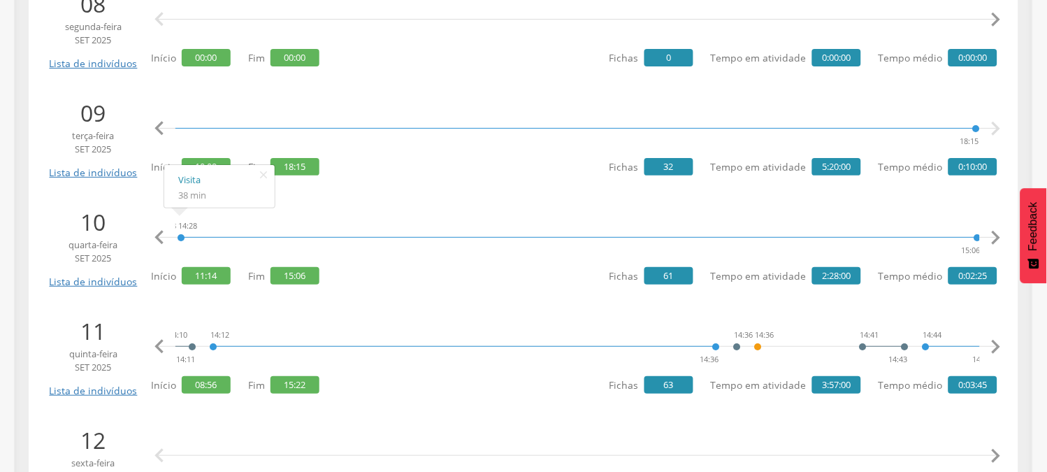
click at [993, 341] on icon "" at bounding box center [996, 347] width 28 height 28
click at [994, 341] on icon "" at bounding box center [996, 347] width 28 height 28
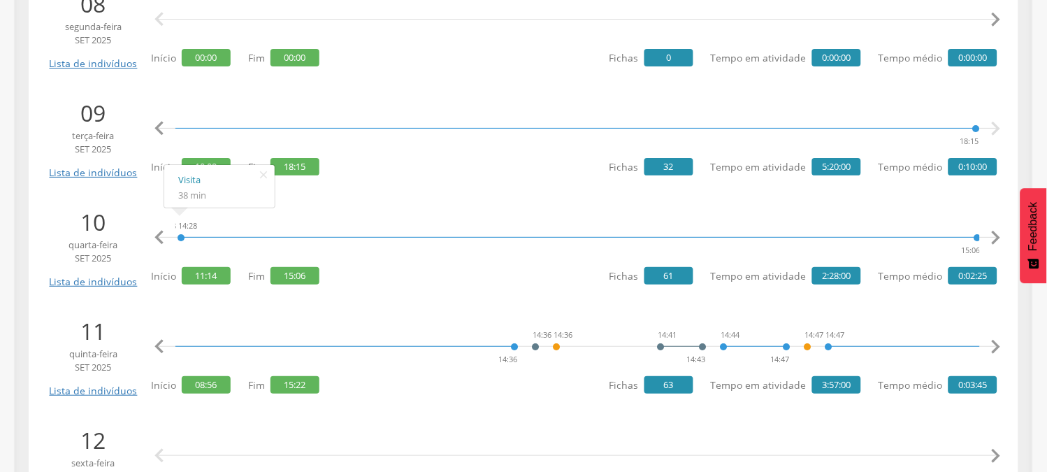
click at [994, 341] on icon "" at bounding box center [996, 347] width 28 height 28
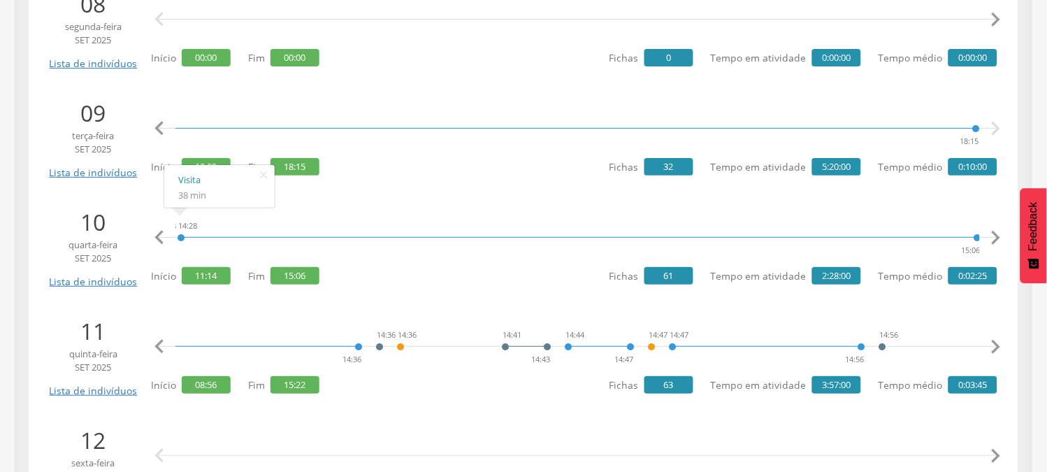
click at [994, 341] on icon "" at bounding box center [996, 347] width 28 height 28
click at [996, 343] on icon "" at bounding box center [996, 347] width 28 height 28
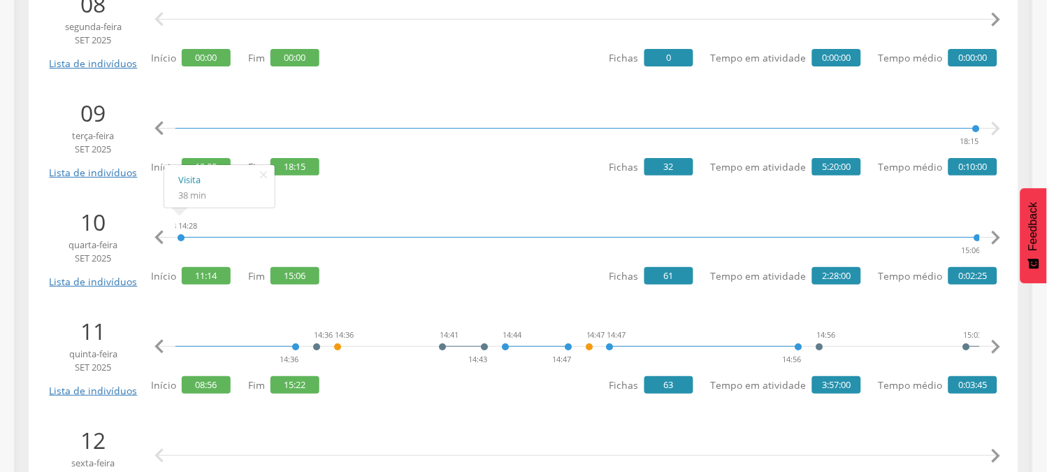
click at [996, 343] on icon "" at bounding box center [996, 347] width 28 height 28
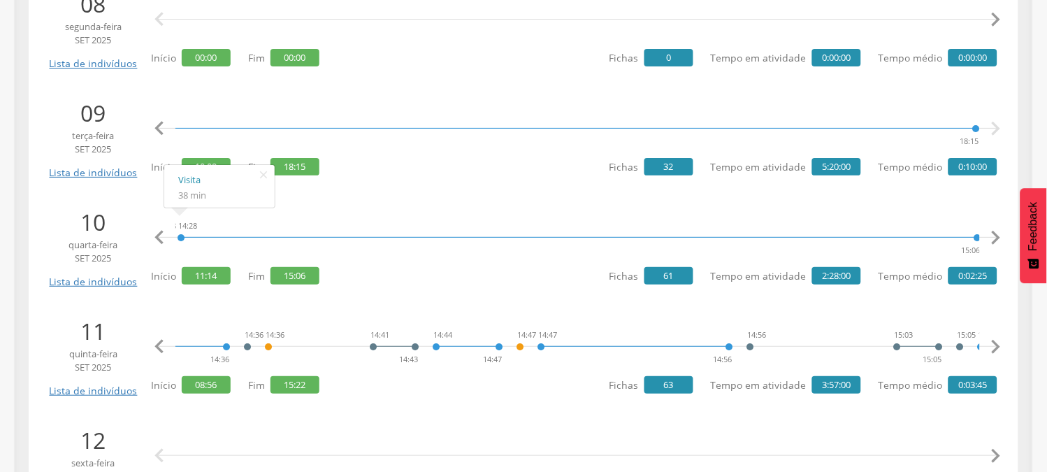
click at [996, 343] on icon "" at bounding box center [996, 347] width 28 height 28
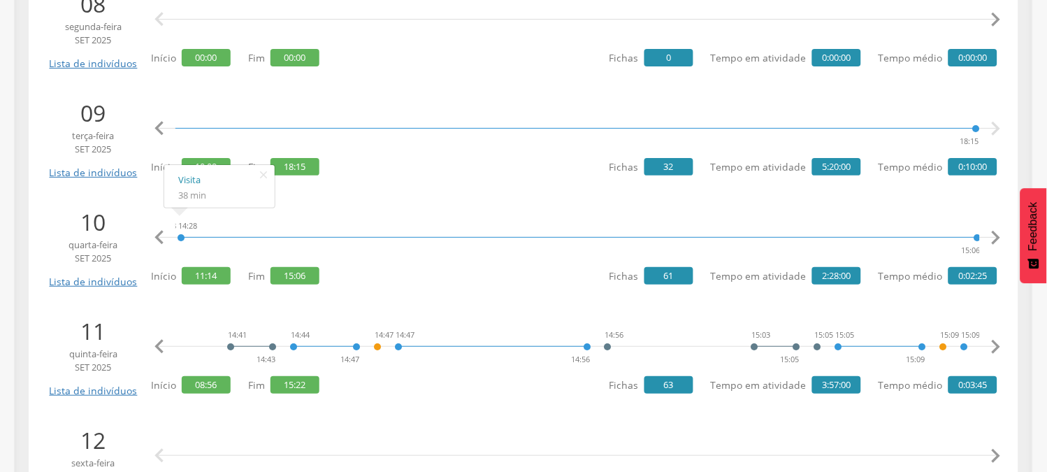
click at [996, 343] on icon "" at bounding box center [996, 347] width 28 height 28
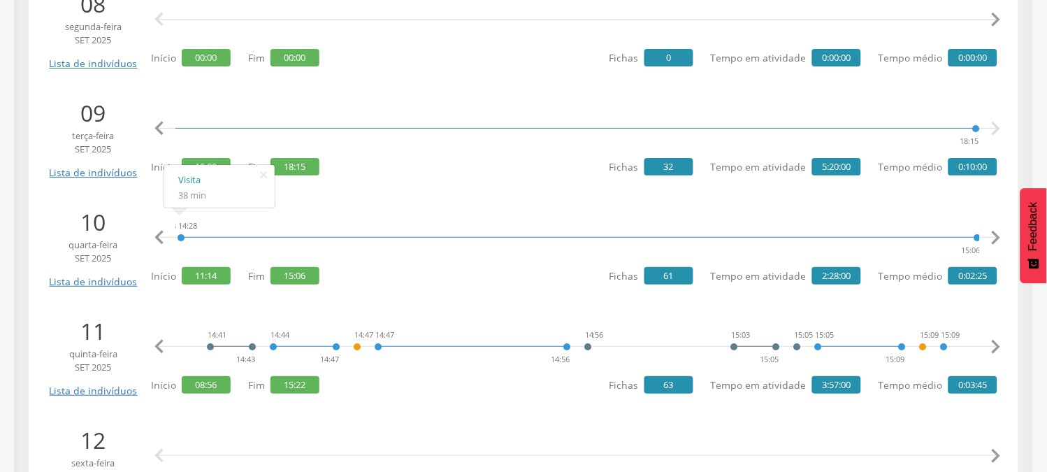
click at [996, 343] on icon "" at bounding box center [996, 347] width 28 height 28
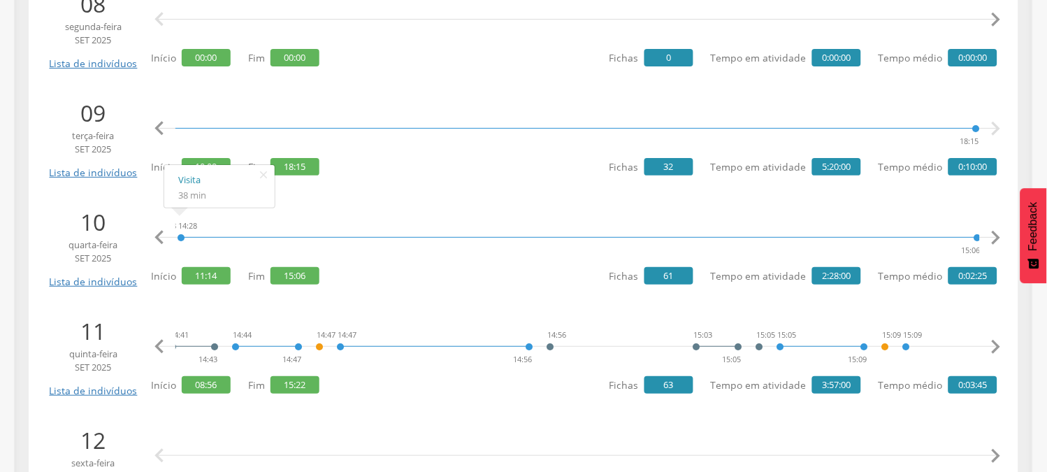
click at [996, 343] on icon "" at bounding box center [996, 347] width 28 height 28
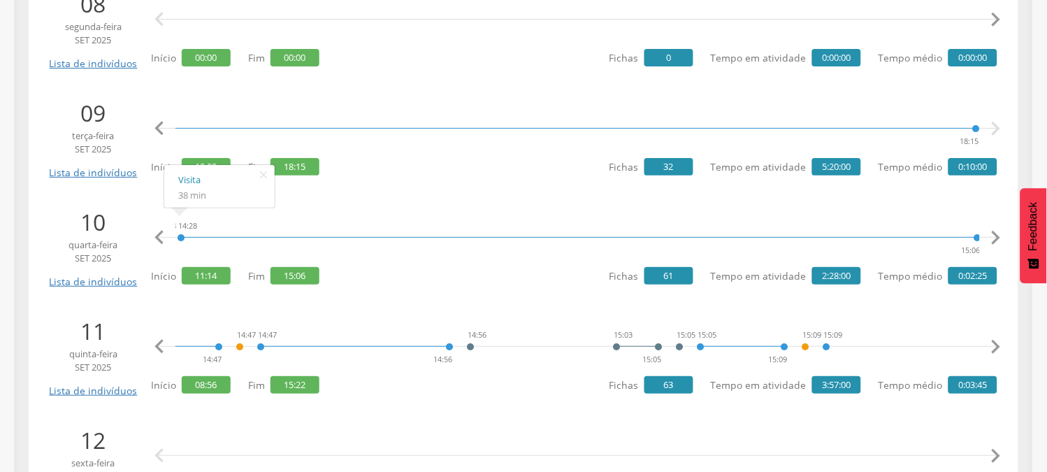
click at [996, 343] on icon "" at bounding box center [996, 347] width 28 height 28
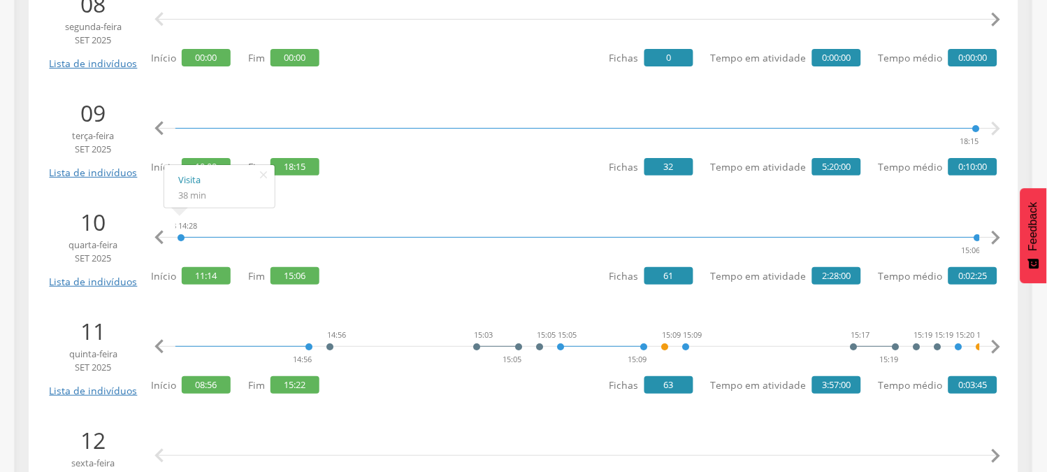
click at [996, 343] on icon "" at bounding box center [996, 347] width 28 height 28
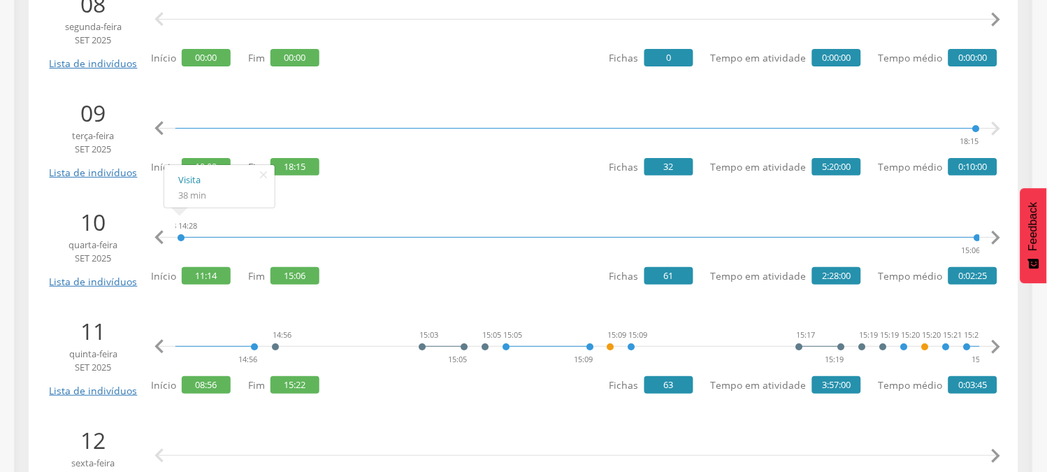
click at [996, 343] on icon "" at bounding box center [996, 347] width 28 height 28
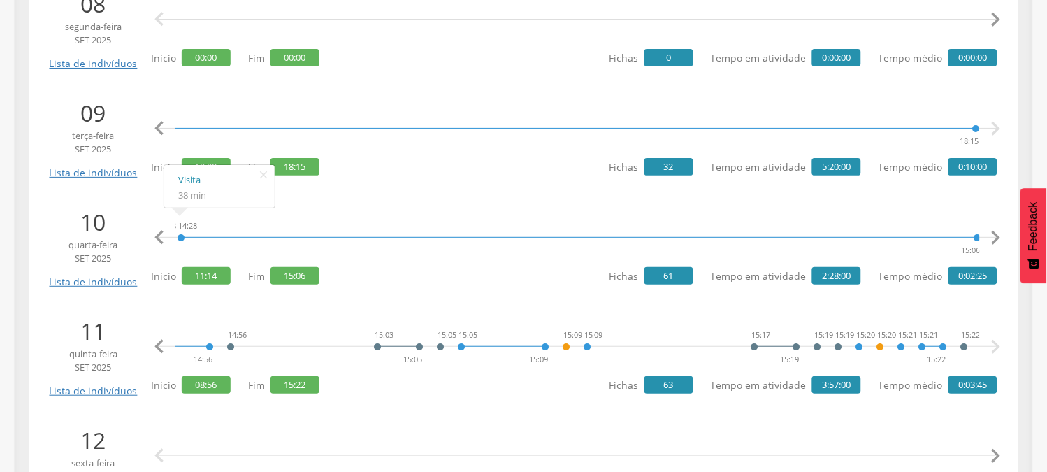
click at [996, 343] on icon "" at bounding box center [996, 347] width 28 height 28
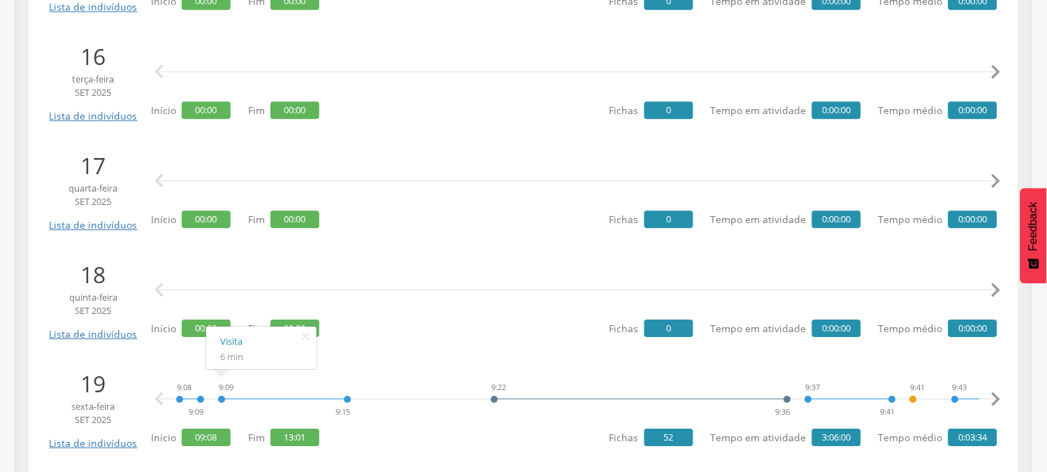
scroll to position [3173, 0]
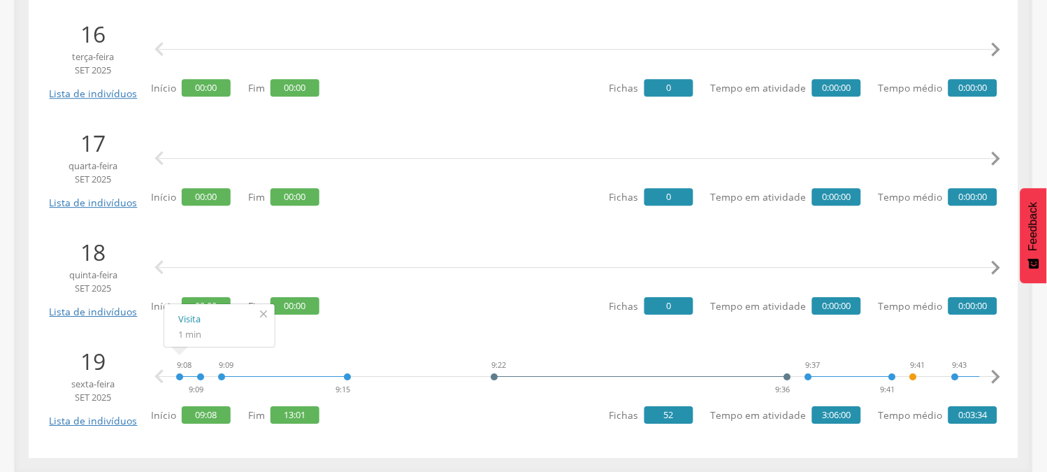
click at [266, 312] on icon "" at bounding box center [263, 314] width 22 height 20
click at [357, 313] on div "  Início 00:00 Fim 00:00 Fichas 0 Tempo em atividade 0:00:00 Tempo médio 0:00…" at bounding box center [574, 276] width 847 height 81
click at [306, 316] on icon "" at bounding box center [305, 314] width 22 height 20
click at [989, 371] on icon "" at bounding box center [996, 377] width 28 height 28
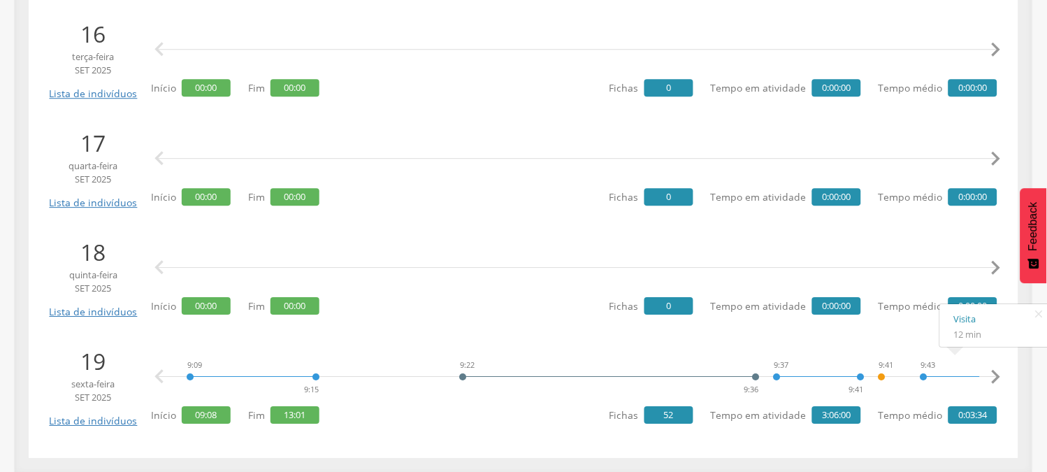
click at [991, 371] on icon "" at bounding box center [996, 377] width 28 height 28
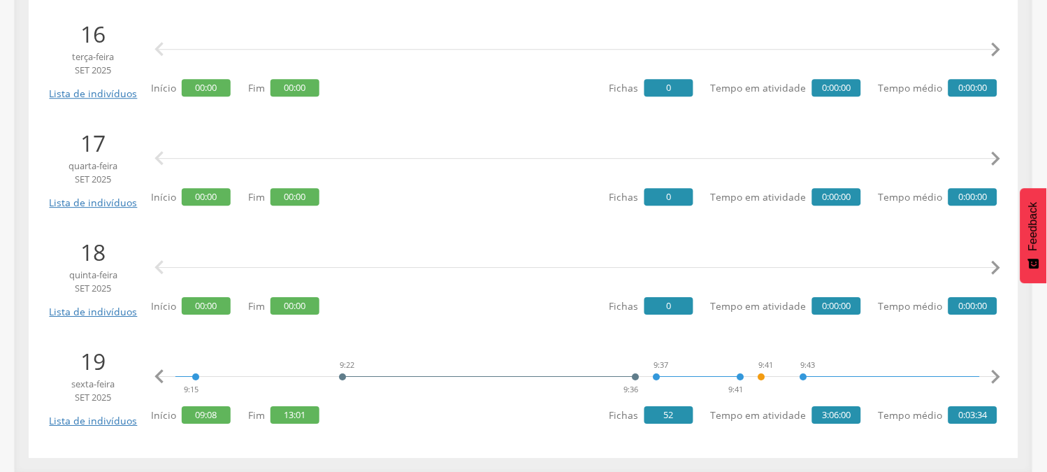
click at [991, 371] on icon "" at bounding box center [996, 377] width 28 height 28
click at [993, 371] on icon "" at bounding box center [996, 377] width 28 height 28
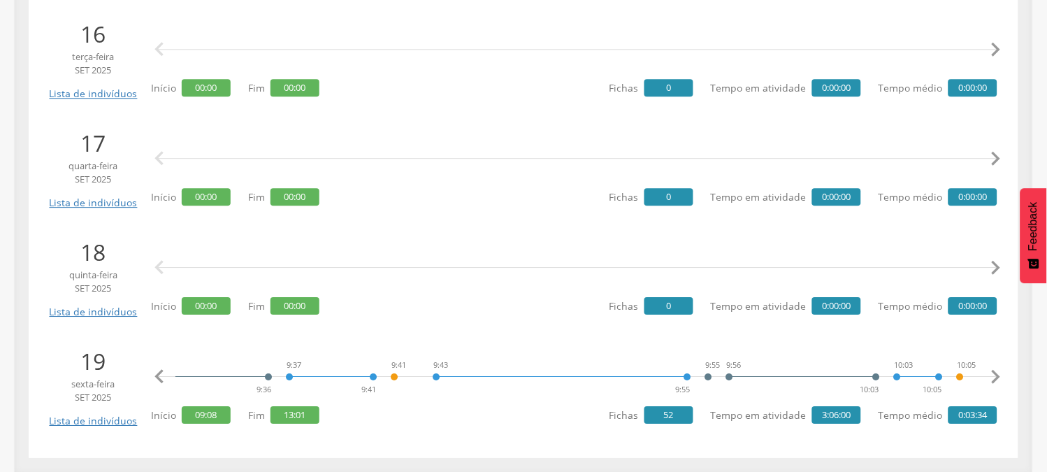
click at [993, 371] on icon "" at bounding box center [996, 377] width 28 height 28
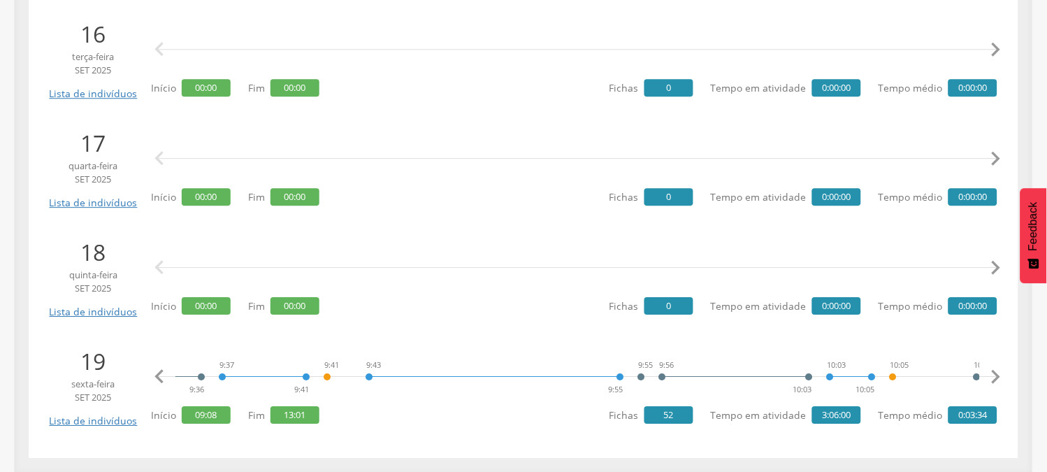
click at [993, 371] on icon "" at bounding box center [996, 377] width 28 height 28
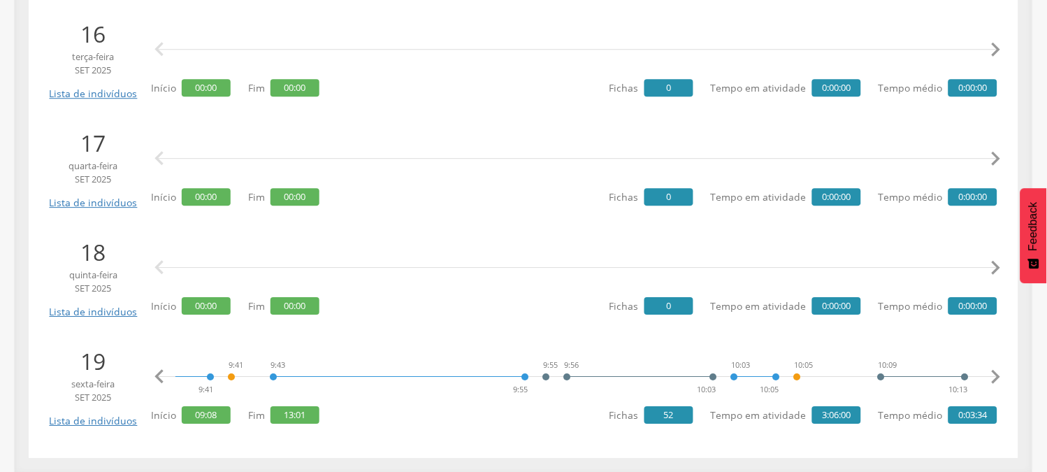
click at [994, 371] on icon "" at bounding box center [996, 377] width 28 height 28
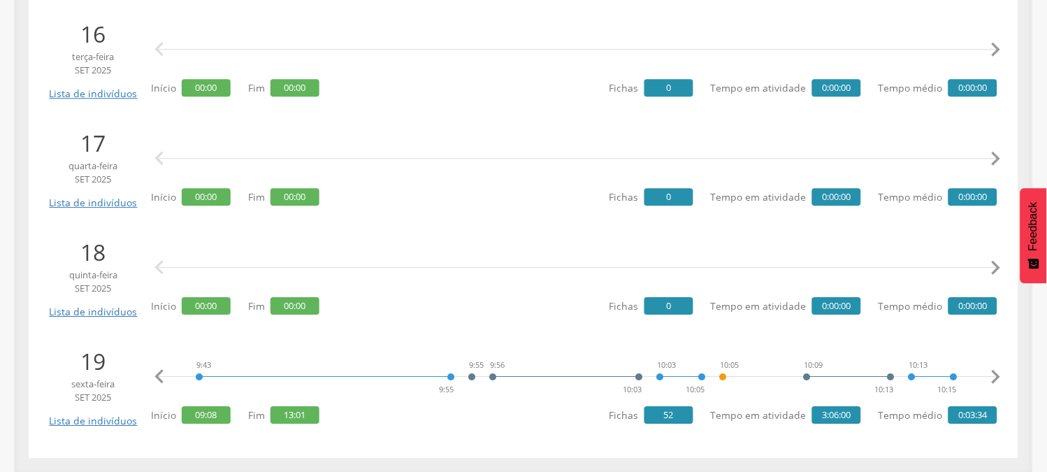
click at [994, 371] on icon "" at bounding box center [996, 377] width 28 height 28
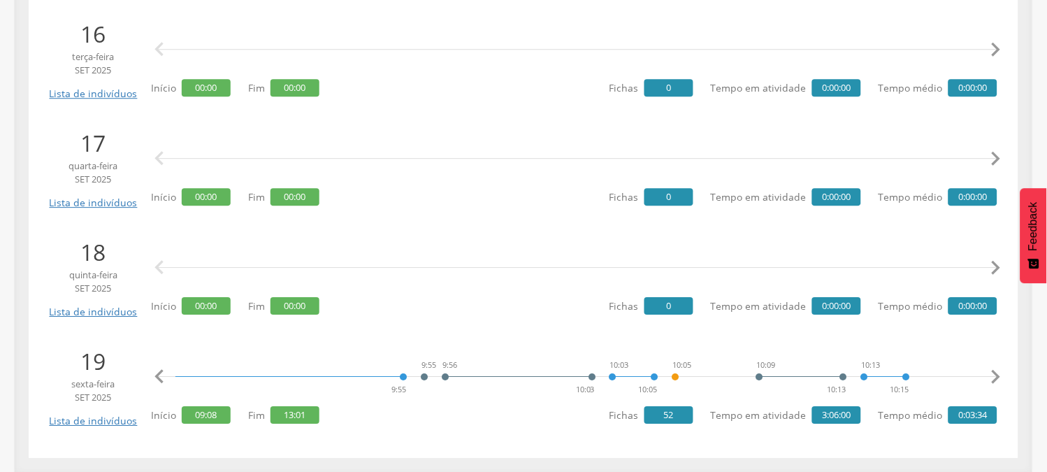
click at [994, 371] on icon "" at bounding box center [996, 377] width 28 height 28
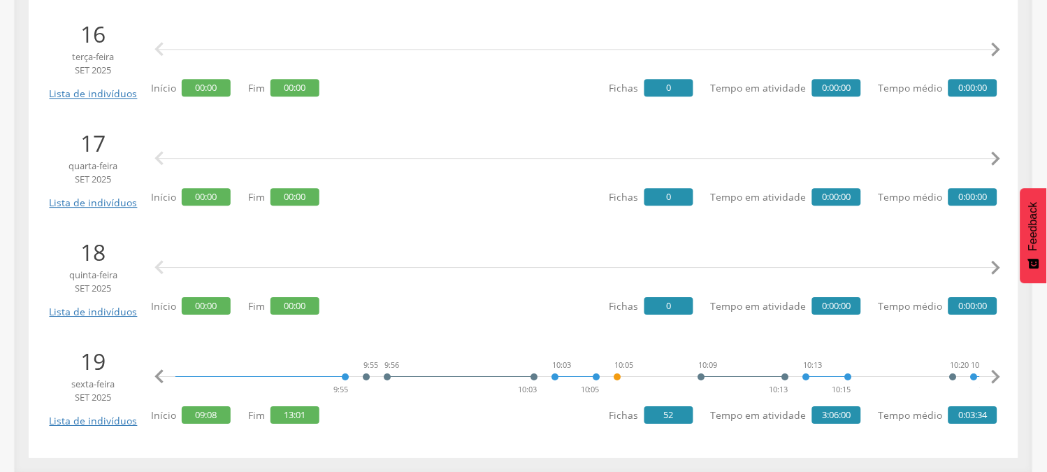
click at [994, 371] on icon "" at bounding box center [996, 377] width 28 height 28
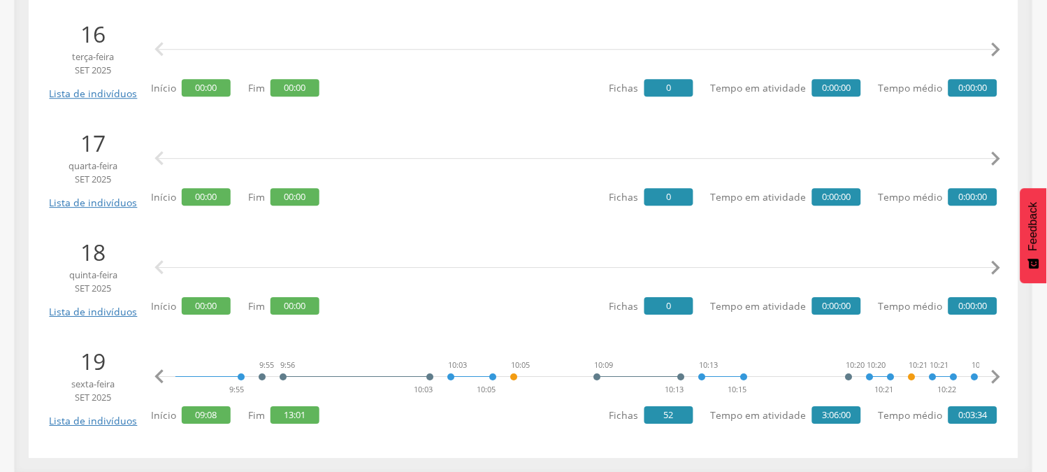
click at [994, 371] on icon "" at bounding box center [996, 377] width 28 height 28
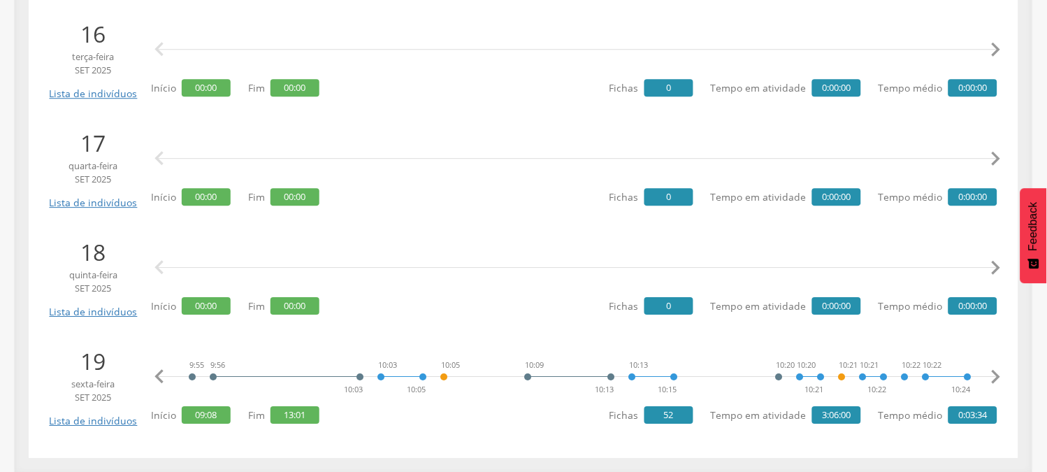
click at [994, 371] on icon "" at bounding box center [996, 377] width 28 height 28
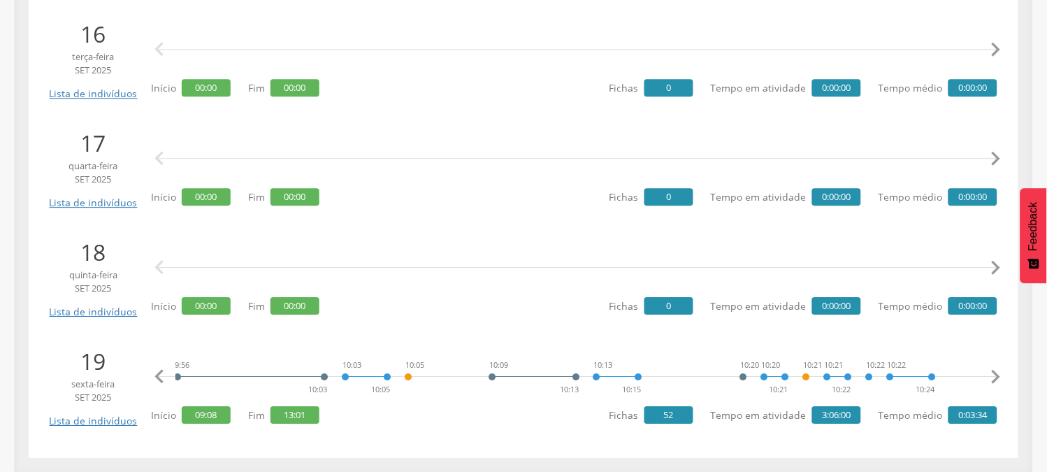
click at [994, 371] on icon "" at bounding box center [996, 377] width 28 height 28
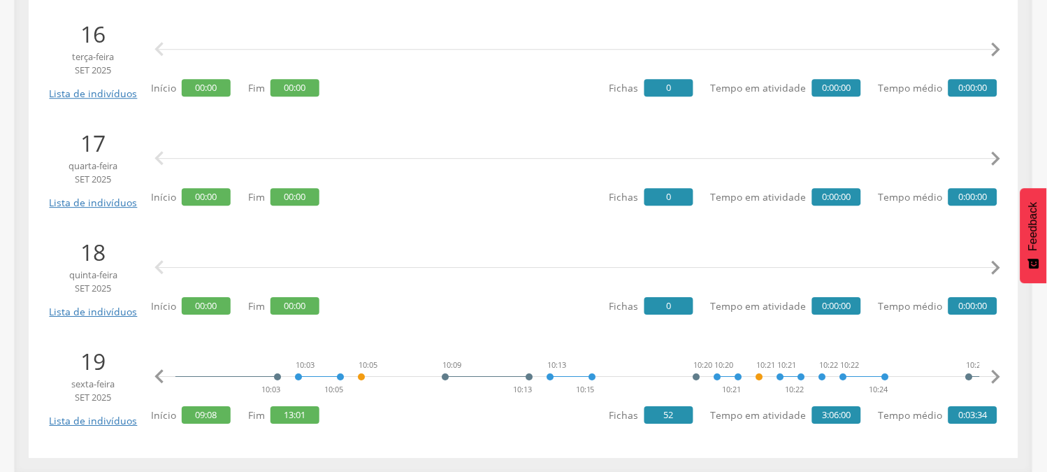
click at [994, 371] on icon "" at bounding box center [996, 377] width 28 height 28
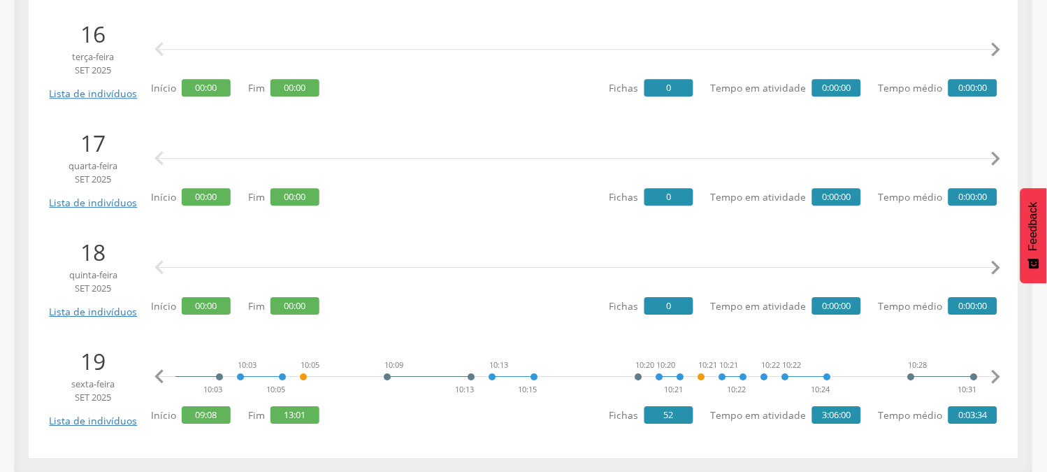
click at [994, 371] on icon "" at bounding box center [996, 377] width 28 height 28
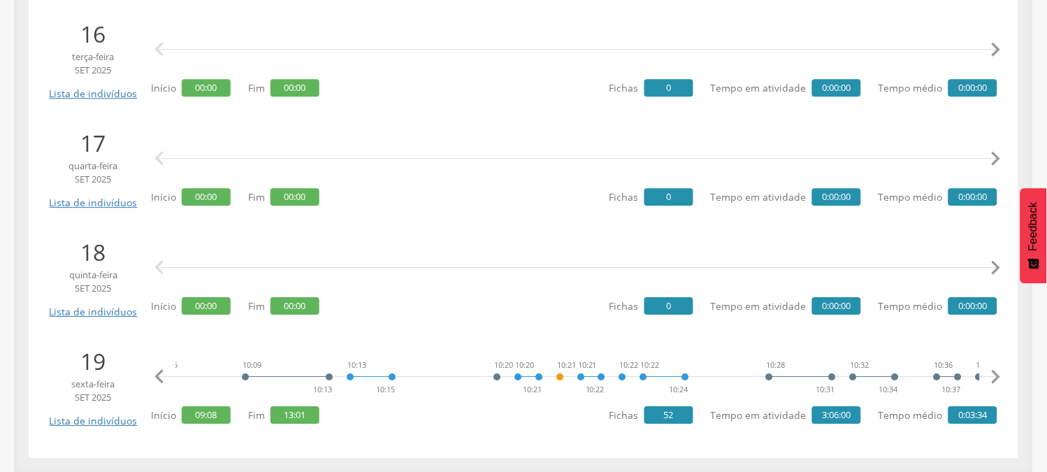
click at [994, 371] on icon "" at bounding box center [996, 377] width 28 height 28
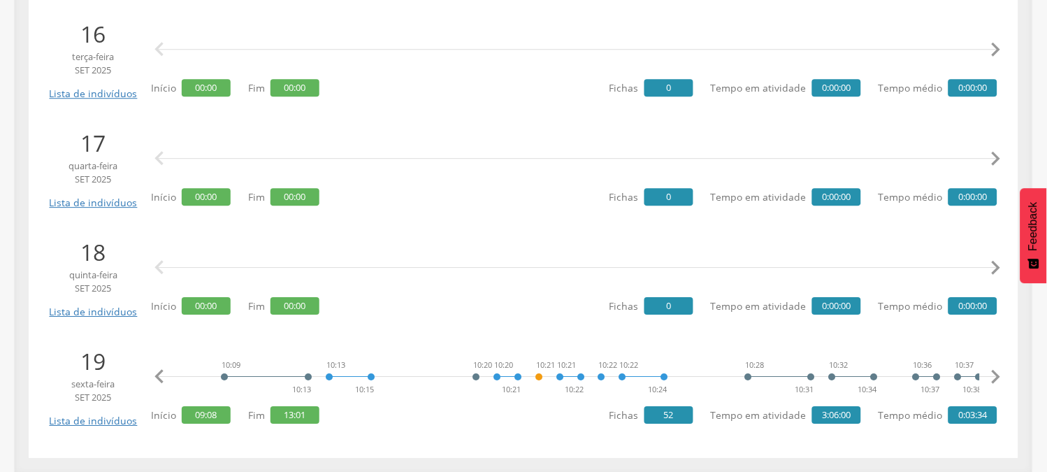
click at [994, 371] on icon "" at bounding box center [996, 377] width 28 height 28
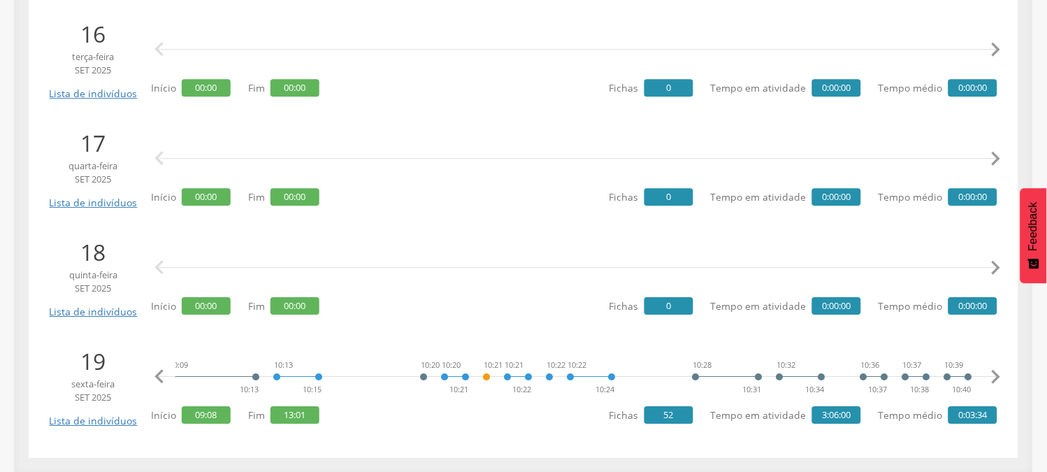
click at [994, 371] on icon "" at bounding box center [996, 377] width 28 height 28
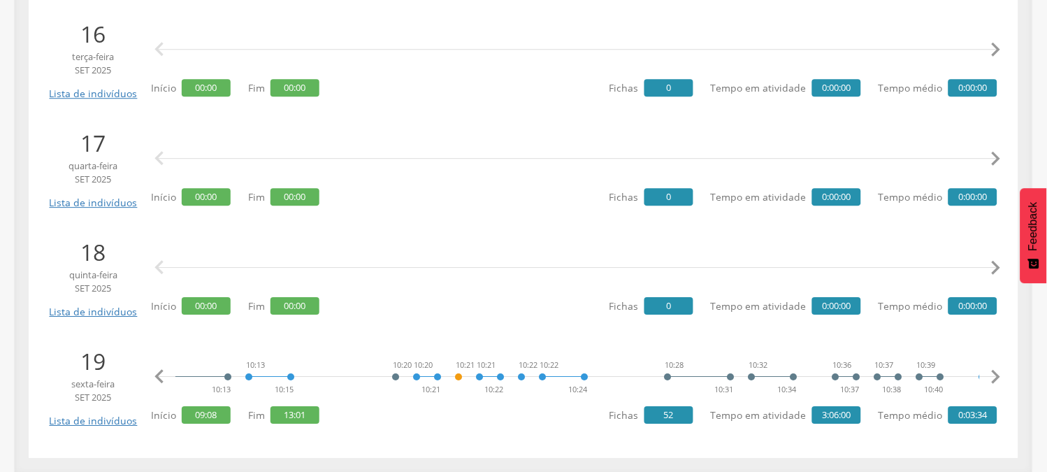
click at [994, 371] on icon "" at bounding box center [996, 377] width 28 height 28
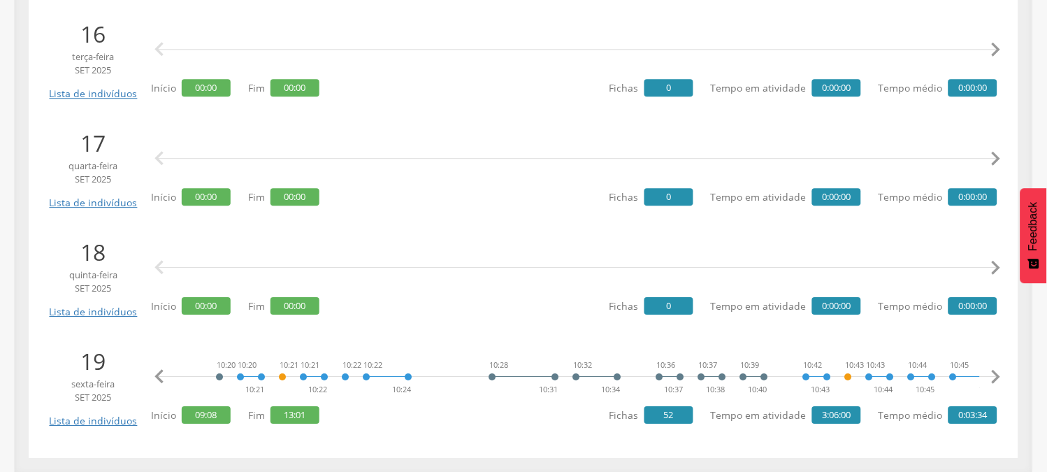
click at [994, 371] on icon "" at bounding box center [996, 377] width 28 height 28
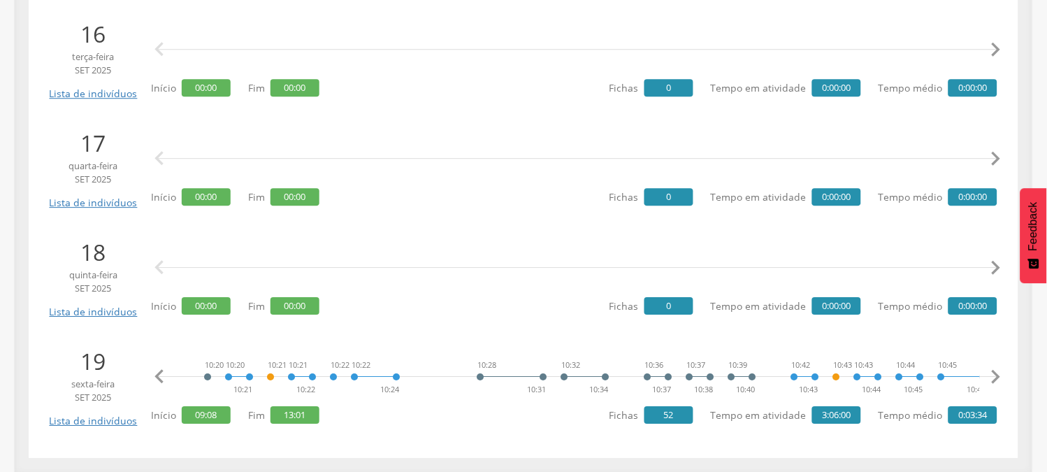
click at [994, 371] on icon "" at bounding box center [996, 377] width 28 height 28
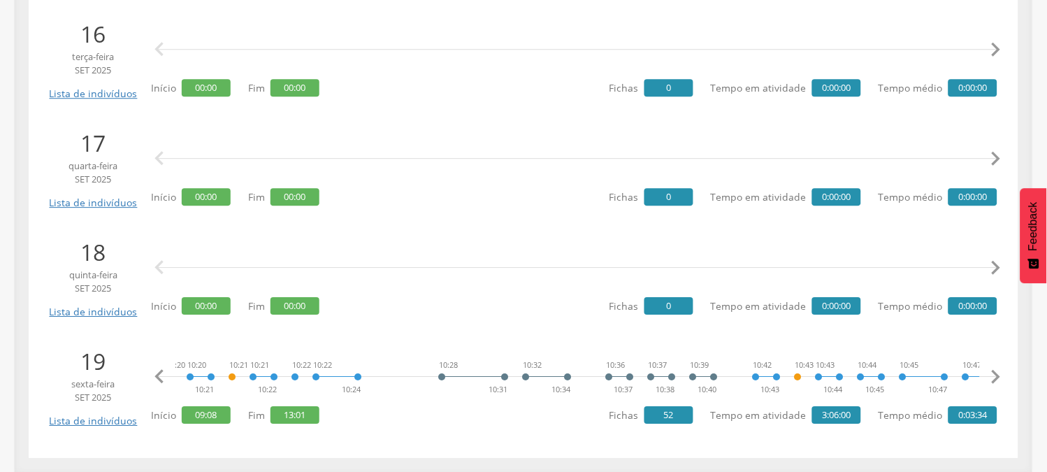
click at [994, 371] on icon "" at bounding box center [996, 377] width 28 height 28
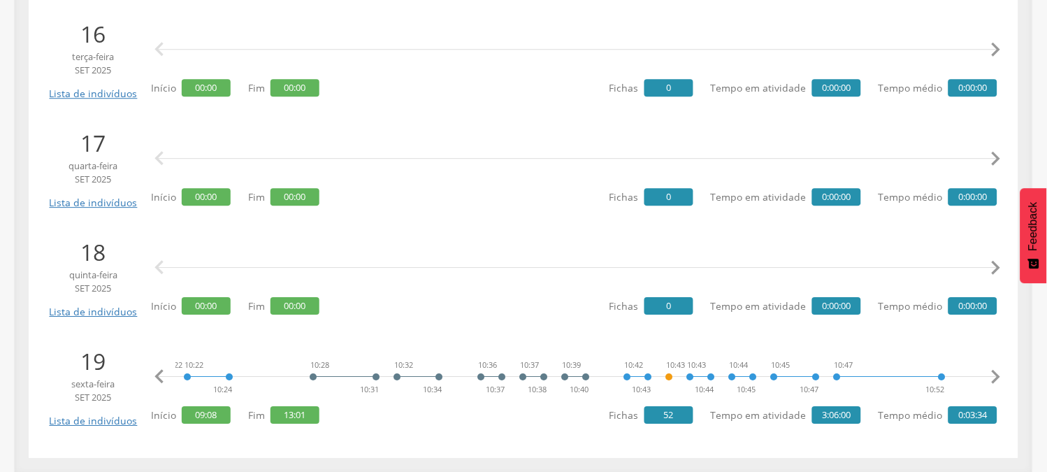
click at [994, 371] on icon "" at bounding box center [996, 377] width 28 height 28
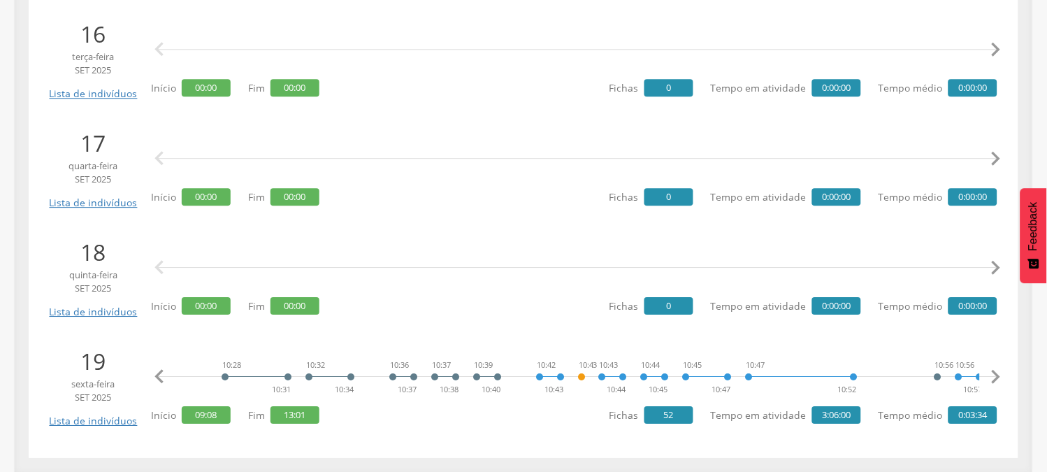
click at [994, 371] on icon "" at bounding box center [996, 377] width 28 height 28
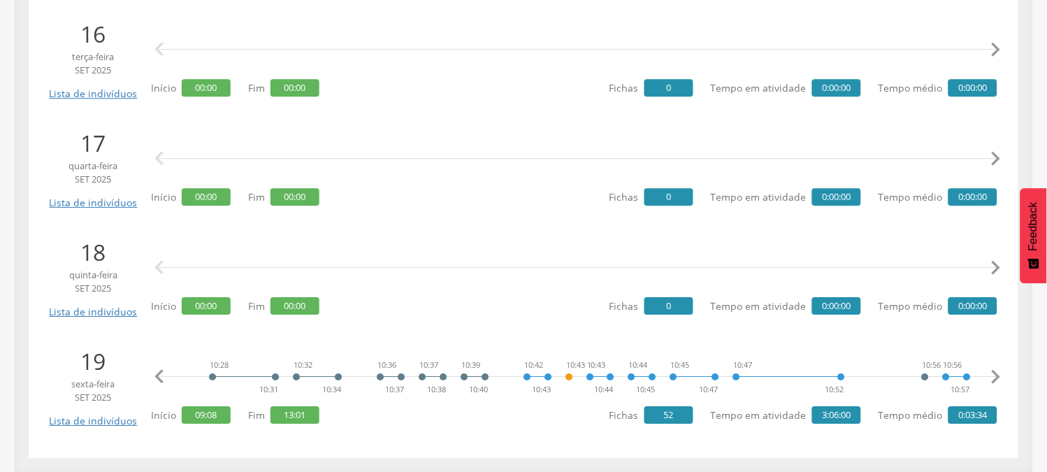
click at [994, 371] on icon "" at bounding box center [996, 377] width 28 height 28
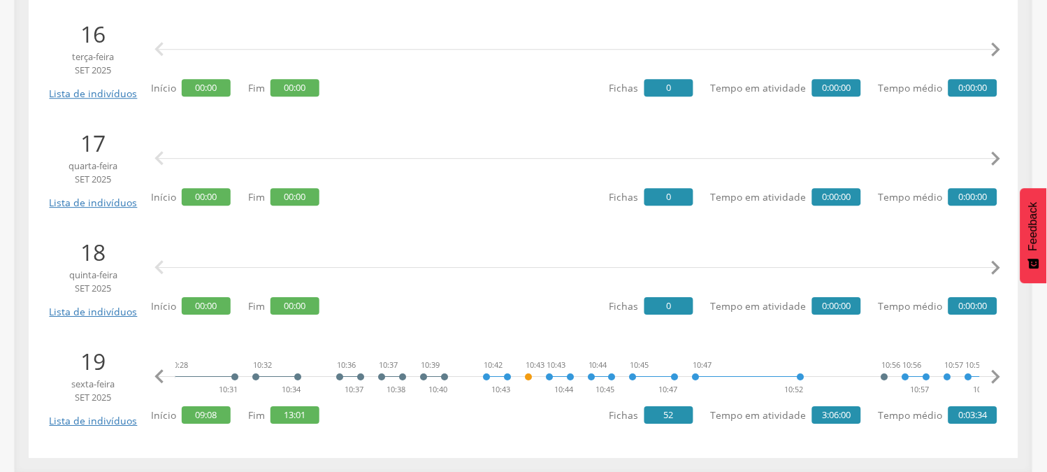
click at [994, 371] on icon "" at bounding box center [996, 377] width 28 height 28
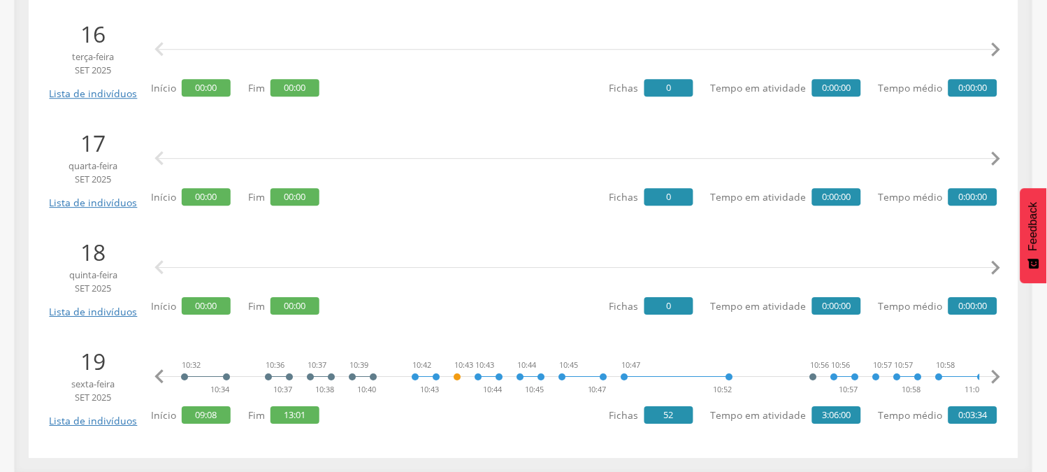
click at [994, 371] on icon "" at bounding box center [996, 377] width 28 height 28
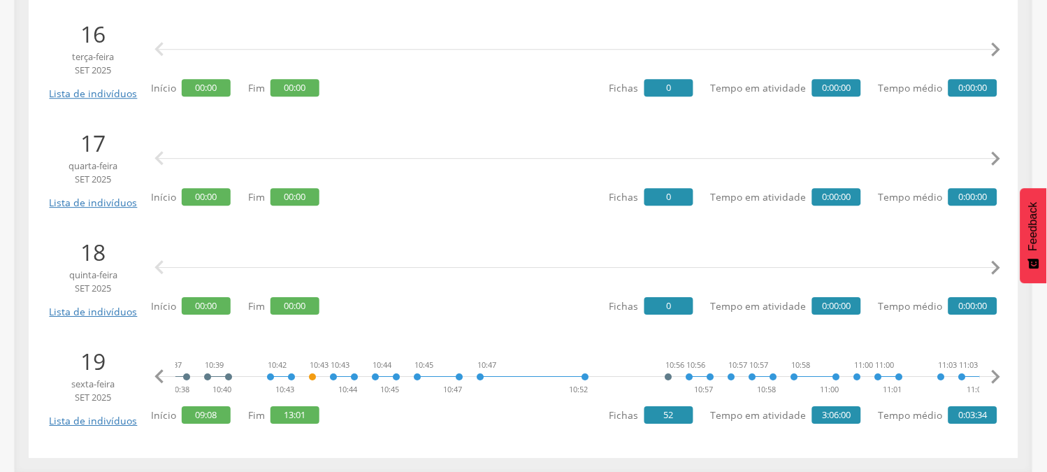
click at [994, 371] on icon "" at bounding box center [996, 377] width 28 height 28
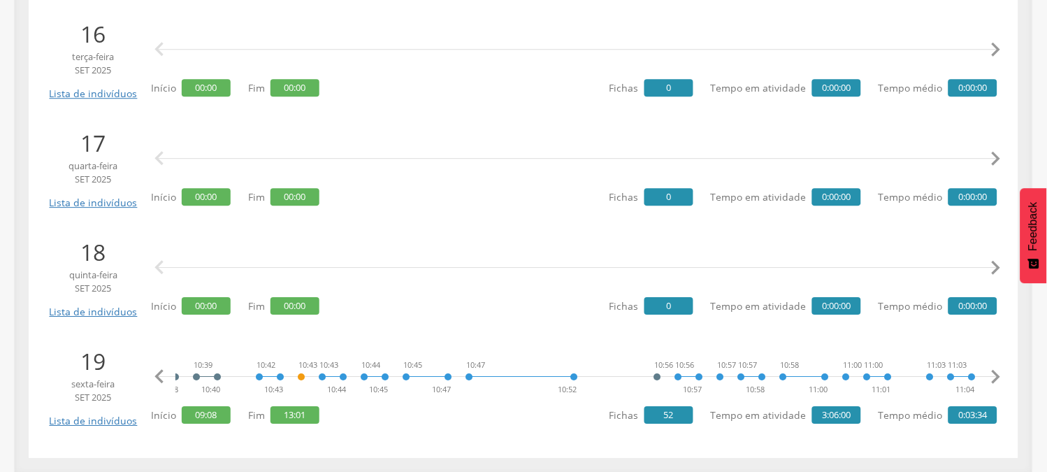
click at [994, 371] on icon "" at bounding box center [996, 377] width 28 height 28
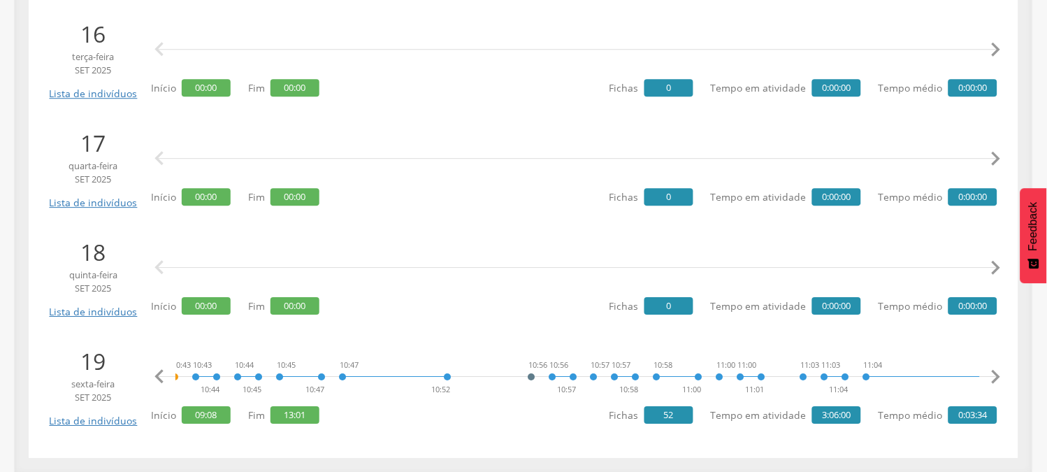
click at [994, 371] on icon "" at bounding box center [996, 377] width 28 height 28
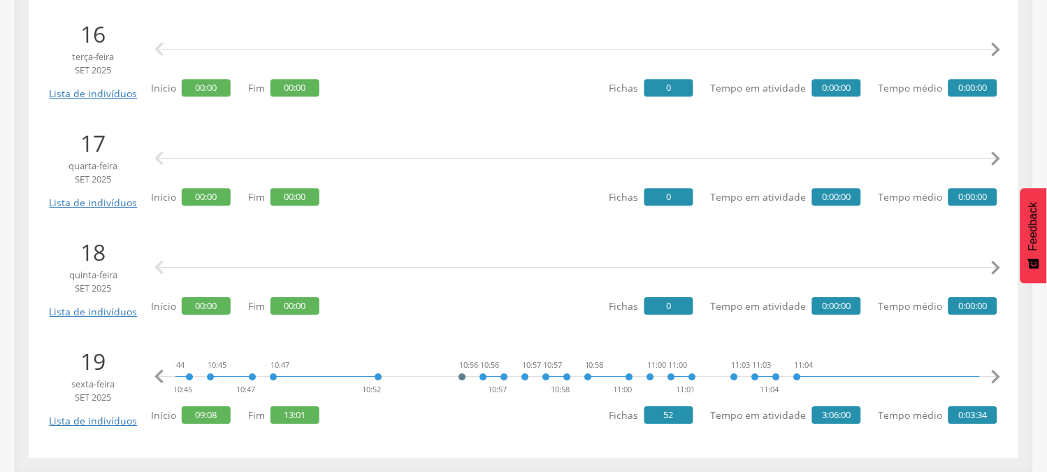
click at [994, 371] on icon "" at bounding box center [996, 377] width 28 height 28
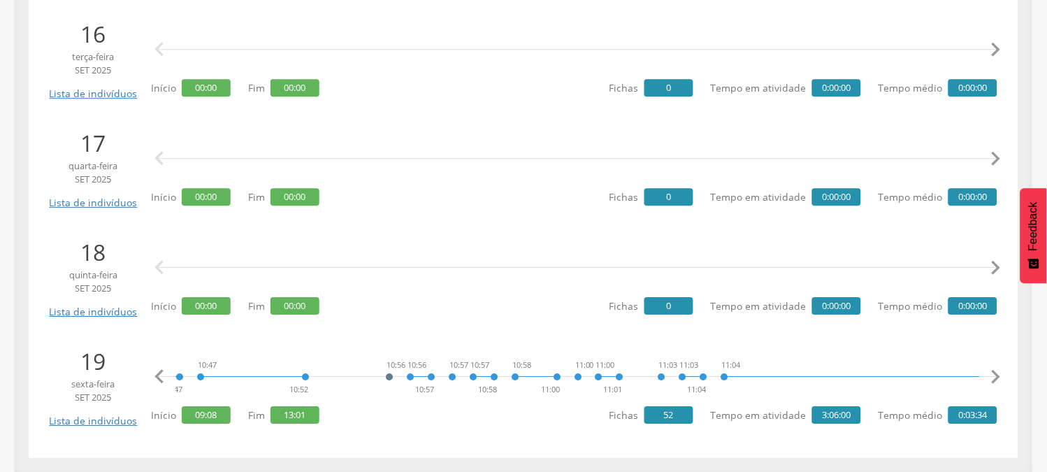
click at [995, 371] on icon "" at bounding box center [996, 377] width 28 height 28
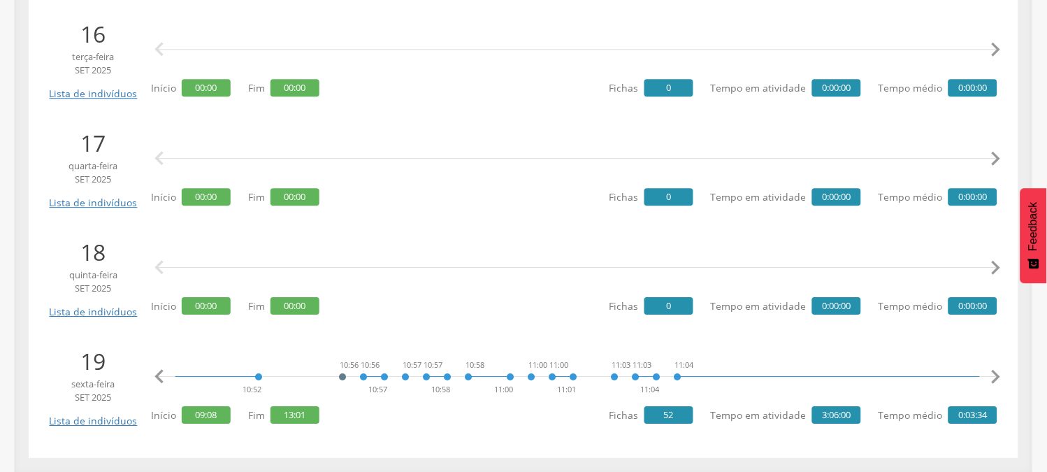
click at [995, 371] on icon "" at bounding box center [996, 377] width 28 height 28
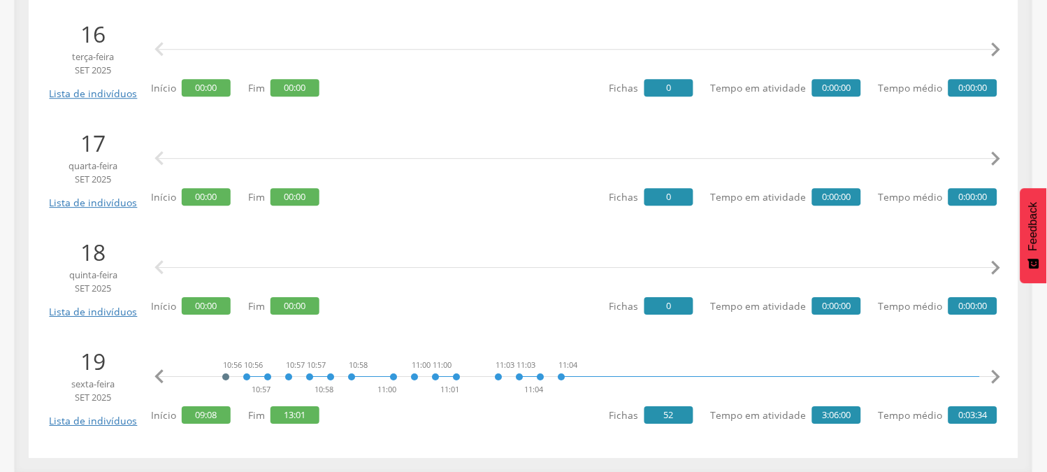
click at [995, 371] on icon "" at bounding box center [996, 377] width 28 height 28
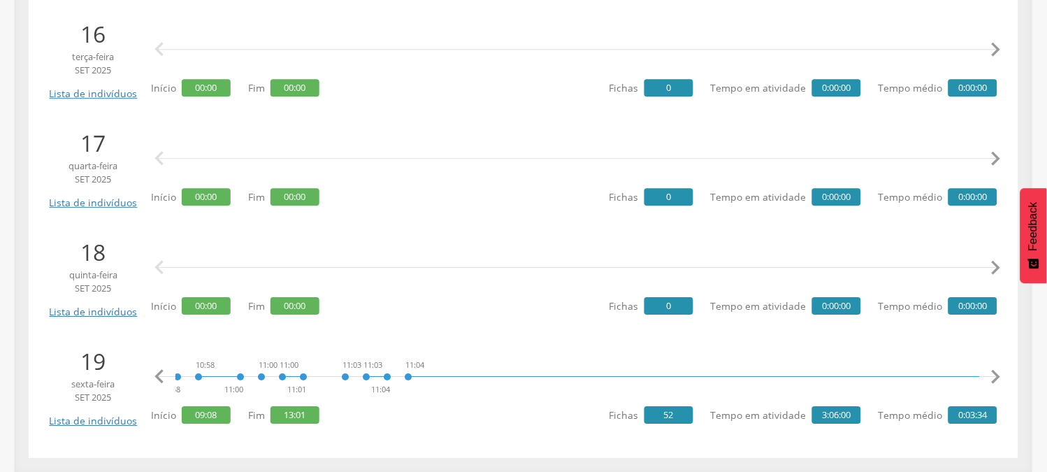
drag, startPoint x: 995, startPoint y: 371, endPoint x: 851, endPoint y: 362, distance: 144.3
click at [994, 371] on icon "" at bounding box center [996, 377] width 28 height 28
click at [984, 373] on icon "" at bounding box center [996, 377] width 28 height 28
click at [989, 373] on icon "" at bounding box center [996, 377] width 28 height 28
click at [990, 373] on icon "" at bounding box center [996, 377] width 28 height 28
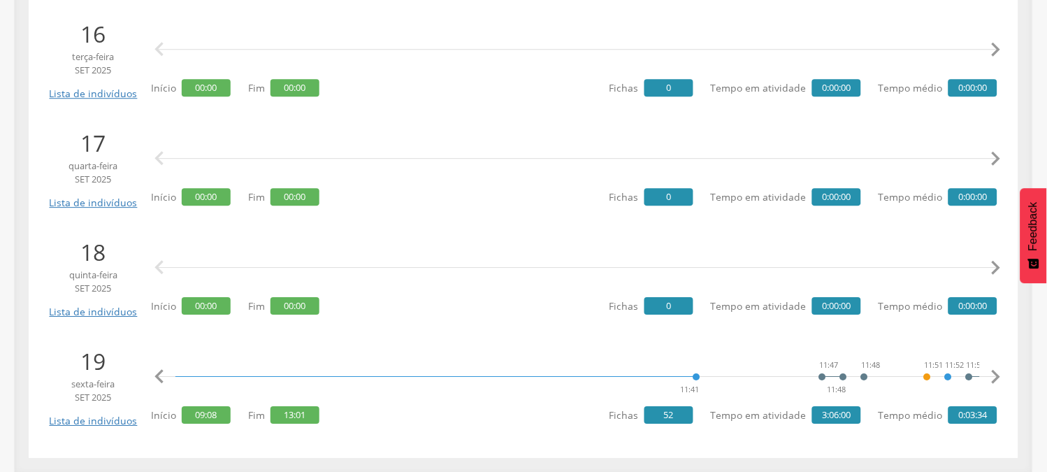
click at [990, 373] on icon "" at bounding box center [996, 377] width 28 height 28
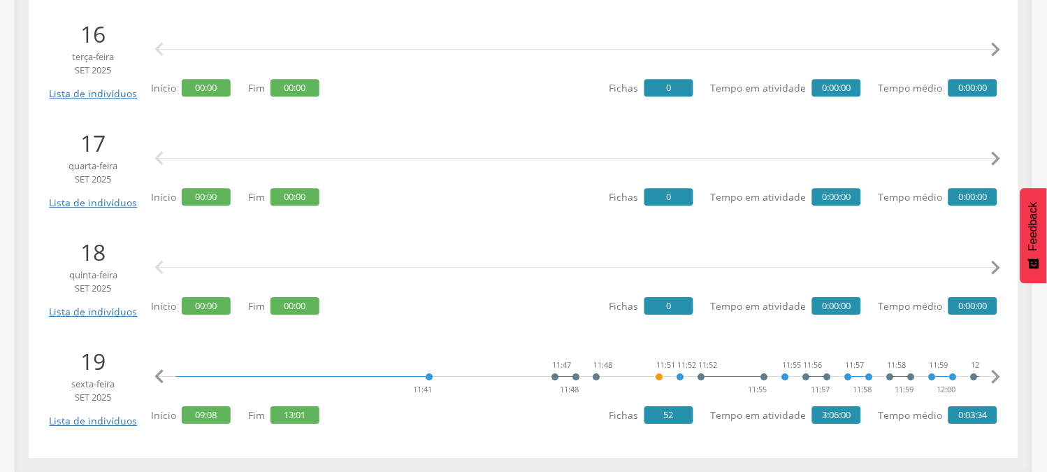
click at [990, 373] on icon "" at bounding box center [996, 377] width 28 height 28
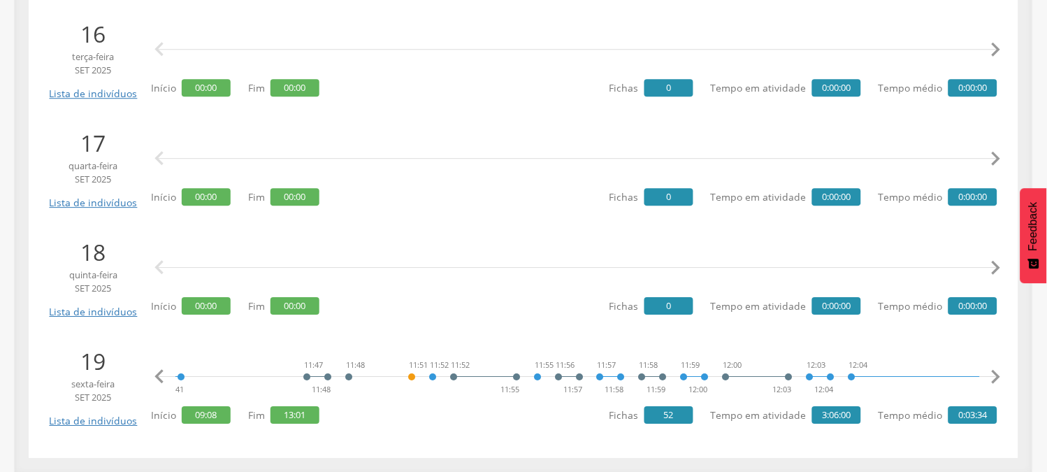
scroll to position [0, 3752]
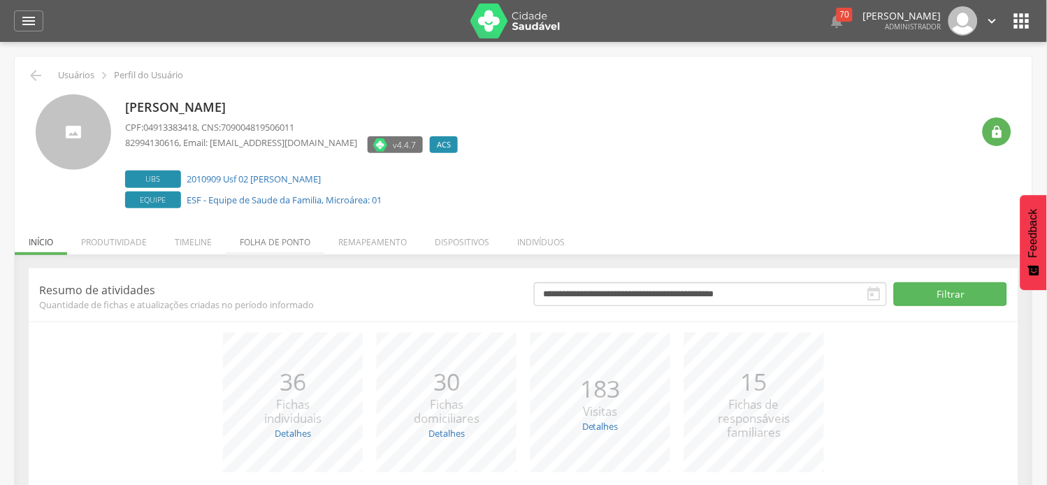
click at [281, 246] on li "Folha de ponto" at bounding box center [275, 238] width 99 height 33
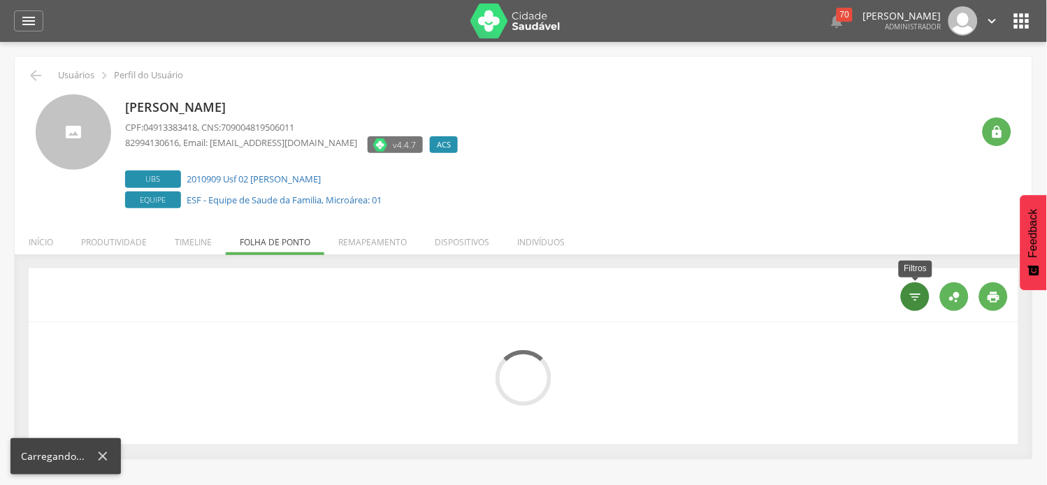
click at [915, 298] on icon "" at bounding box center [916, 297] width 14 height 14
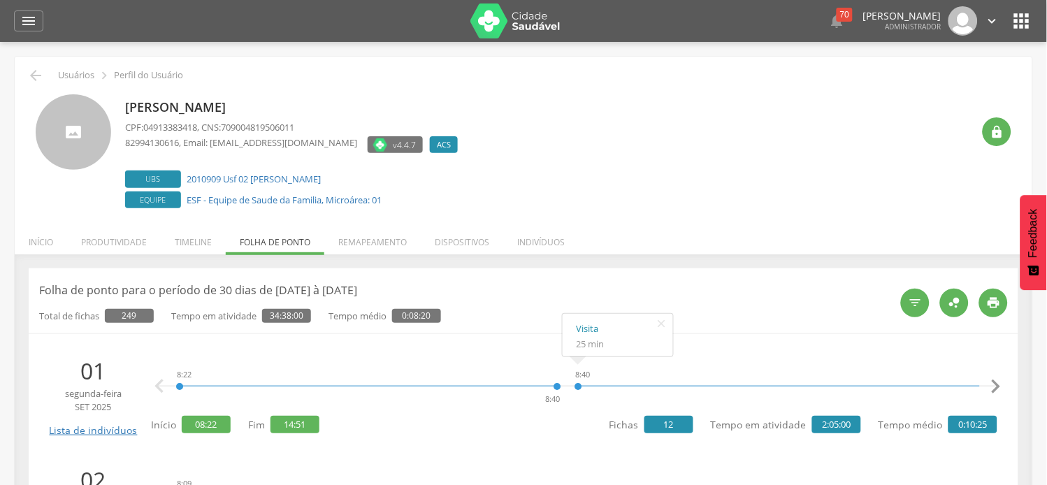
click at [877, 238] on ul "Início Produtividade Timeline Folha de ponto Remapeamento Gerenciar acesso Quar…" at bounding box center [524, 242] width 1018 height 12
click at [919, 308] on icon "" at bounding box center [916, 303] width 14 height 14
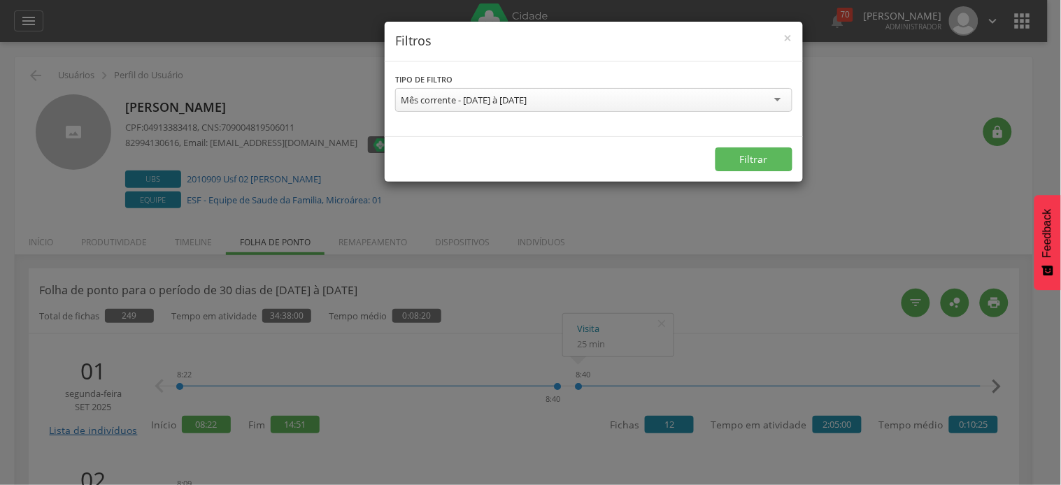
click at [492, 99] on div "Mês corrente - [DATE] à [DATE]" at bounding box center [464, 100] width 126 height 13
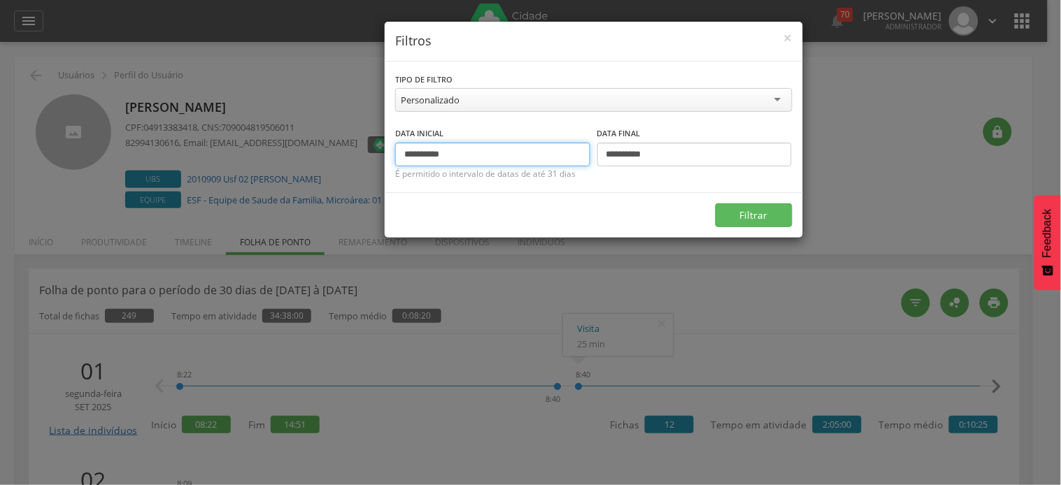
drag, startPoint x: 429, startPoint y: 155, endPoint x: 373, endPoint y: 152, distance: 56.7
click at [374, 154] on div "**********" at bounding box center [530, 242] width 1061 height 485
type input "**********"
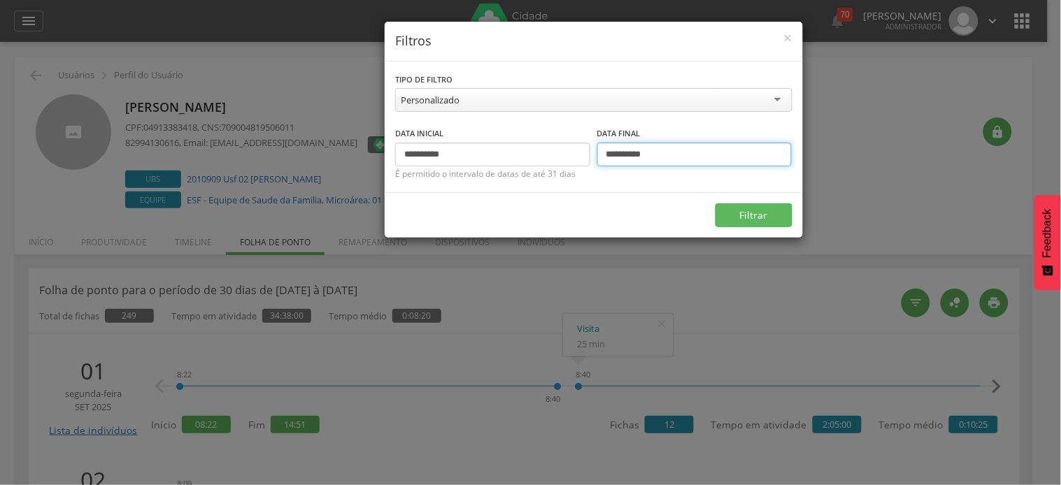
drag, startPoint x: 620, startPoint y: 150, endPoint x: 606, endPoint y: 152, distance: 14.1
click at [606, 152] on input "**********" at bounding box center [694, 155] width 195 height 24
click at [715, 203] on button "Filtrar" at bounding box center [753, 215] width 77 height 24
drag, startPoint x: 616, startPoint y: 152, endPoint x: 606, endPoint y: 154, distance: 9.9
click at [606, 154] on input "**********" at bounding box center [694, 155] width 195 height 24
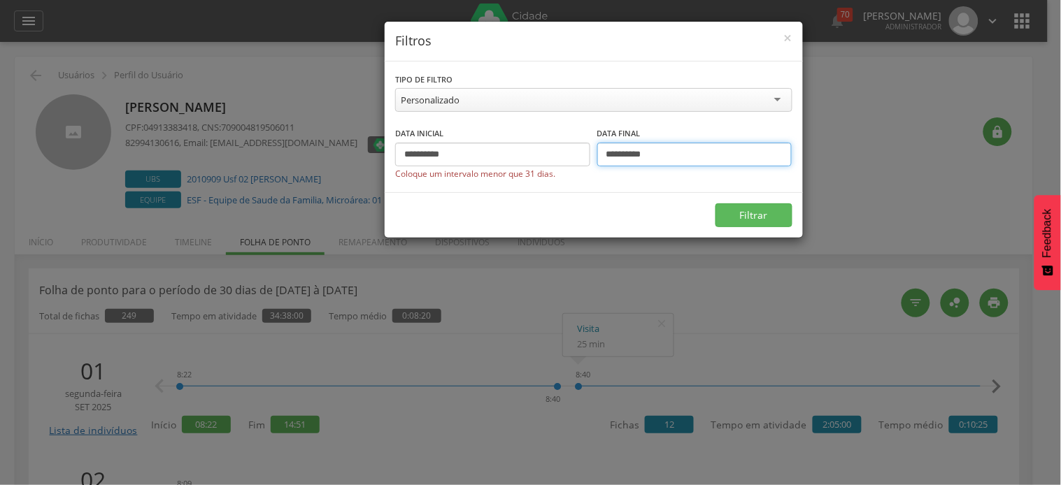
type input "**********"
click at [715, 203] on button "Filtrar" at bounding box center [753, 215] width 77 height 24
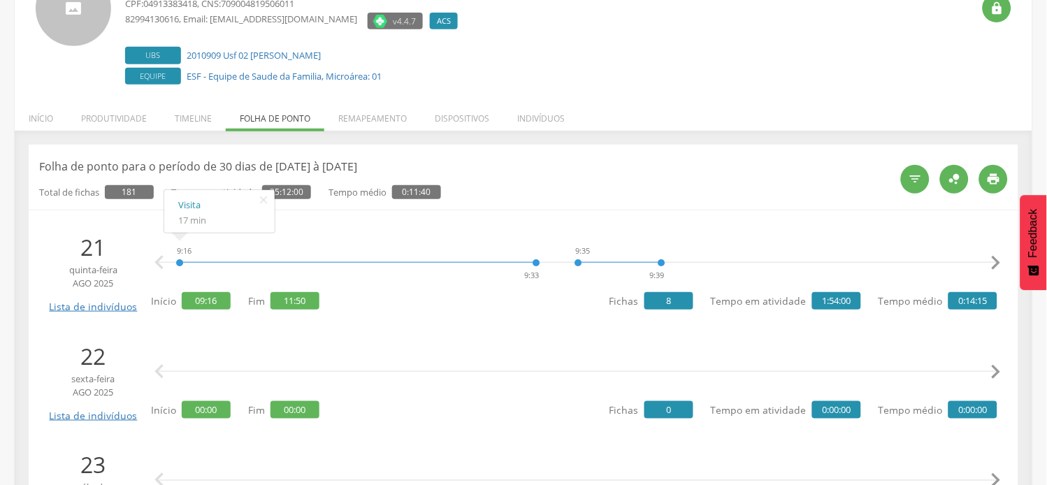
scroll to position [155, 0]
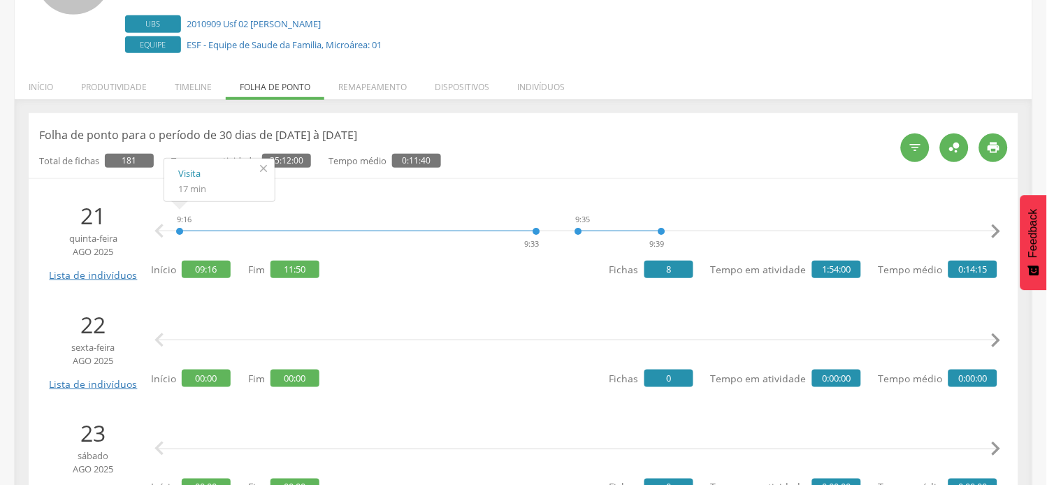
click at [261, 168] on icon "" at bounding box center [263, 169] width 22 height 20
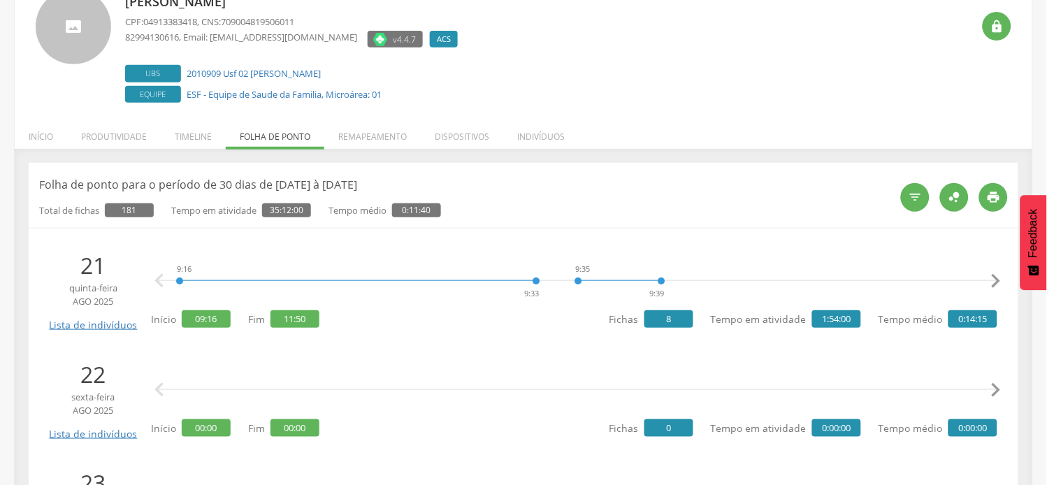
scroll to position [78, 0]
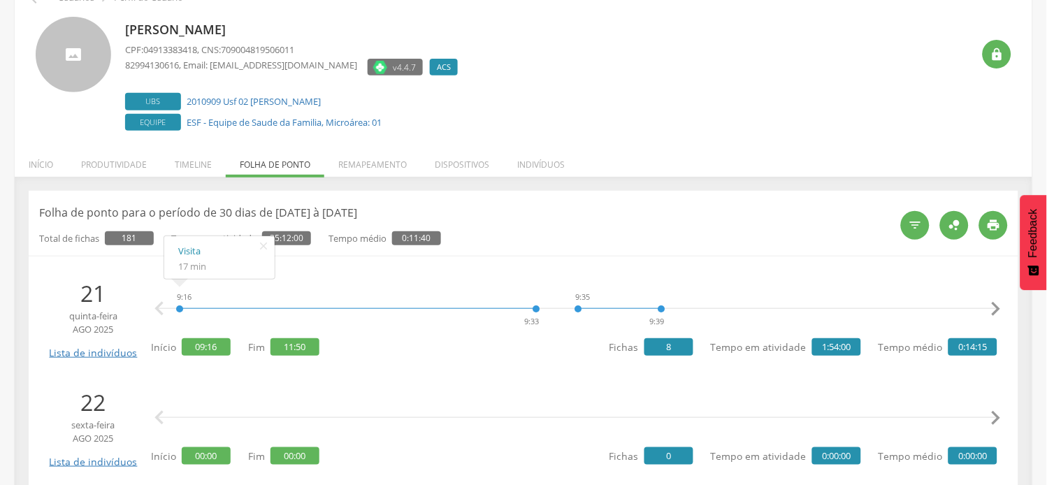
click at [327, 355] on div "9:16 9:33 9:35 9:39 10:16 10:17 10:17 10:46 10:47 10:49 10:49 10:51 10:51 11:02…" at bounding box center [574, 318] width 847 height 81
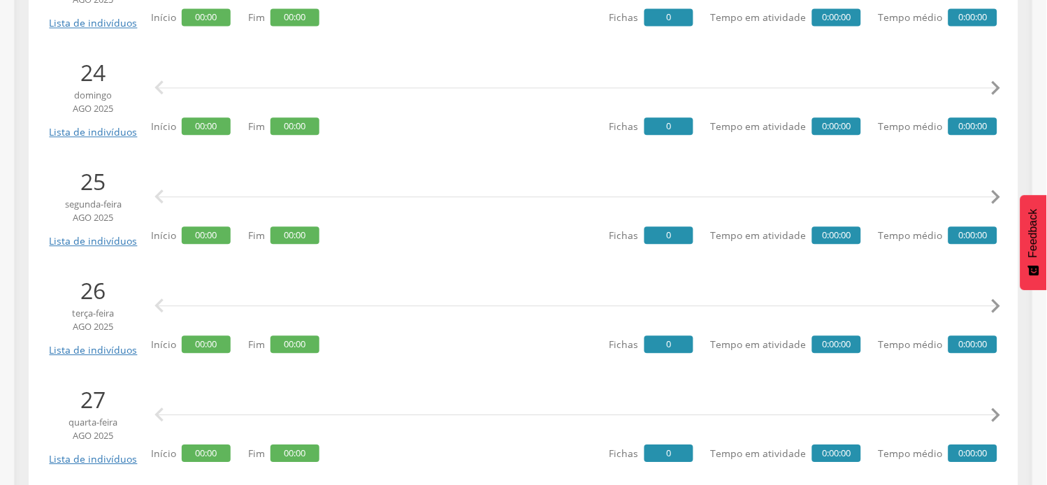
scroll to position [543, 0]
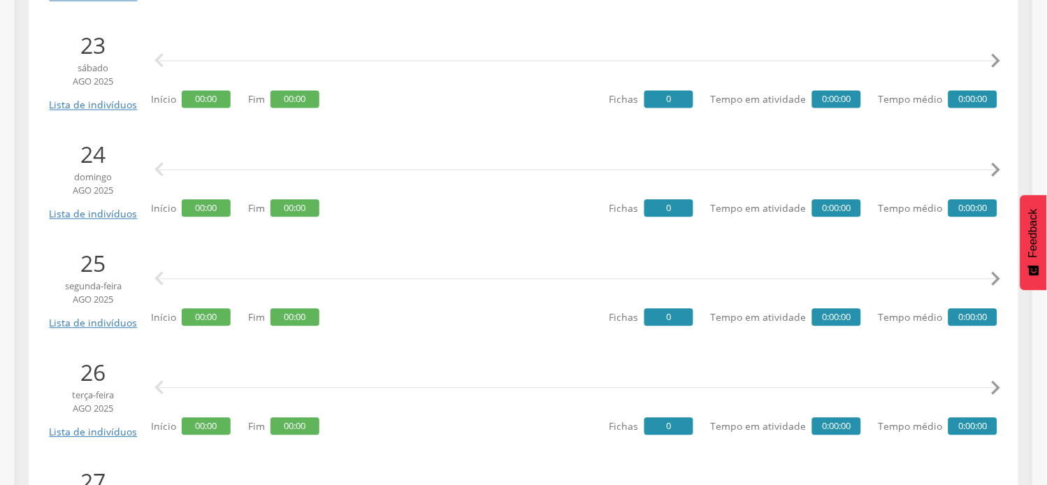
click at [156, 378] on icon "" at bounding box center [159, 389] width 28 height 28
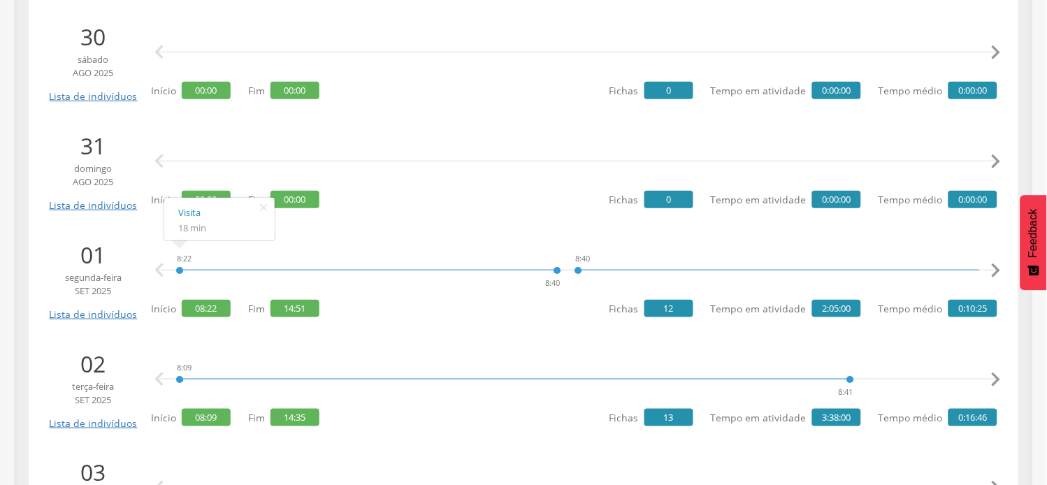
scroll to position [1320, 0]
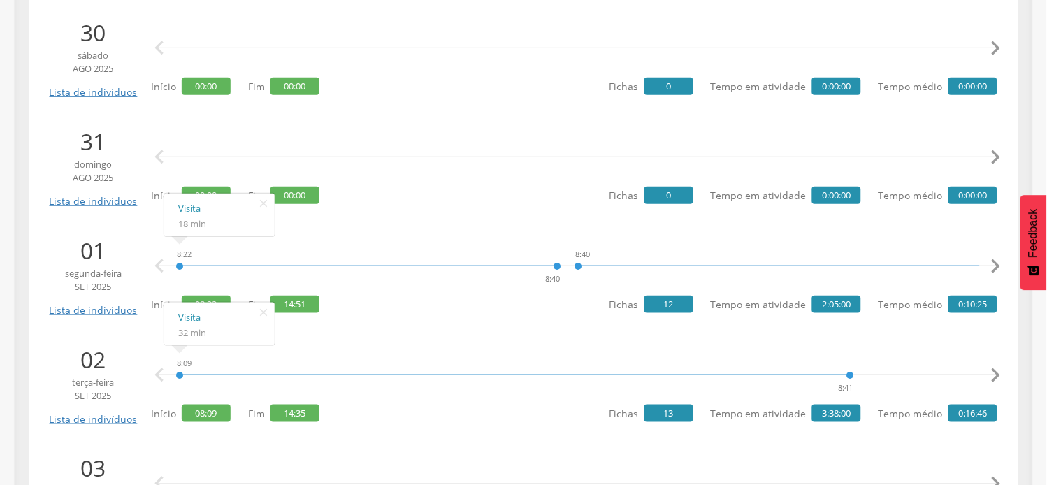
click at [371, 354] on div "8:09 8:41 9:05 9:10 9:26 9:38 9:38 9:45 10:08 10:59 11:10 11:10 11:31 11:31 12:…" at bounding box center [578, 375] width 840 height 42
click at [998, 259] on icon "" at bounding box center [996, 266] width 28 height 28
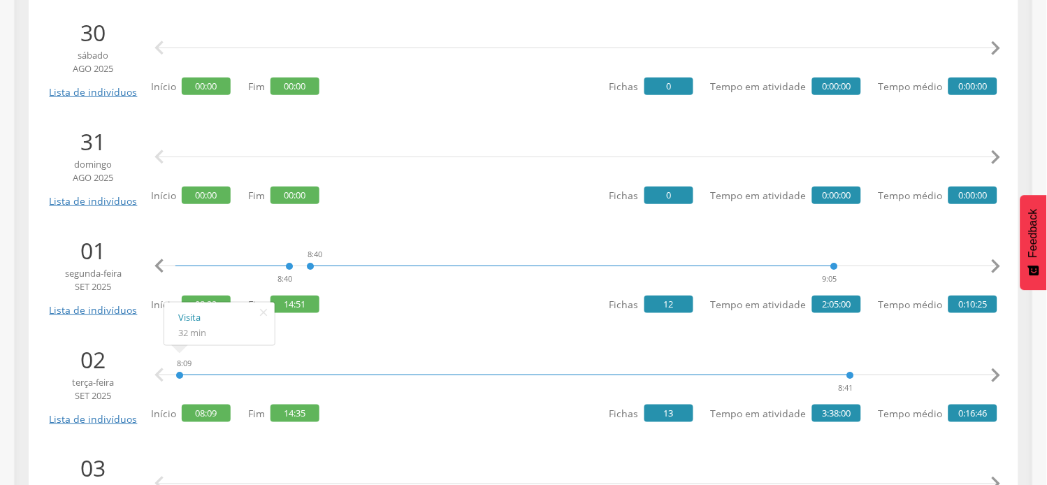
click at [998, 259] on icon "" at bounding box center [996, 266] width 28 height 28
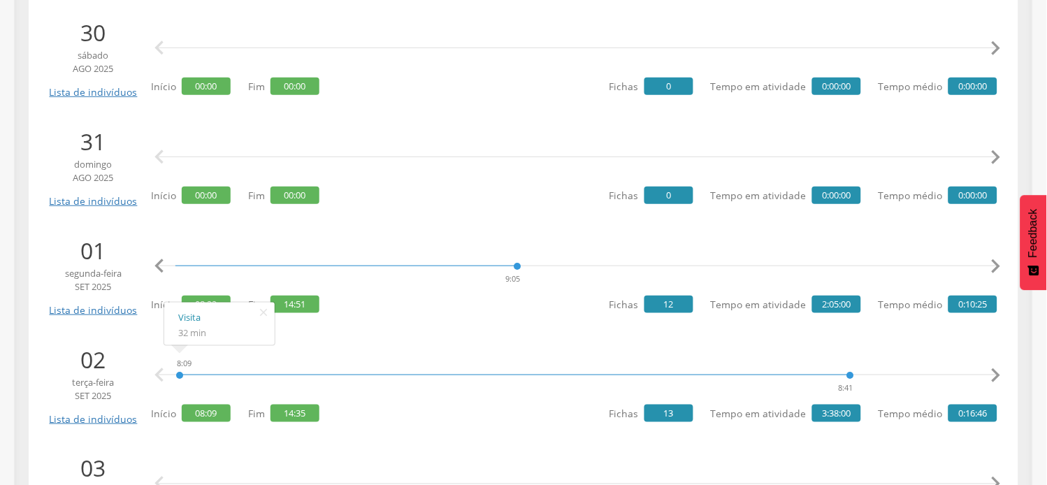
click at [998, 259] on icon "" at bounding box center [996, 266] width 28 height 28
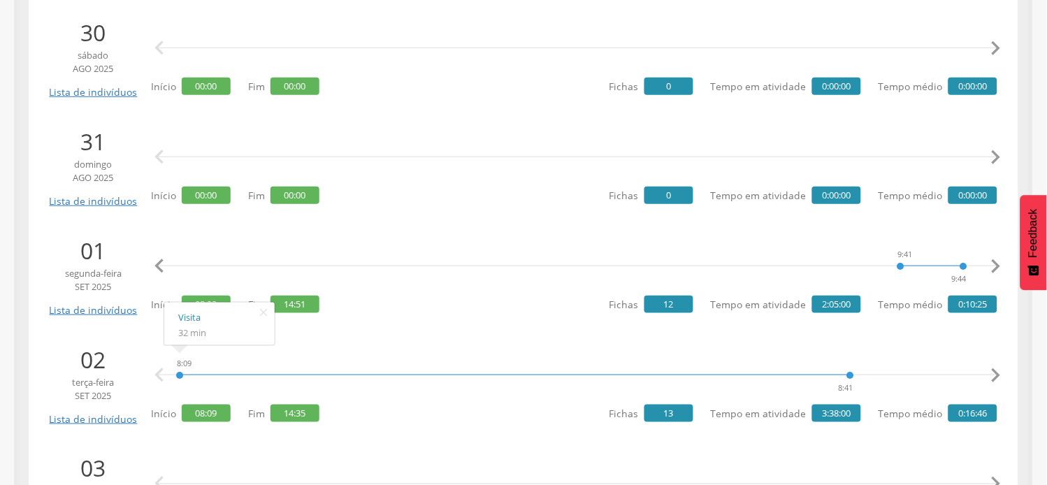
click at [998, 259] on icon "" at bounding box center [996, 266] width 28 height 28
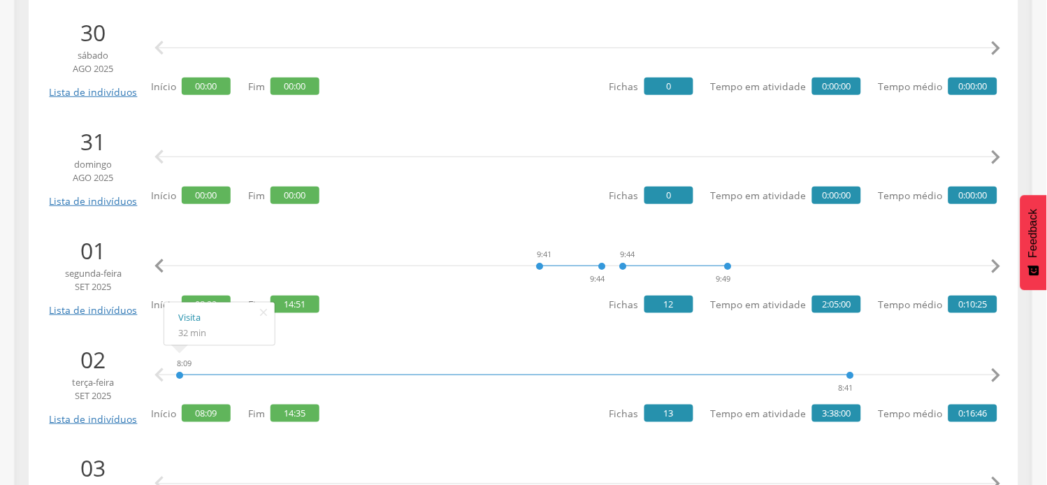
click at [998, 259] on icon "" at bounding box center [996, 266] width 28 height 28
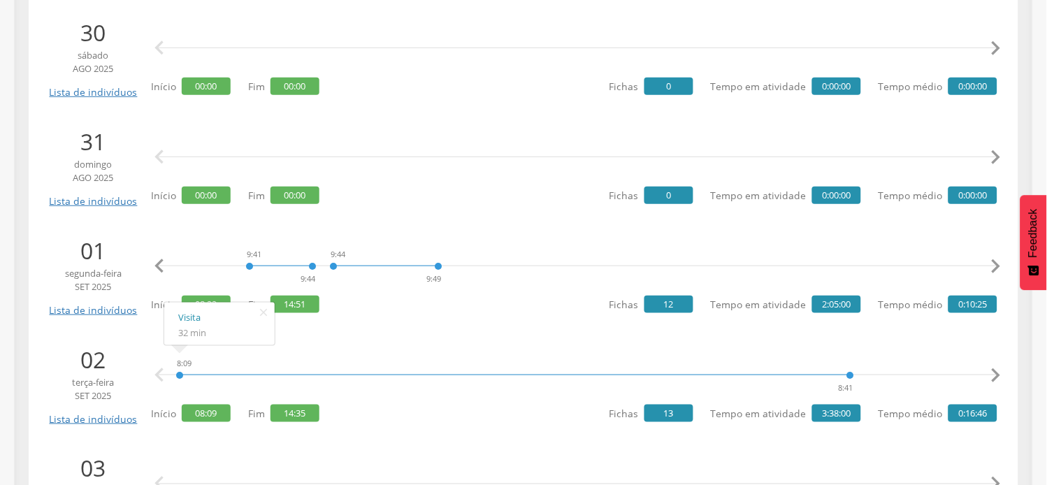
click at [998, 259] on icon "" at bounding box center [996, 266] width 28 height 28
click at [997, 259] on icon "" at bounding box center [996, 266] width 28 height 28
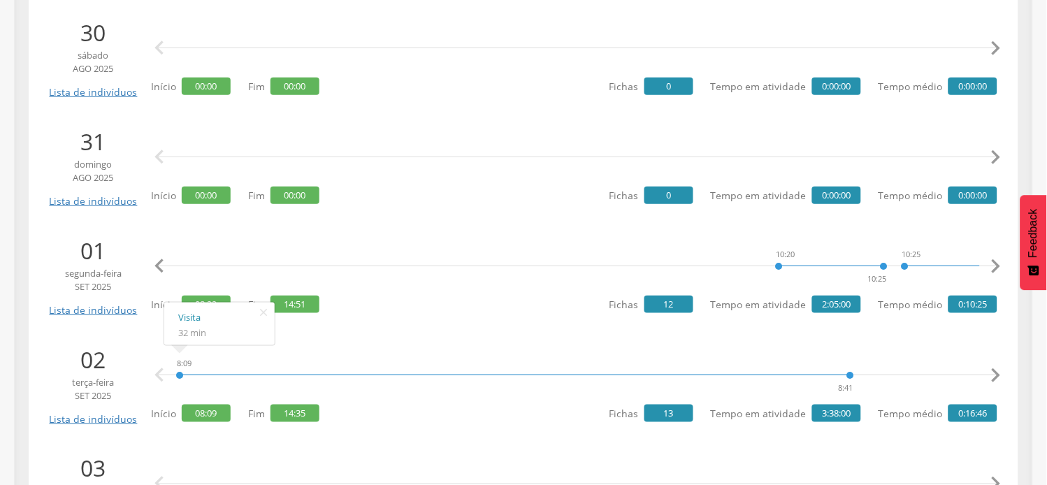
click at [997, 259] on icon "" at bounding box center [996, 266] width 28 height 28
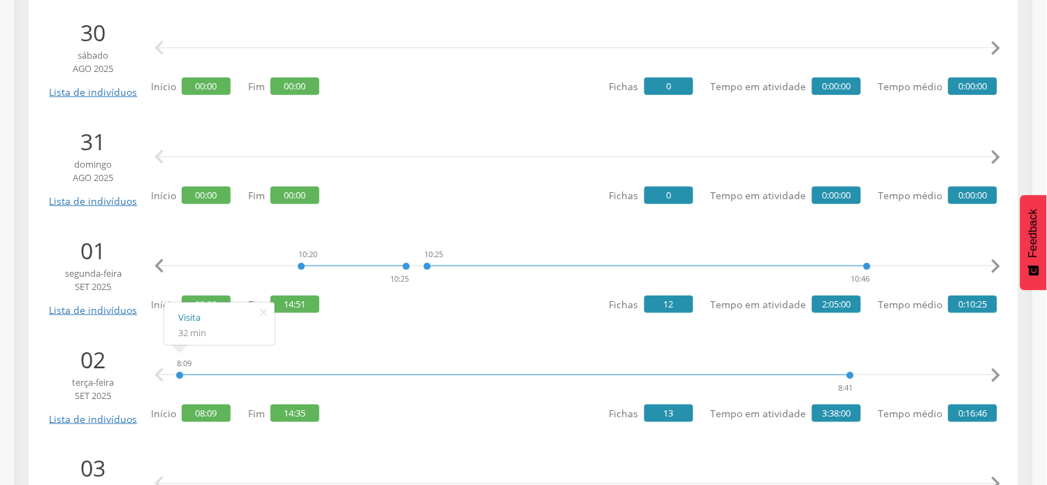
click at [997, 259] on icon "" at bounding box center [996, 266] width 28 height 28
click at [997, 260] on icon "" at bounding box center [996, 266] width 28 height 28
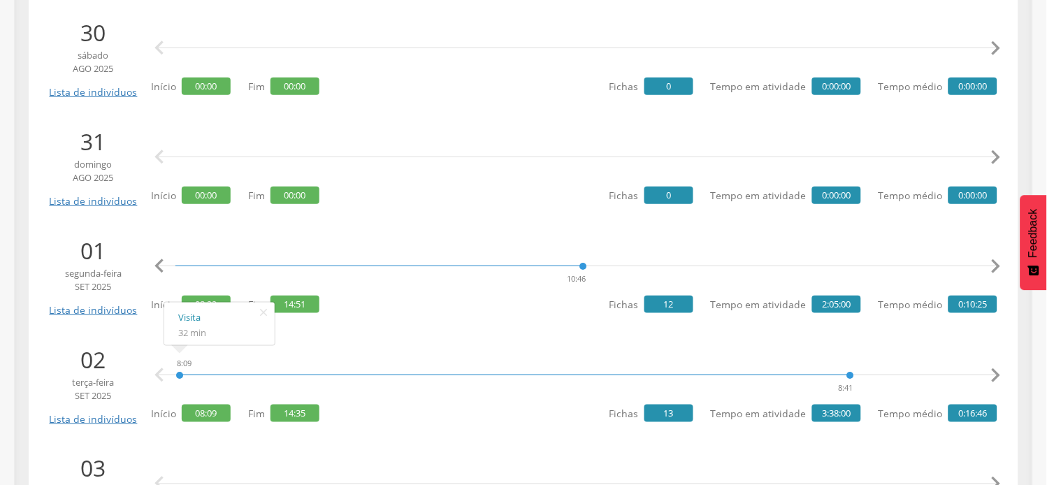
click at [997, 260] on icon "" at bounding box center [996, 266] width 28 height 28
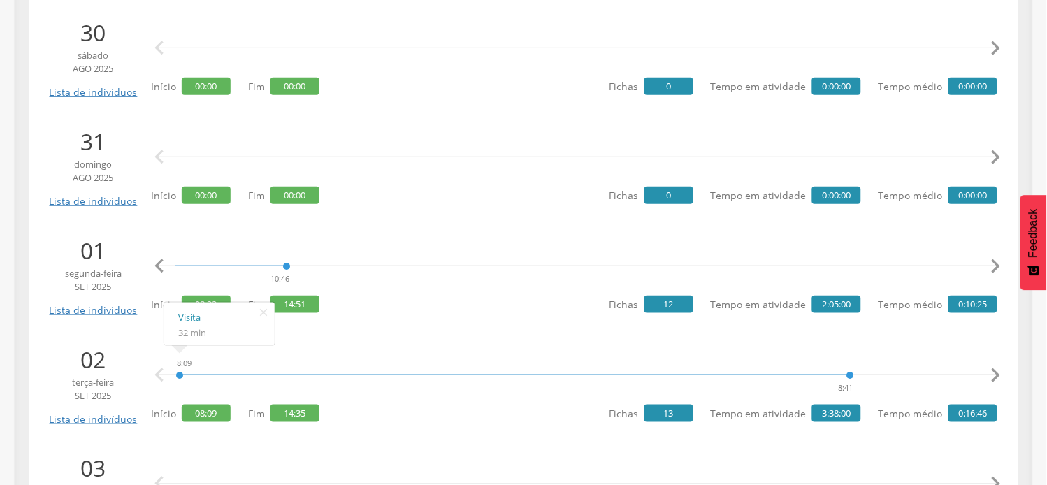
click at [996, 260] on icon "" at bounding box center [996, 266] width 28 height 28
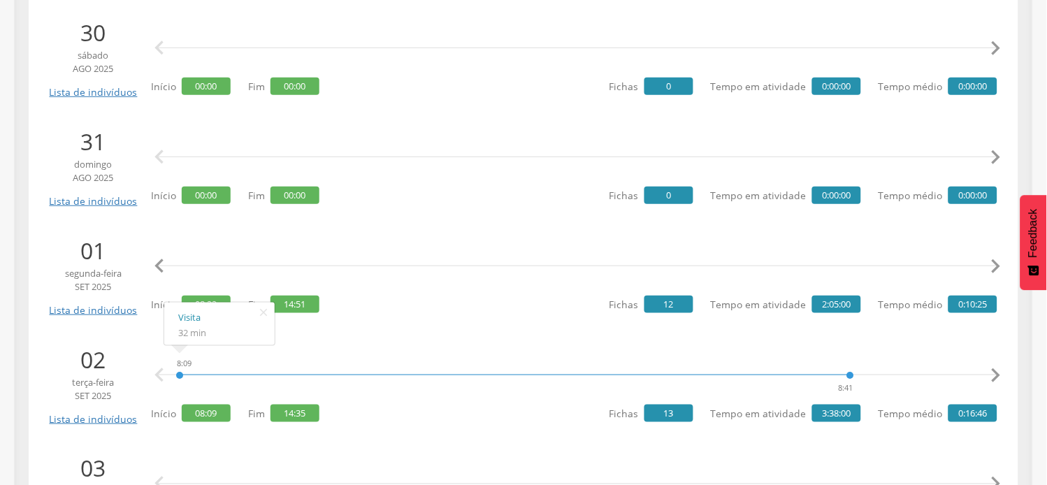
click at [996, 260] on icon "" at bounding box center [996, 266] width 28 height 28
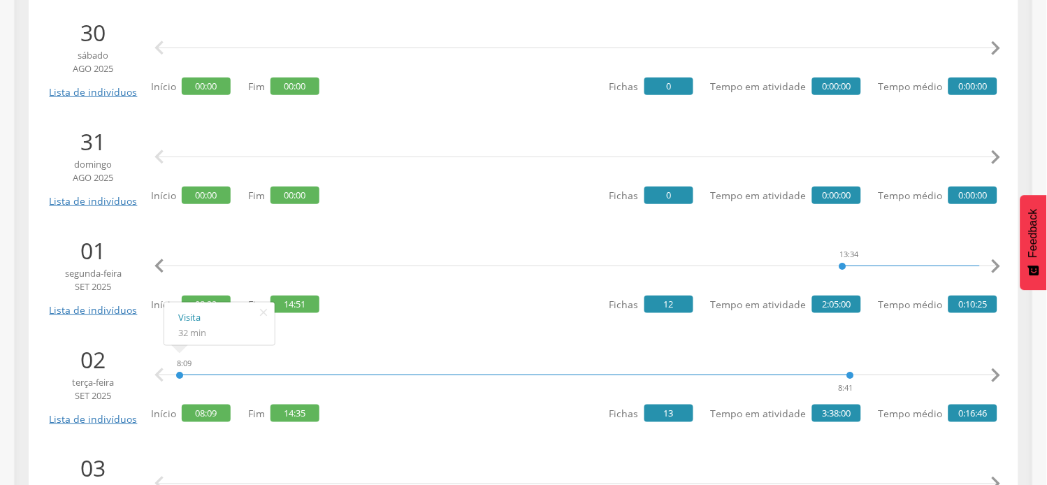
click at [996, 260] on icon "" at bounding box center [996, 266] width 28 height 28
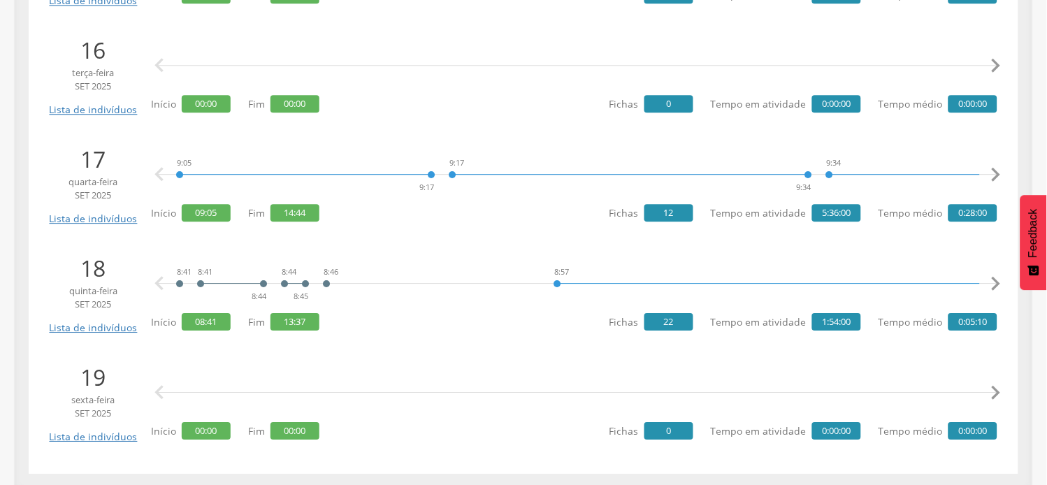
scroll to position [3160, 0]
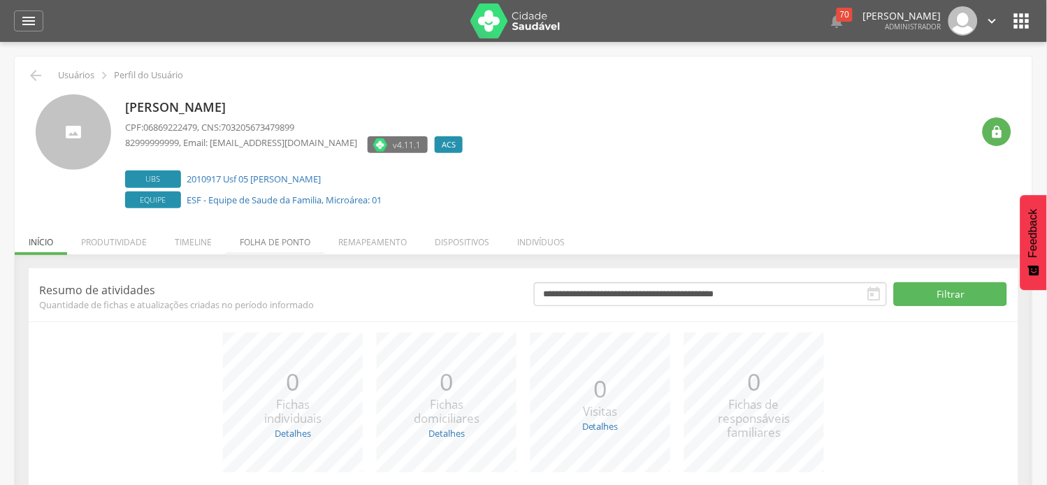
click at [285, 245] on li "Folha de ponto" at bounding box center [275, 238] width 99 height 33
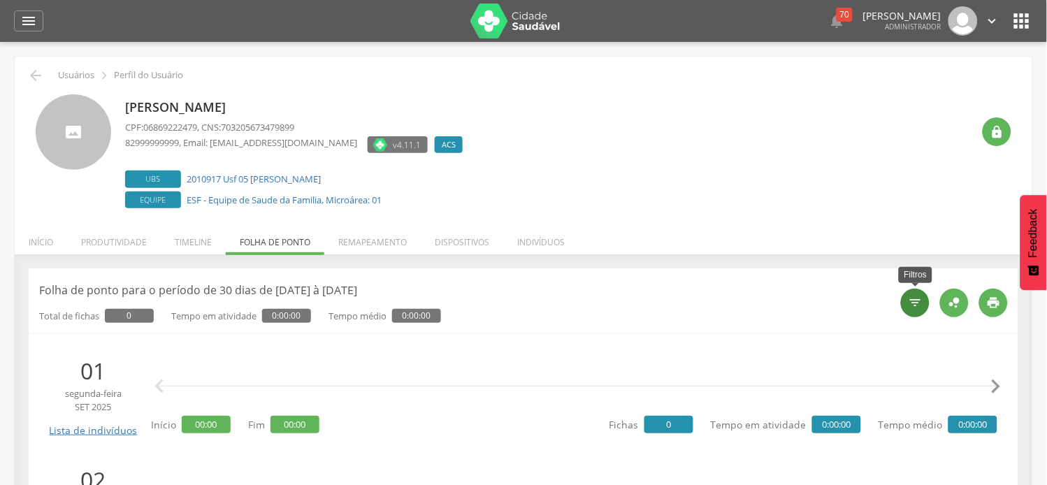
click at [926, 292] on div "" at bounding box center [915, 303] width 29 height 29
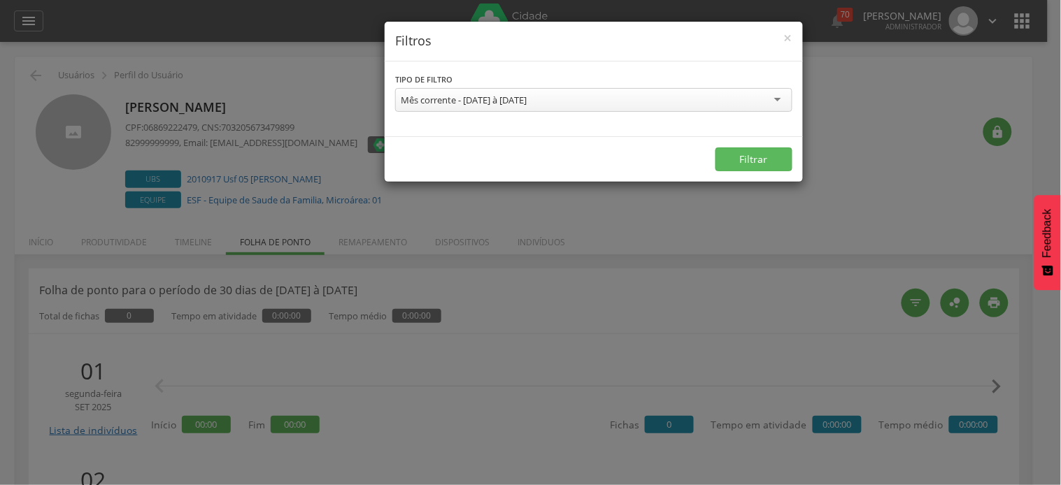
drag, startPoint x: 556, startPoint y: 114, endPoint x: 556, endPoint y: 106, distance: 7.7
click at [556, 113] on div "Mês corrente - 01/09/2025 à 30/09/2025 Semana corrente - 21/09/2025 à 27/09/202…" at bounding box center [593, 101] width 397 height 27
click at [526, 105] on div "Mês corrente - [DATE] à [DATE]" at bounding box center [464, 100] width 126 height 13
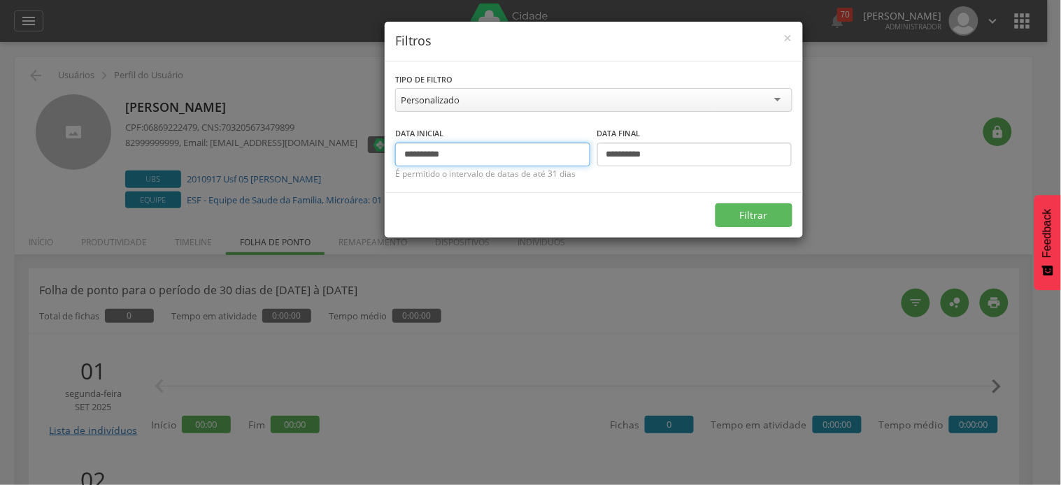
drag, startPoint x: 425, startPoint y: 157, endPoint x: 385, endPoint y: 151, distance: 40.3
click at [385, 151] on div "**********" at bounding box center [594, 127] width 418 height 131
drag, startPoint x: 428, startPoint y: 150, endPoint x: 400, endPoint y: 150, distance: 28.0
click at [400, 150] on input "**********" at bounding box center [492, 155] width 195 height 24
type input "**********"
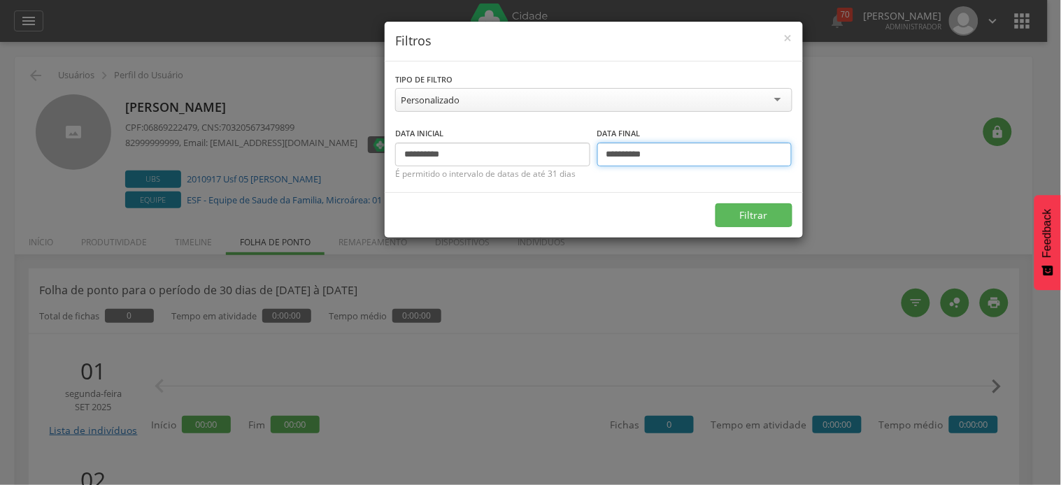
drag, startPoint x: 619, startPoint y: 151, endPoint x: 592, endPoint y: 150, distance: 27.3
click at [592, 150] on div "**********" at bounding box center [593, 146] width 397 height 41
type input "**********"
click at [715, 203] on button "Filtrar" at bounding box center [753, 215] width 77 height 24
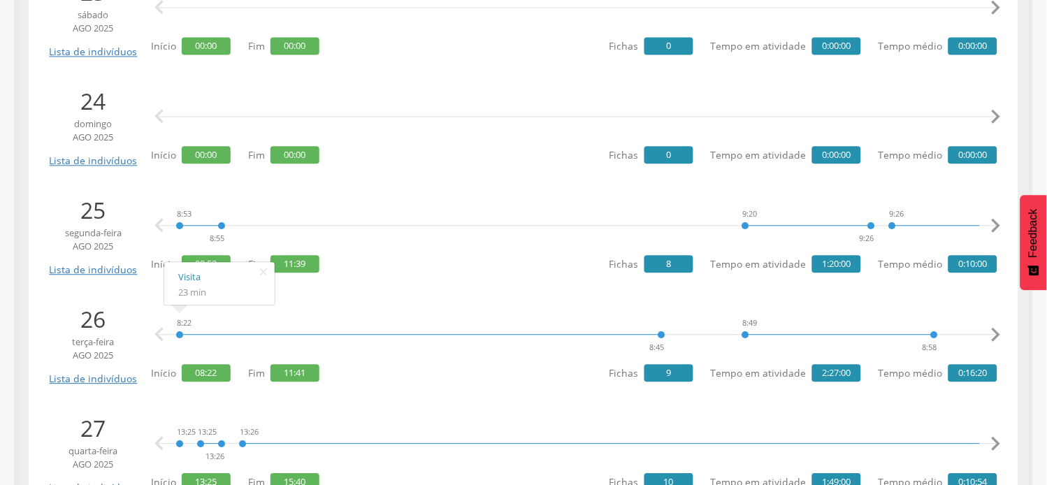
scroll to position [621, 0]
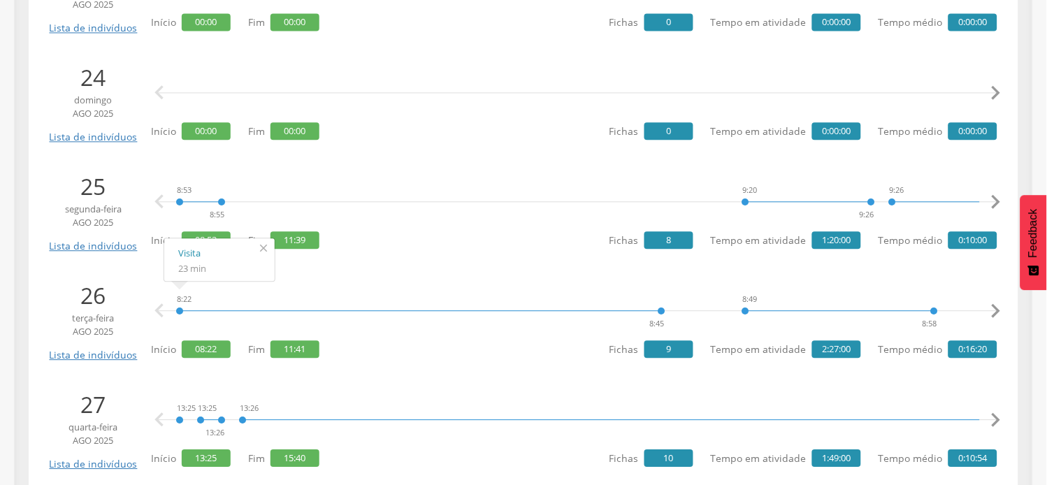
click at [266, 249] on icon "" at bounding box center [263, 248] width 22 height 20
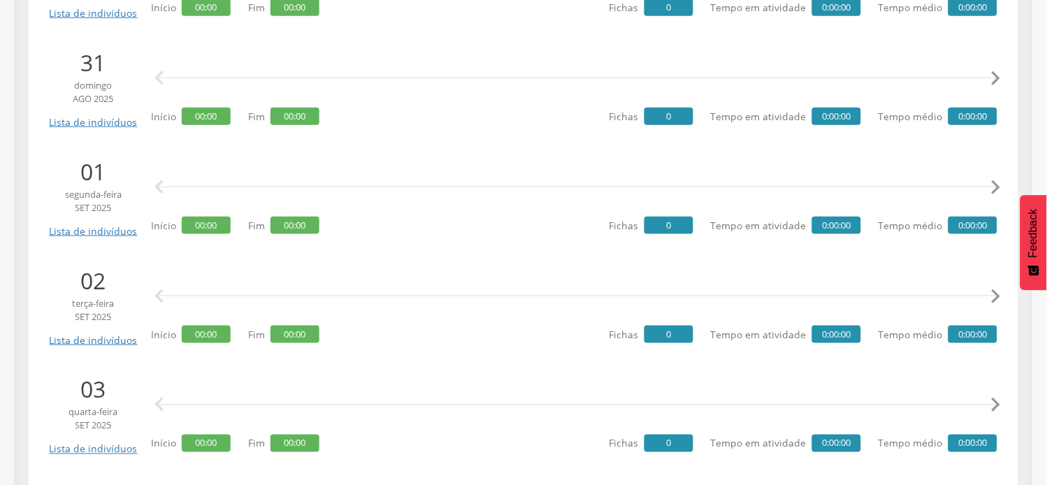
scroll to position [1398, 0]
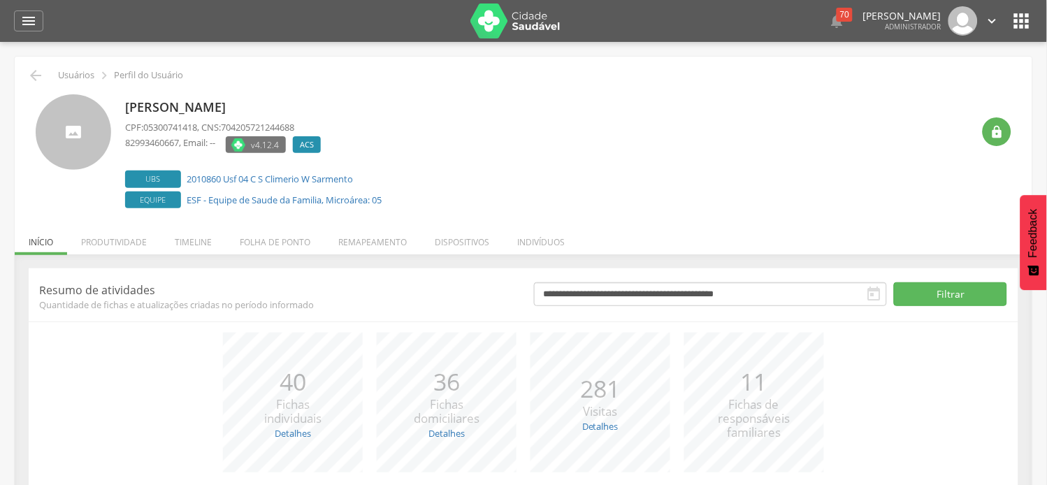
click at [243, 249] on li "Folha de ponto" at bounding box center [275, 238] width 99 height 33
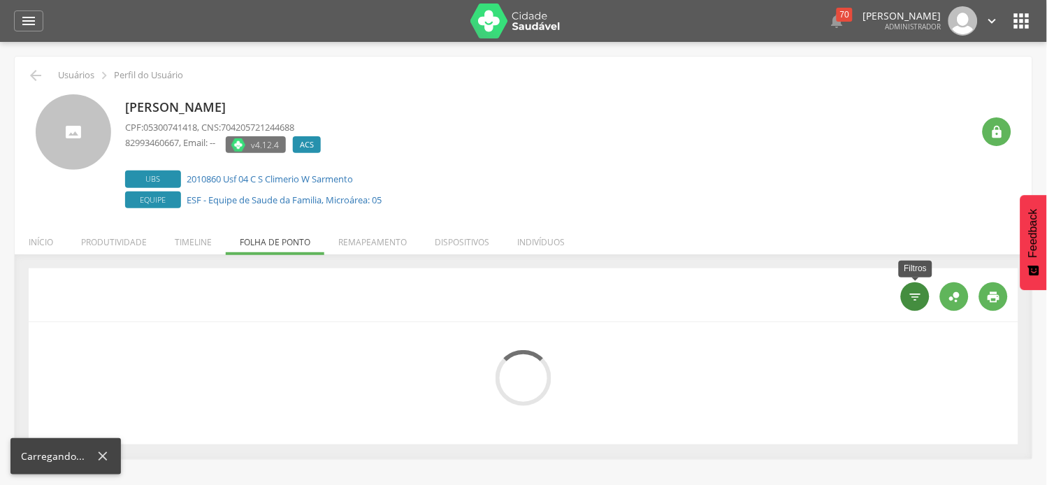
click at [918, 304] on div "" at bounding box center [915, 296] width 29 height 29
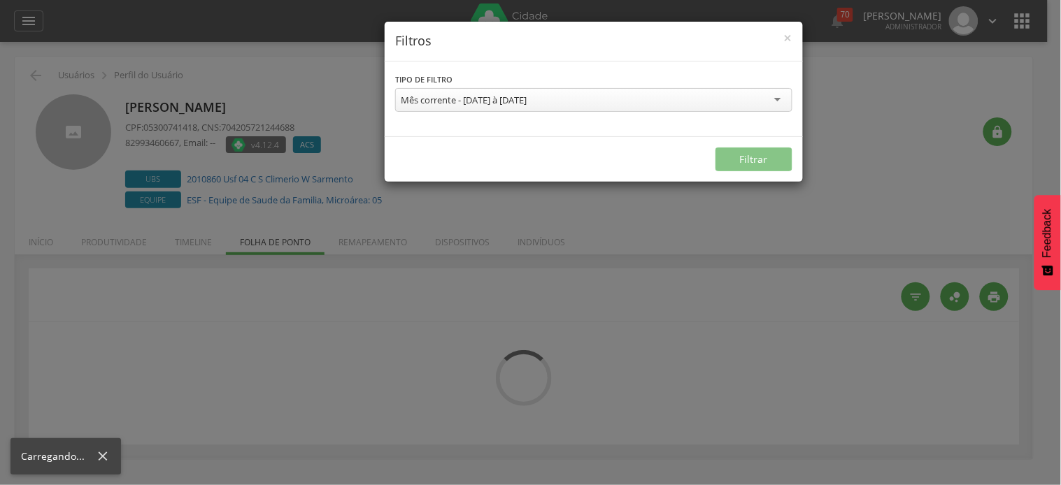
click at [487, 103] on div "Mês corrente - [DATE] à [DATE]" at bounding box center [464, 100] width 126 height 13
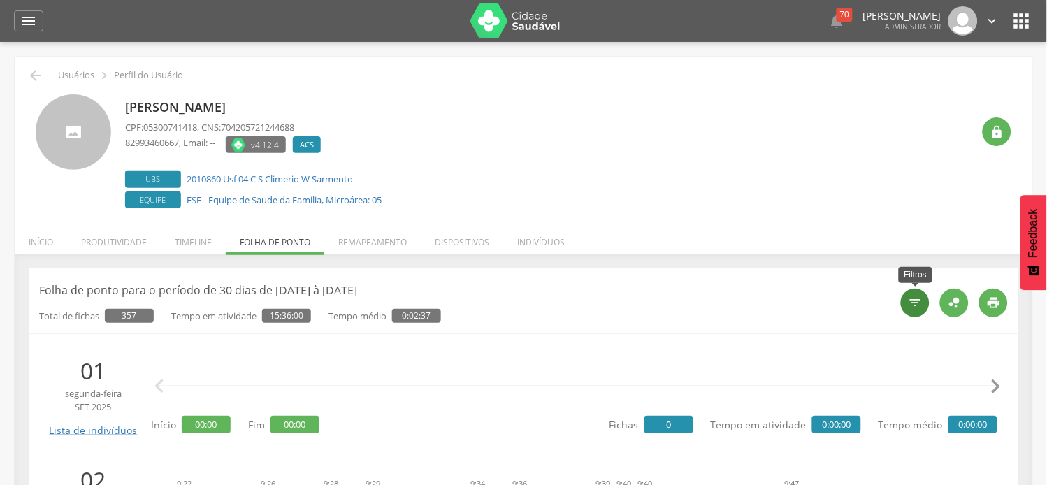
click at [913, 305] on icon "" at bounding box center [916, 303] width 14 height 14
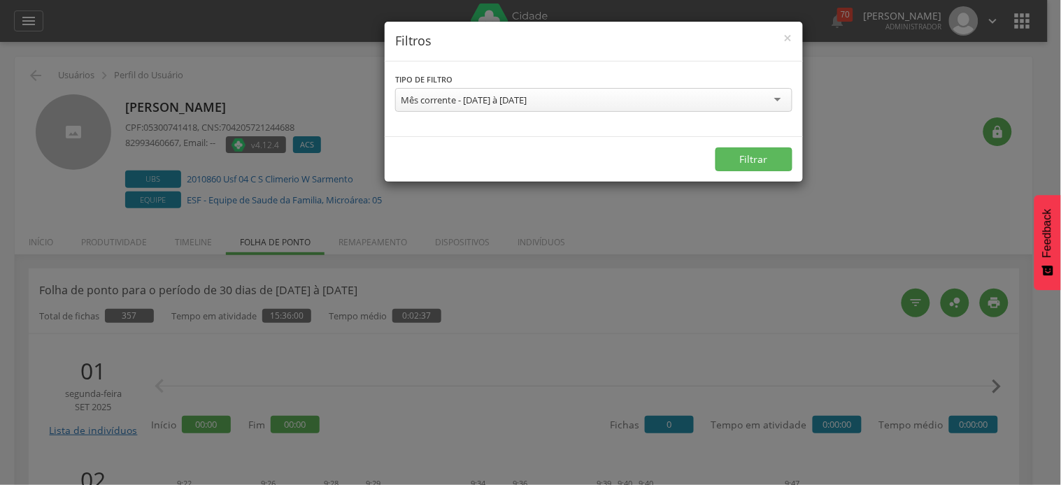
click at [518, 100] on div "Mês corrente - [DATE] à [DATE]" at bounding box center [464, 100] width 126 height 13
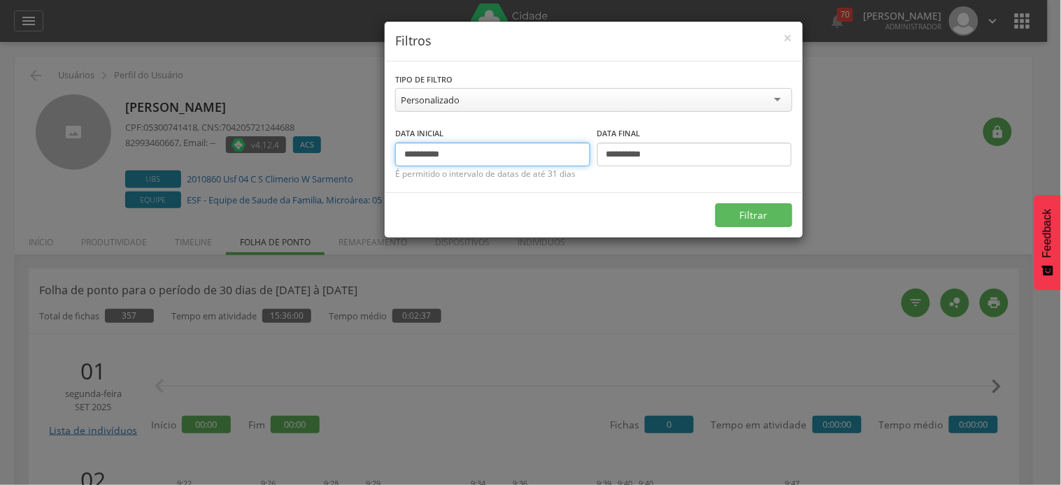
drag, startPoint x: 430, startPoint y: 150, endPoint x: 367, endPoint y: 144, distance: 63.2
click at [367, 144] on div "**********" at bounding box center [530, 242] width 1061 height 485
type input "**********"
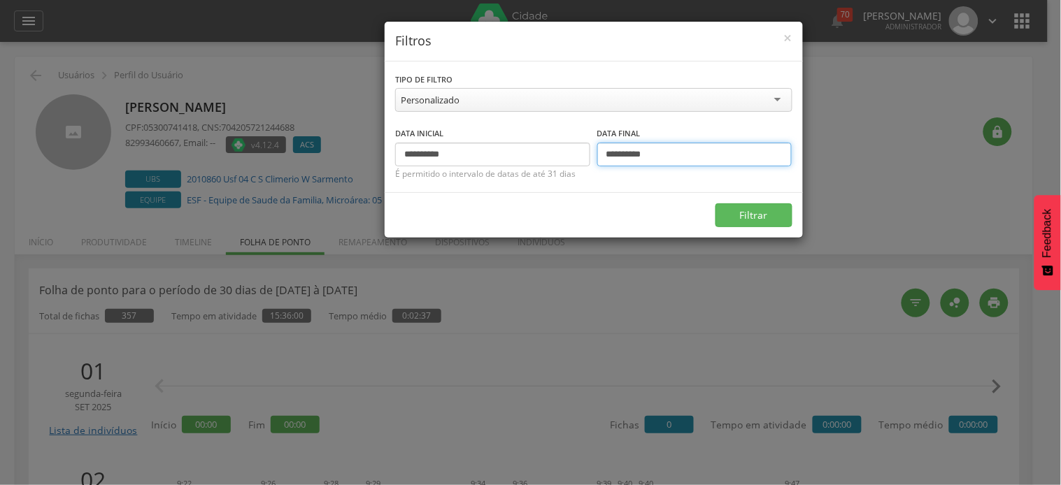
drag, startPoint x: 618, startPoint y: 156, endPoint x: 594, endPoint y: 152, distance: 24.1
click at [594, 152] on div "**********" at bounding box center [593, 146] width 397 height 41
type input "**********"
click at [715, 203] on button "Filtrar" at bounding box center [753, 215] width 77 height 24
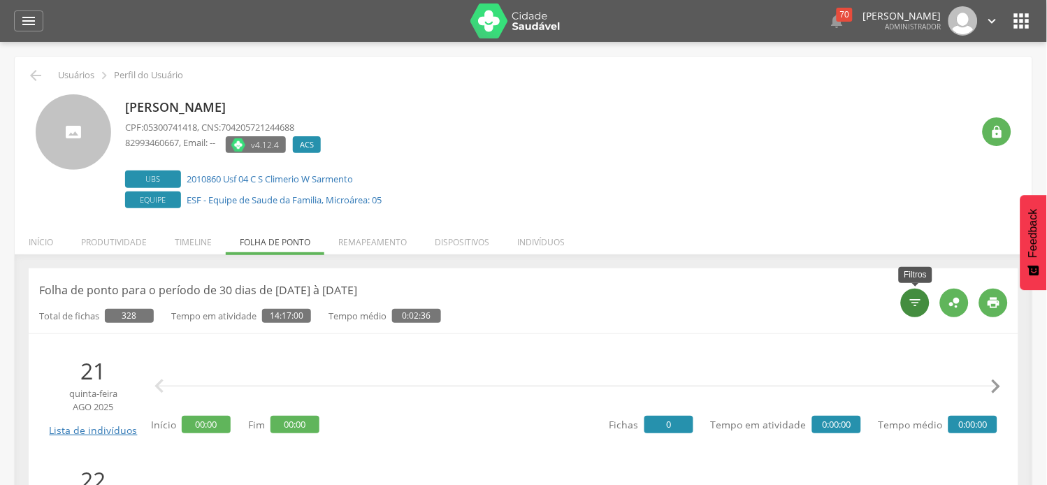
click at [915, 308] on icon "" at bounding box center [916, 303] width 14 height 14
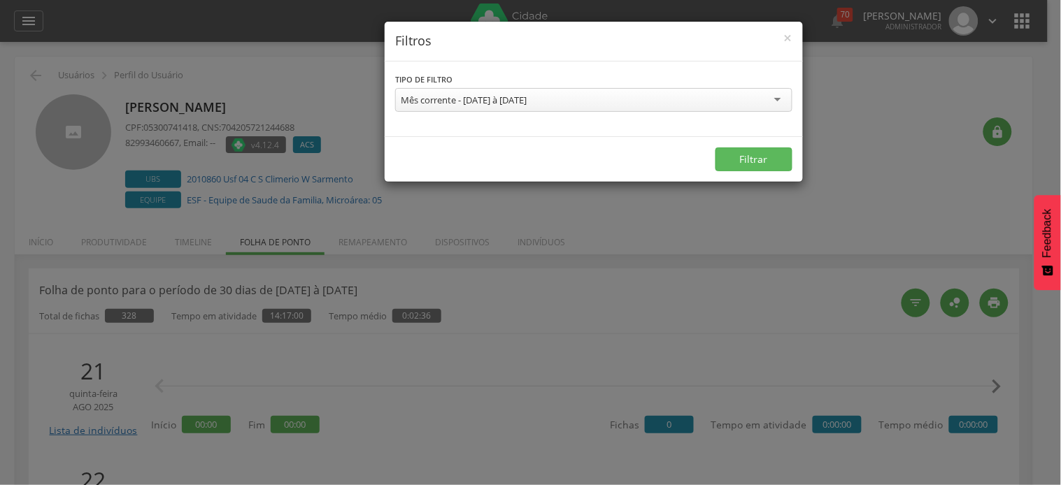
click at [520, 94] on div "Mês corrente - [DATE] à [DATE]" at bounding box center [464, 100] width 126 height 13
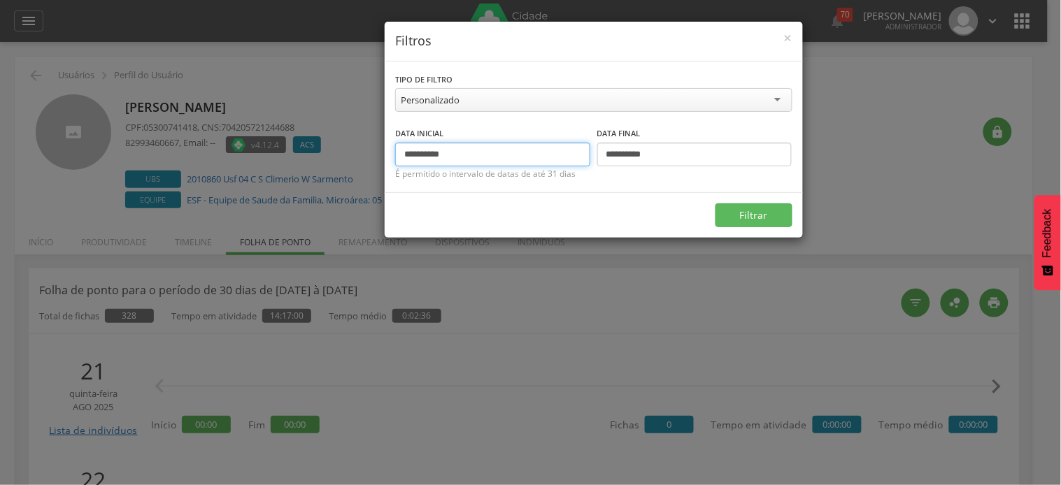
drag, startPoint x: 429, startPoint y: 152, endPoint x: 381, endPoint y: 145, distance: 48.7
click at [381, 145] on div "**********" at bounding box center [530, 242] width 1061 height 485
type input "**********"
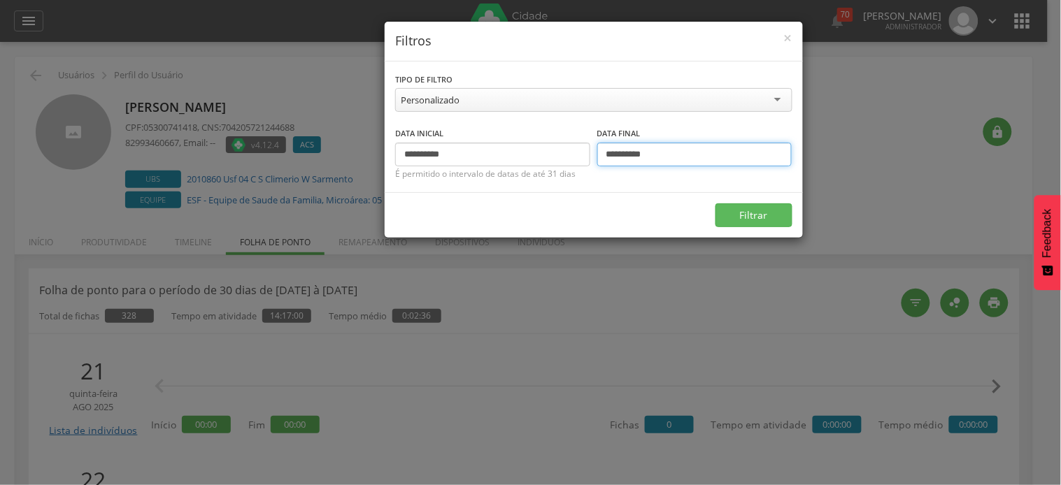
drag, startPoint x: 619, startPoint y: 151, endPoint x: 579, endPoint y: 152, distance: 40.6
click at [579, 152] on div "**********" at bounding box center [593, 146] width 397 height 41
type input "**********"
click at [715, 203] on button "Filtrar" at bounding box center [753, 215] width 77 height 24
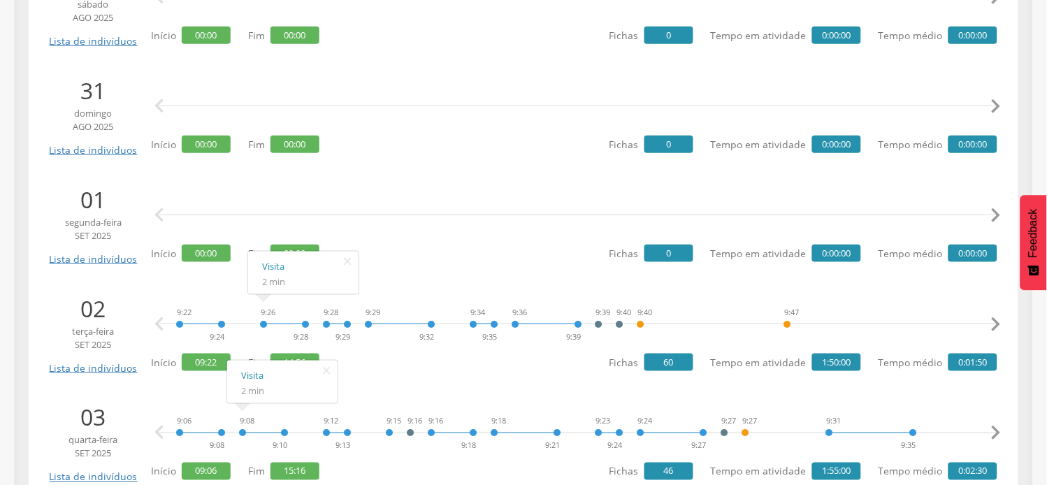
scroll to position [1398, 0]
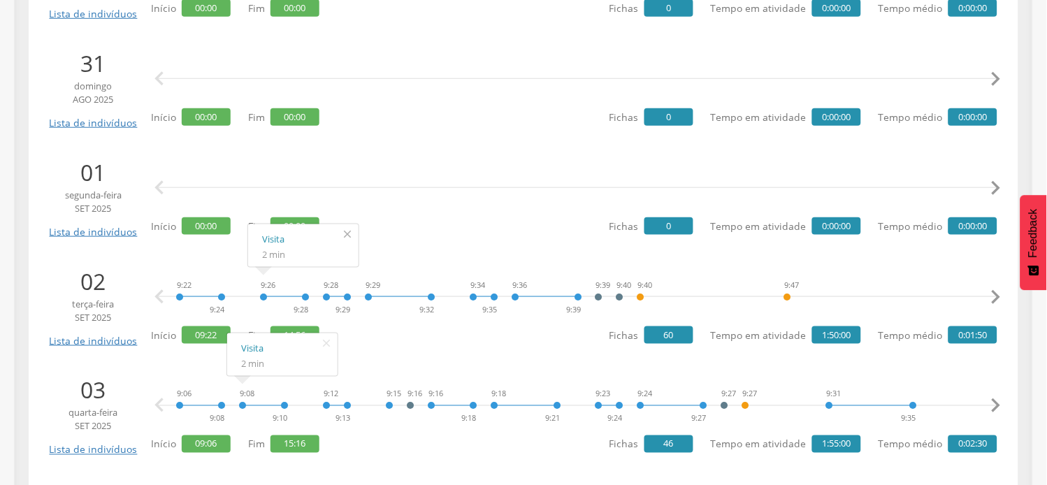
click at [348, 238] on icon "" at bounding box center [347, 234] width 22 height 20
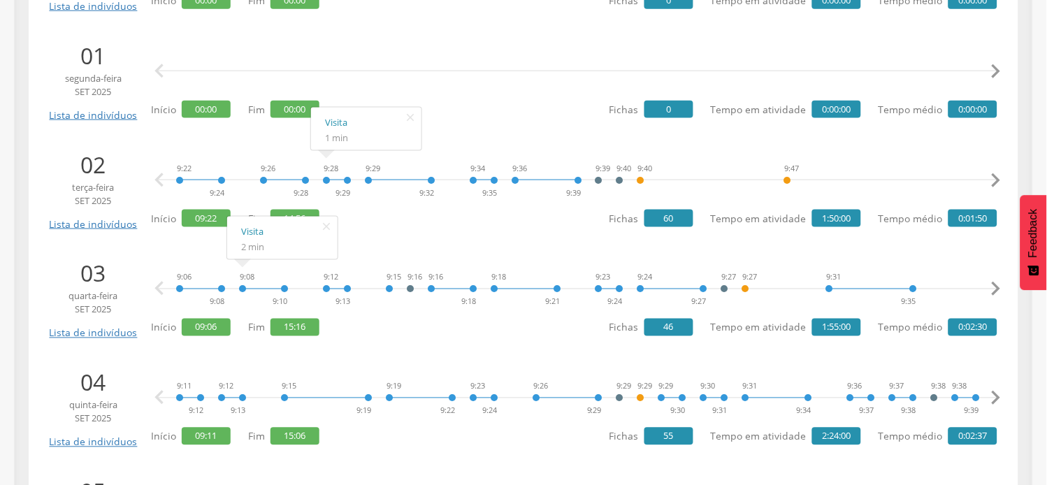
scroll to position [1554, 0]
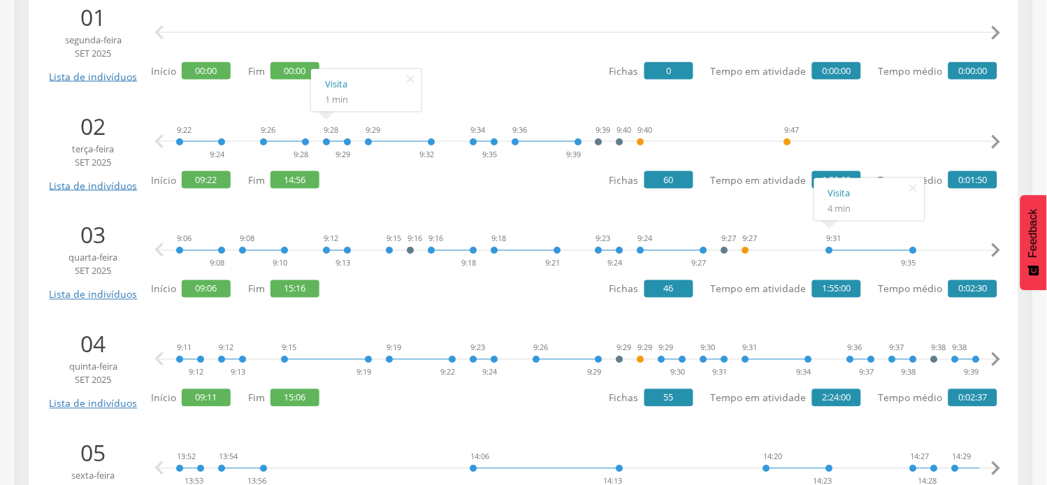
click at [995, 141] on icon "" at bounding box center [996, 142] width 28 height 28
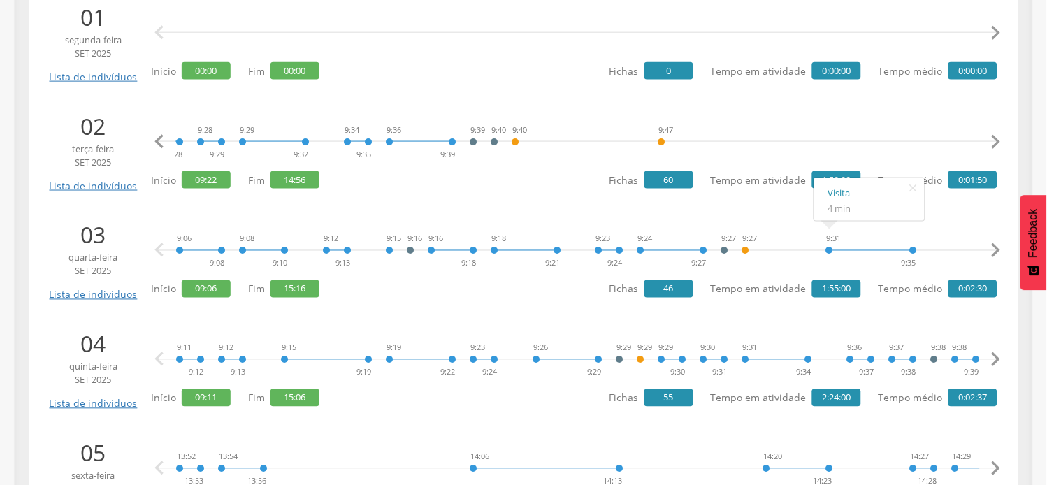
click at [995, 141] on icon "" at bounding box center [996, 142] width 28 height 28
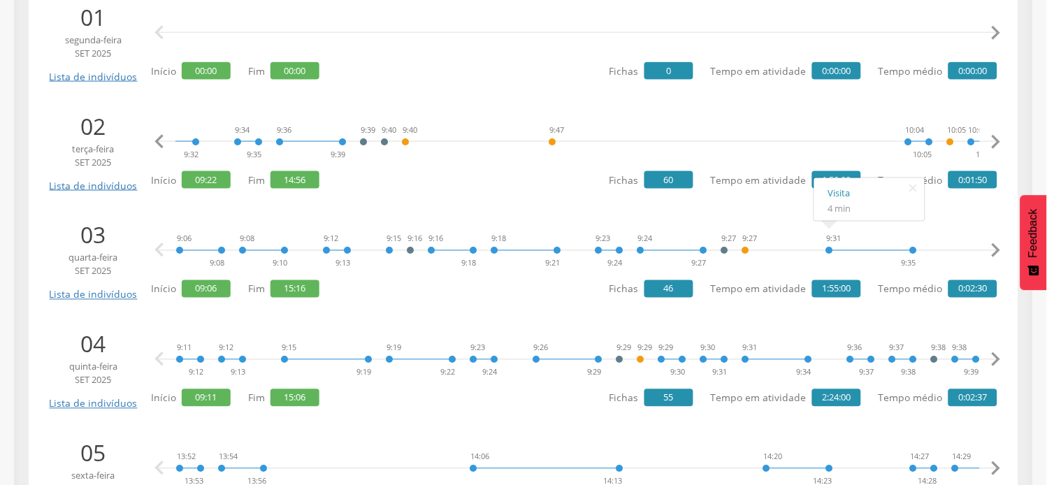
click at [995, 141] on icon "" at bounding box center [996, 142] width 28 height 28
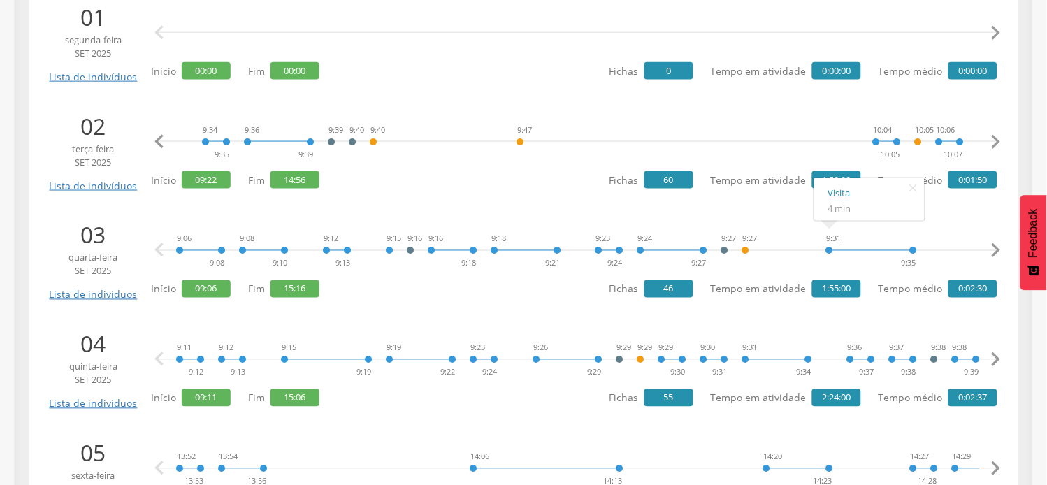
click at [995, 141] on icon "" at bounding box center [996, 142] width 28 height 28
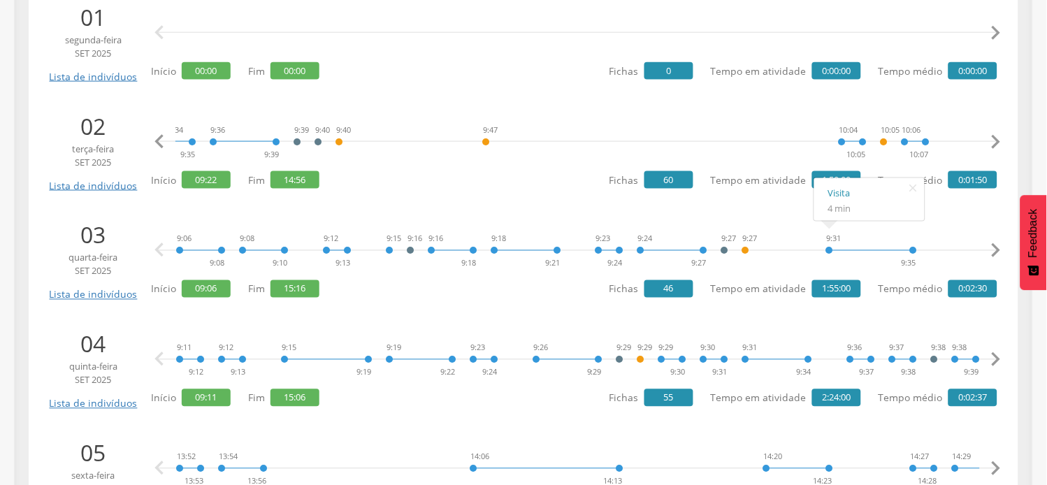
click at [995, 141] on icon "" at bounding box center [996, 142] width 28 height 28
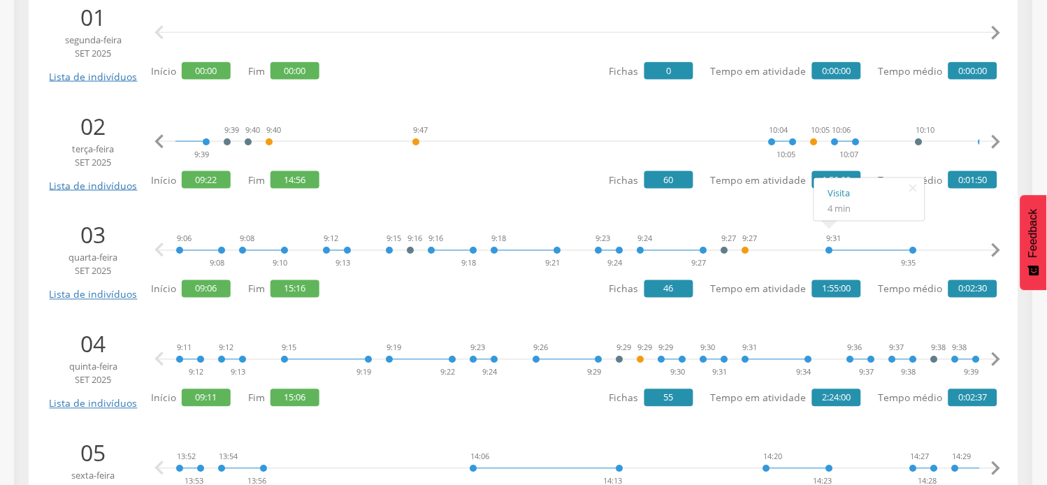
click at [995, 141] on icon "" at bounding box center [996, 142] width 28 height 28
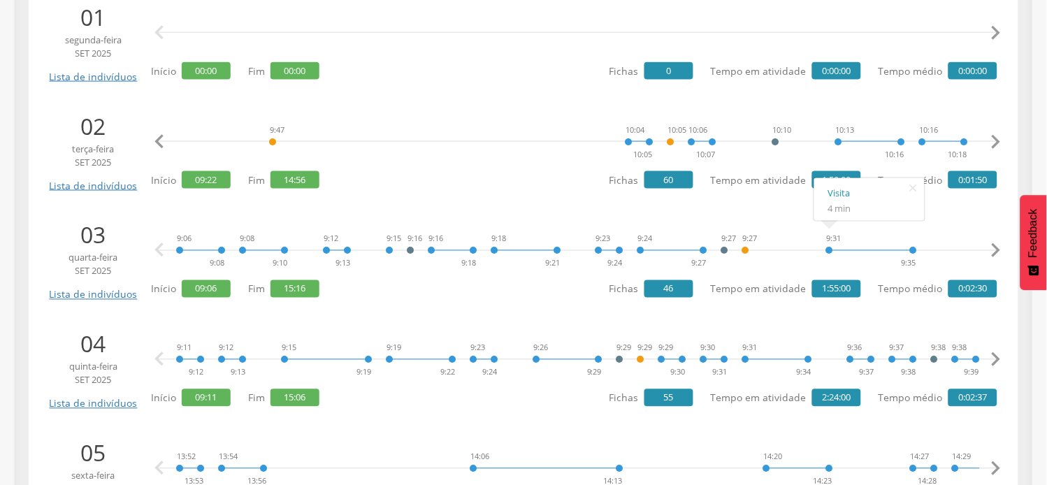
click at [995, 141] on icon "" at bounding box center [996, 142] width 28 height 28
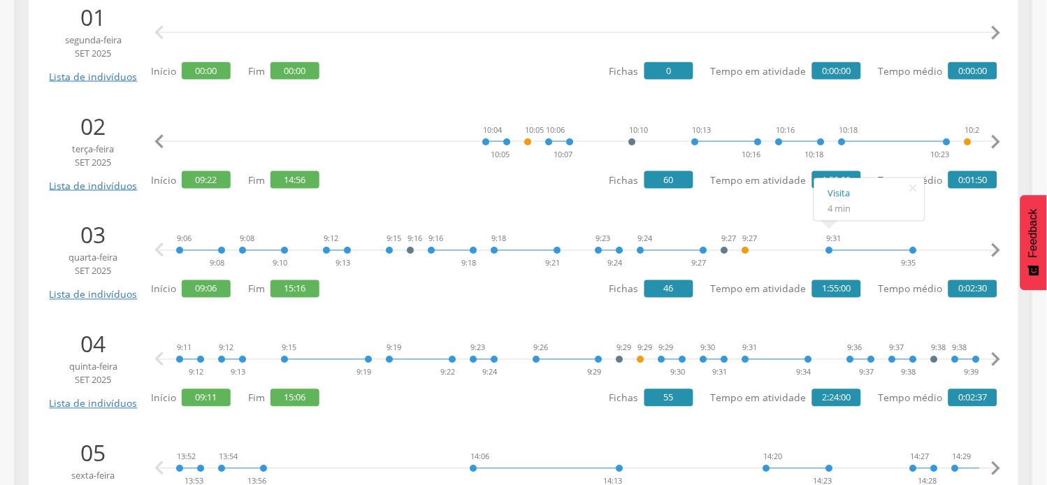
click at [995, 141] on icon "" at bounding box center [996, 142] width 28 height 28
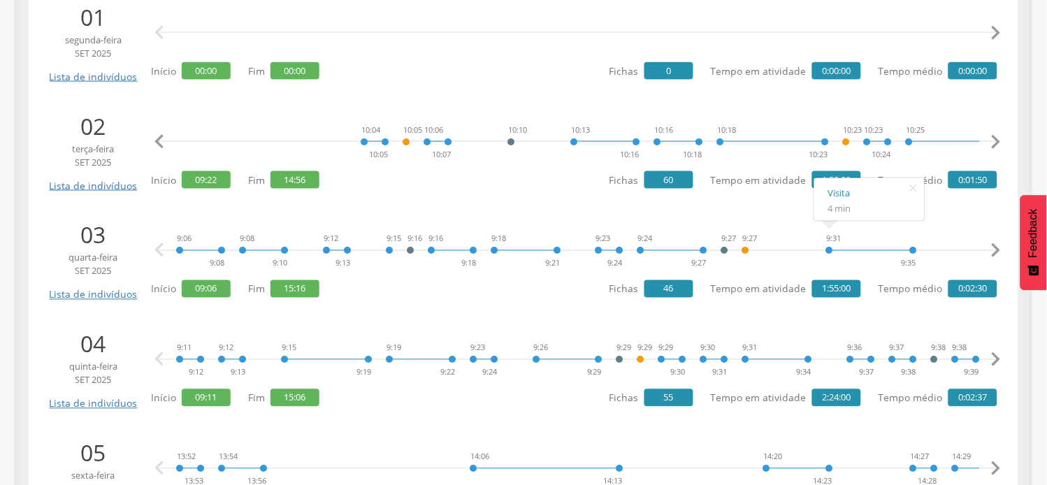
click at [995, 141] on icon "" at bounding box center [996, 142] width 28 height 28
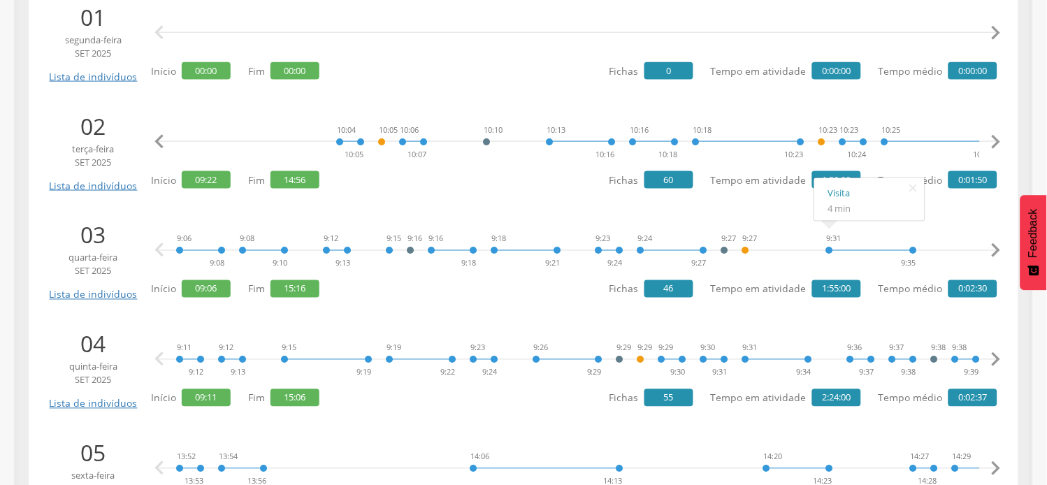
click at [995, 141] on icon "" at bounding box center [996, 142] width 28 height 28
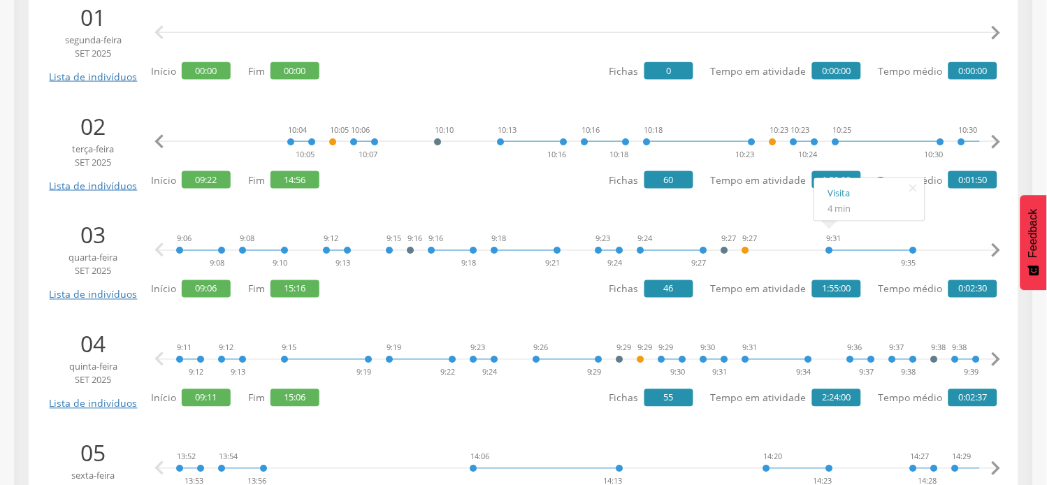
click at [995, 141] on icon "" at bounding box center [996, 142] width 28 height 28
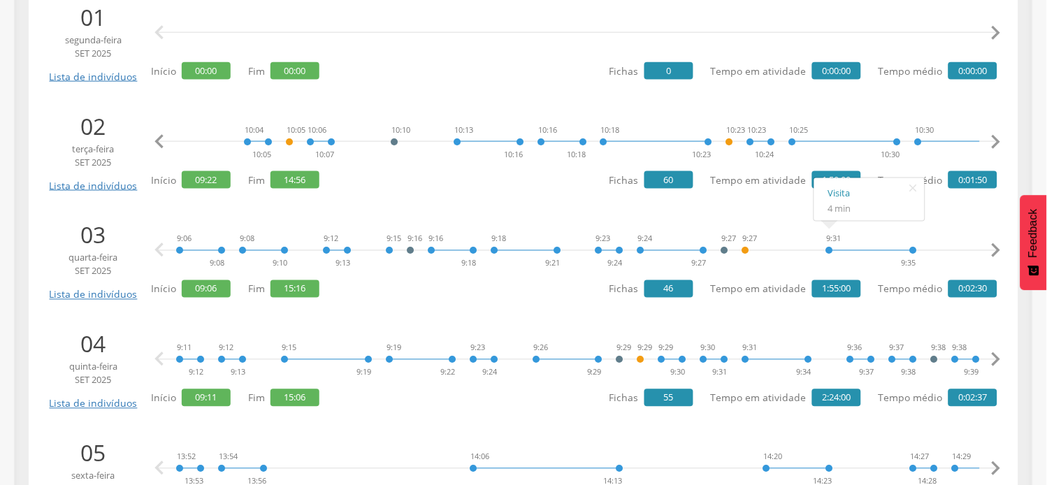
click at [995, 141] on icon "" at bounding box center [996, 142] width 28 height 28
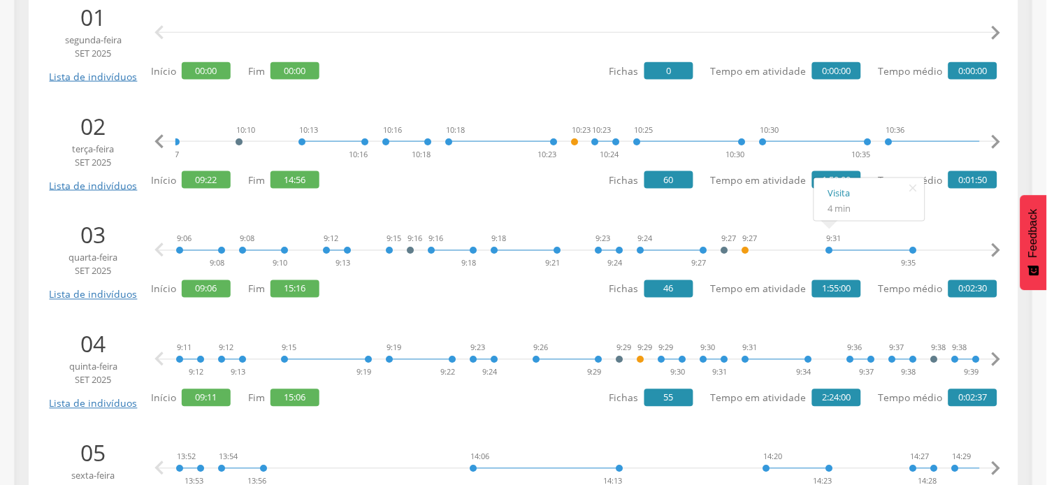
click at [995, 141] on icon "" at bounding box center [996, 142] width 28 height 28
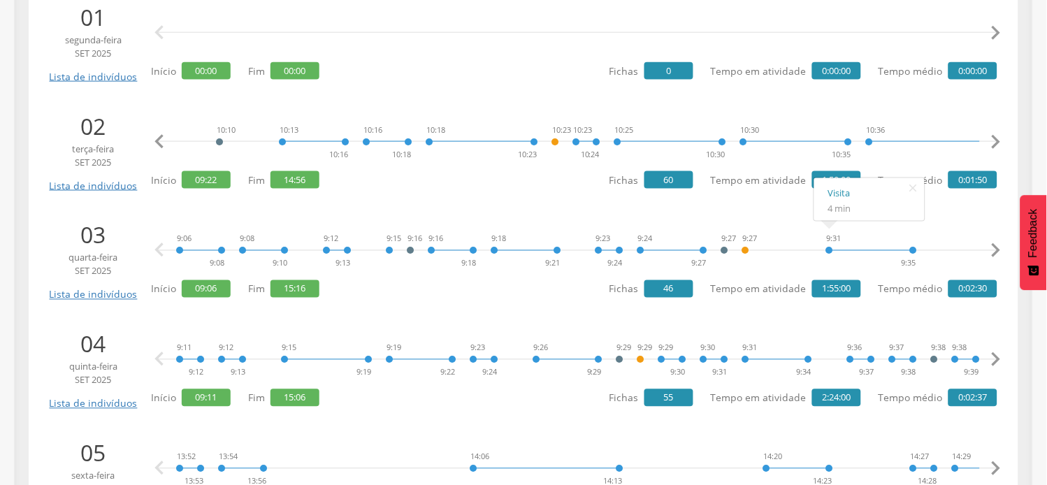
click at [995, 141] on icon "" at bounding box center [996, 142] width 28 height 28
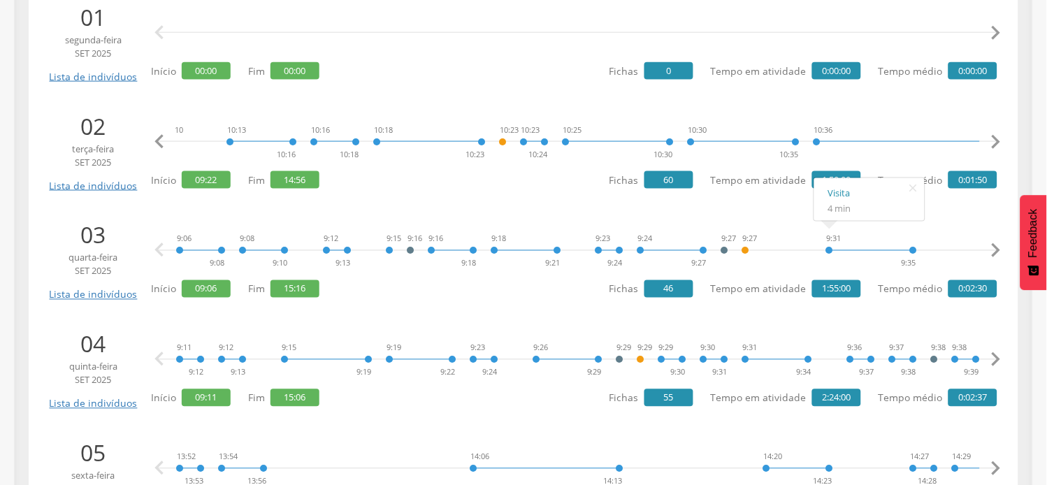
click at [995, 141] on icon "" at bounding box center [996, 142] width 28 height 28
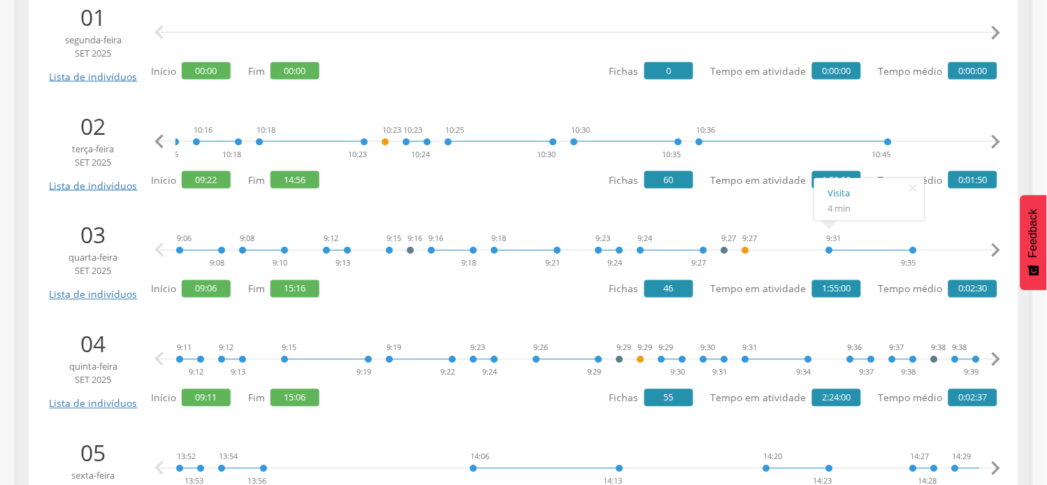
click at [995, 141] on icon "" at bounding box center [996, 142] width 28 height 28
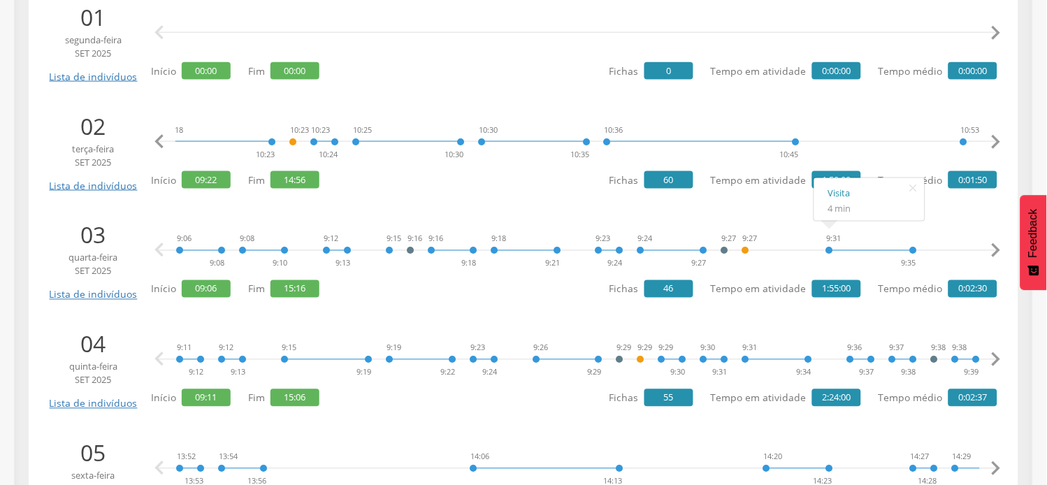
click at [995, 141] on icon "" at bounding box center [996, 142] width 28 height 28
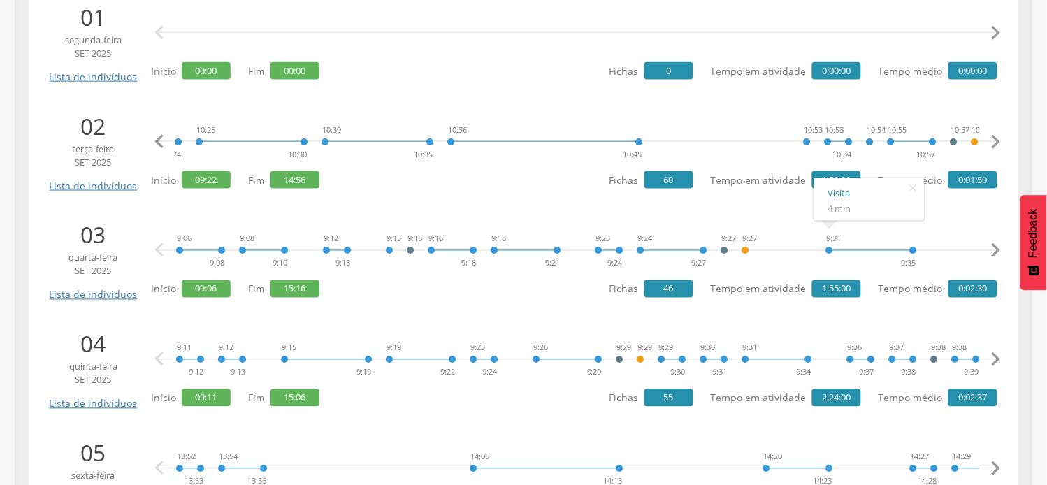
click at [995, 141] on icon "" at bounding box center [996, 142] width 28 height 28
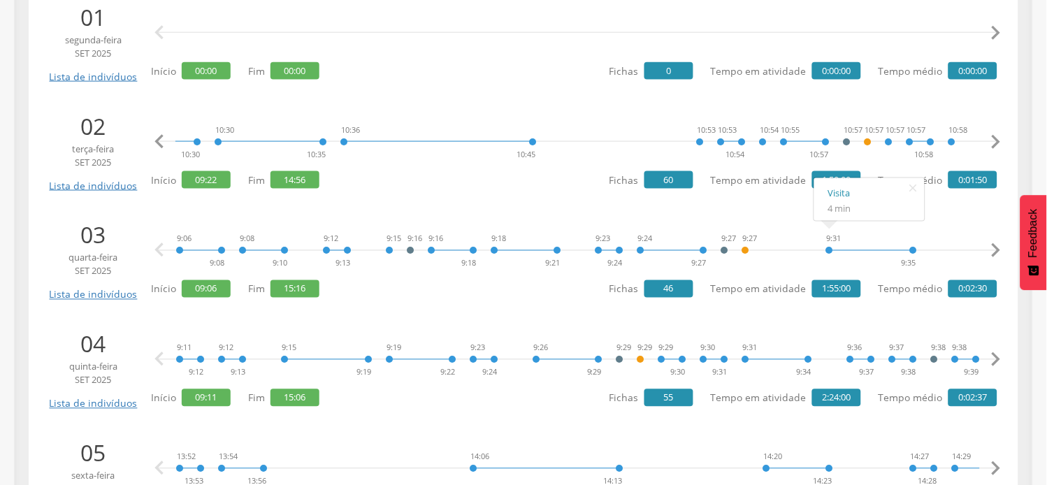
click at [995, 141] on icon "" at bounding box center [996, 142] width 28 height 28
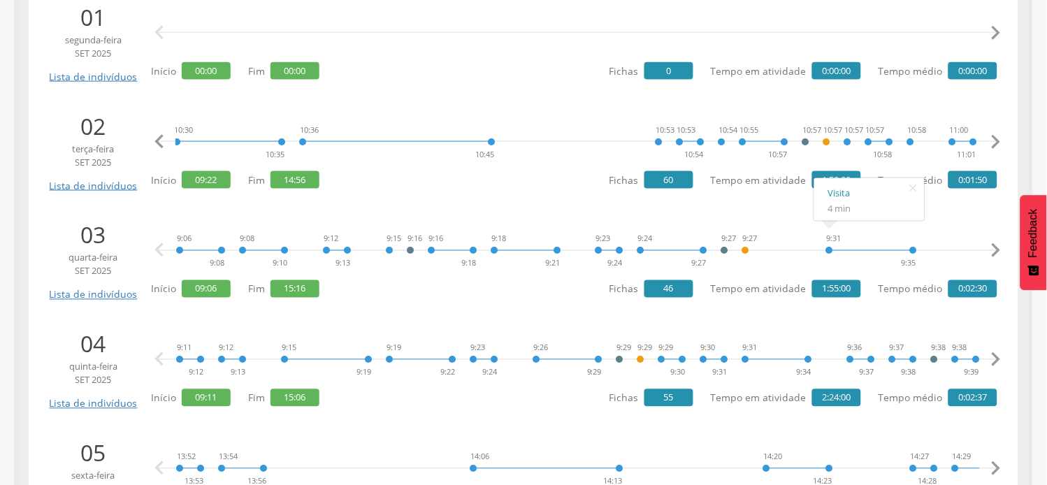
click at [995, 141] on icon "" at bounding box center [996, 142] width 28 height 28
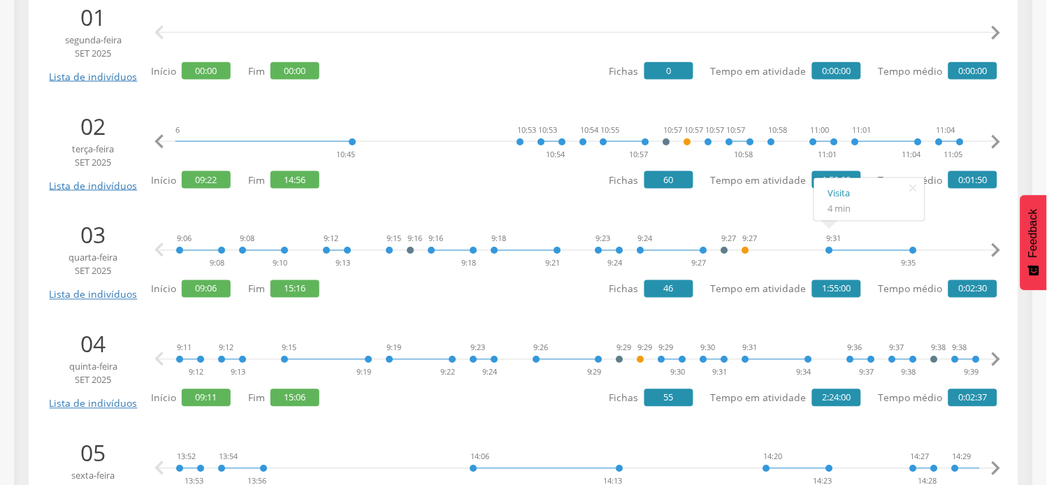
click at [995, 141] on icon "" at bounding box center [996, 142] width 28 height 28
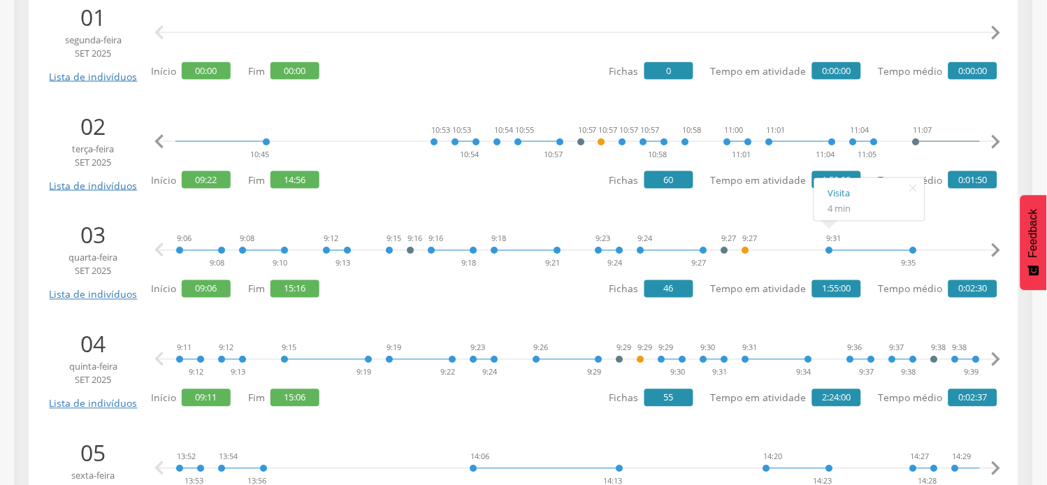
click at [995, 141] on icon "" at bounding box center [996, 142] width 28 height 28
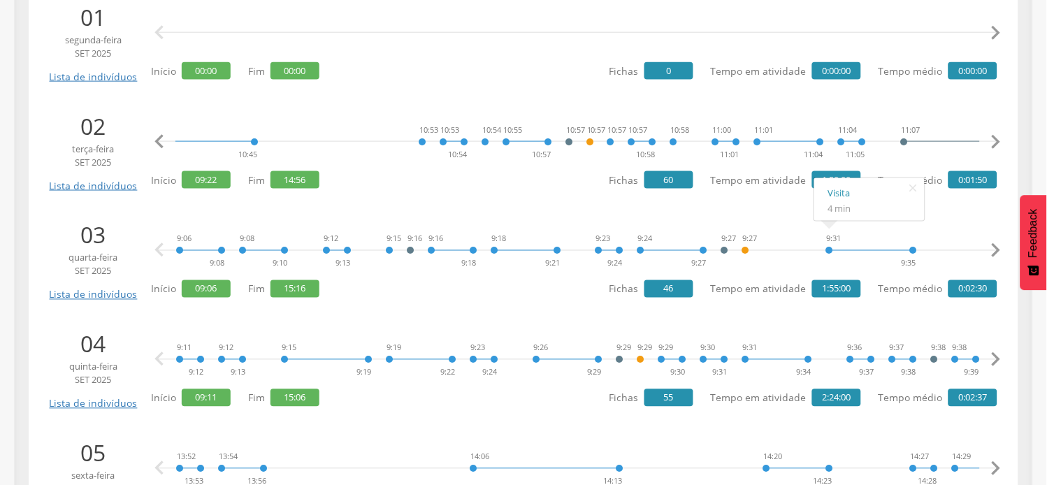
click at [995, 141] on icon "" at bounding box center [996, 142] width 28 height 28
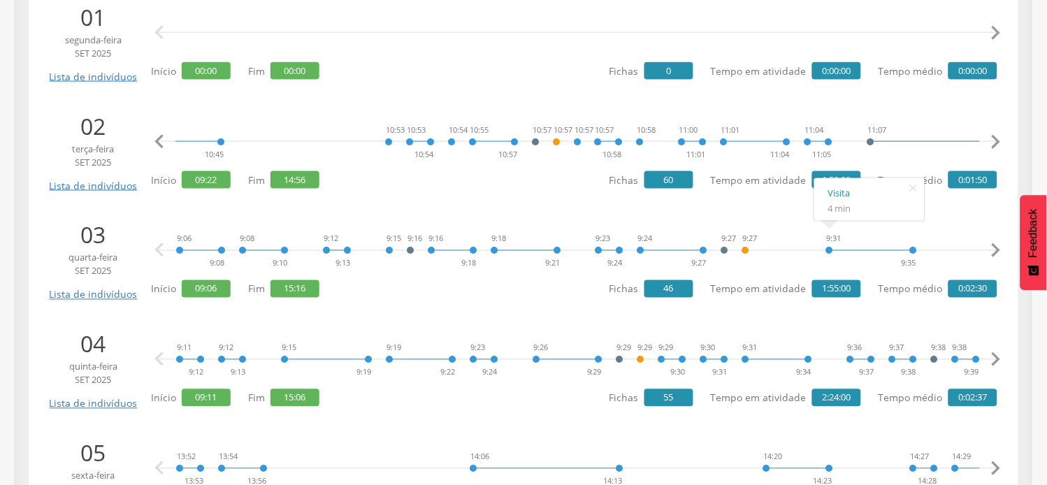
click at [995, 141] on icon "" at bounding box center [996, 142] width 28 height 28
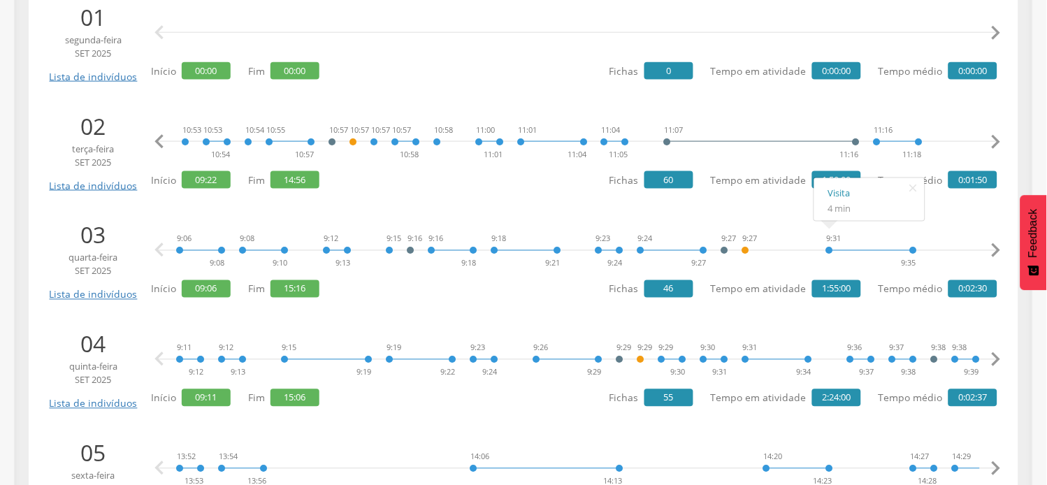
click at [995, 141] on icon "" at bounding box center [996, 142] width 28 height 28
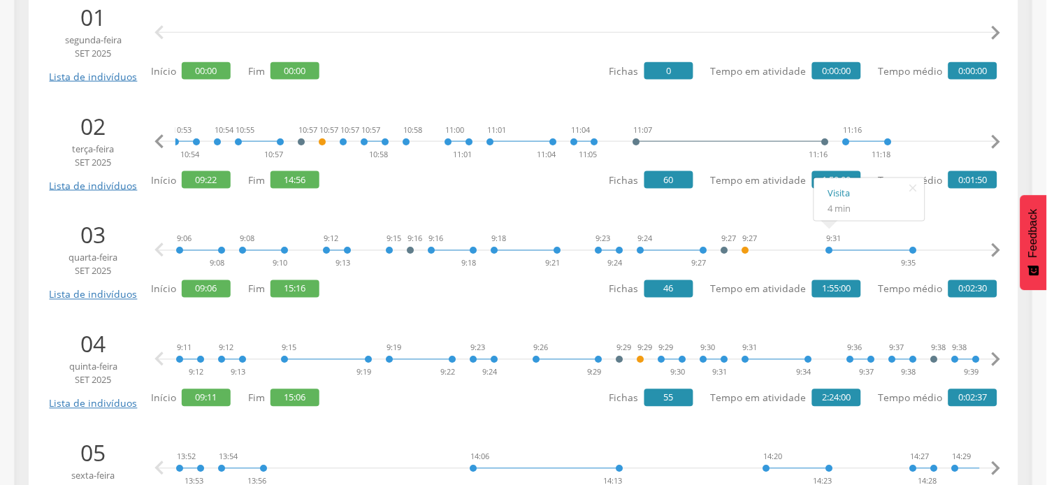
click at [995, 141] on icon "" at bounding box center [996, 142] width 28 height 28
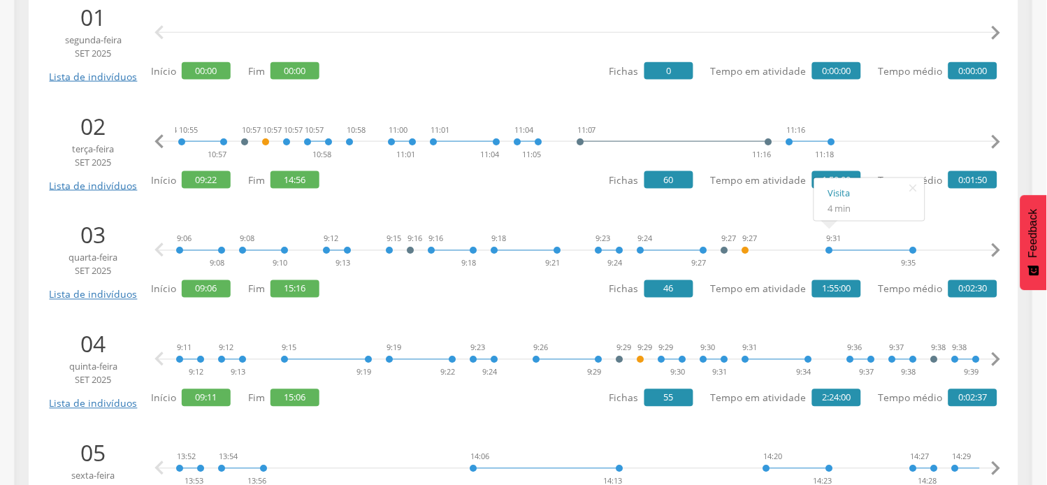
click at [995, 141] on icon "" at bounding box center [996, 142] width 28 height 28
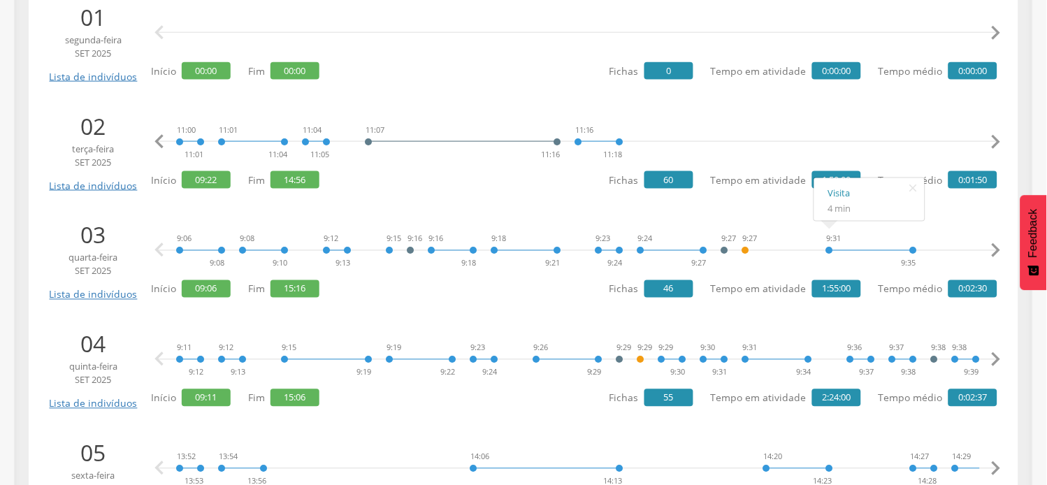
click at [995, 141] on icon "" at bounding box center [996, 142] width 28 height 28
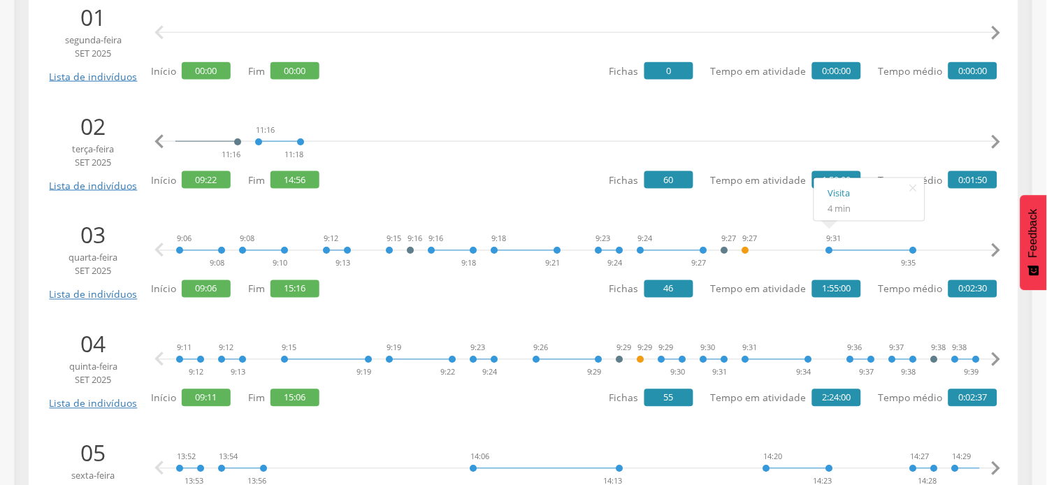
click at [995, 141] on icon "" at bounding box center [996, 142] width 28 height 28
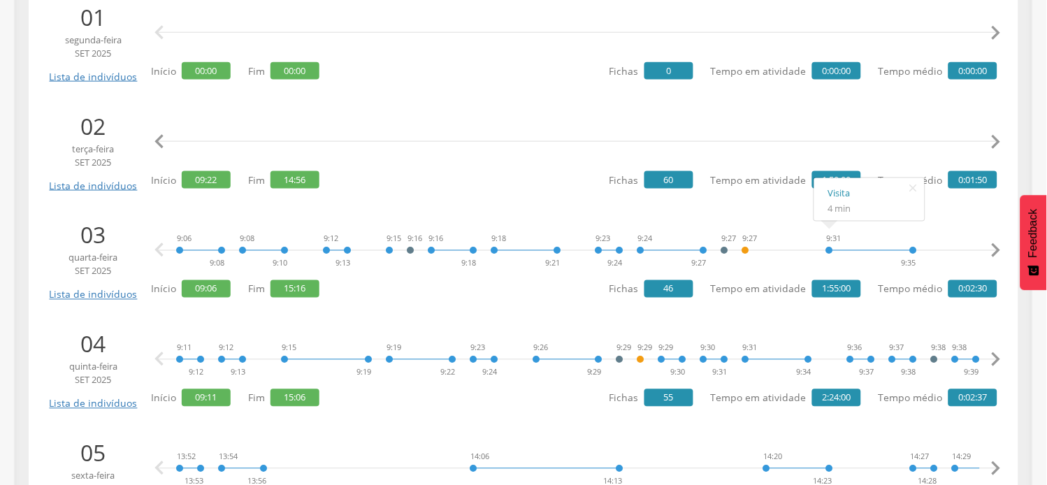
click at [995, 141] on icon "" at bounding box center [996, 142] width 28 height 28
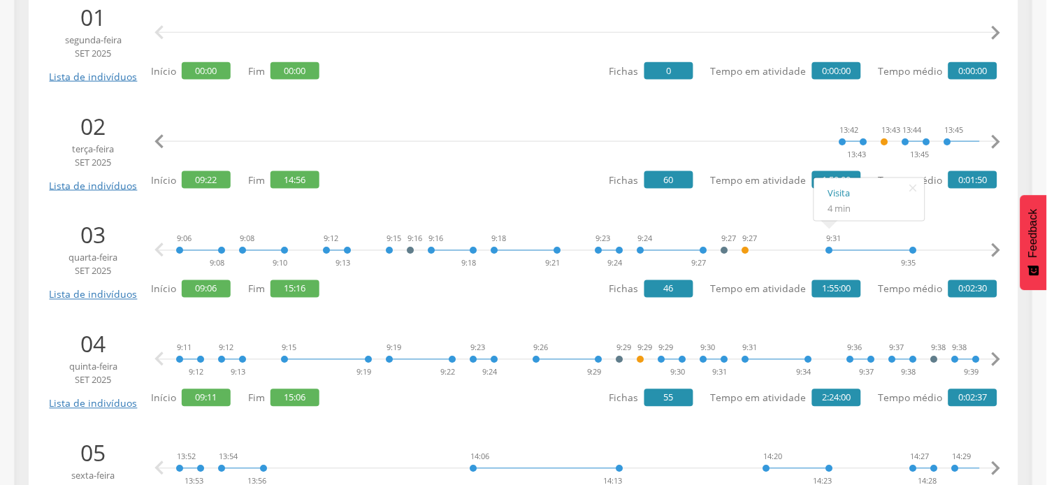
click at [995, 141] on icon "" at bounding box center [996, 142] width 28 height 28
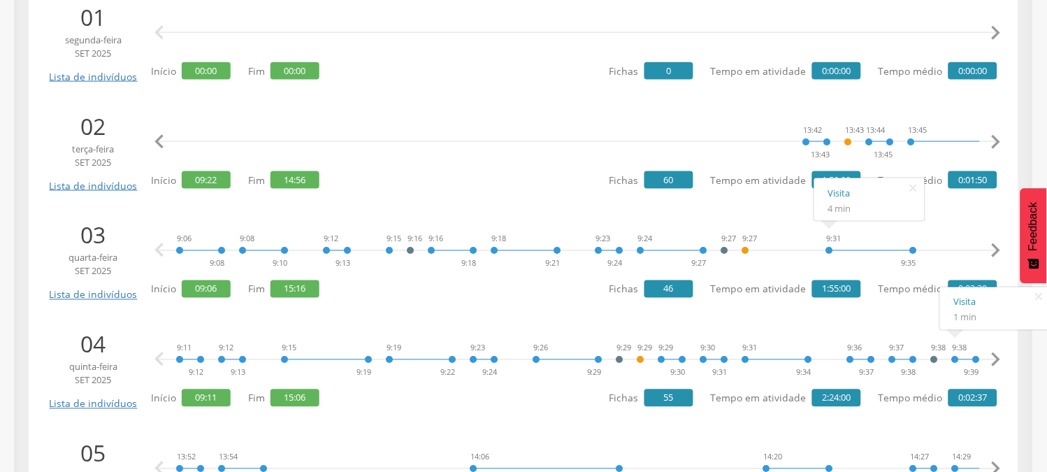
click at [998, 360] on icon "" at bounding box center [996, 360] width 28 height 28
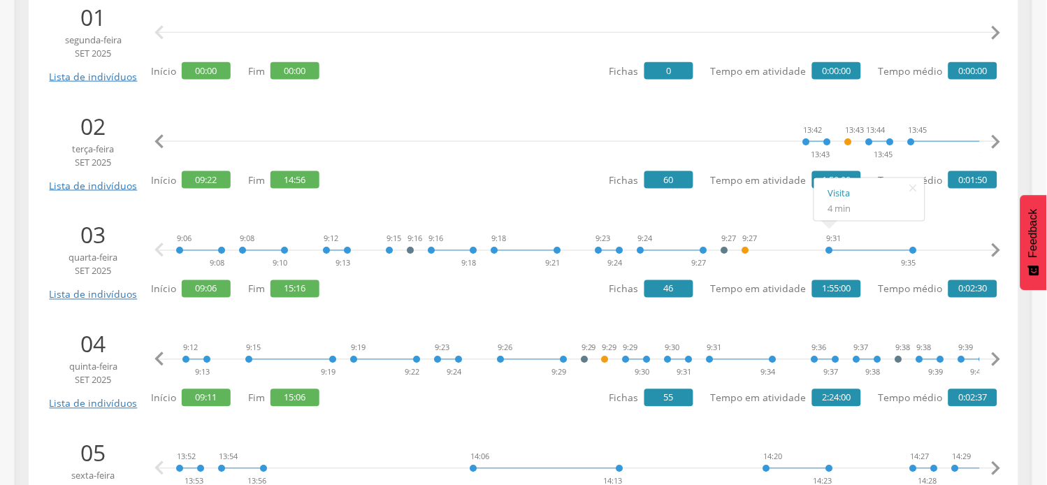
click at [998, 360] on icon "" at bounding box center [996, 360] width 28 height 28
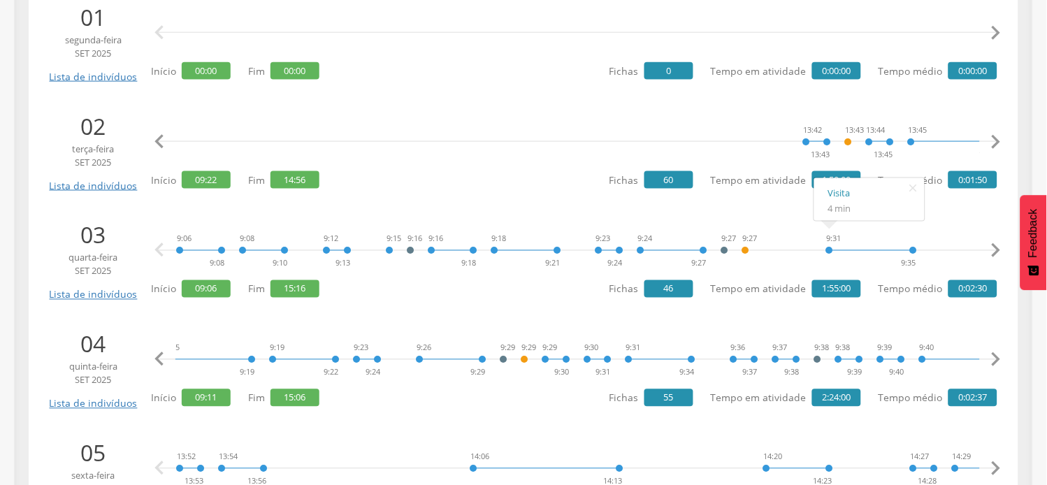
click at [998, 360] on icon "" at bounding box center [996, 360] width 28 height 28
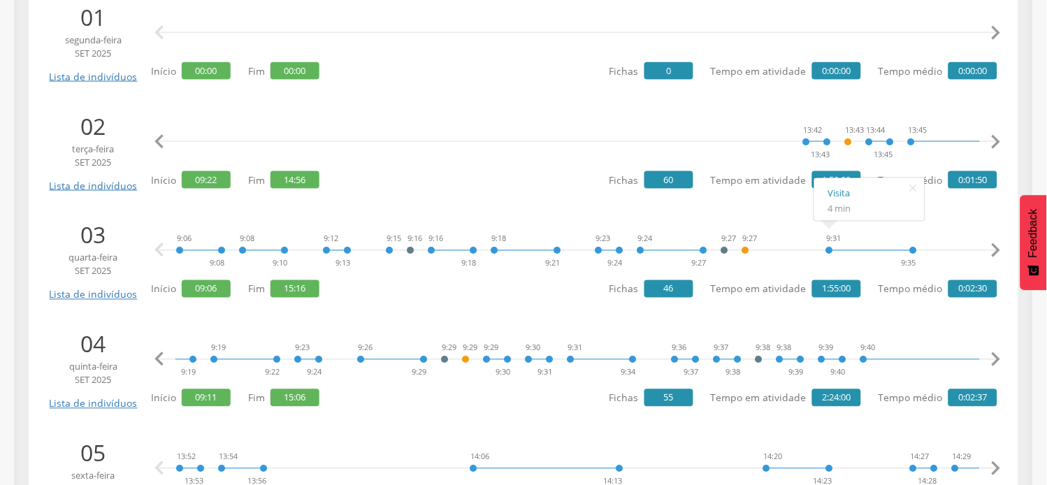
click at [998, 360] on icon "" at bounding box center [996, 360] width 28 height 28
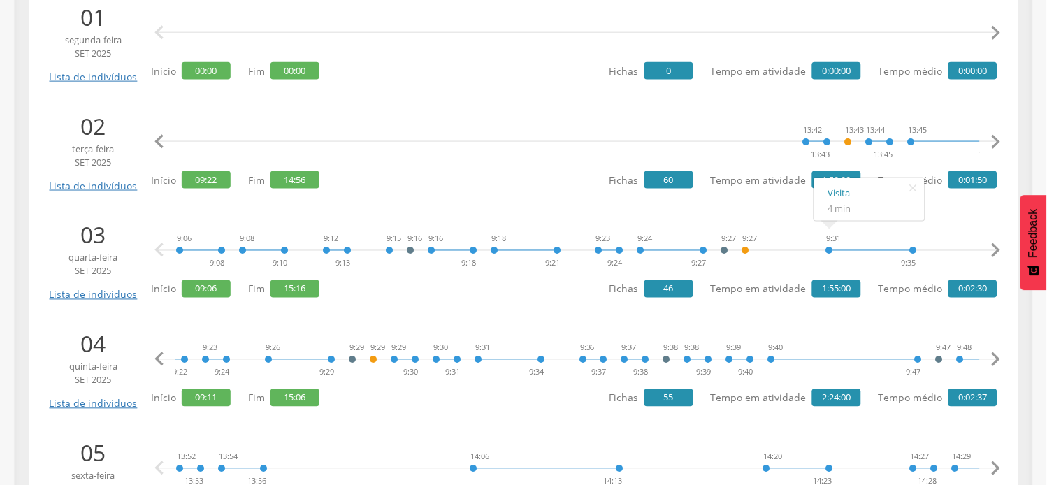
click at [998, 360] on icon "" at bounding box center [996, 360] width 28 height 28
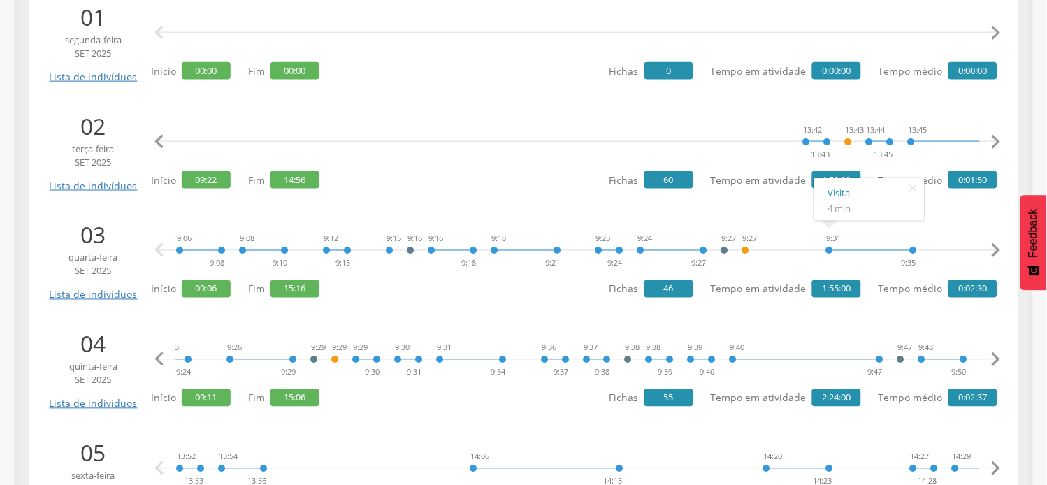
click at [998, 360] on icon "" at bounding box center [996, 360] width 28 height 28
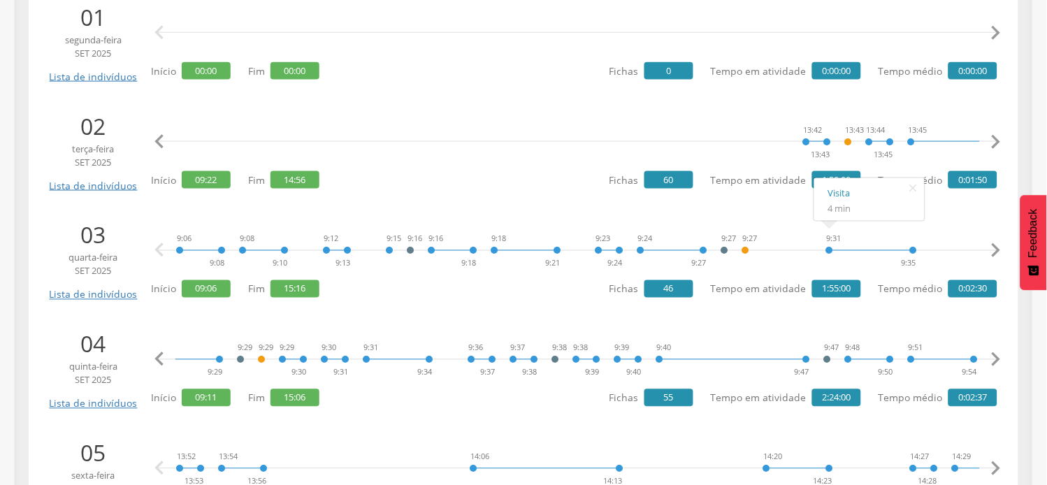
click at [998, 360] on icon "" at bounding box center [996, 360] width 28 height 28
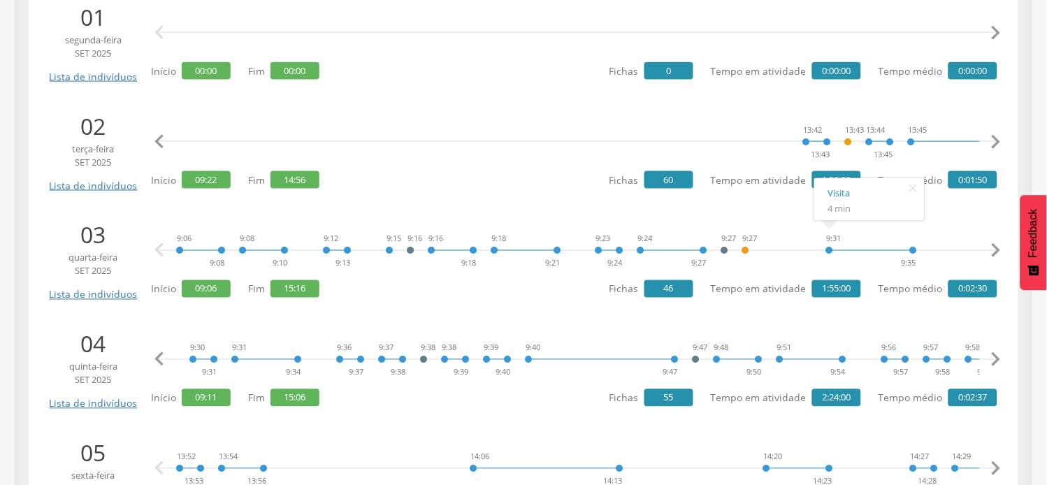
click at [998, 360] on icon "" at bounding box center [996, 360] width 28 height 28
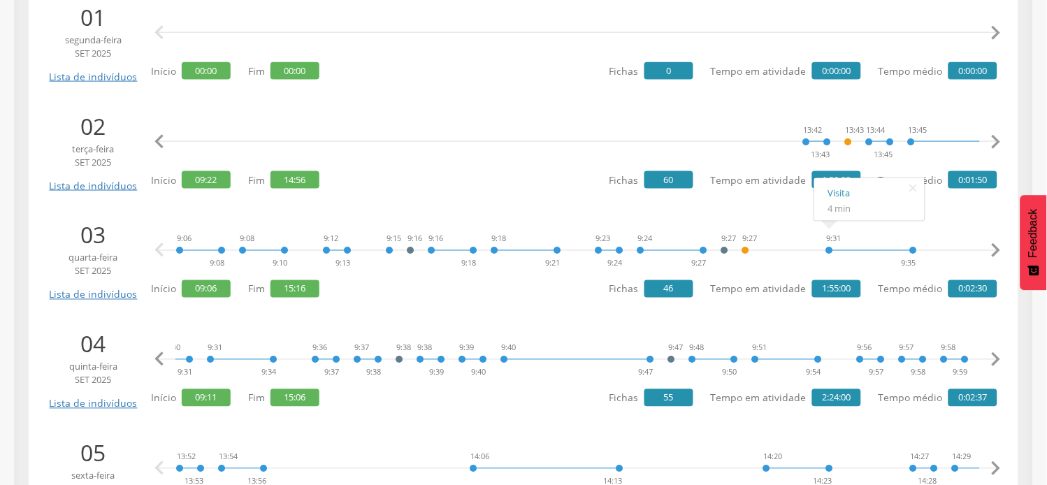
click at [1000, 360] on icon "" at bounding box center [996, 360] width 28 height 28
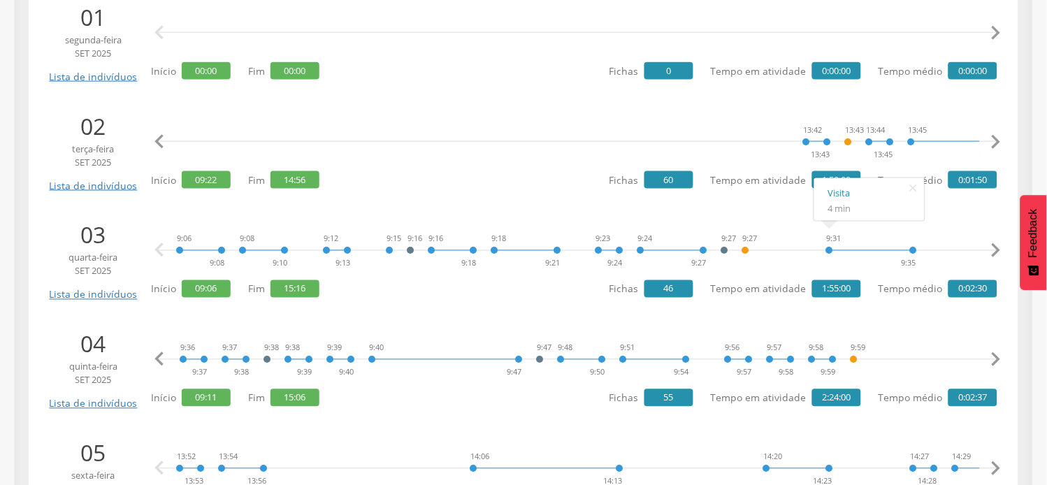
click at [1000, 360] on icon "" at bounding box center [996, 360] width 28 height 28
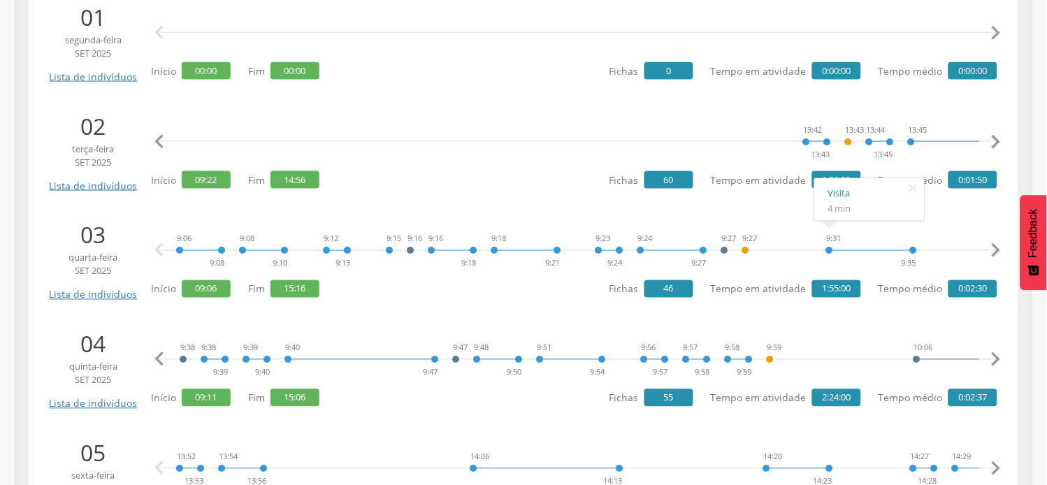
click at [1000, 359] on icon "" at bounding box center [996, 360] width 28 height 28
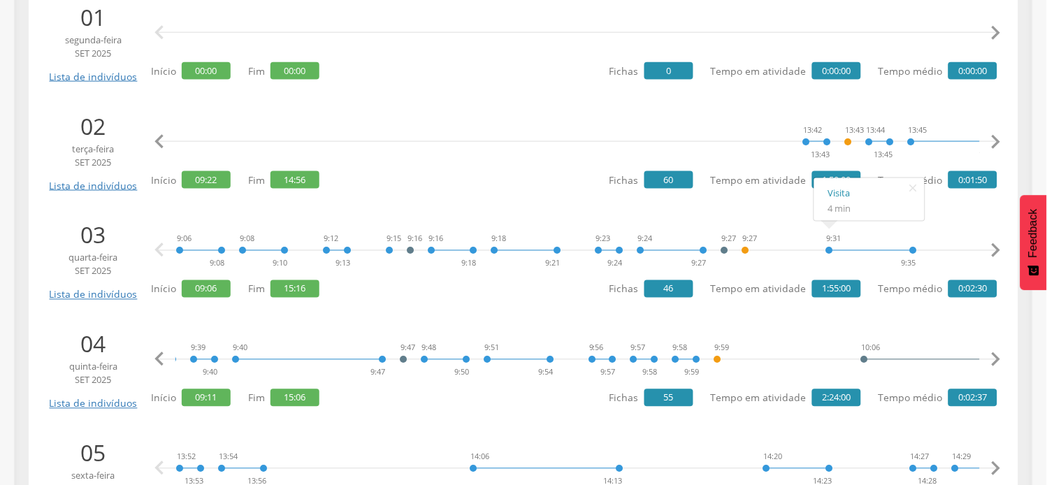
click at [1000, 359] on icon "" at bounding box center [996, 360] width 28 height 28
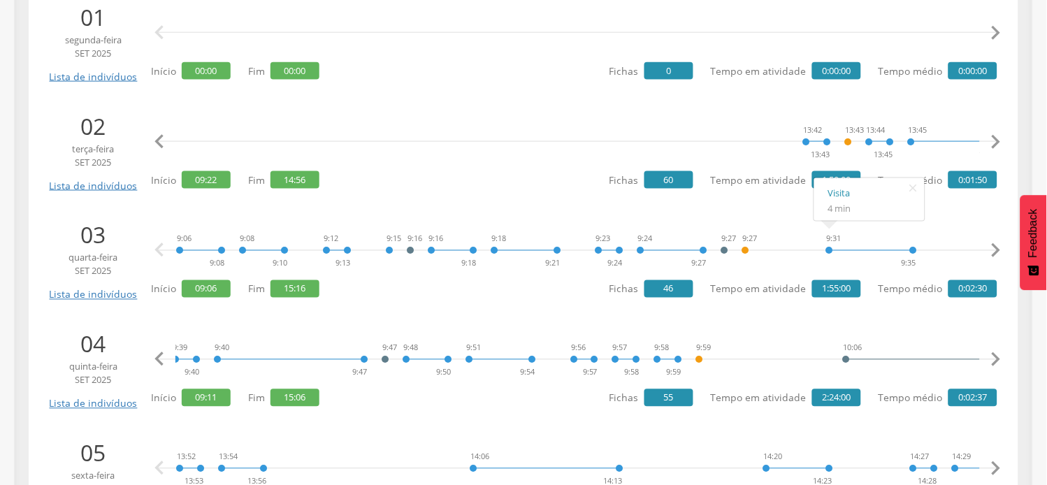
click at [1001, 359] on icon "" at bounding box center [996, 360] width 28 height 28
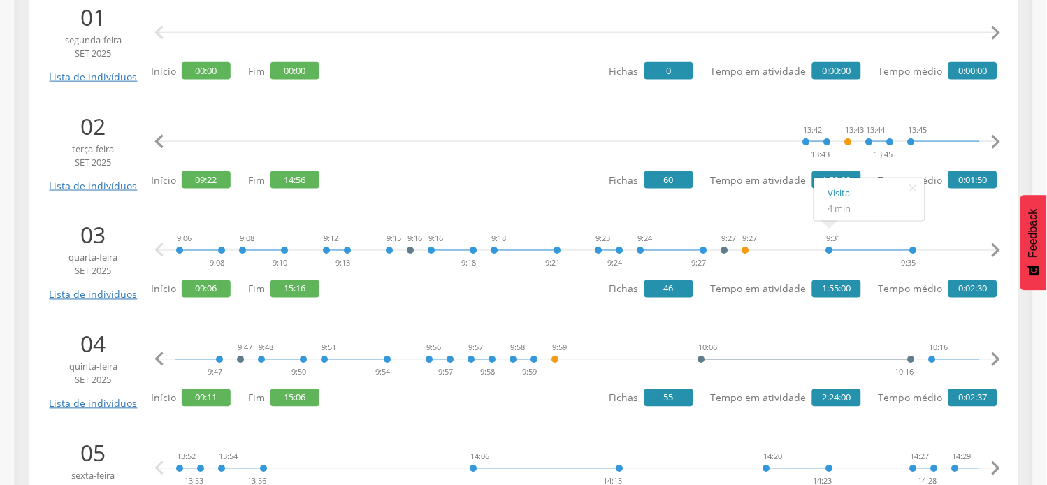
click at [1001, 359] on icon "" at bounding box center [996, 360] width 28 height 28
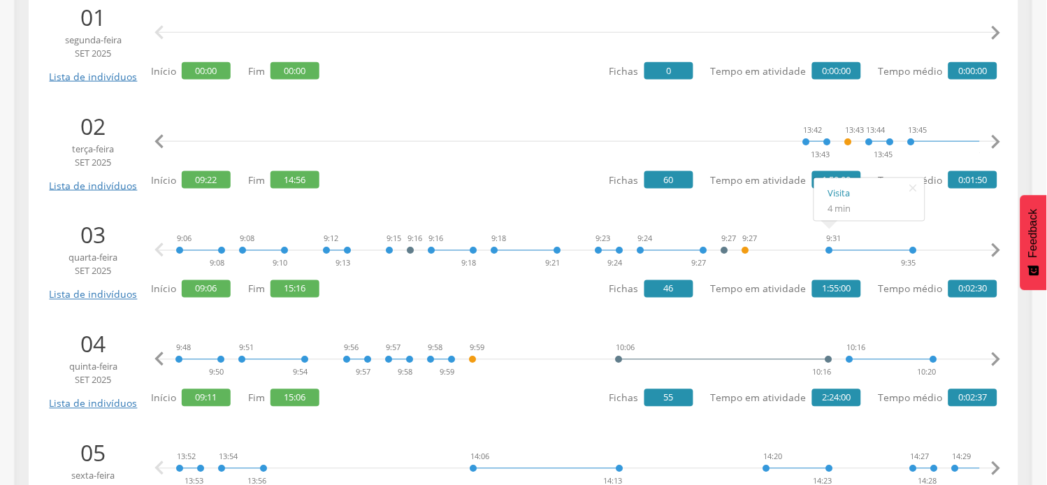
click at [1001, 359] on icon "" at bounding box center [996, 360] width 28 height 28
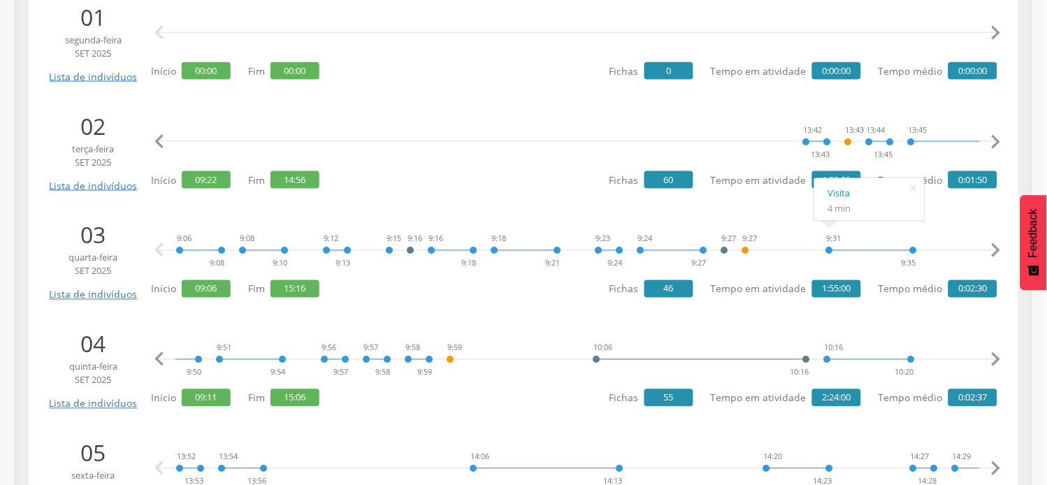
click at [1001, 359] on icon "" at bounding box center [996, 360] width 28 height 28
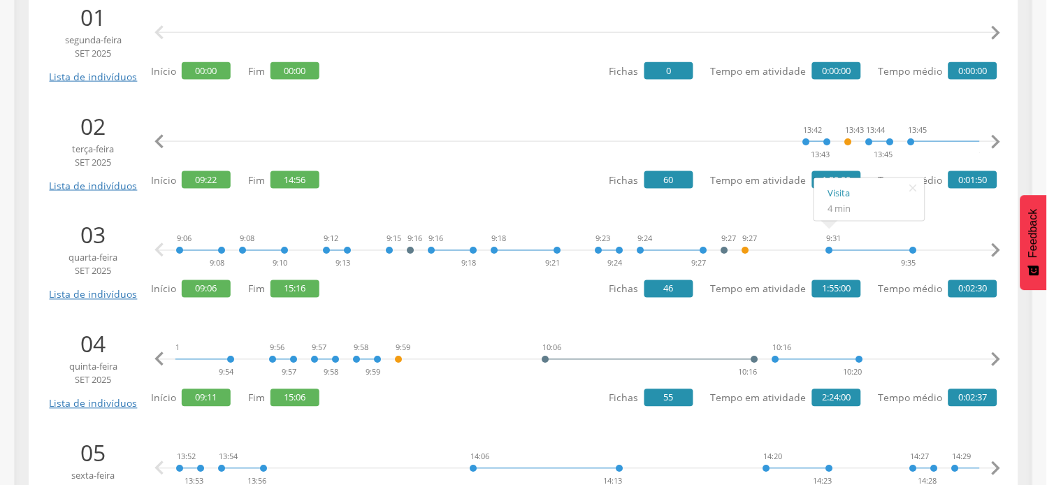
click at [1001, 359] on icon "" at bounding box center [996, 360] width 28 height 28
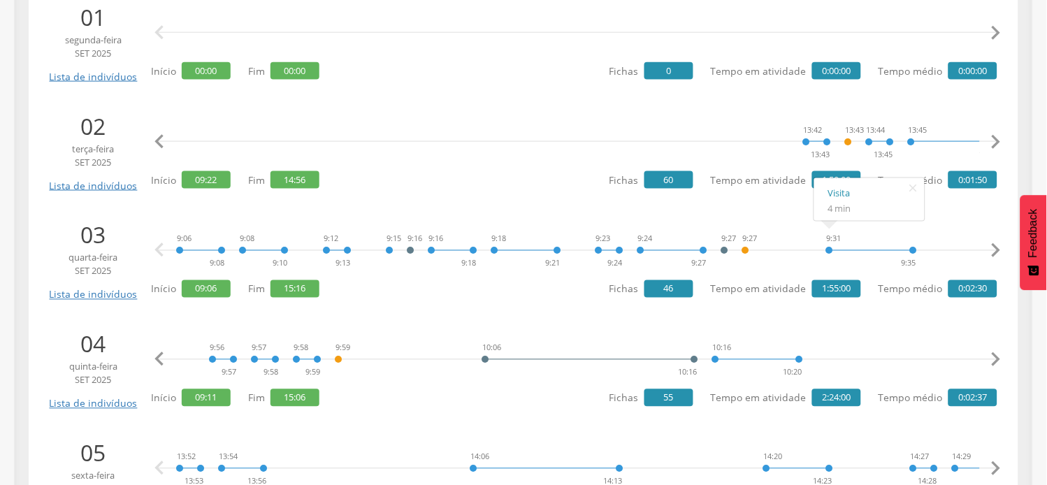
click at [1001, 359] on icon "" at bounding box center [996, 360] width 28 height 28
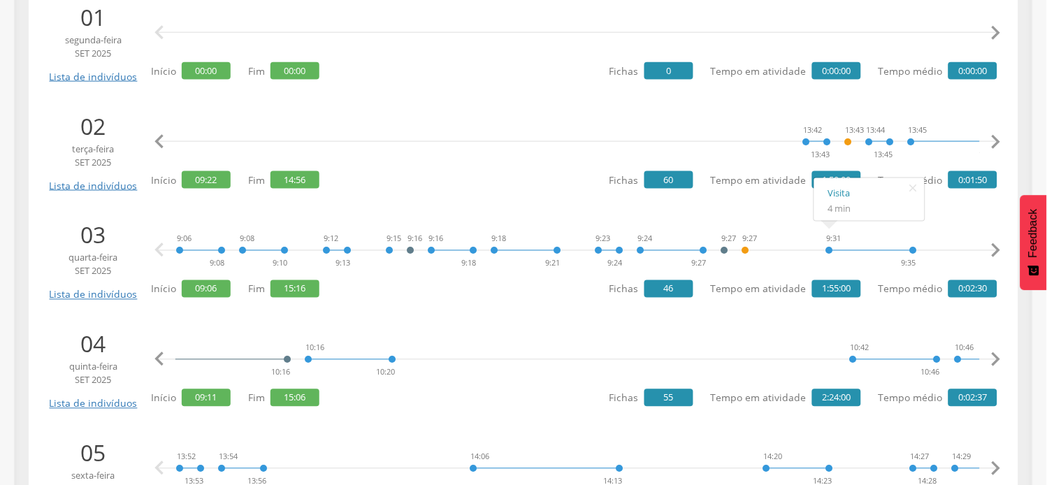
click at [1001, 359] on icon "" at bounding box center [996, 360] width 28 height 28
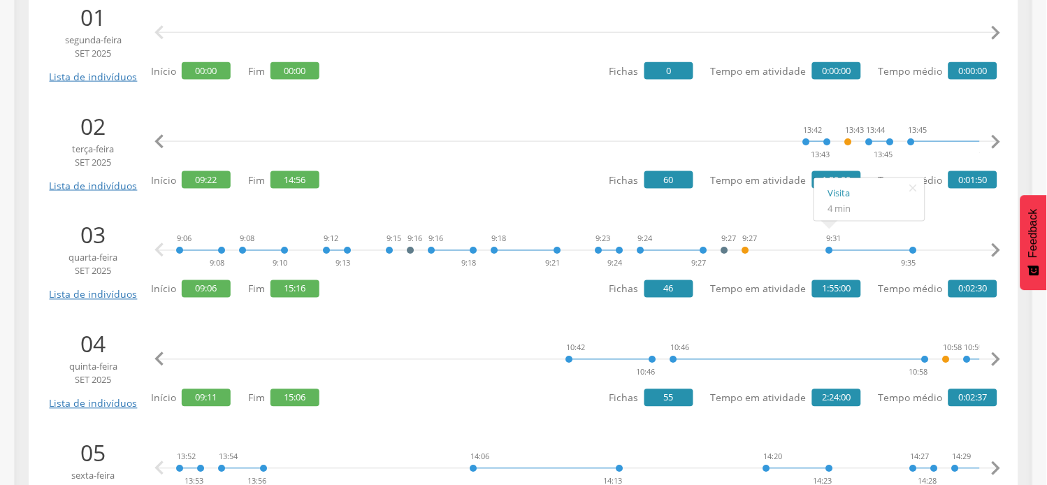
click at [1001, 359] on icon "" at bounding box center [996, 360] width 28 height 28
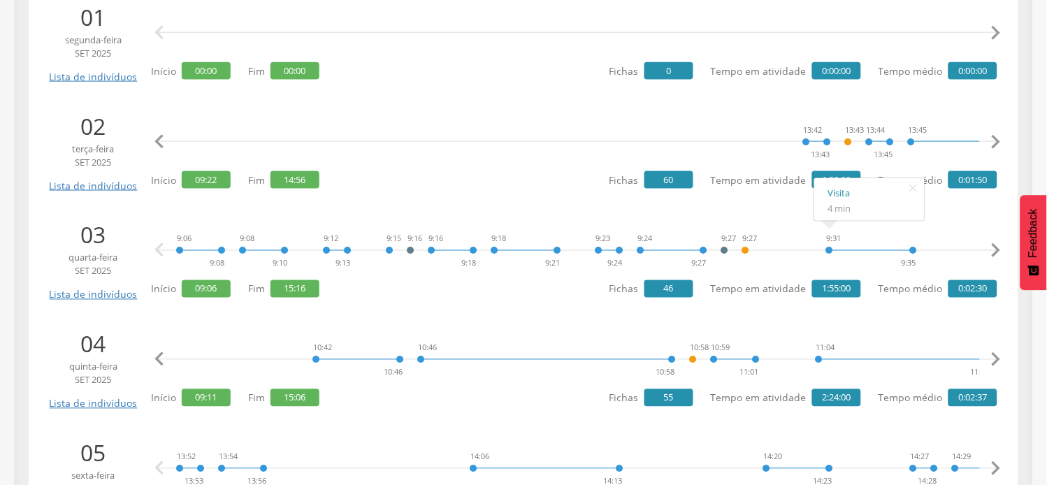
click at [1001, 359] on icon "" at bounding box center [996, 360] width 28 height 28
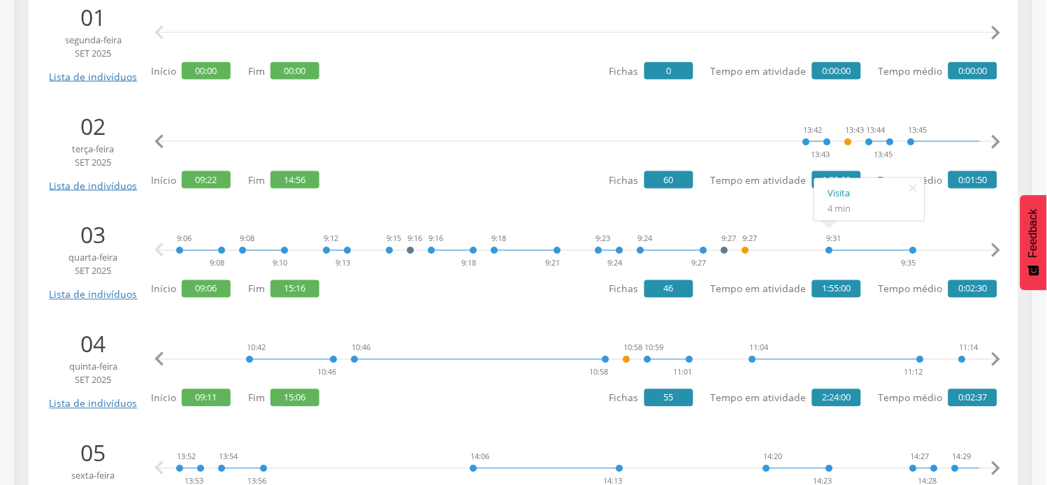
click at [1001, 359] on icon "" at bounding box center [996, 360] width 28 height 28
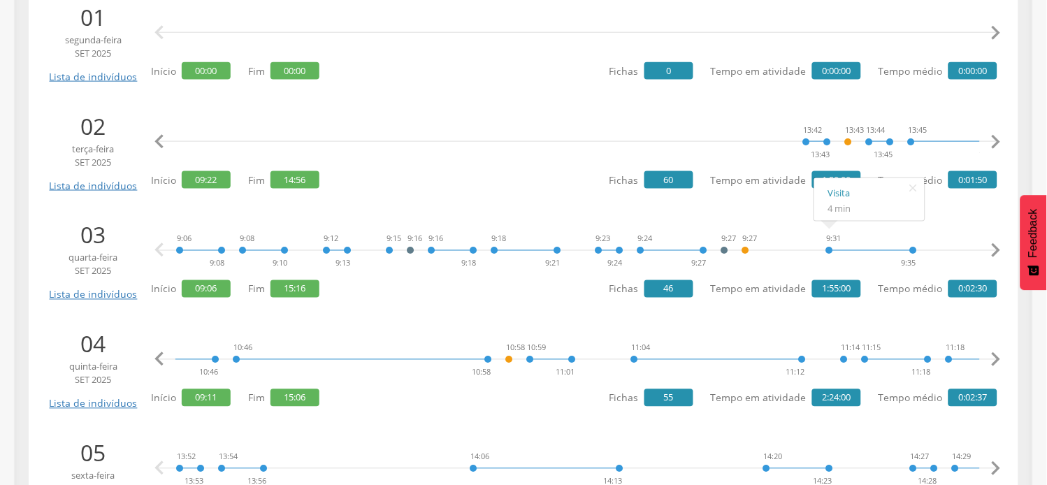
click at [1001, 359] on icon "" at bounding box center [996, 360] width 28 height 28
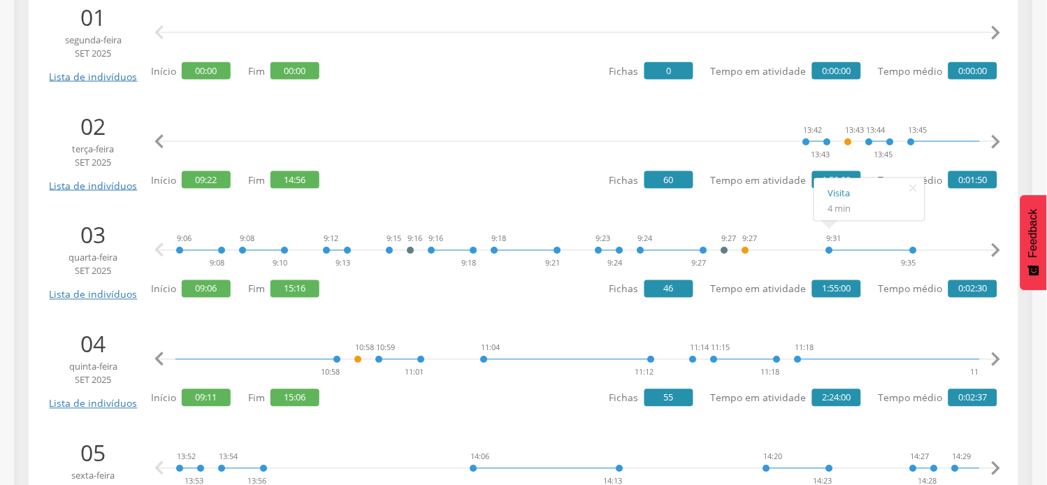
click at [1001, 359] on icon "" at bounding box center [996, 360] width 28 height 28
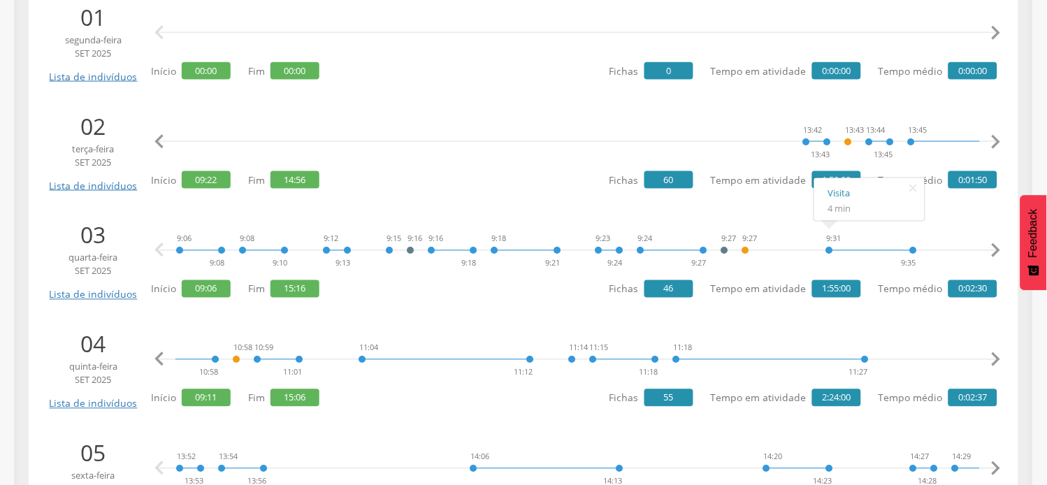
click at [1001, 359] on icon "" at bounding box center [996, 360] width 28 height 28
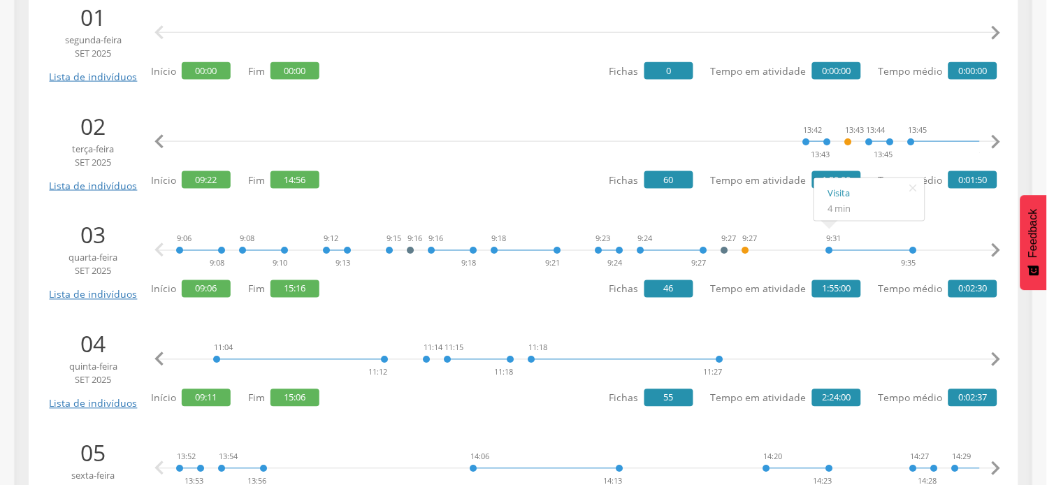
click at [1001, 359] on icon "" at bounding box center [996, 360] width 28 height 28
click at [1002, 359] on icon "" at bounding box center [996, 360] width 28 height 28
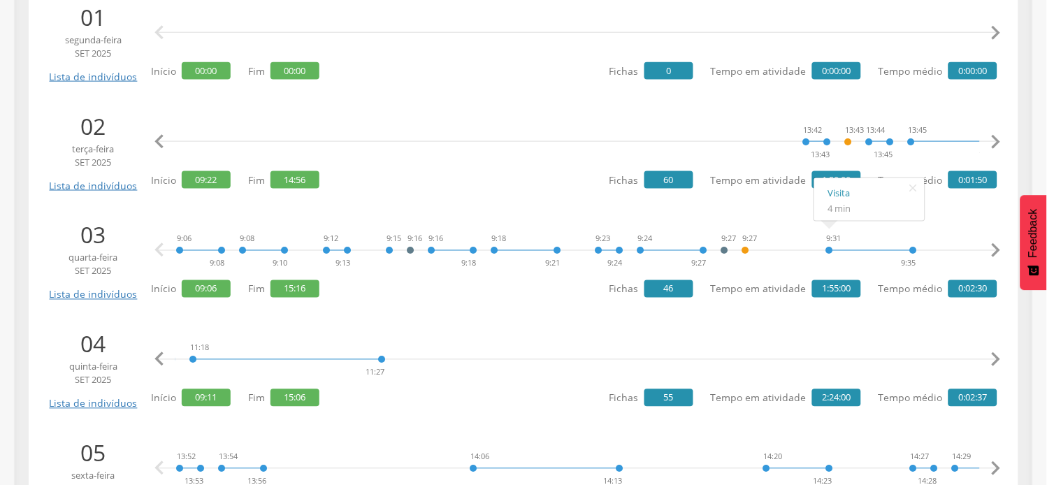
click at [1002, 359] on icon "" at bounding box center [996, 360] width 28 height 28
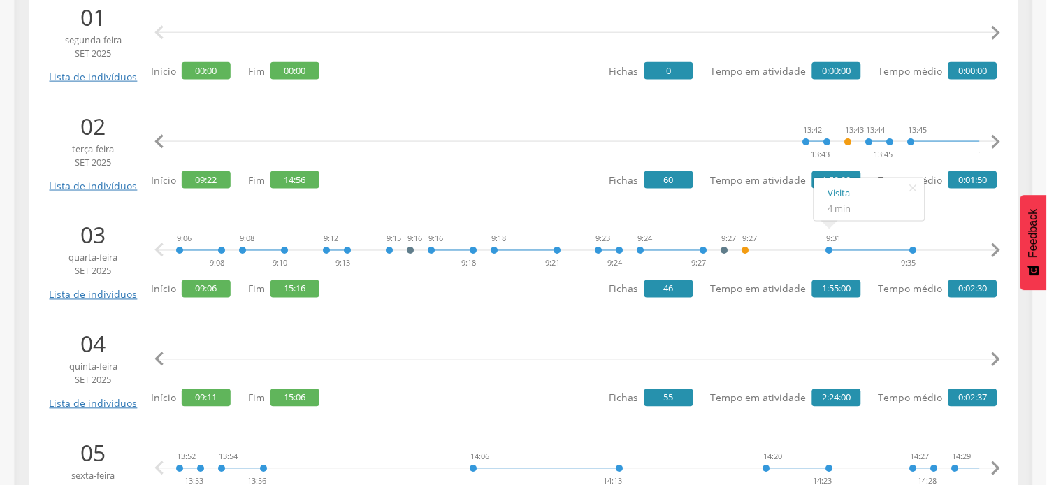
click at [1002, 359] on icon "" at bounding box center [996, 360] width 28 height 28
click at [1003, 359] on icon "" at bounding box center [996, 360] width 28 height 28
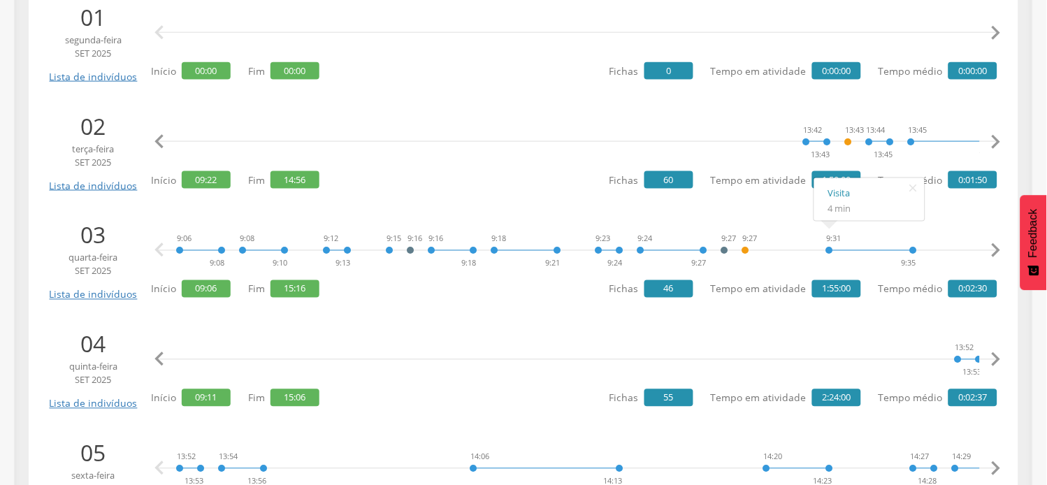
click at [1003, 359] on icon "" at bounding box center [996, 360] width 28 height 28
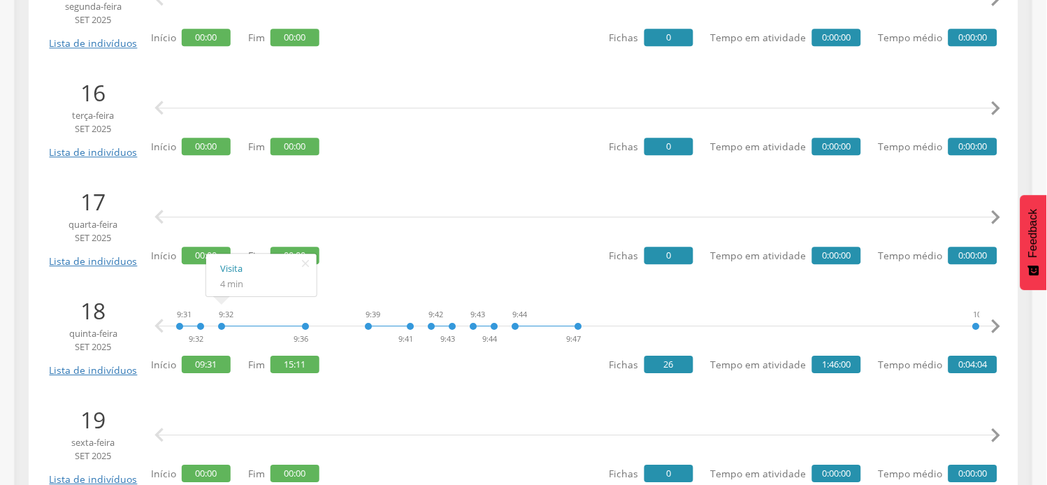
scroll to position [3160, 0]
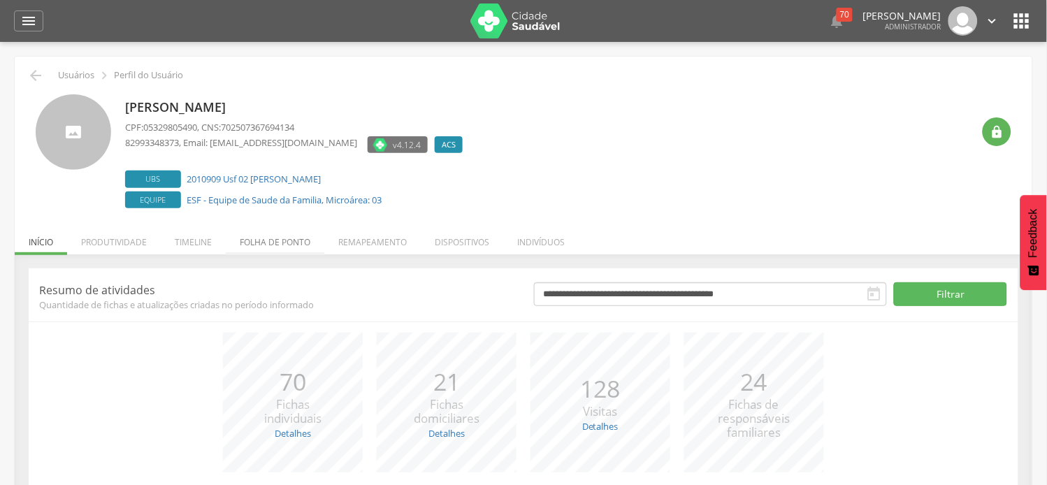
click at [266, 241] on li "Folha de ponto" at bounding box center [275, 238] width 99 height 33
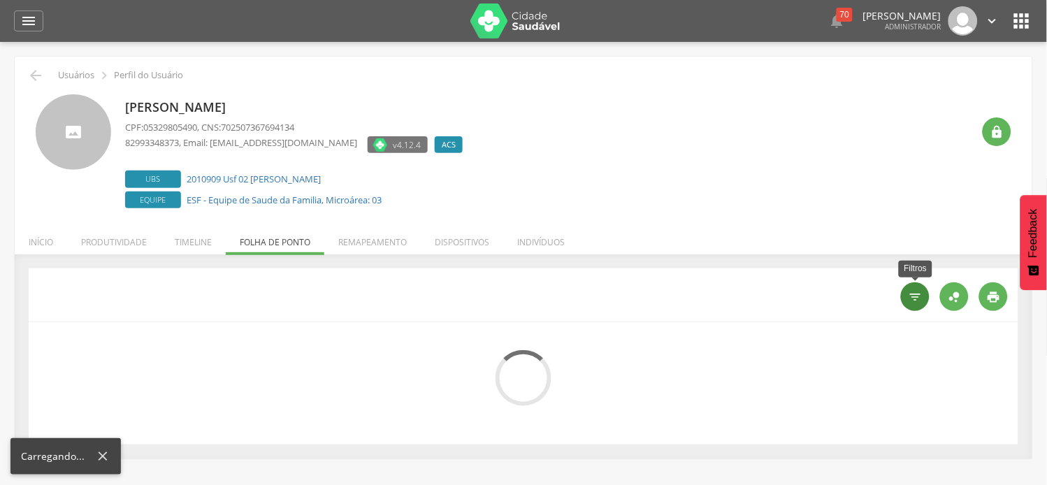
click at [910, 303] on icon "" at bounding box center [916, 297] width 14 height 14
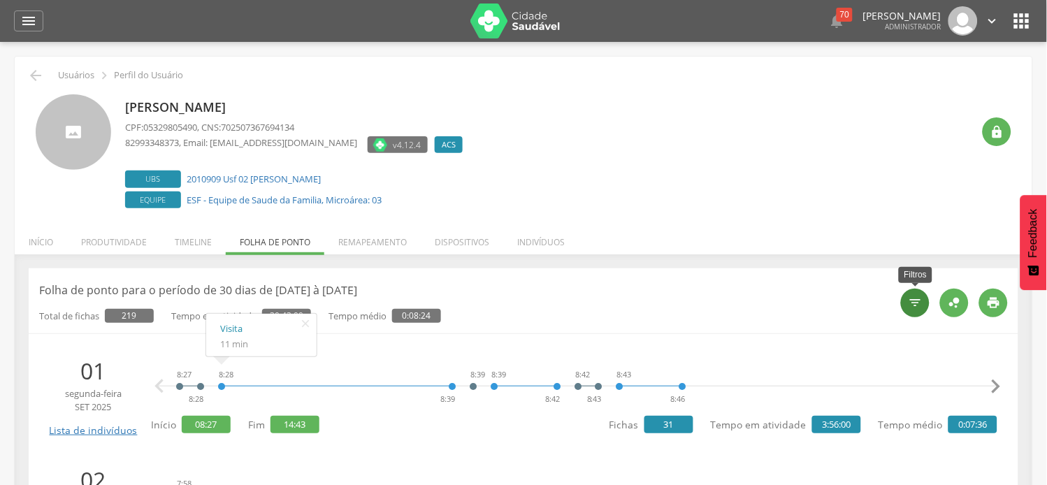
click at [919, 301] on icon "" at bounding box center [916, 303] width 14 height 14
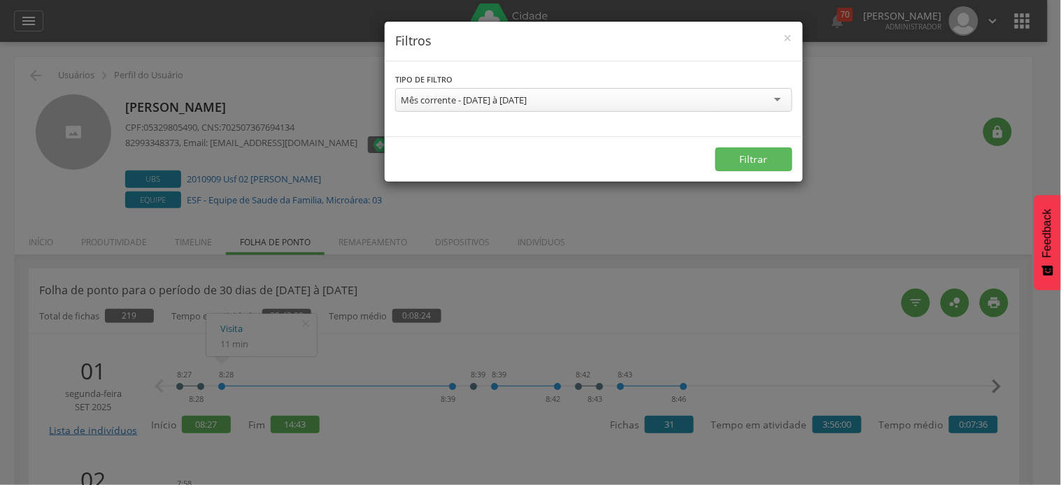
click at [536, 108] on div "Mês corrente - [DATE] à [DATE]" at bounding box center [593, 100] width 397 height 24
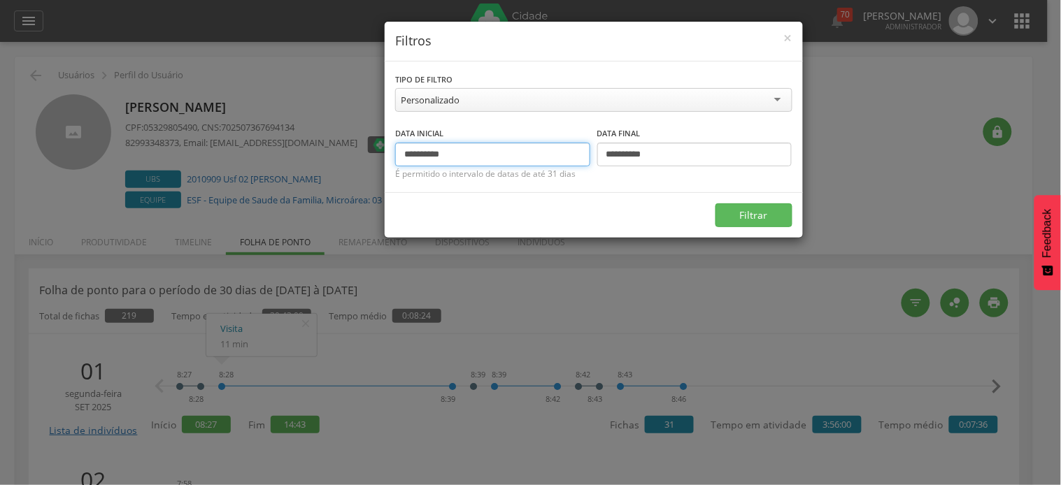
drag, startPoint x: 427, startPoint y: 150, endPoint x: 399, endPoint y: 152, distance: 27.3
click at [399, 152] on input "**********" at bounding box center [492, 155] width 195 height 24
type input "**********"
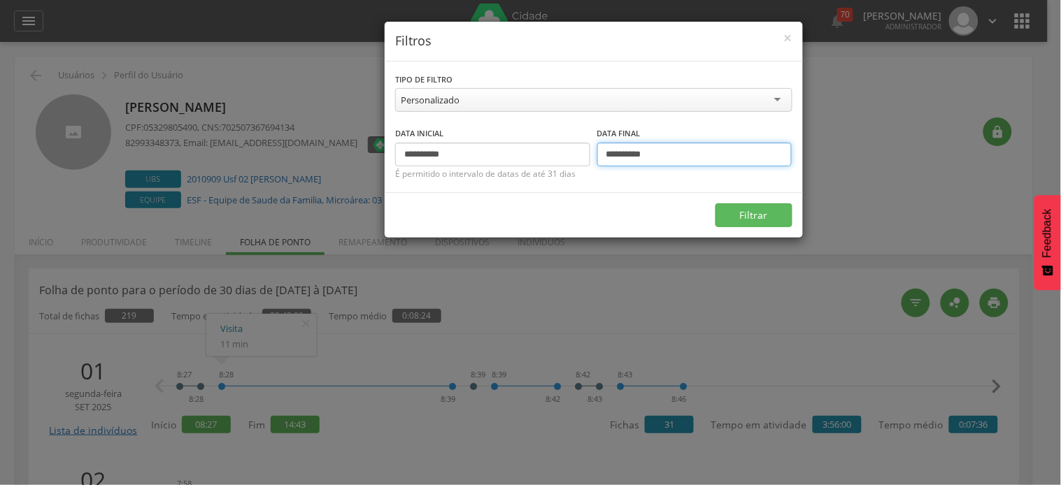
drag, startPoint x: 617, startPoint y: 152, endPoint x: 592, endPoint y: 151, distance: 24.5
click at [592, 151] on div "**********" at bounding box center [593, 146] width 397 height 41
type input "**********"
click at [715, 203] on button "Filtrar" at bounding box center [753, 215] width 77 height 24
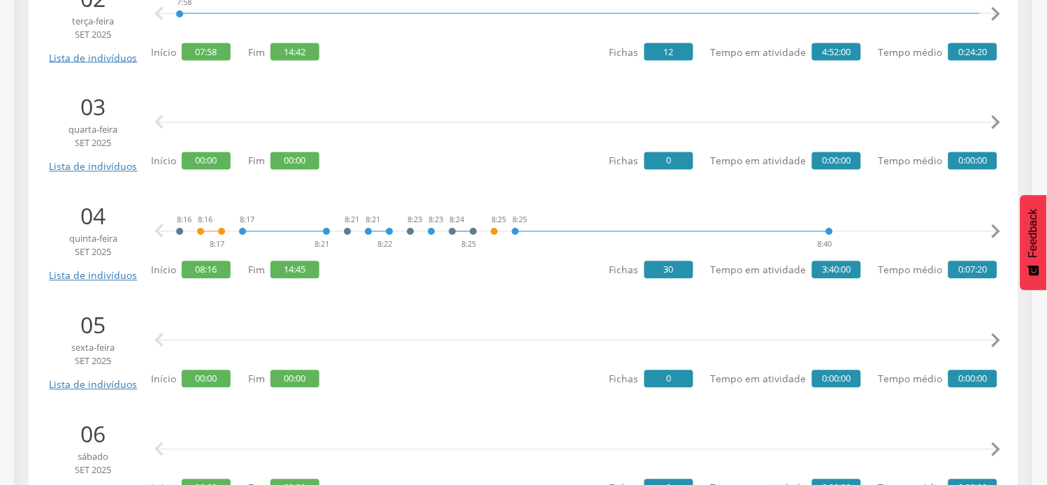
scroll to position [1709, 0]
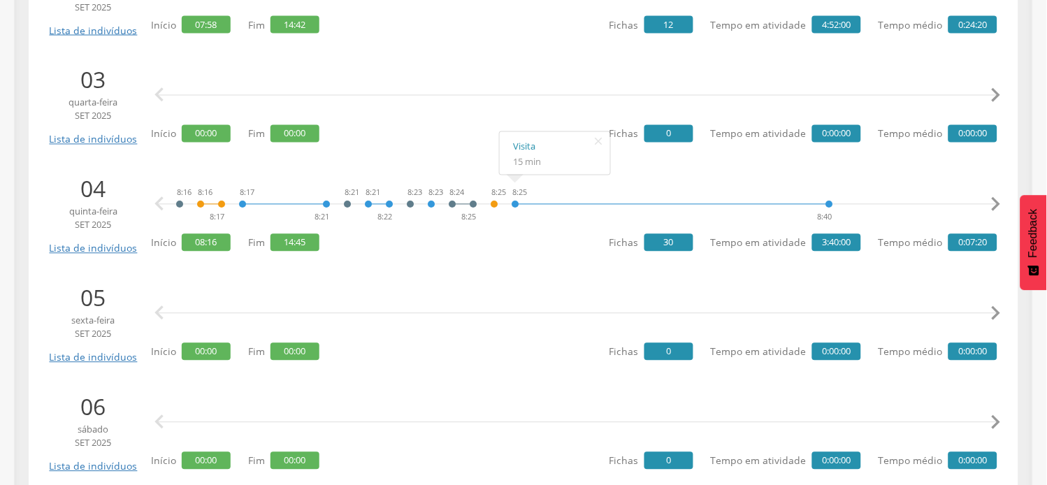
click at [994, 201] on icon "" at bounding box center [996, 205] width 28 height 28
click at [996, 201] on icon "" at bounding box center [996, 205] width 28 height 28
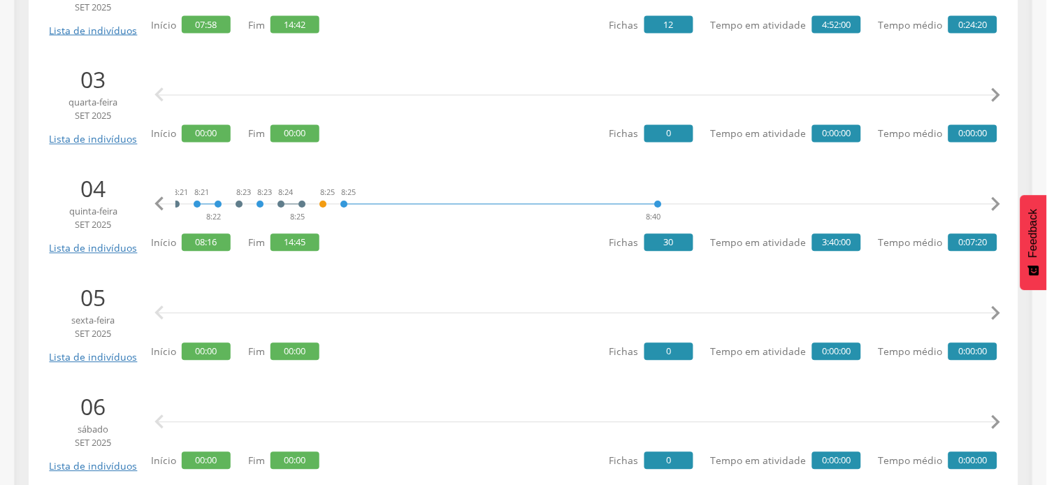
click at [996, 201] on icon "" at bounding box center [996, 205] width 28 height 28
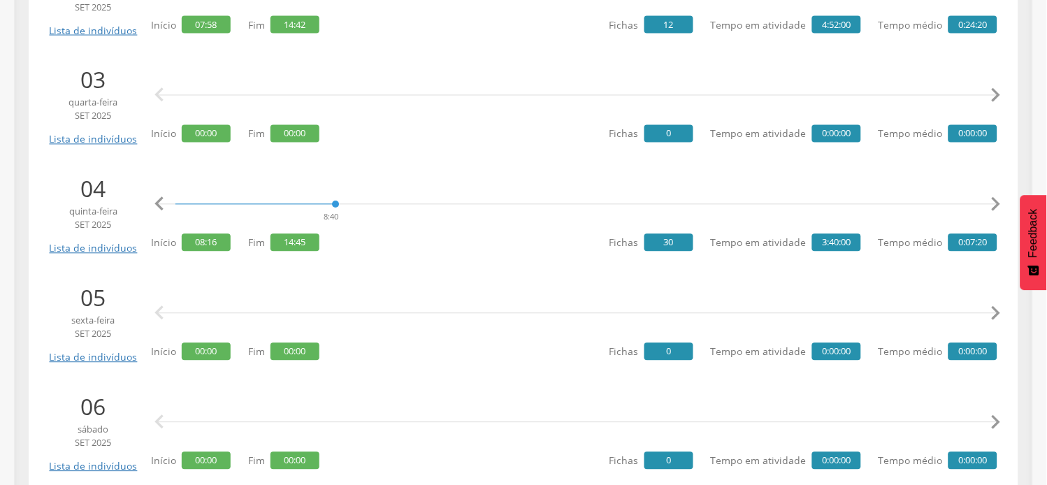
click at [996, 201] on icon "" at bounding box center [996, 205] width 28 height 28
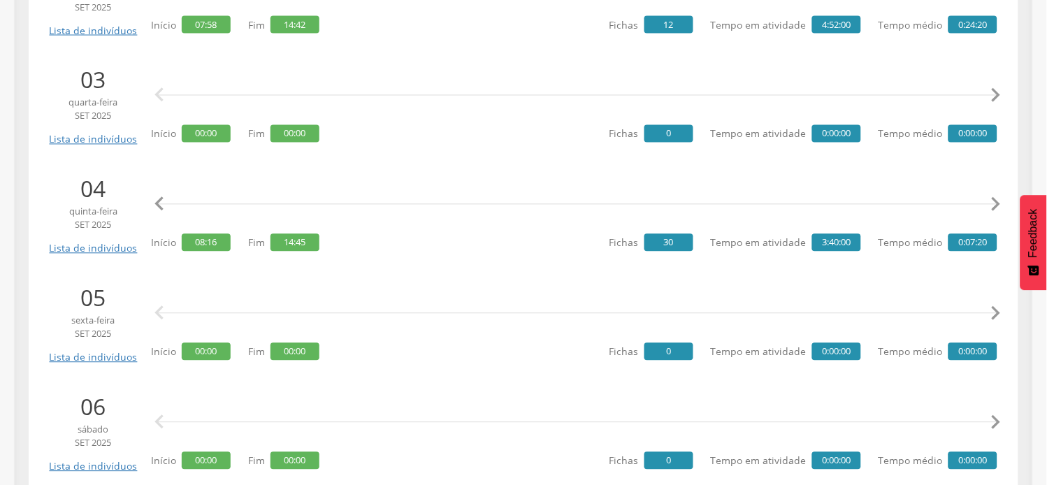
click at [996, 201] on icon "" at bounding box center [996, 205] width 28 height 28
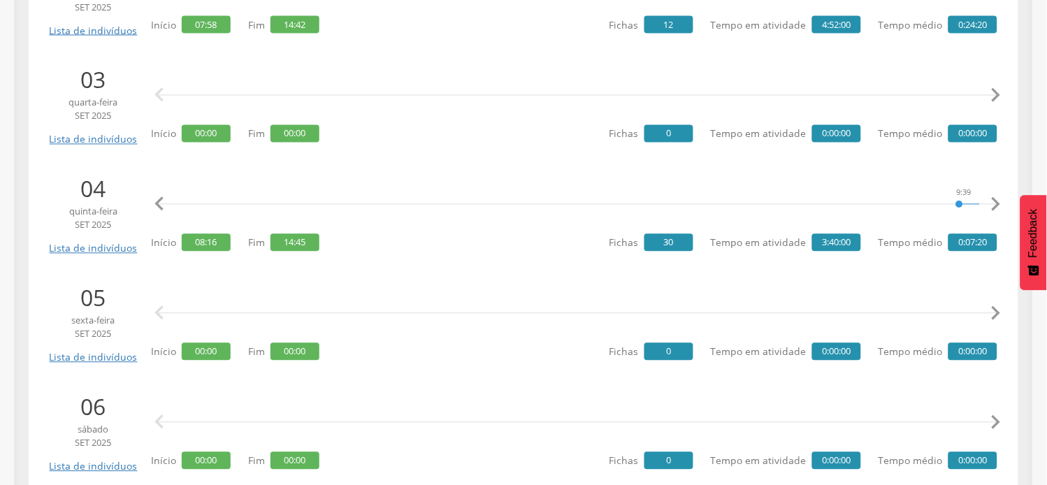
click at [996, 201] on icon "" at bounding box center [996, 205] width 28 height 28
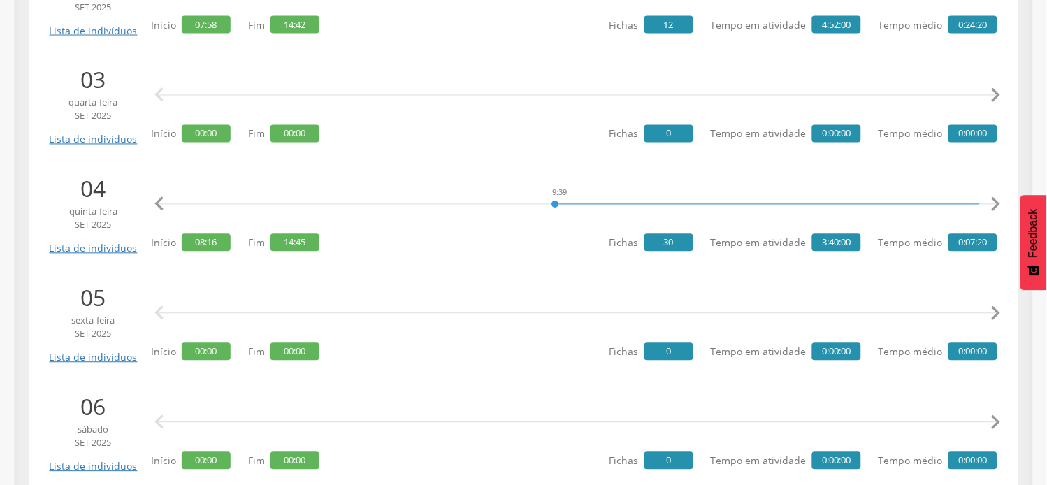
click at [996, 201] on icon "" at bounding box center [996, 205] width 28 height 28
click at [997, 201] on icon "" at bounding box center [996, 205] width 28 height 28
click at [1000, 203] on icon "" at bounding box center [996, 205] width 28 height 28
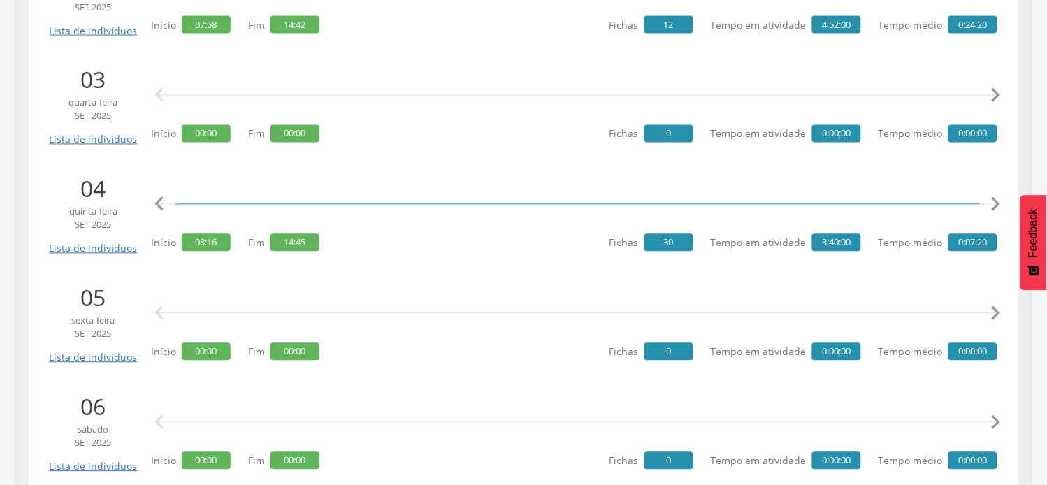
click at [1000, 203] on icon "" at bounding box center [996, 205] width 28 height 28
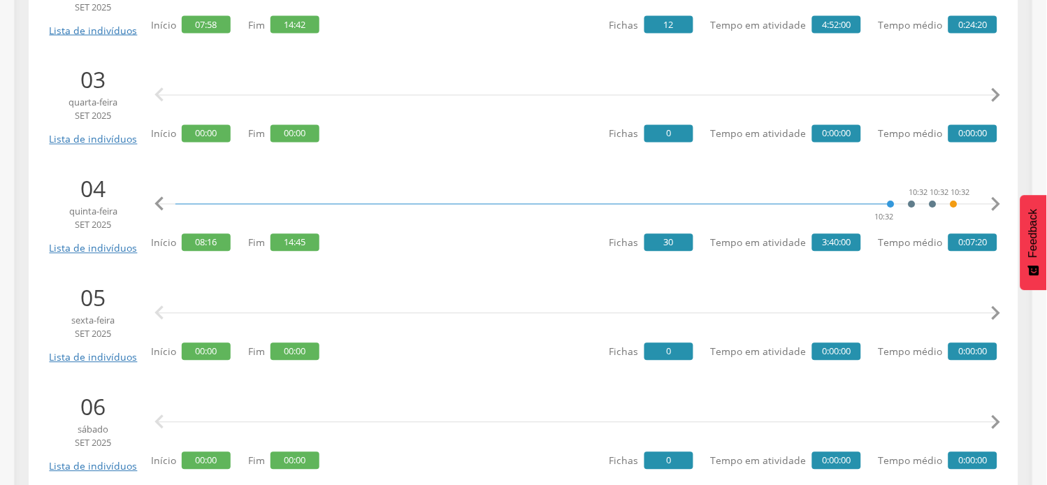
click at [1000, 203] on icon "" at bounding box center [996, 205] width 28 height 28
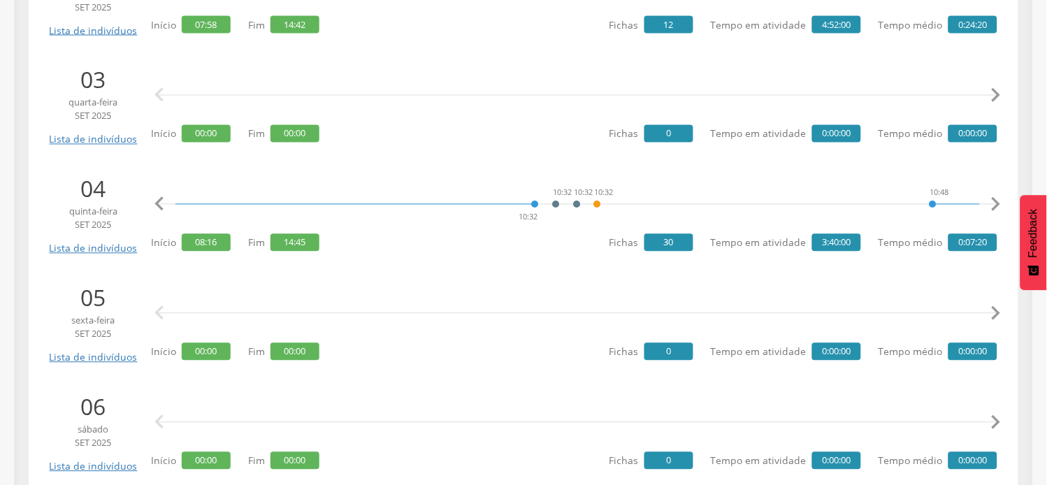
click at [1000, 203] on icon "" at bounding box center [996, 205] width 28 height 28
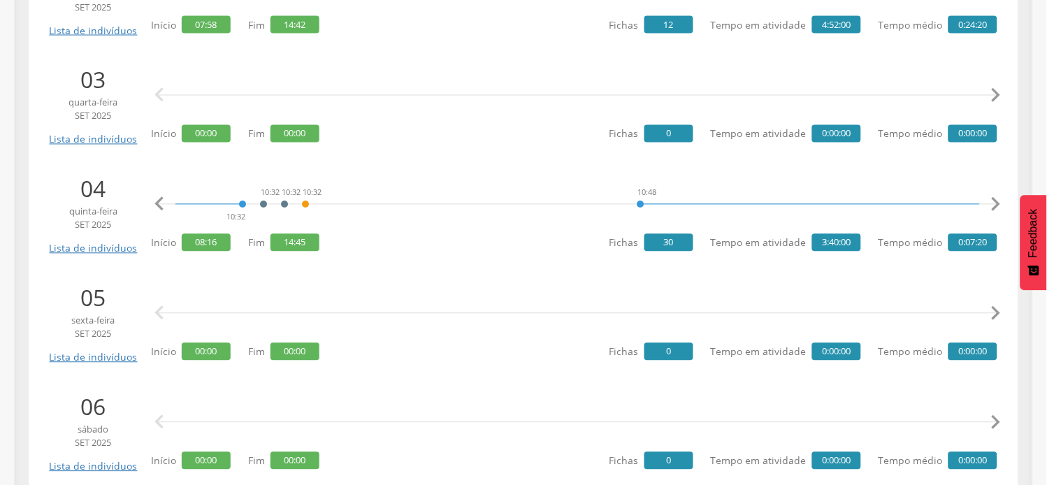
click at [1000, 203] on icon "" at bounding box center [996, 205] width 28 height 28
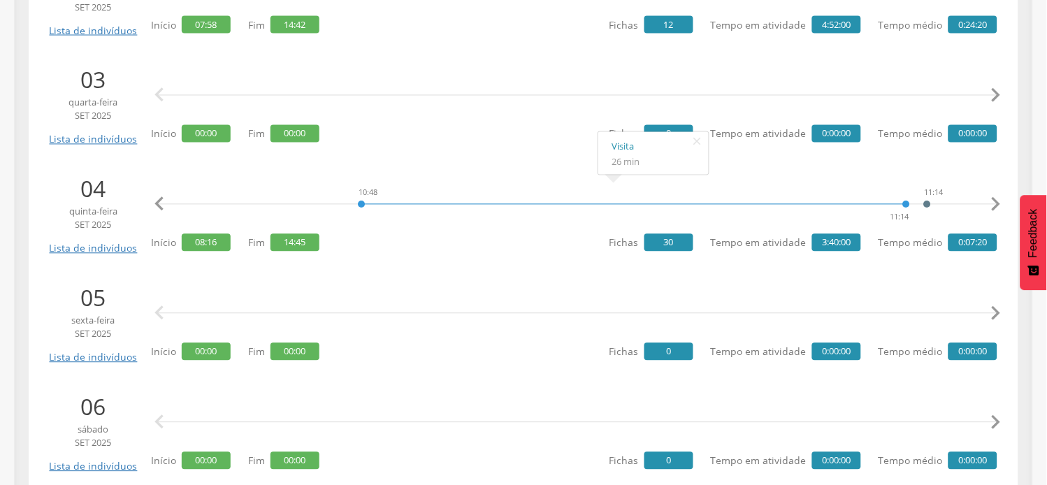
click at [989, 203] on icon "" at bounding box center [996, 205] width 28 height 28
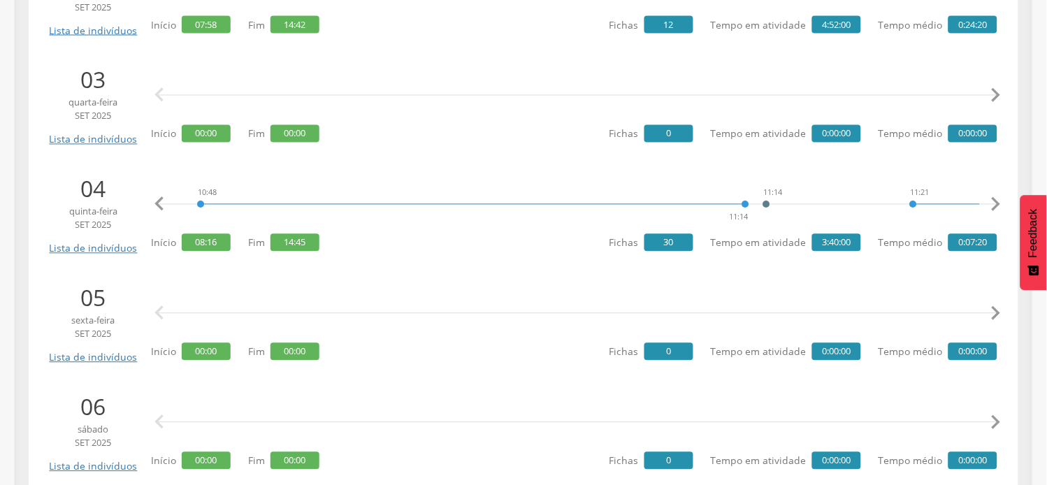
click at [989, 203] on icon "" at bounding box center [996, 205] width 28 height 28
click at [998, 206] on icon "" at bounding box center [996, 205] width 28 height 28
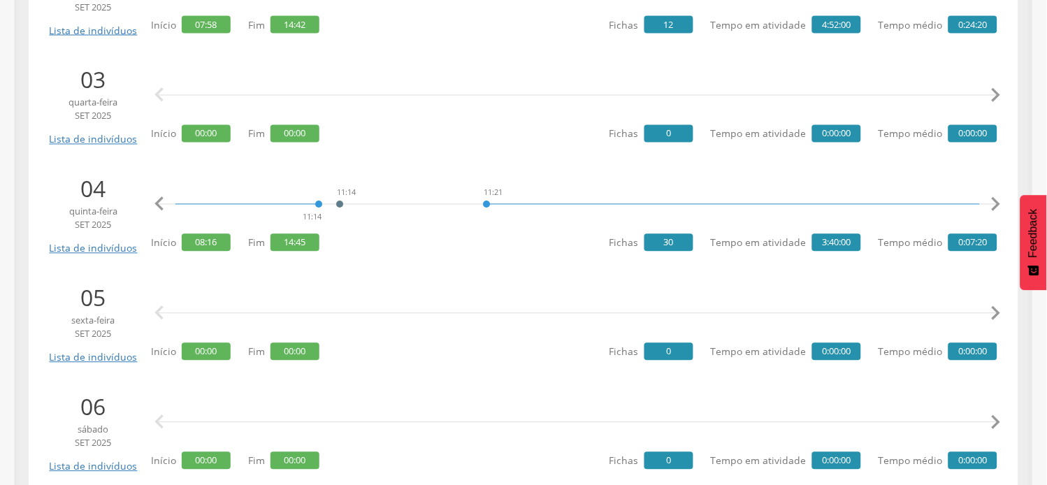
click at [998, 206] on icon "" at bounding box center [996, 205] width 28 height 28
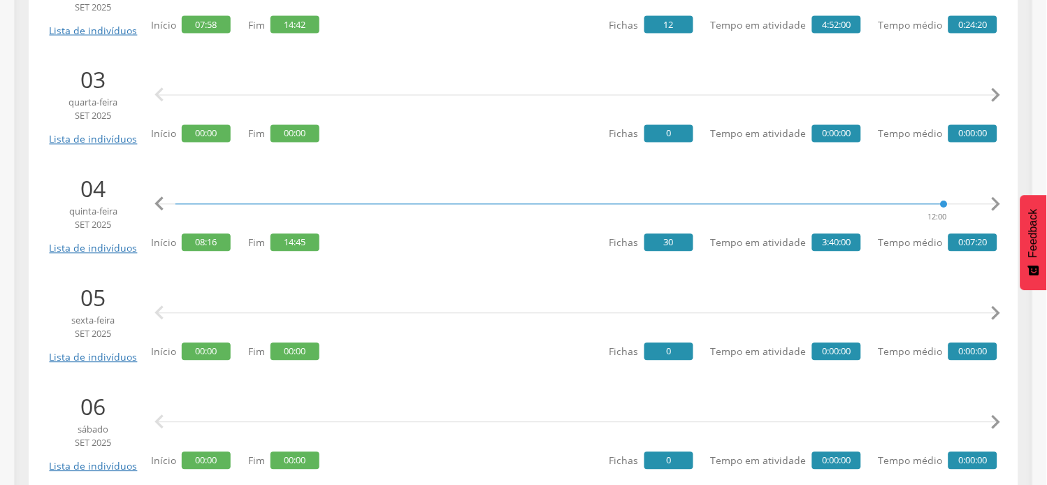
click at [998, 206] on icon "" at bounding box center [996, 205] width 28 height 28
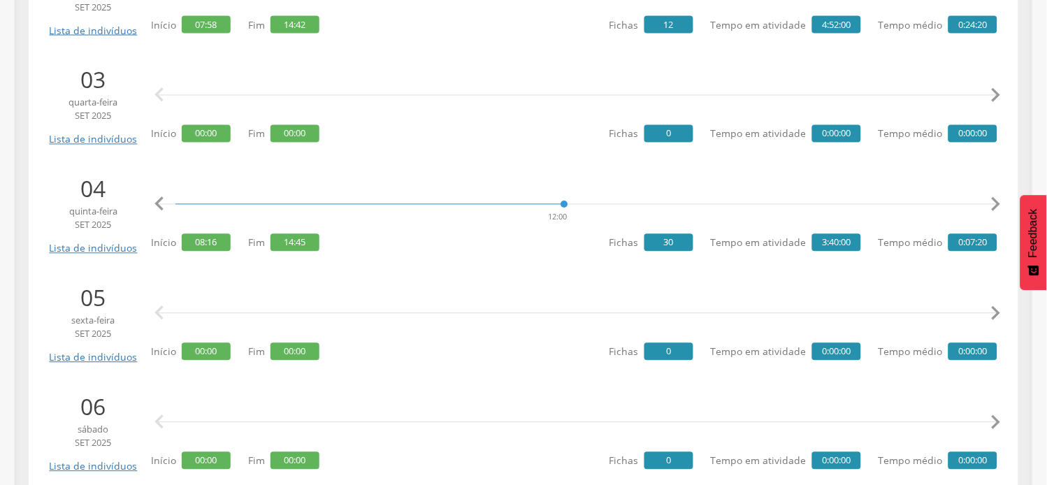
click at [998, 206] on icon "" at bounding box center [996, 205] width 28 height 28
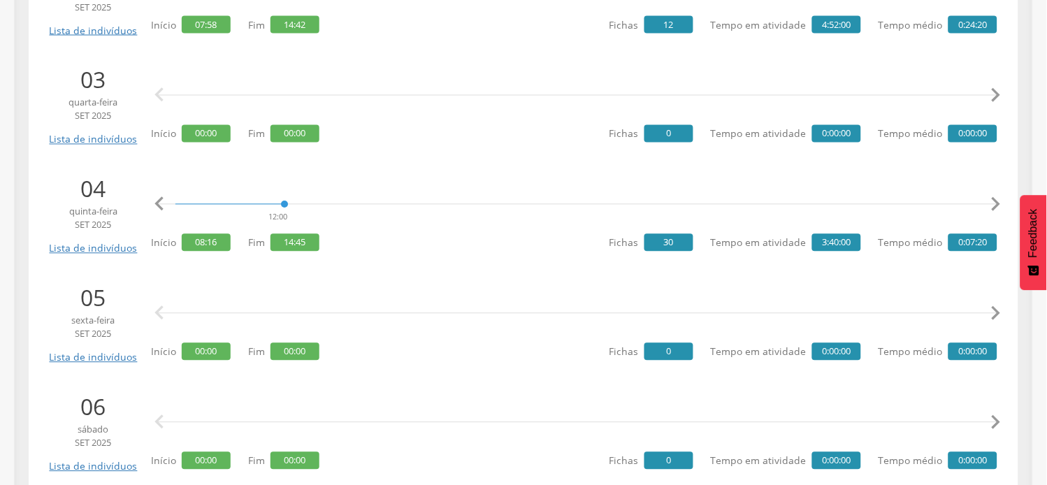
click at [998, 206] on icon "" at bounding box center [996, 205] width 28 height 28
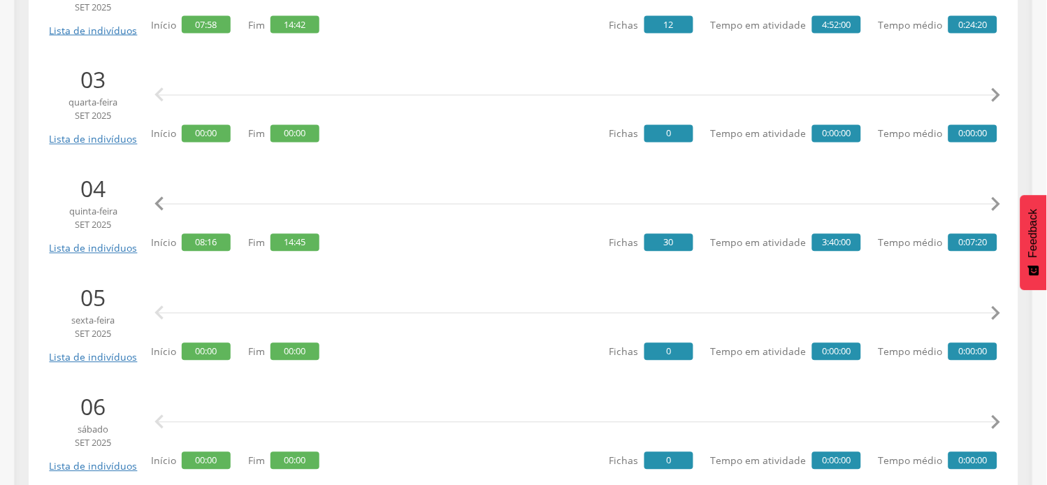
click at [998, 206] on icon "" at bounding box center [996, 205] width 28 height 28
click at [998, 205] on icon "" at bounding box center [996, 205] width 28 height 28
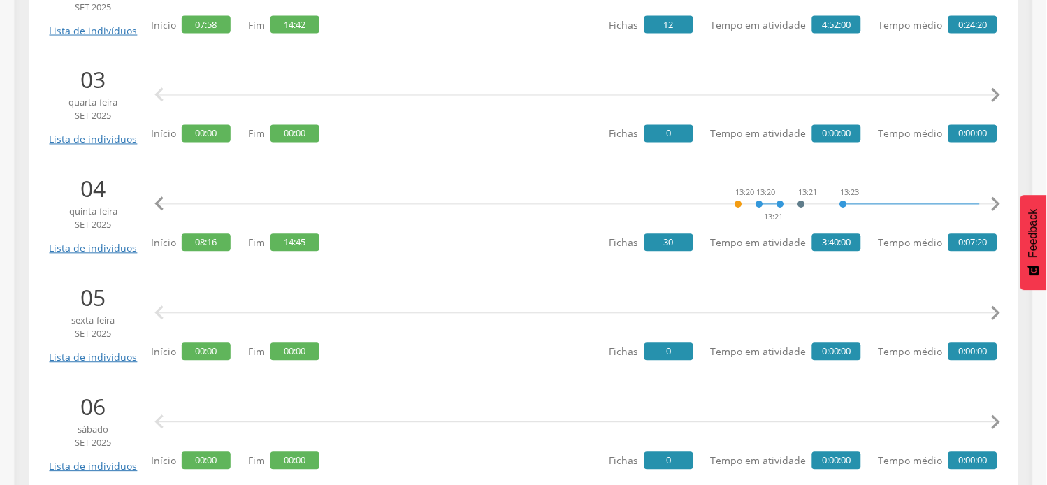
scroll to position [0, 5628]
click at [155, 205] on icon "" at bounding box center [159, 205] width 28 height 28
click at [155, 204] on icon "" at bounding box center [159, 205] width 28 height 28
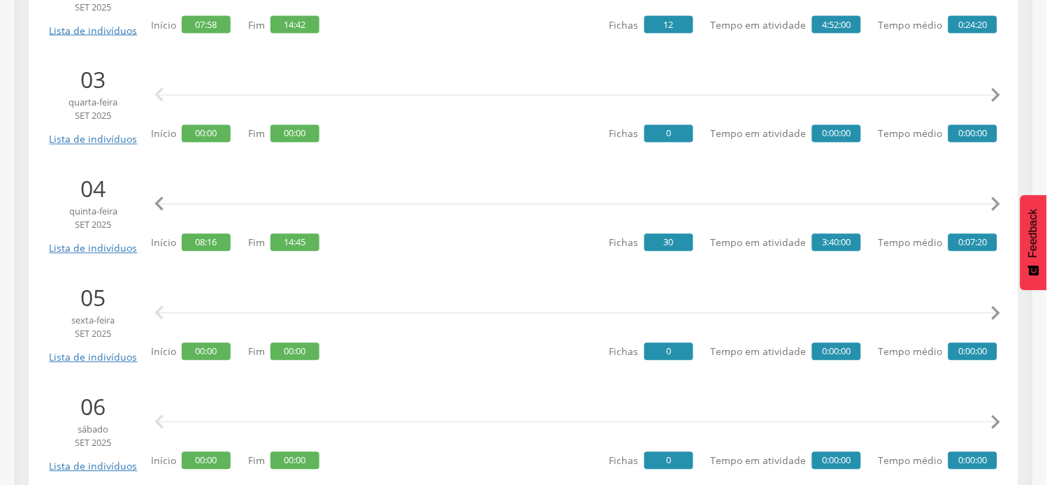
click at [155, 204] on icon "" at bounding box center [159, 205] width 28 height 28
click at [155, 203] on icon "" at bounding box center [159, 205] width 28 height 28
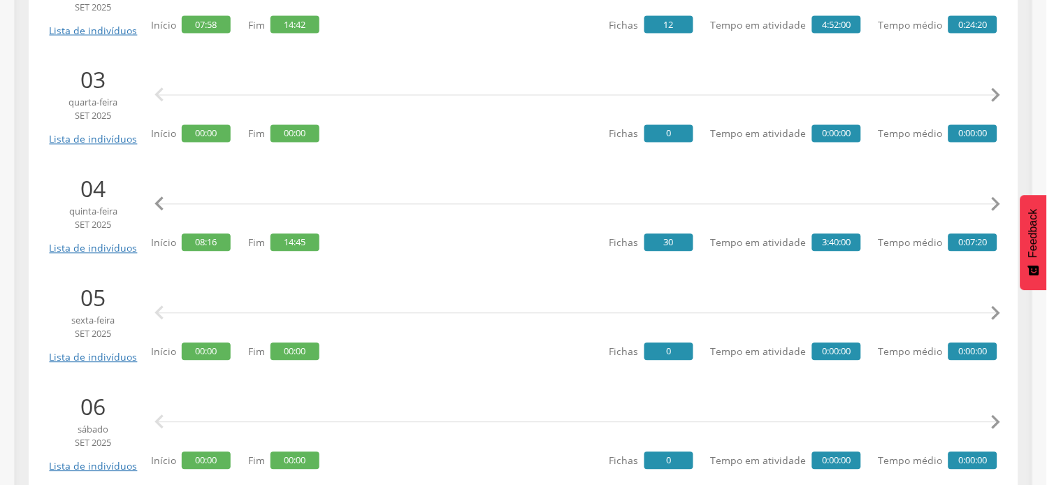
click at [155, 203] on icon "" at bounding box center [159, 205] width 28 height 28
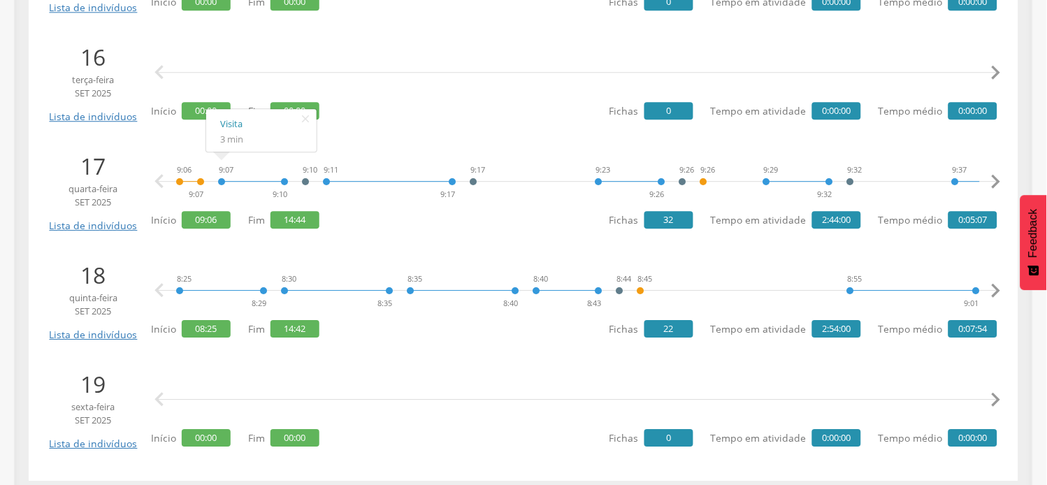
scroll to position [3160, 0]
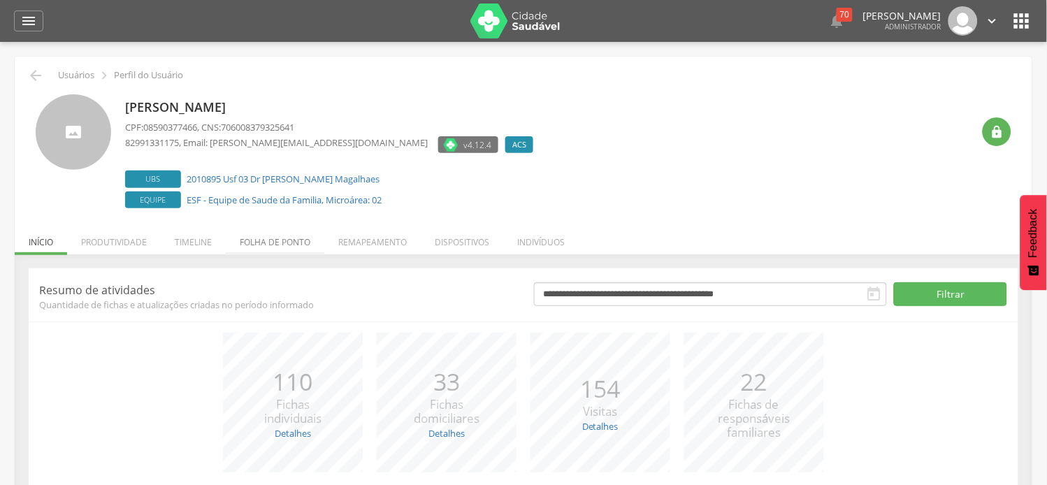
click at [255, 241] on li "Folha de ponto" at bounding box center [275, 238] width 99 height 33
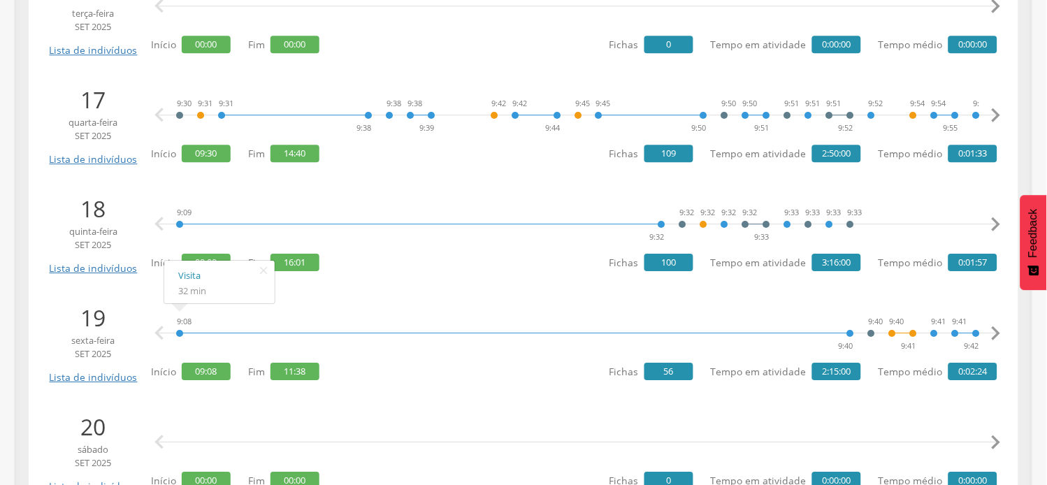
scroll to position [2019, 0]
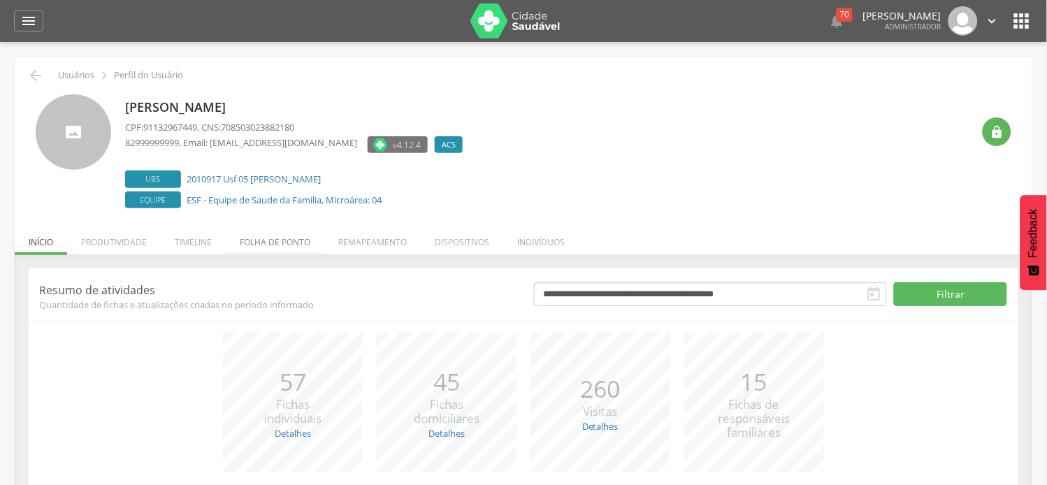
click at [267, 240] on li "Folha de ponto" at bounding box center [275, 238] width 99 height 33
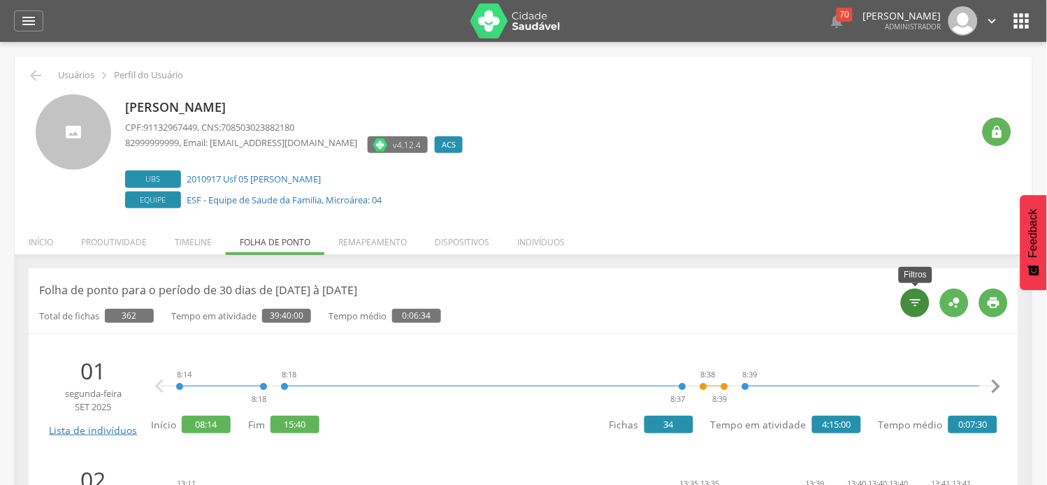
click at [910, 302] on icon "" at bounding box center [916, 303] width 14 height 14
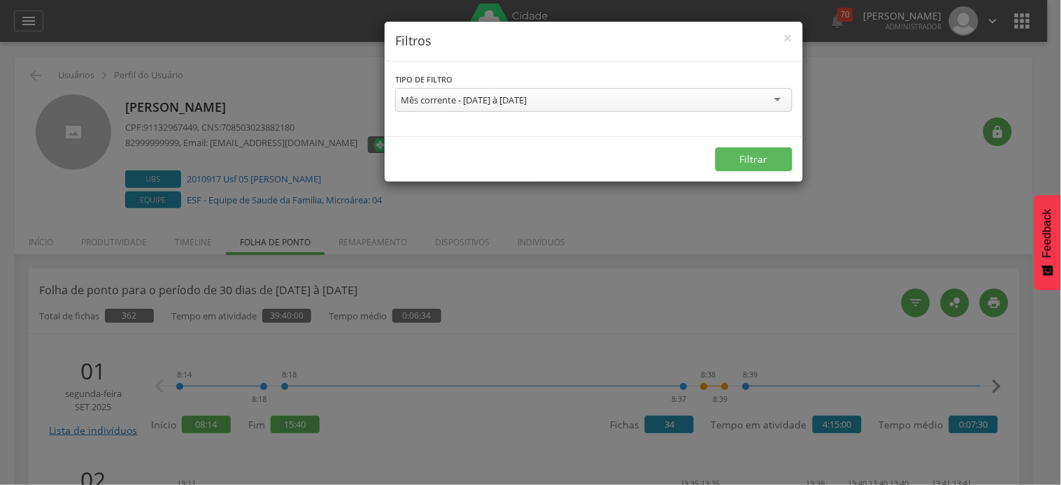
click at [518, 99] on div "Mês corrente - [DATE] à [DATE]" at bounding box center [464, 100] width 126 height 13
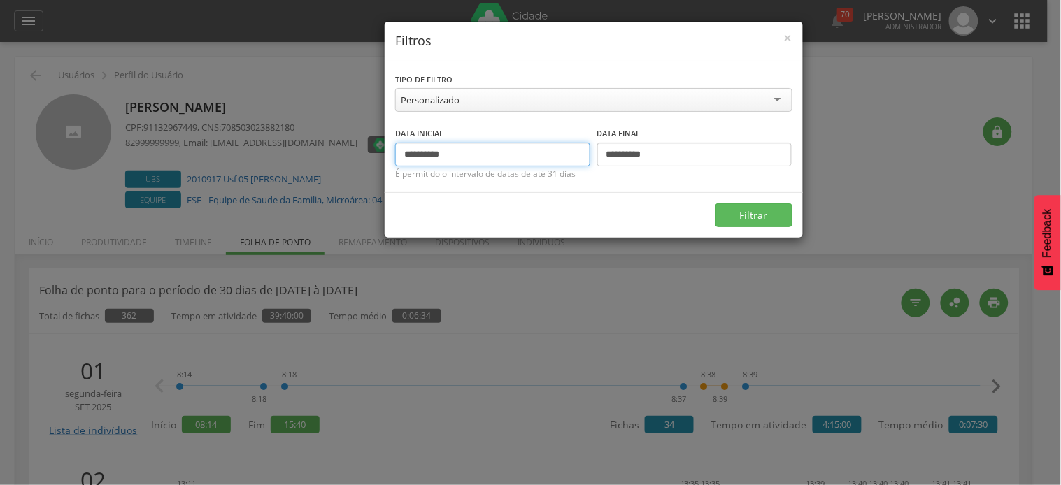
click at [402, 157] on input "**********" at bounding box center [492, 155] width 195 height 24
type input "**********"
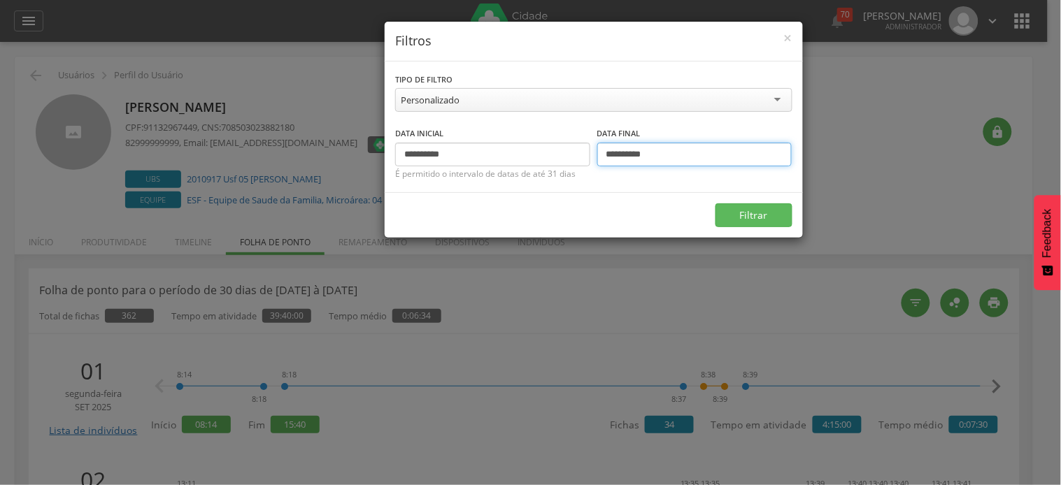
click at [603, 150] on input "**********" at bounding box center [694, 155] width 195 height 24
type input "**********"
click at [715, 203] on button "Filtrar" at bounding box center [753, 215] width 77 height 24
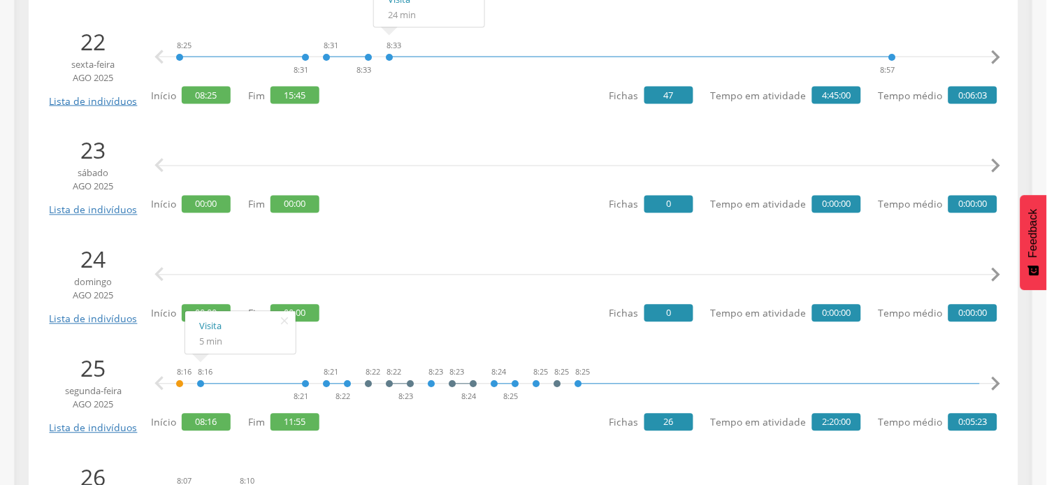
scroll to position [466, 0]
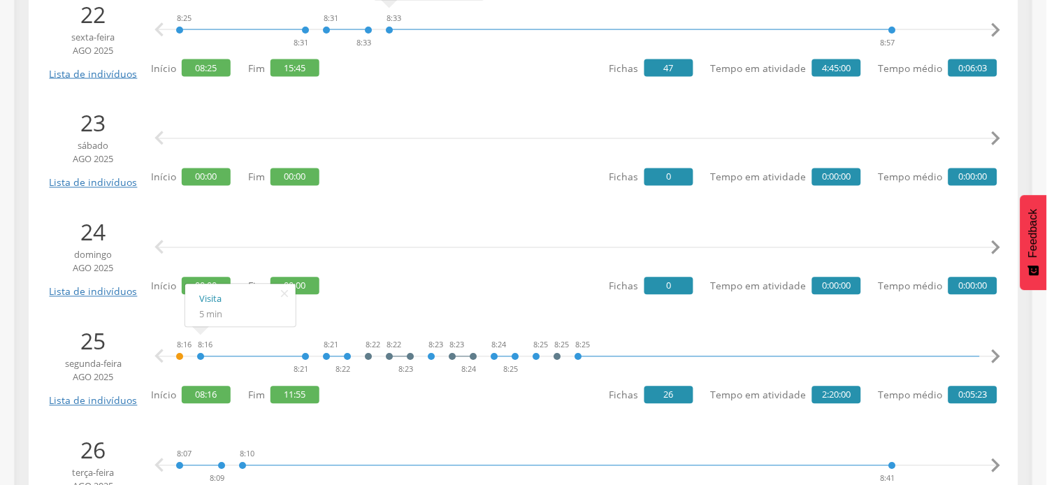
click at [291, 289] on icon "" at bounding box center [284, 295] width 22 height 20
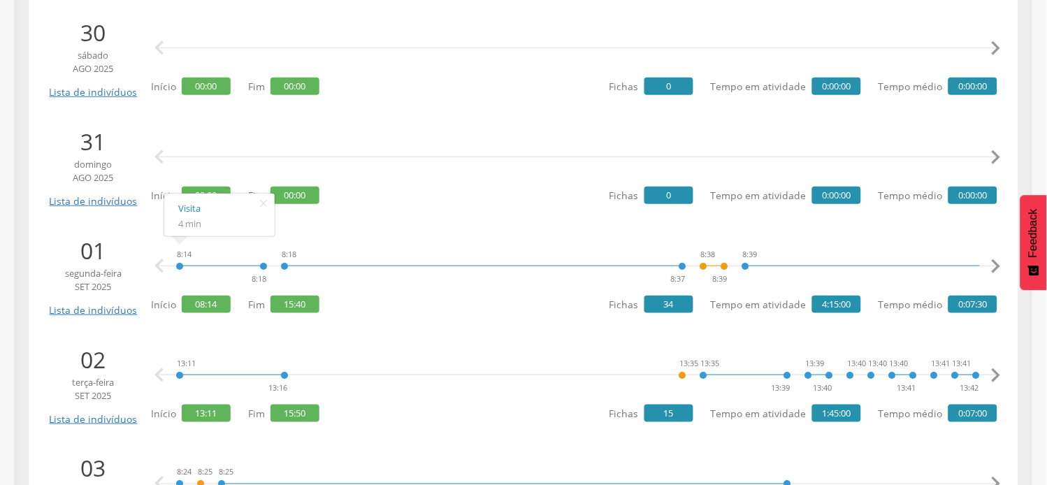
scroll to position [1398, 0]
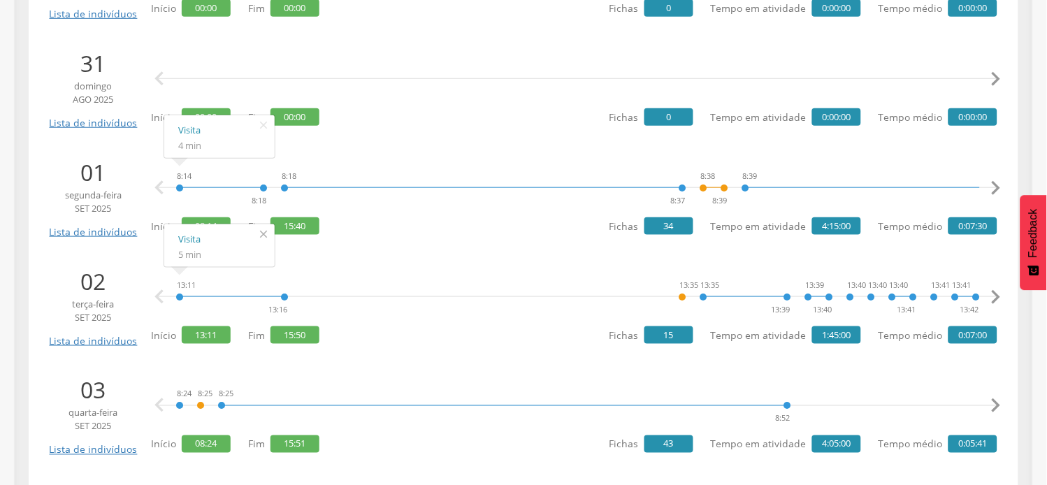
click at [254, 231] on icon "" at bounding box center [263, 234] width 22 height 20
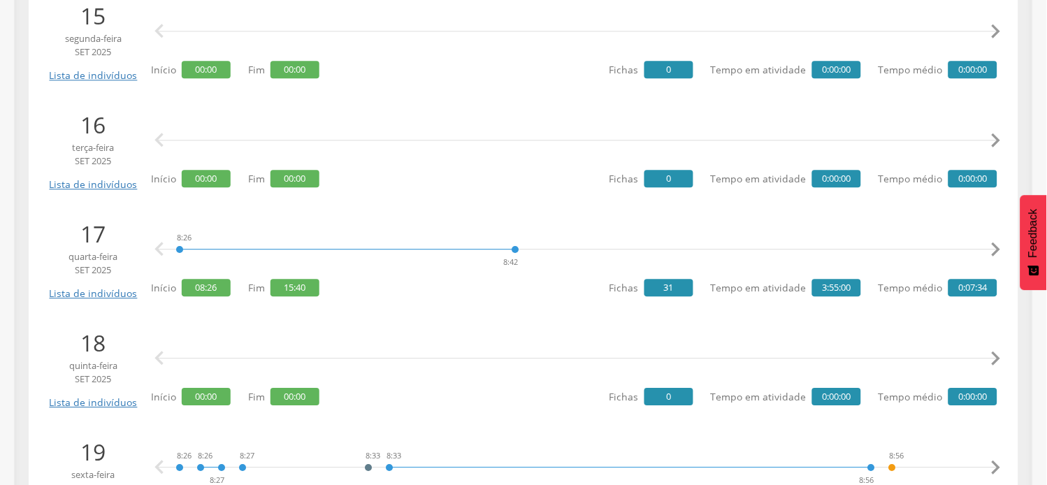
scroll to position [3107, 0]
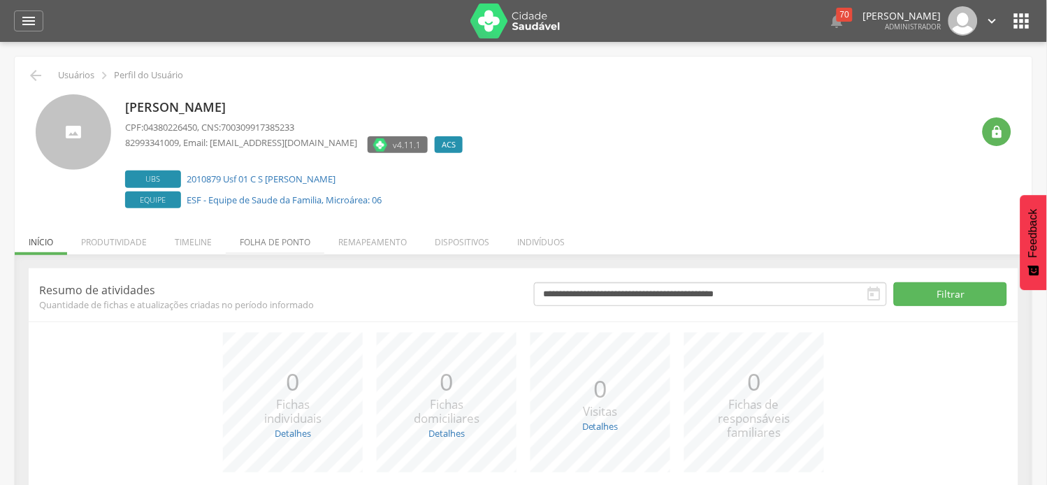
click at [262, 245] on li "Folha de ponto" at bounding box center [275, 238] width 99 height 33
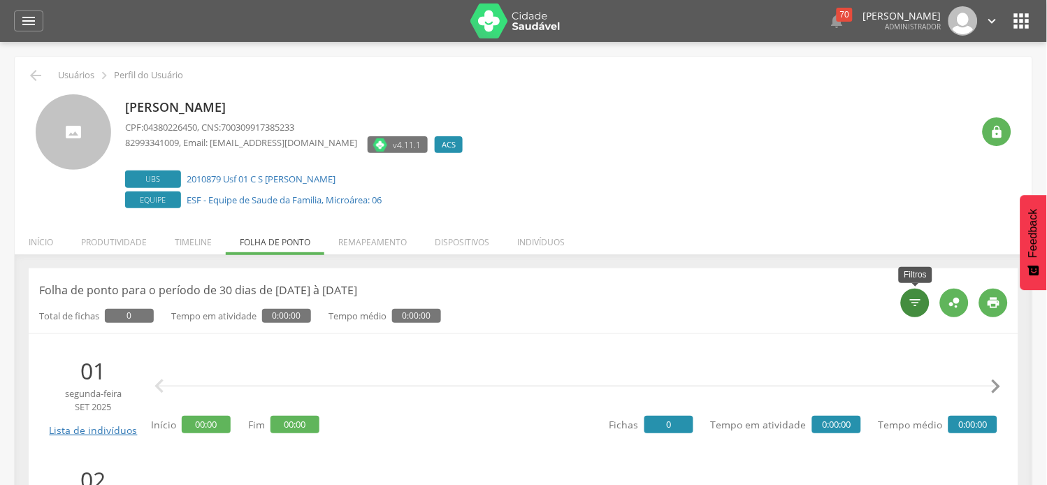
click at [917, 303] on icon "" at bounding box center [916, 303] width 14 height 14
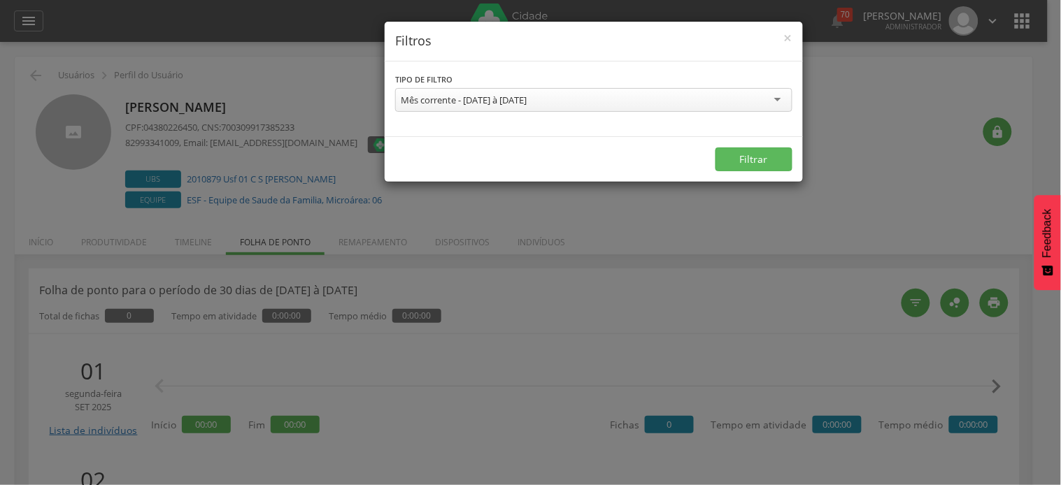
click at [515, 99] on div "Mês corrente - [DATE] à [DATE]" at bounding box center [464, 100] width 126 height 13
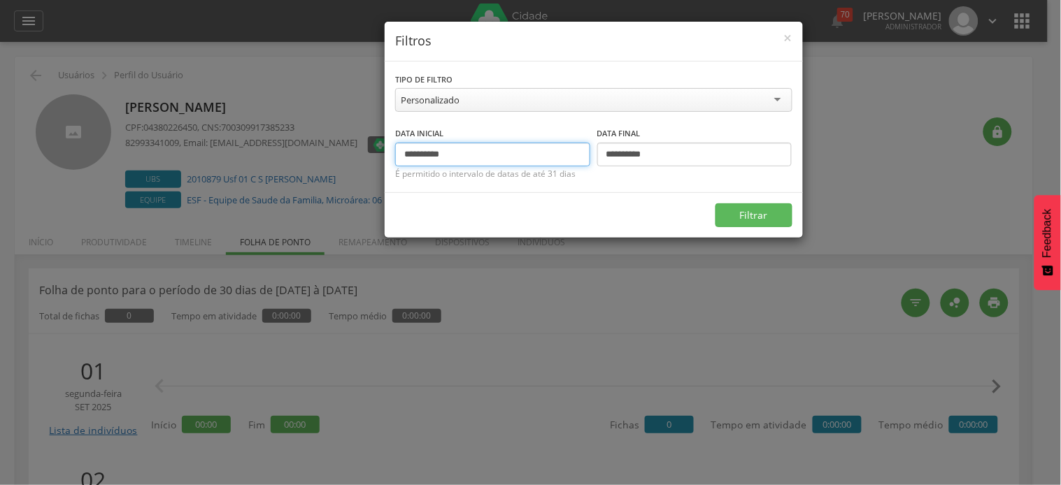
drag, startPoint x: 429, startPoint y: 150, endPoint x: 381, endPoint y: 151, distance: 48.3
click at [381, 151] on div "**********" at bounding box center [530, 242] width 1061 height 485
type input "**********"
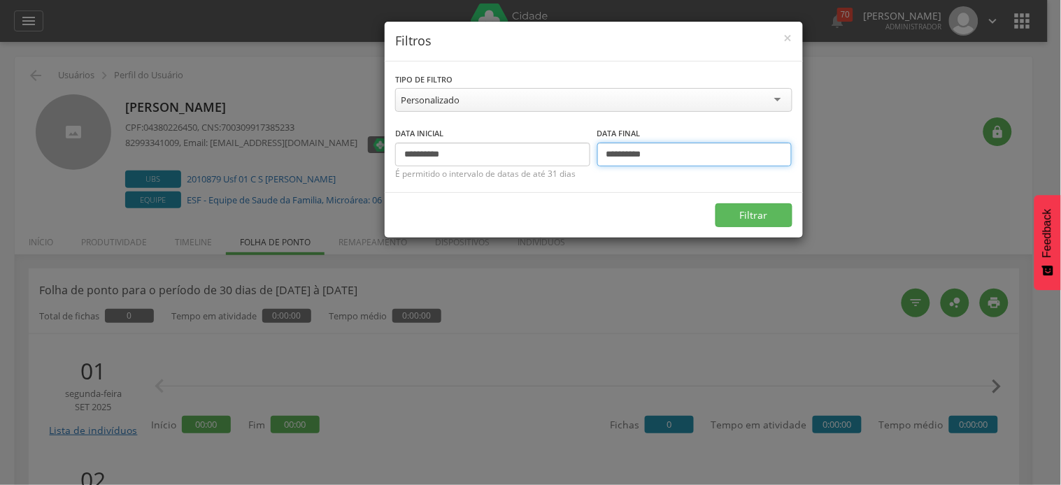
drag, startPoint x: 615, startPoint y: 157, endPoint x: 590, endPoint y: 162, distance: 25.8
click at [590, 162] on div "**********" at bounding box center [593, 146] width 397 height 41
type input "**********"
click at [715, 203] on button "Filtrar" at bounding box center [753, 215] width 77 height 24
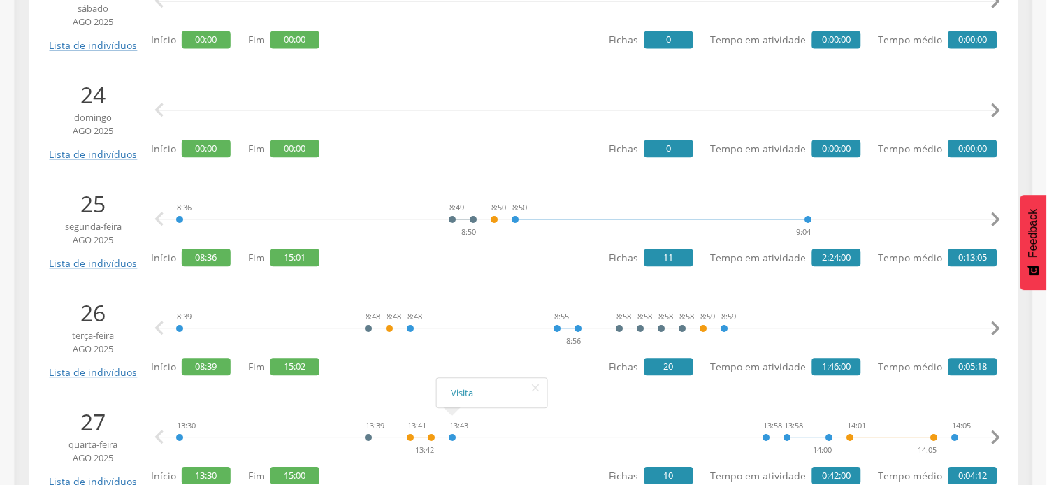
scroll to position [621, 0]
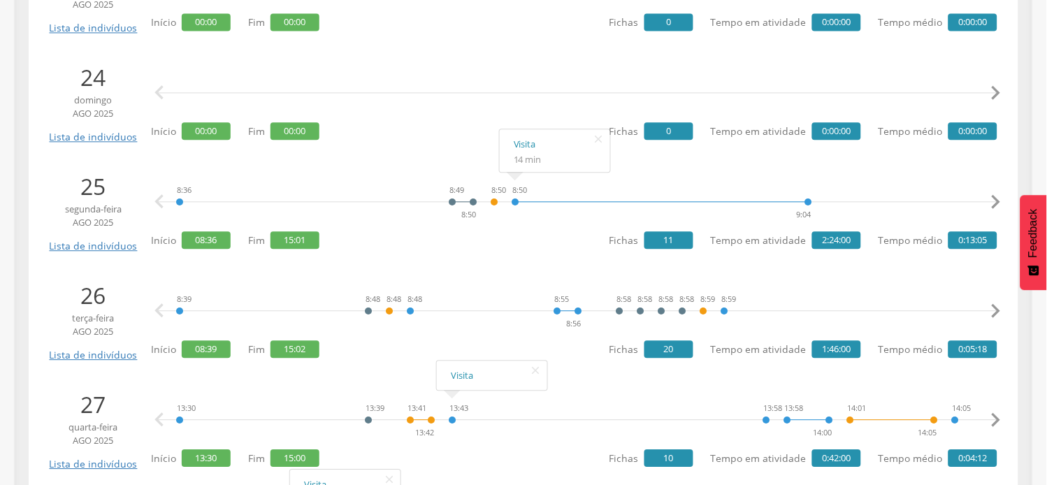
click at [995, 198] on icon "" at bounding box center [996, 202] width 28 height 28
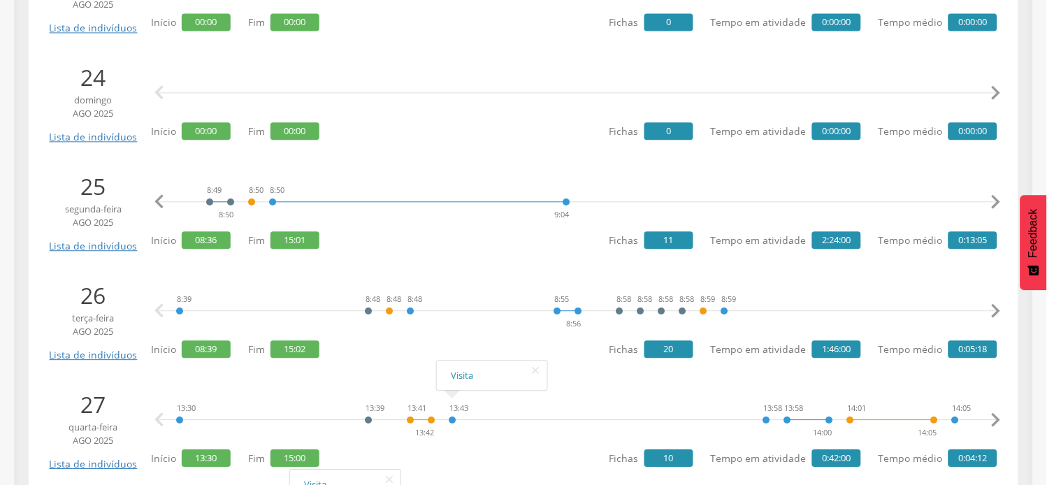
click at [995, 198] on icon "" at bounding box center [996, 202] width 28 height 28
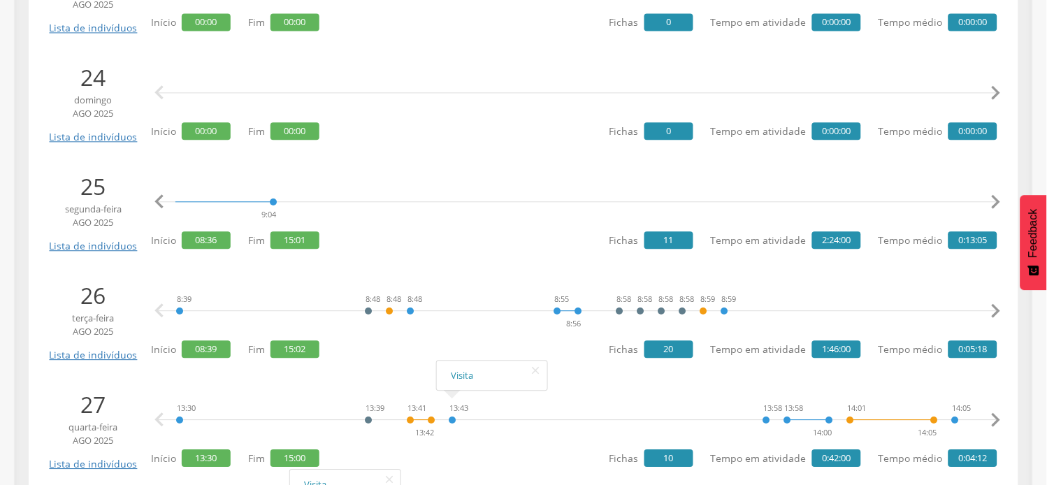
click at [995, 198] on icon "" at bounding box center [996, 202] width 28 height 28
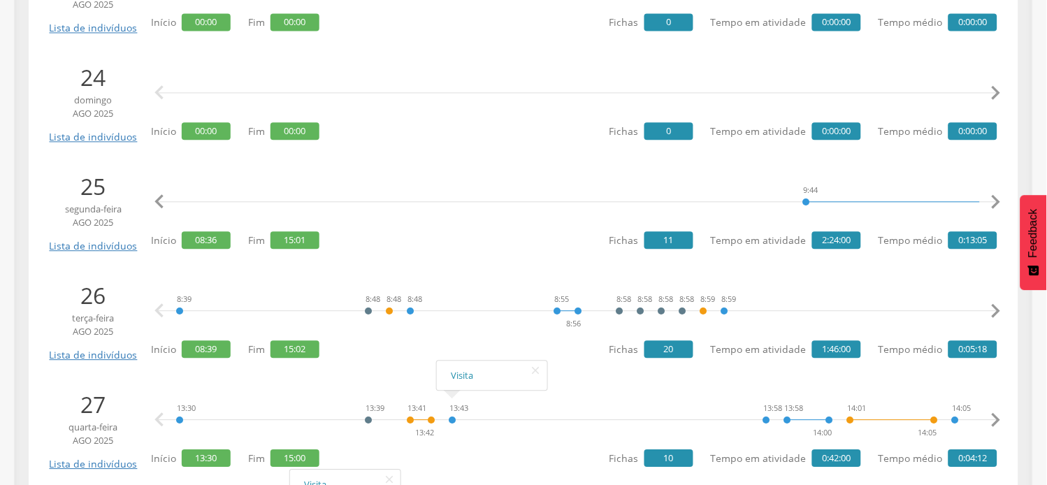
click at [995, 198] on icon "" at bounding box center [996, 202] width 28 height 28
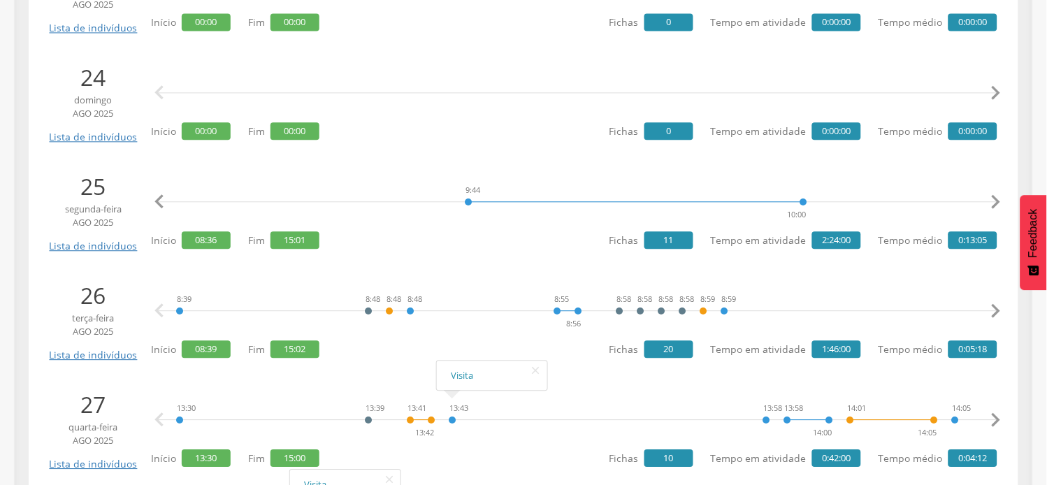
click at [995, 198] on icon "" at bounding box center [996, 202] width 28 height 28
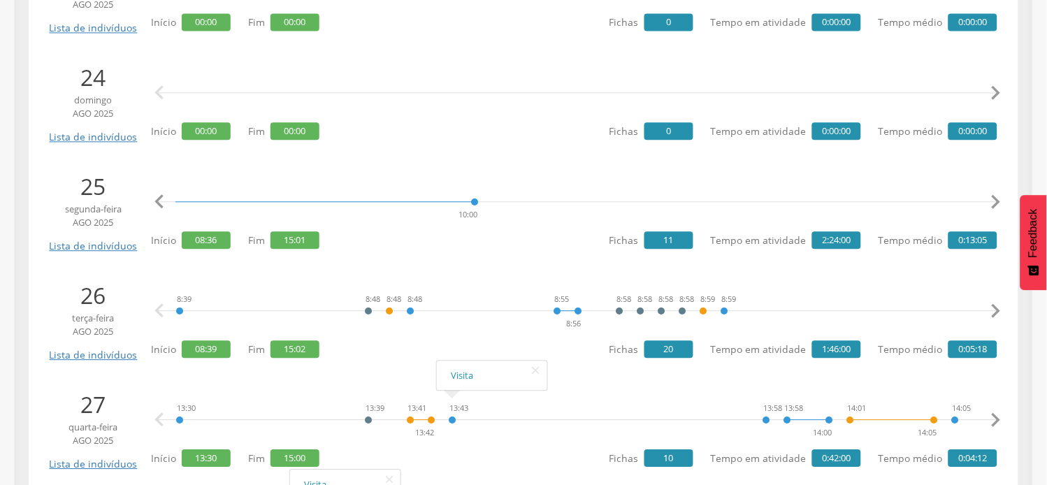
click at [995, 198] on icon "" at bounding box center [996, 202] width 28 height 28
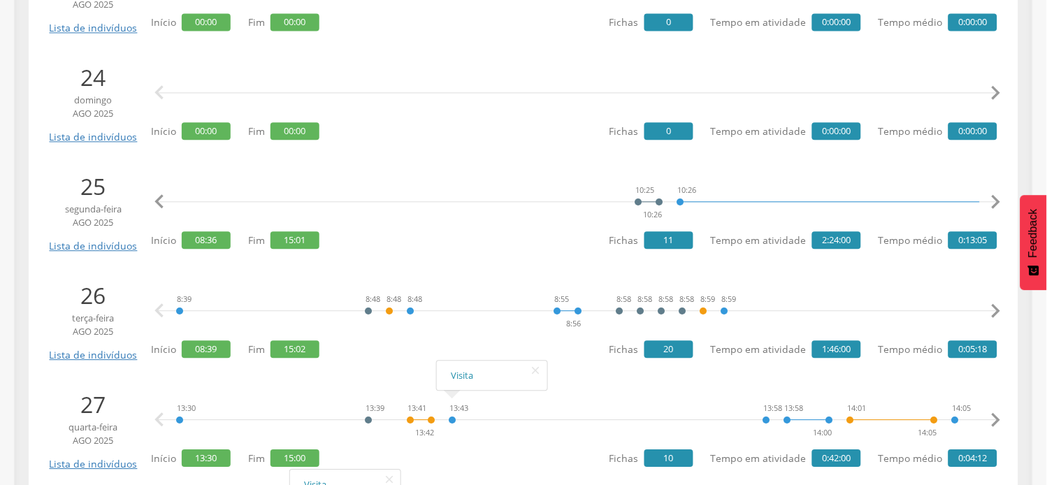
click at [995, 198] on icon "" at bounding box center [996, 202] width 28 height 28
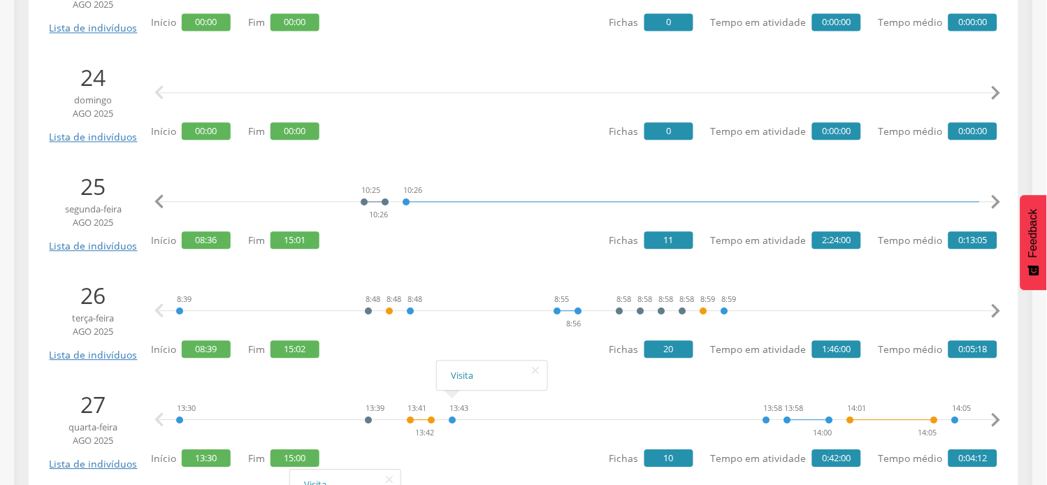
click at [995, 198] on icon "" at bounding box center [996, 202] width 28 height 28
click at [991, 199] on icon "" at bounding box center [996, 202] width 28 height 28
click at [994, 199] on icon "" at bounding box center [996, 202] width 28 height 28
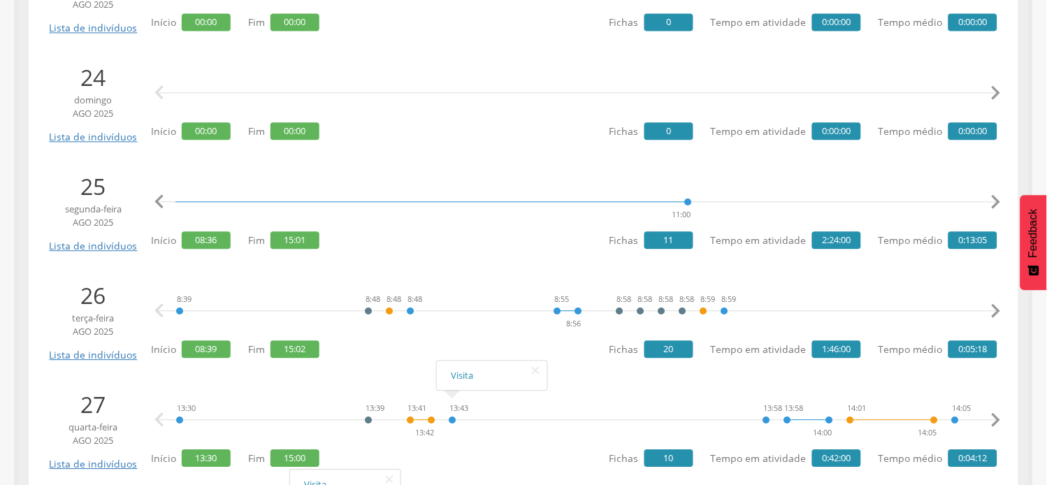
click at [994, 199] on icon "" at bounding box center [996, 202] width 28 height 28
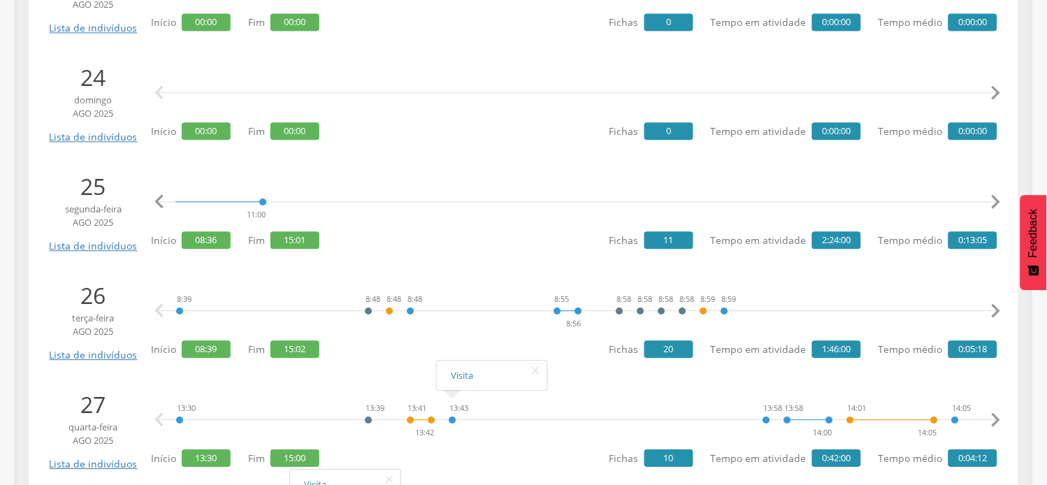
click at [994, 199] on icon "" at bounding box center [996, 202] width 28 height 28
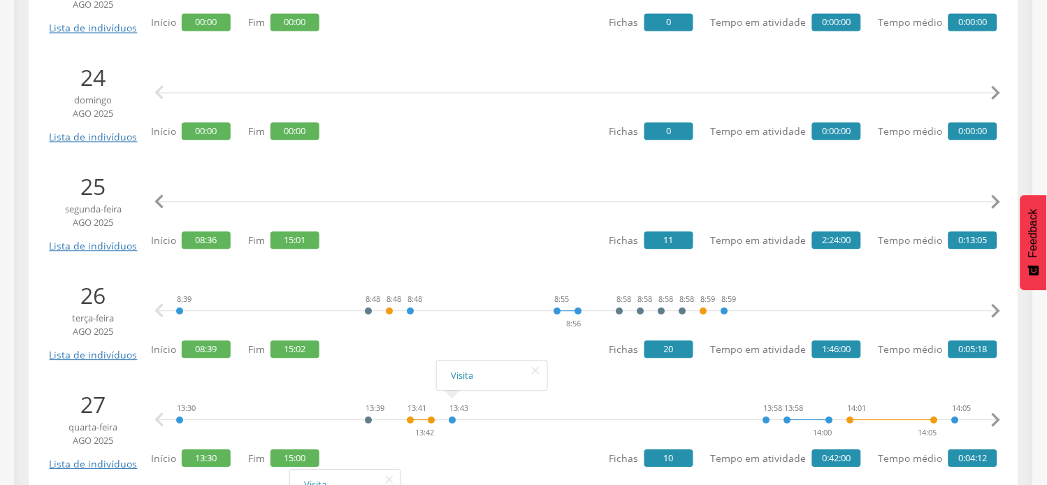
click at [994, 199] on icon "" at bounding box center [996, 202] width 28 height 28
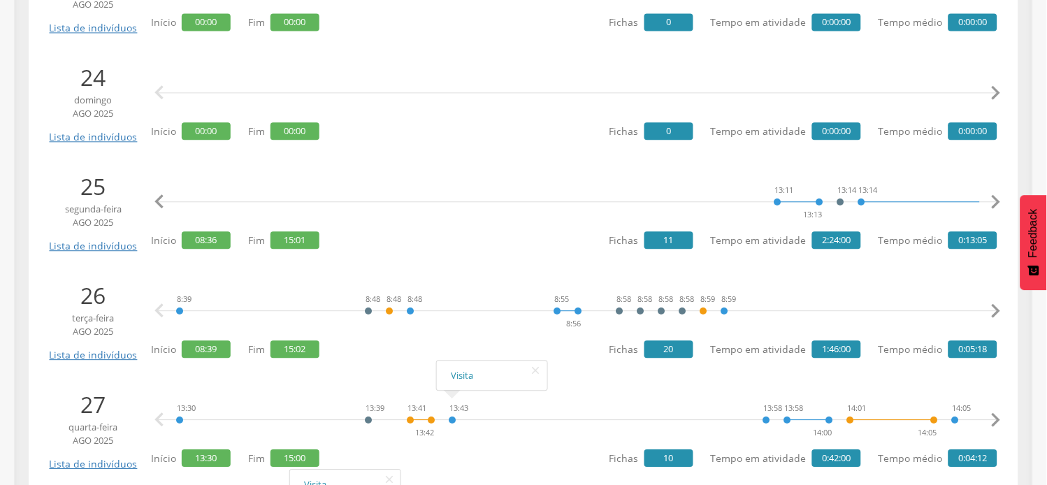
click at [994, 199] on icon "" at bounding box center [996, 202] width 28 height 28
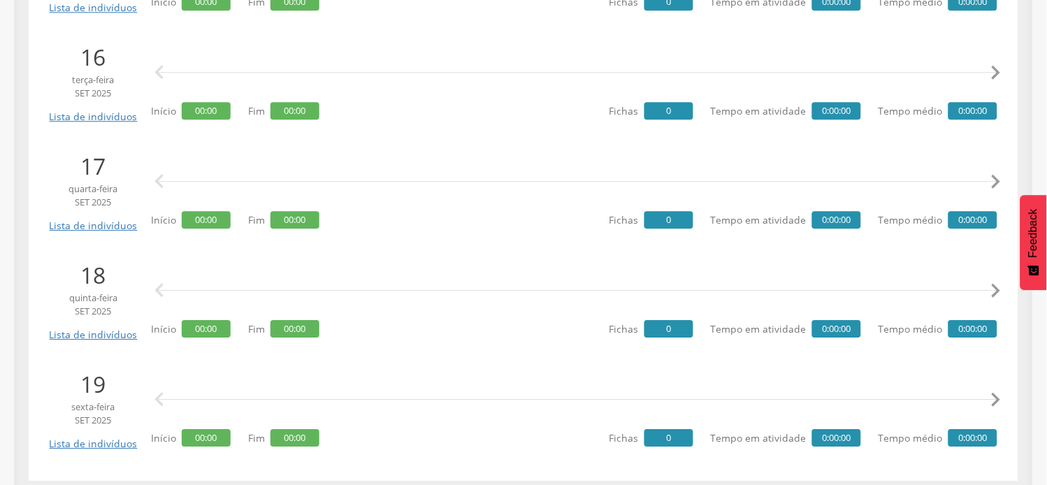
scroll to position [3160, 0]
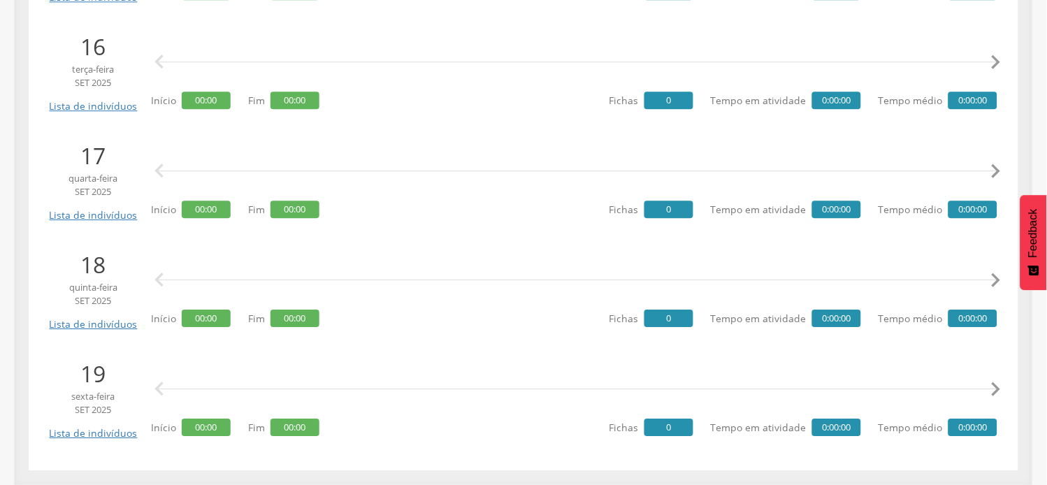
click at [245, 368] on div " " at bounding box center [578, 389] width 840 height 42
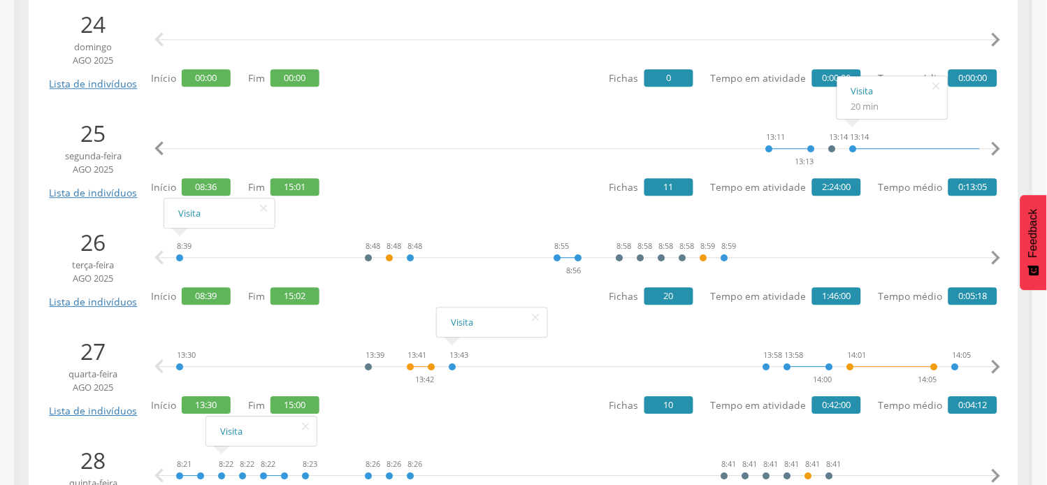
scroll to position [285, 0]
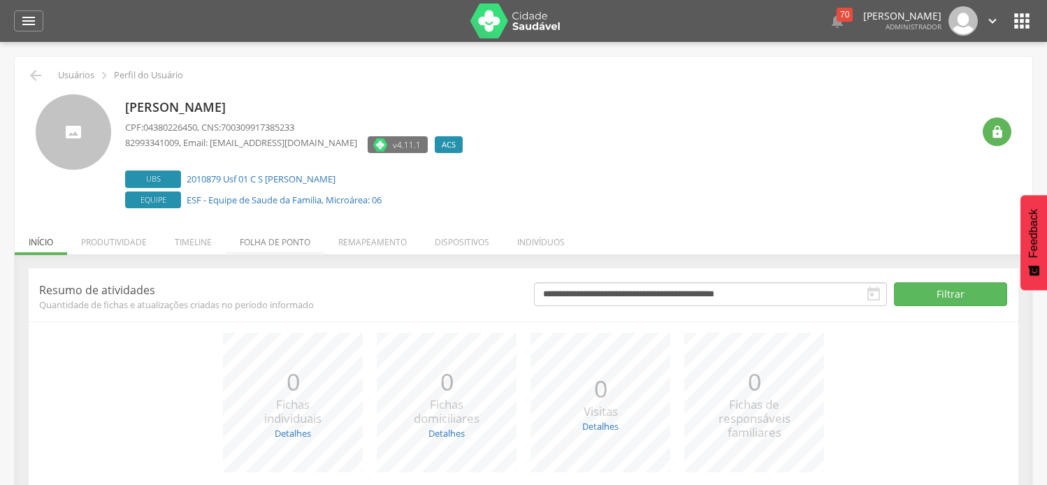
click at [269, 245] on li "Folha de ponto" at bounding box center [275, 238] width 99 height 33
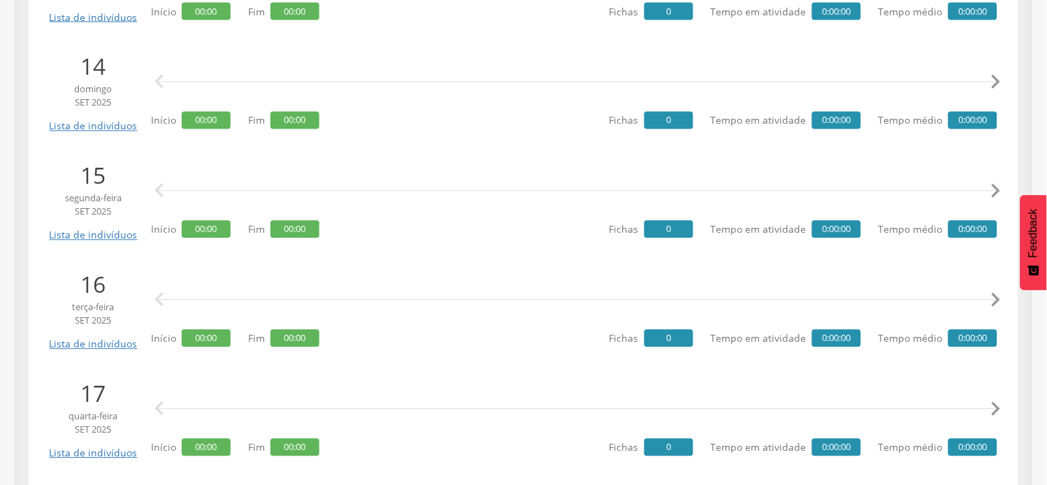
scroll to position [1528, 0]
